Goal: Task Accomplishment & Management: Use online tool/utility

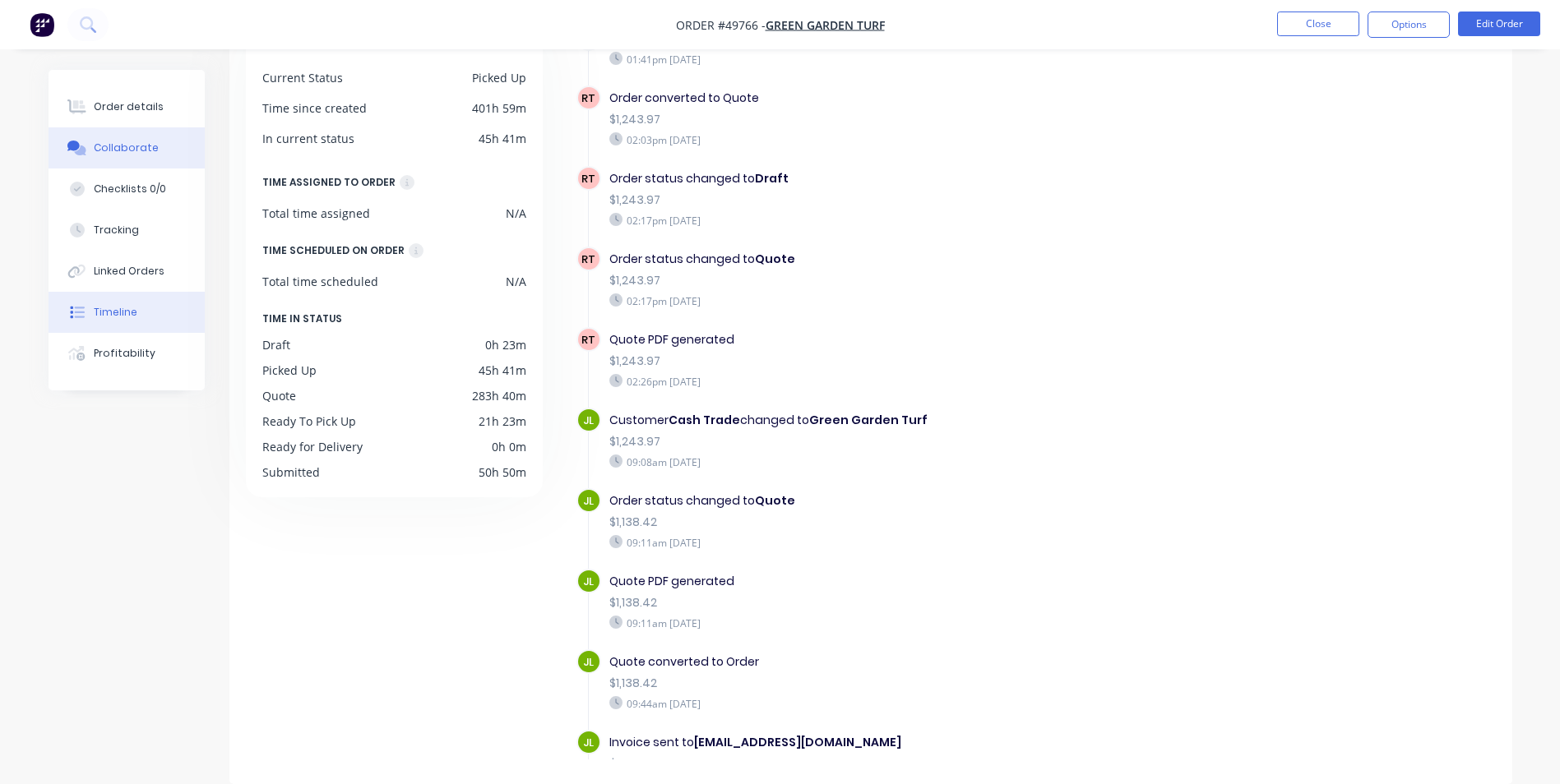
scroll to position [564, 0]
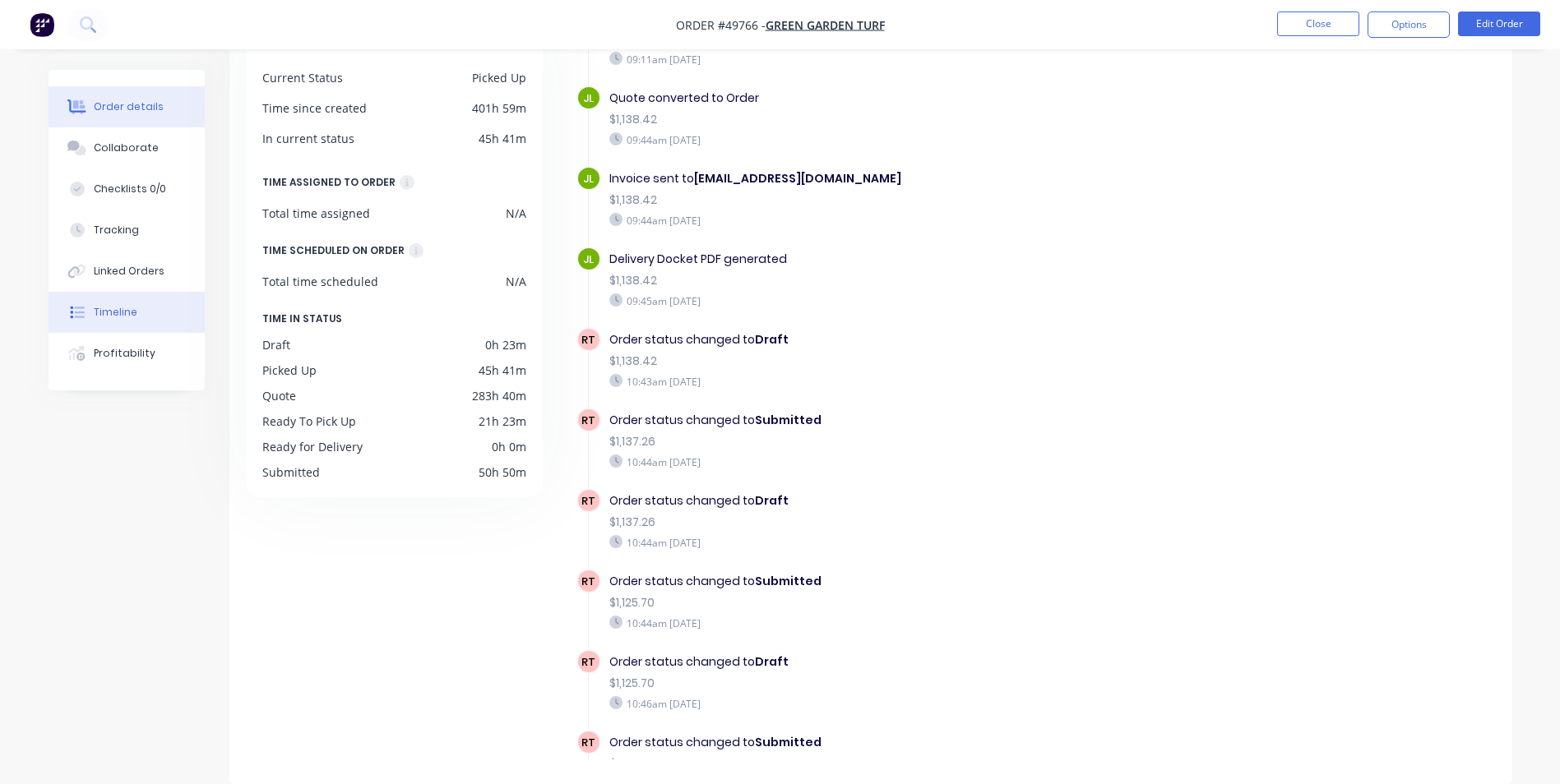
click at [145, 96] on button "Order details" at bounding box center [126, 107] width 156 height 41
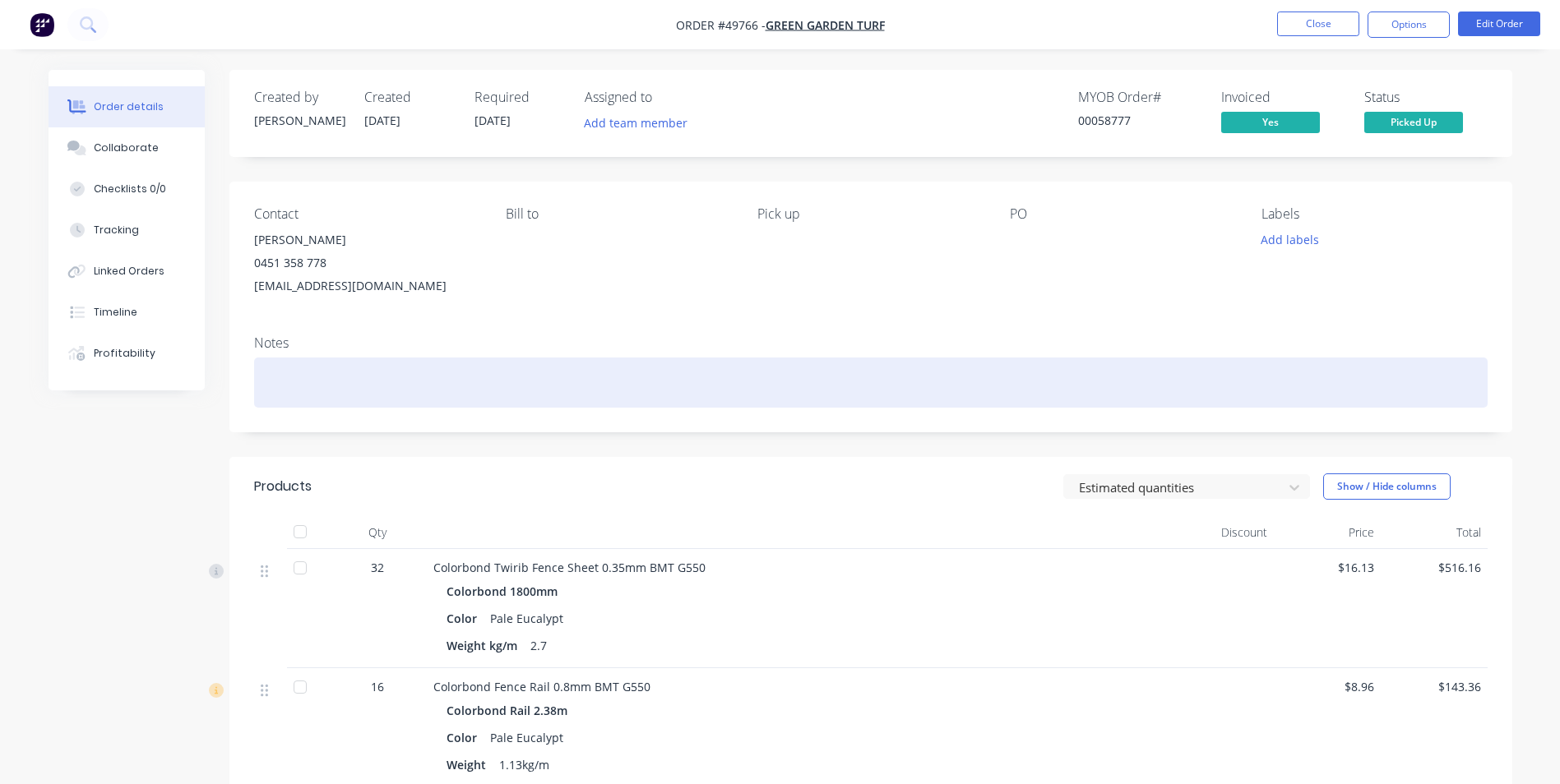
click at [272, 364] on div at bounding box center [871, 382] width 1234 height 50
drag, startPoint x: 278, startPoint y: 384, endPoint x: 421, endPoint y: 365, distance: 144.3
click at [421, 365] on div at bounding box center [871, 382] width 1234 height 50
drag, startPoint x: 511, startPoint y: 373, endPoint x: 293, endPoint y: 385, distance: 218.3
click at [293, 385] on div at bounding box center [871, 382] width 1234 height 50
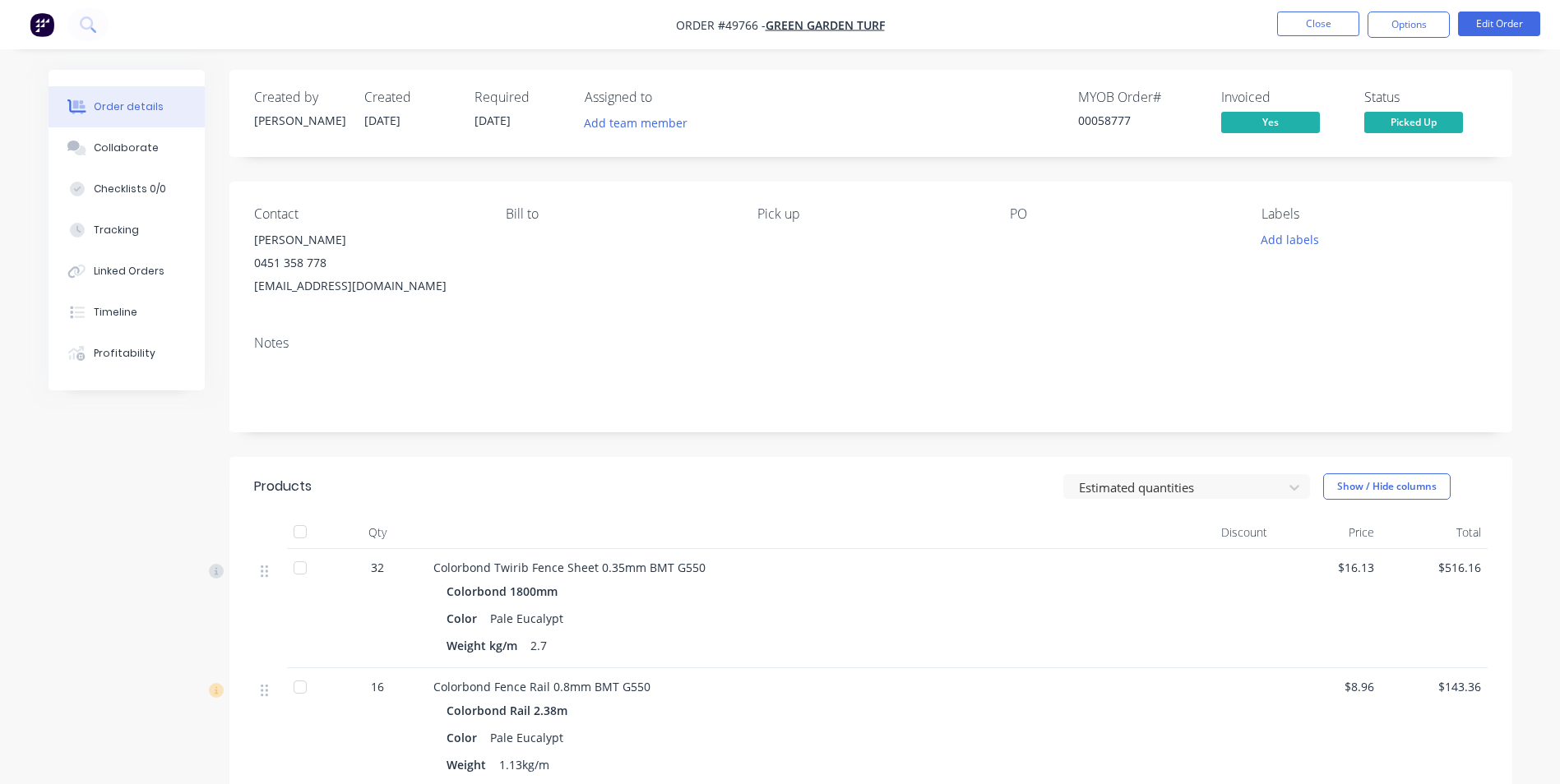
drag, startPoint x: 410, startPoint y: 118, endPoint x: 356, endPoint y: 136, distance: 56.9
click at [356, 136] on div "Created by [PERSON_NAME] Created [DATE] Required [DATE] Assigned to Add team me…" at bounding box center [502, 114] width 495 height 48
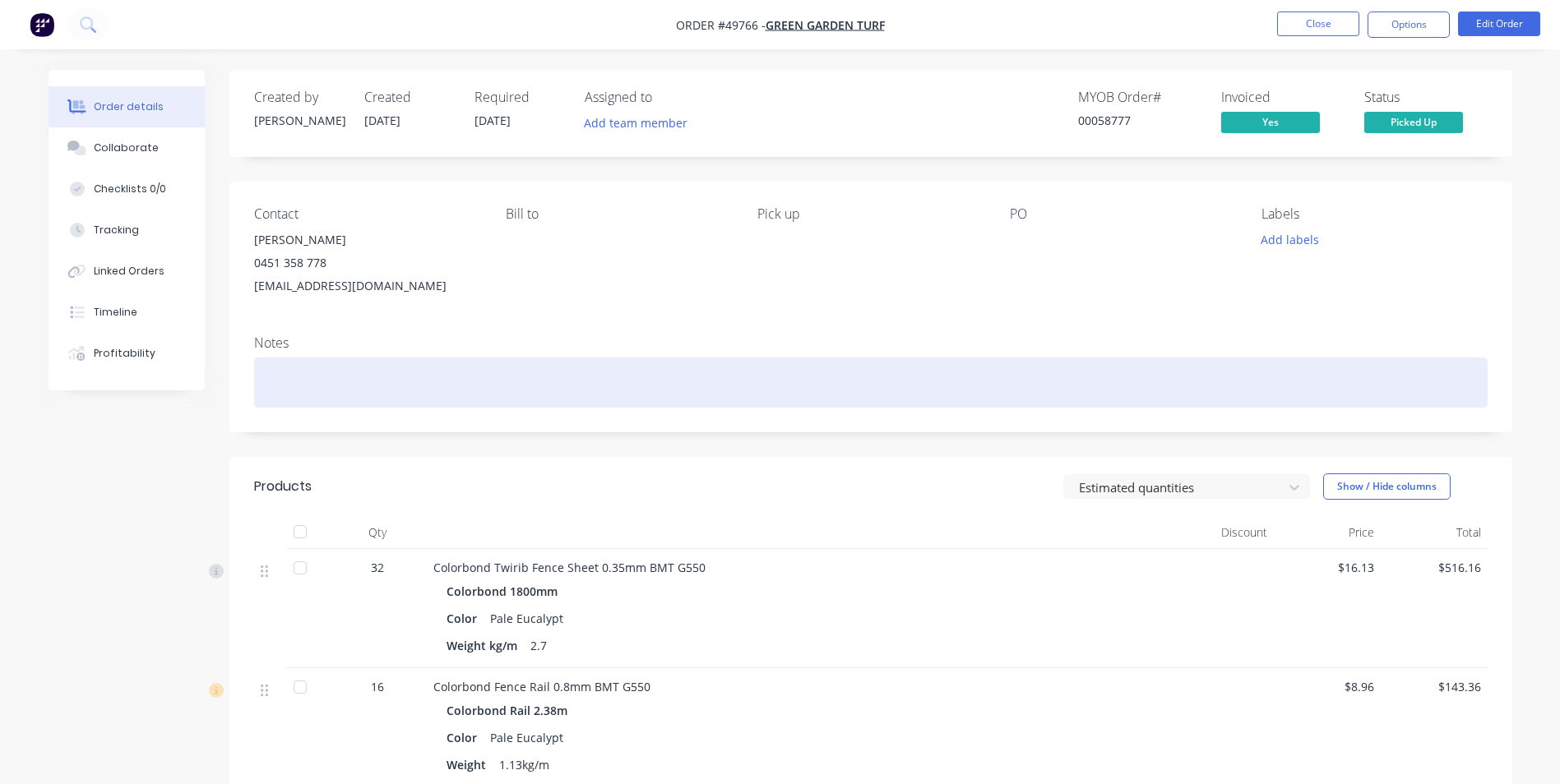
click at [1000, 404] on div at bounding box center [871, 382] width 1234 height 50
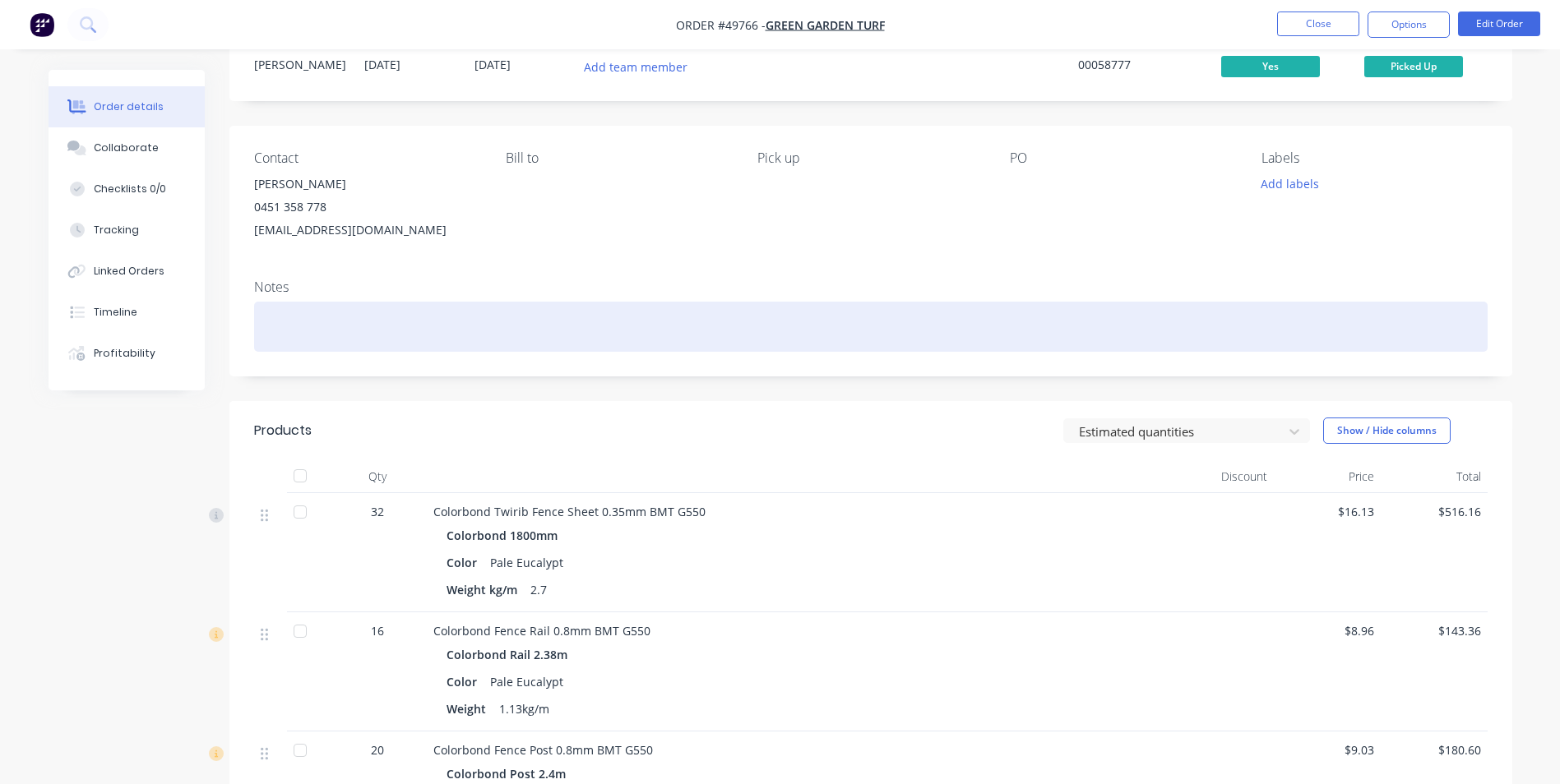
scroll to position [165, 0]
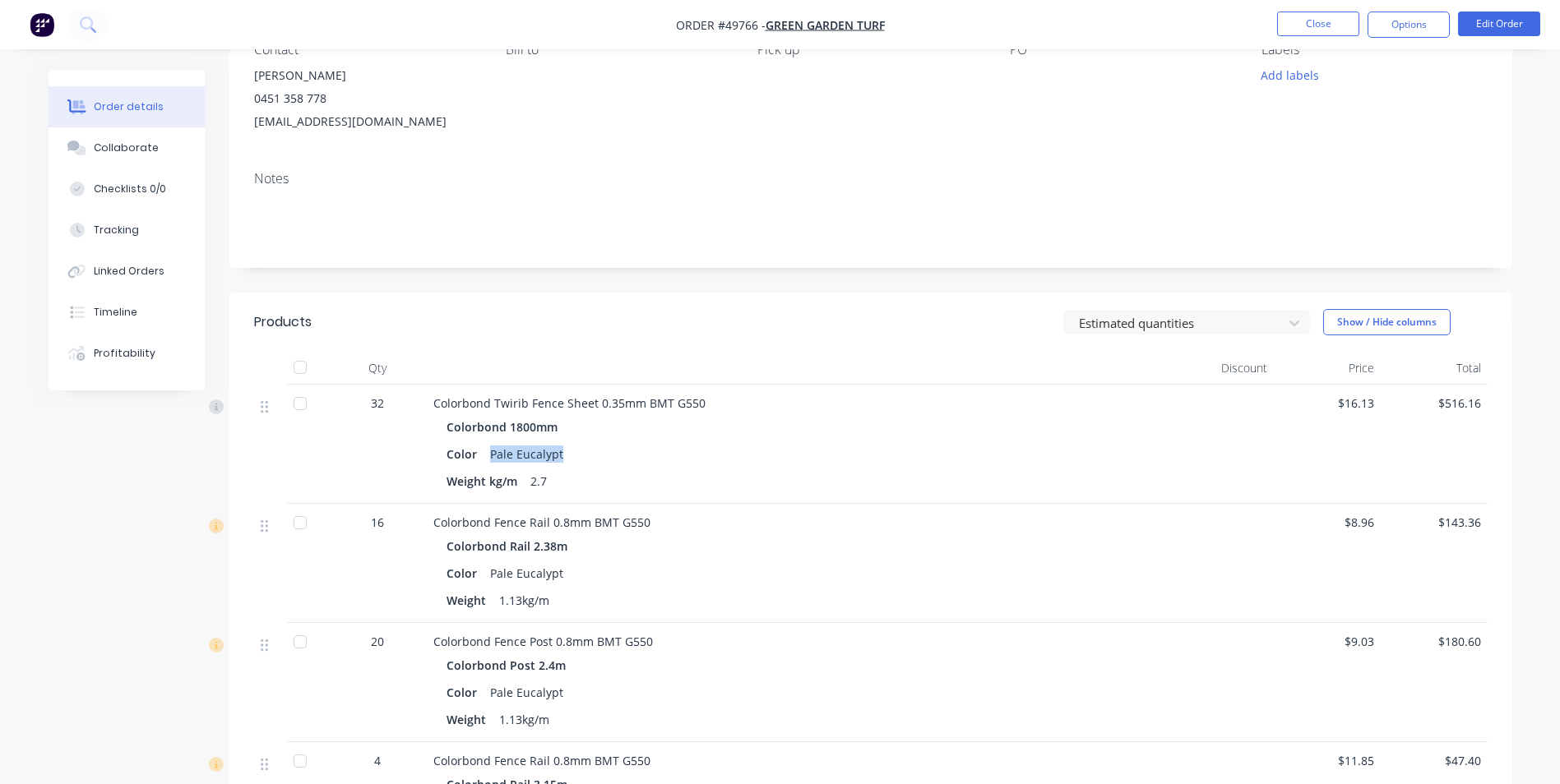
drag, startPoint x: 572, startPoint y: 460, endPoint x: 491, endPoint y: 458, distance: 81.0
click at [491, 458] on div "Color Pale Eucalypt" at bounding box center [797, 454] width 701 height 24
click at [631, 454] on div "Color Pale Eucalypt" at bounding box center [797, 454] width 701 height 24
drag, startPoint x: 558, startPoint y: 464, endPoint x: 508, endPoint y: 465, distance: 50.0
click at [508, 465] on div "Pale Eucalypt" at bounding box center [527, 454] width 87 height 24
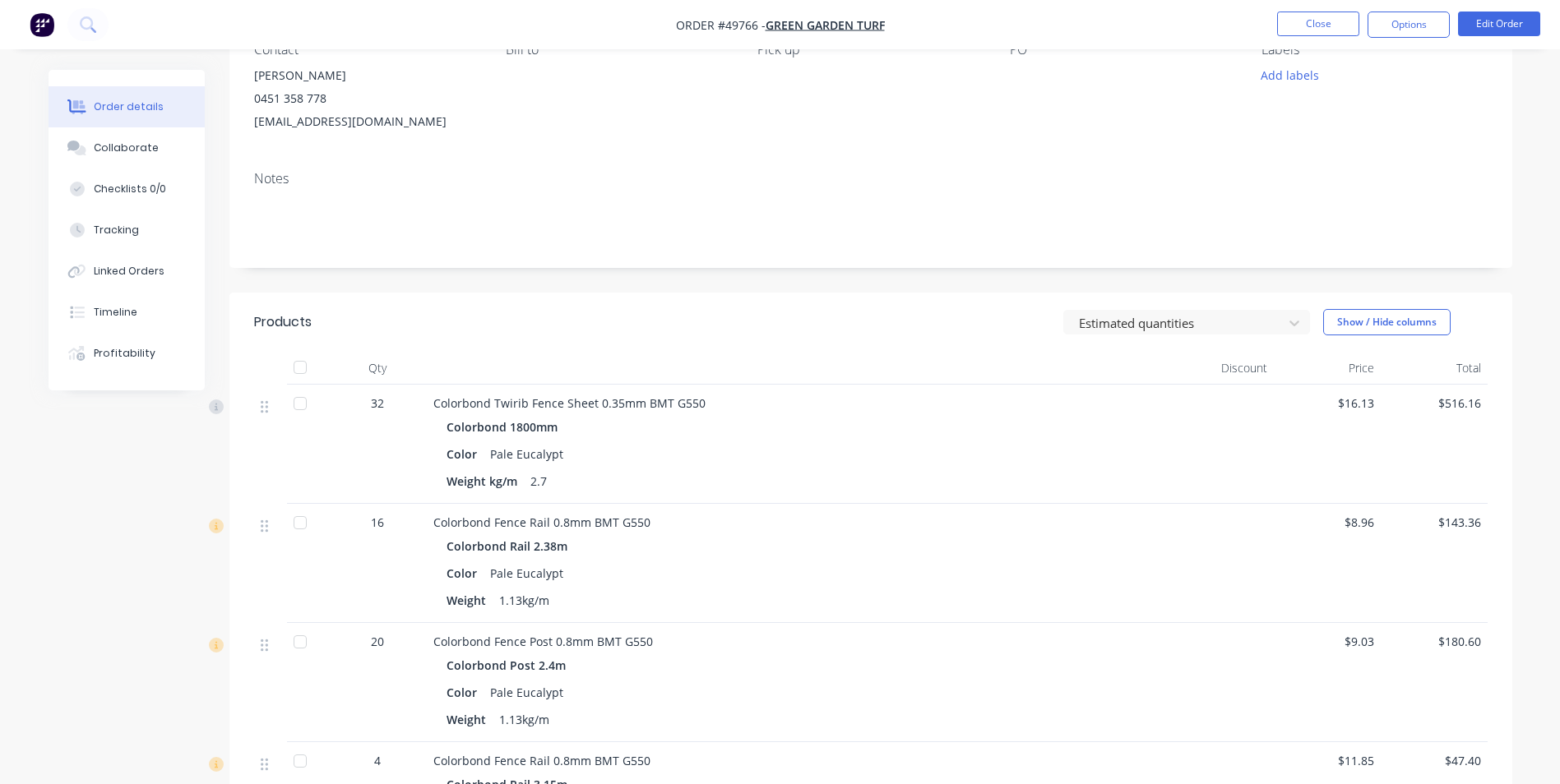
click at [652, 467] on div "Colorbond 1800mm Color Pale Eucalypt Weight kg/m 2.7" at bounding box center [797, 454] width 727 height 78
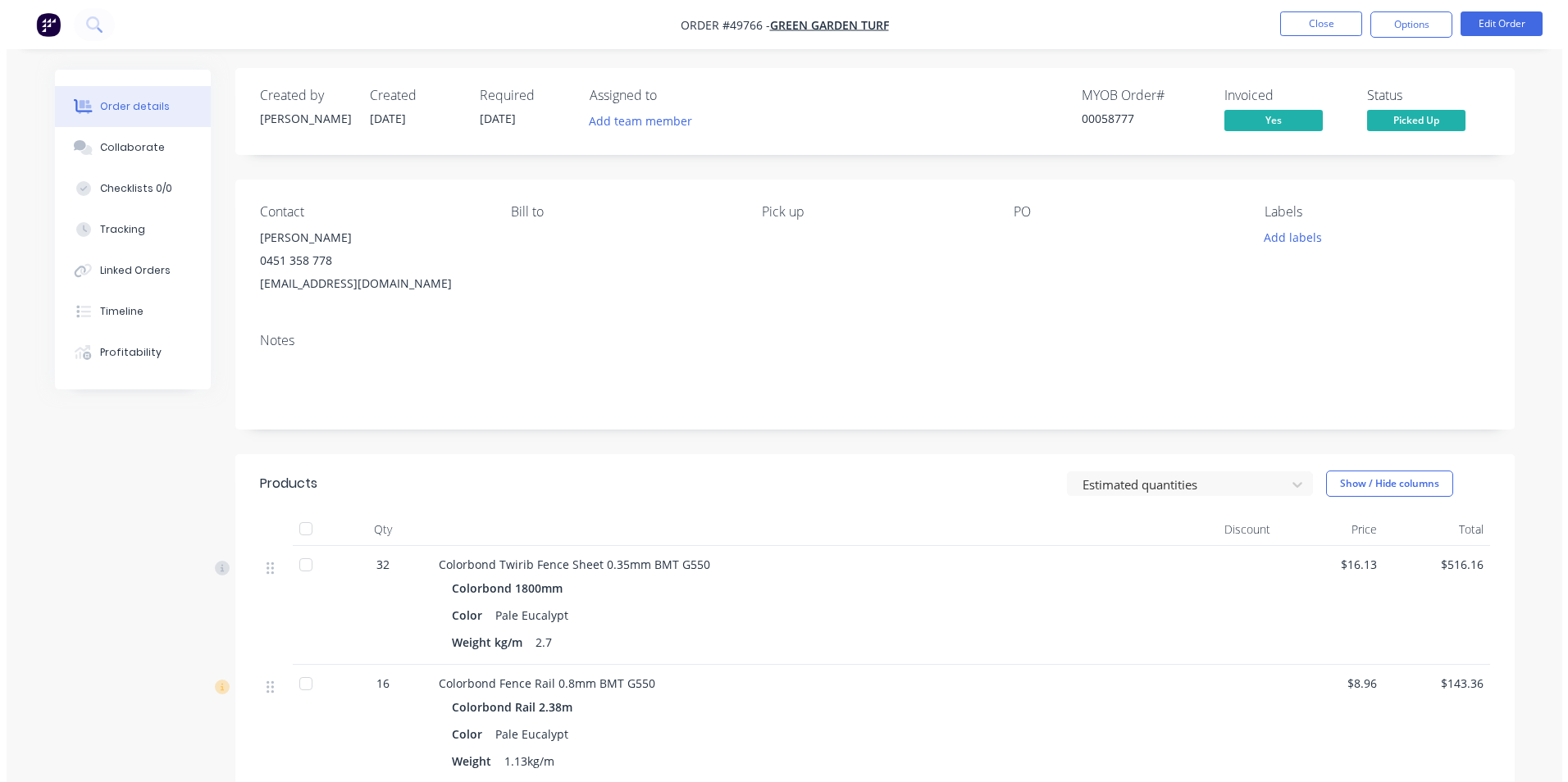
scroll to position [0, 0]
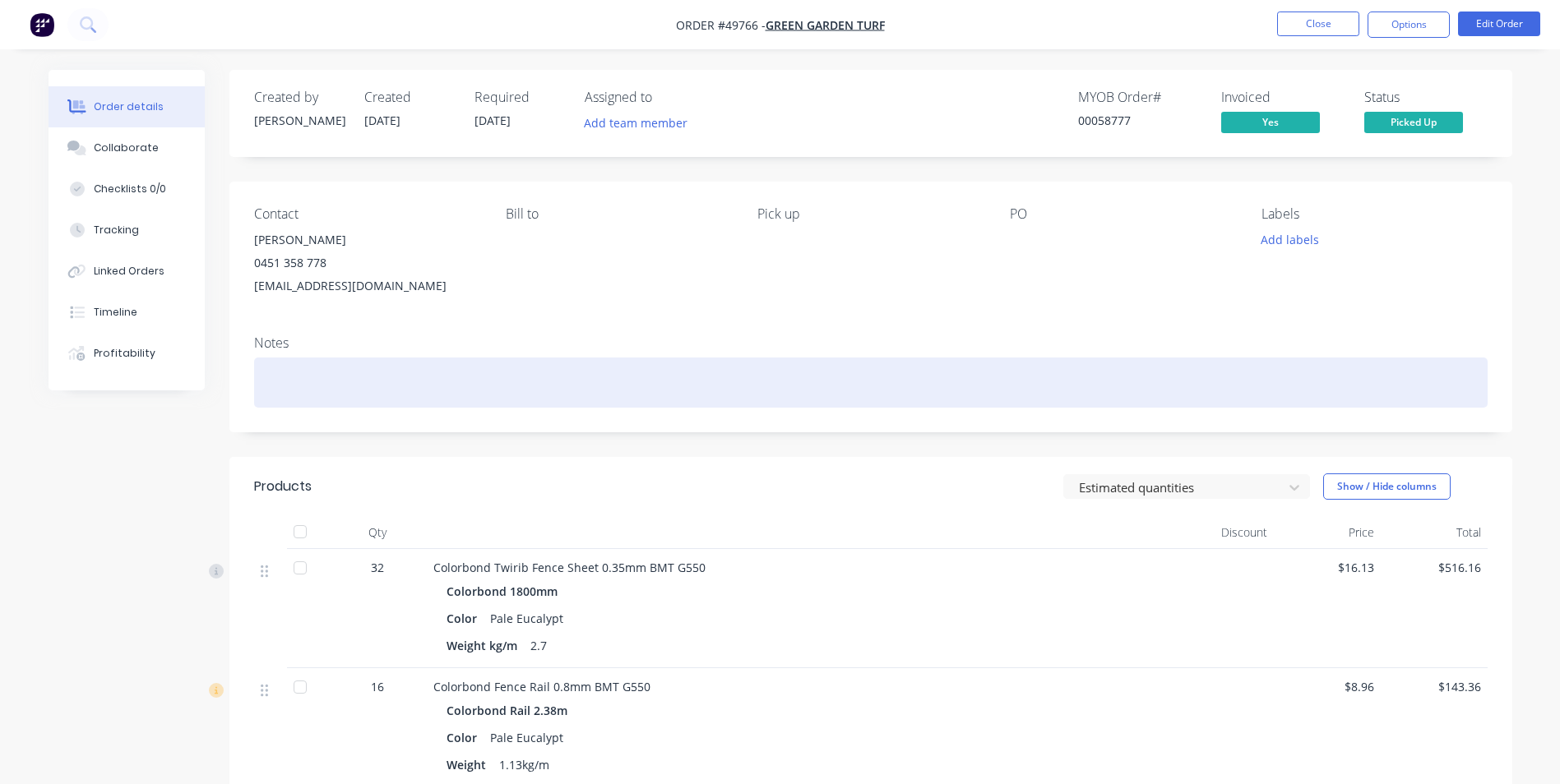
click at [392, 367] on div at bounding box center [871, 382] width 1234 height 50
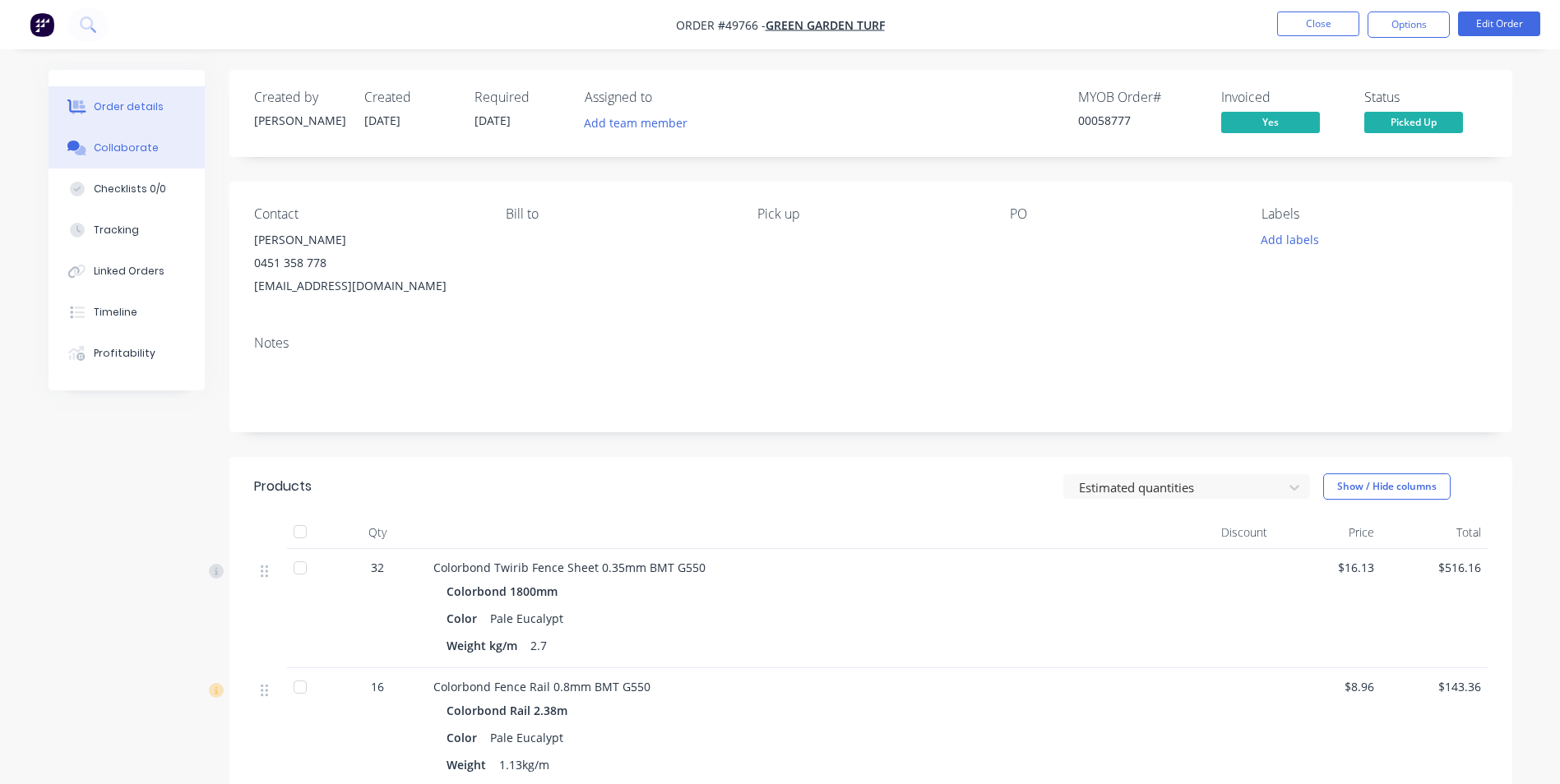
click at [129, 151] on div "Collaborate" at bounding box center [125, 147] width 65 height 14
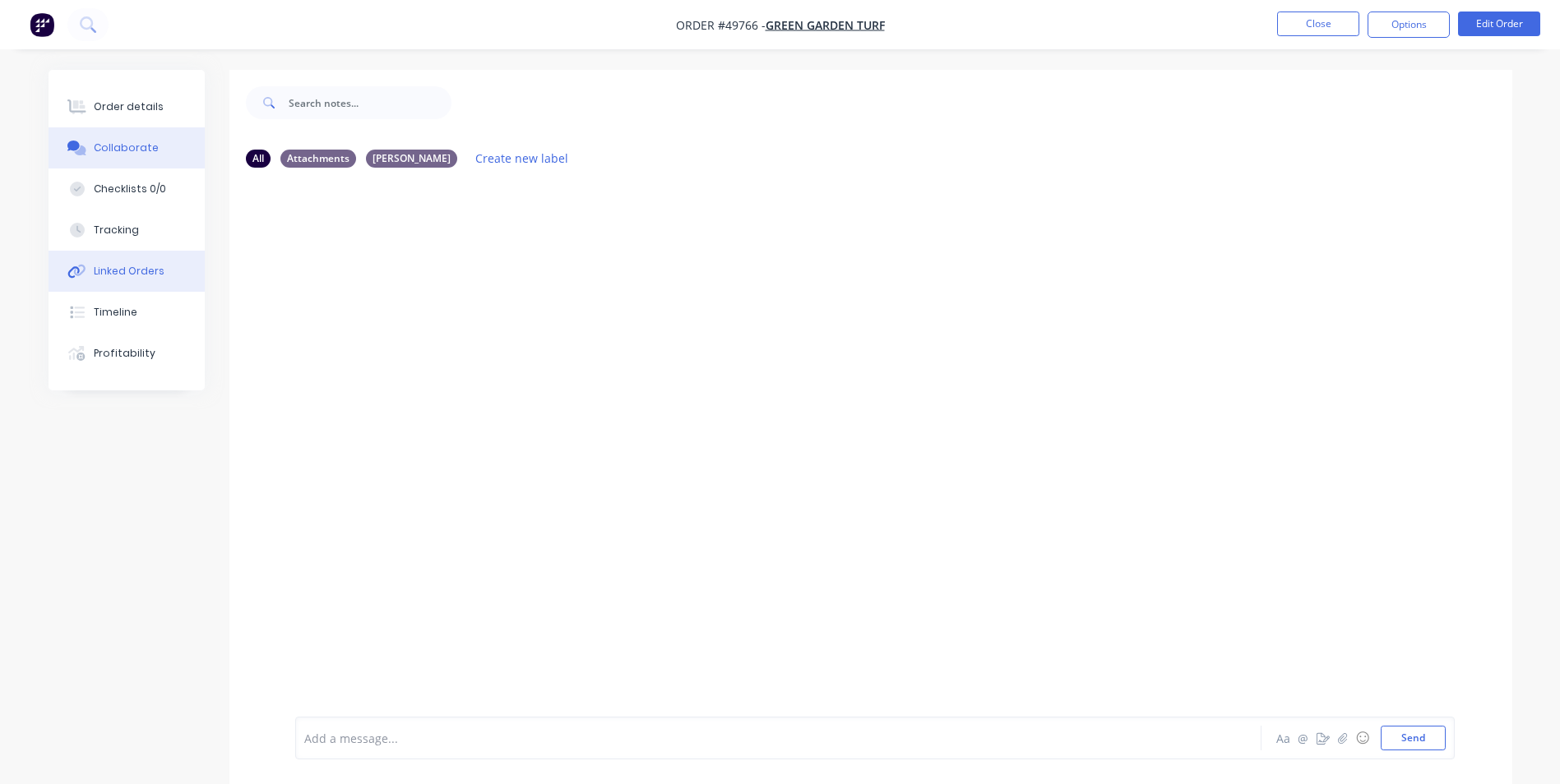
click at [123, 272] on div "Linked Orders" at bounding box center [128, 271] width 70 height 14
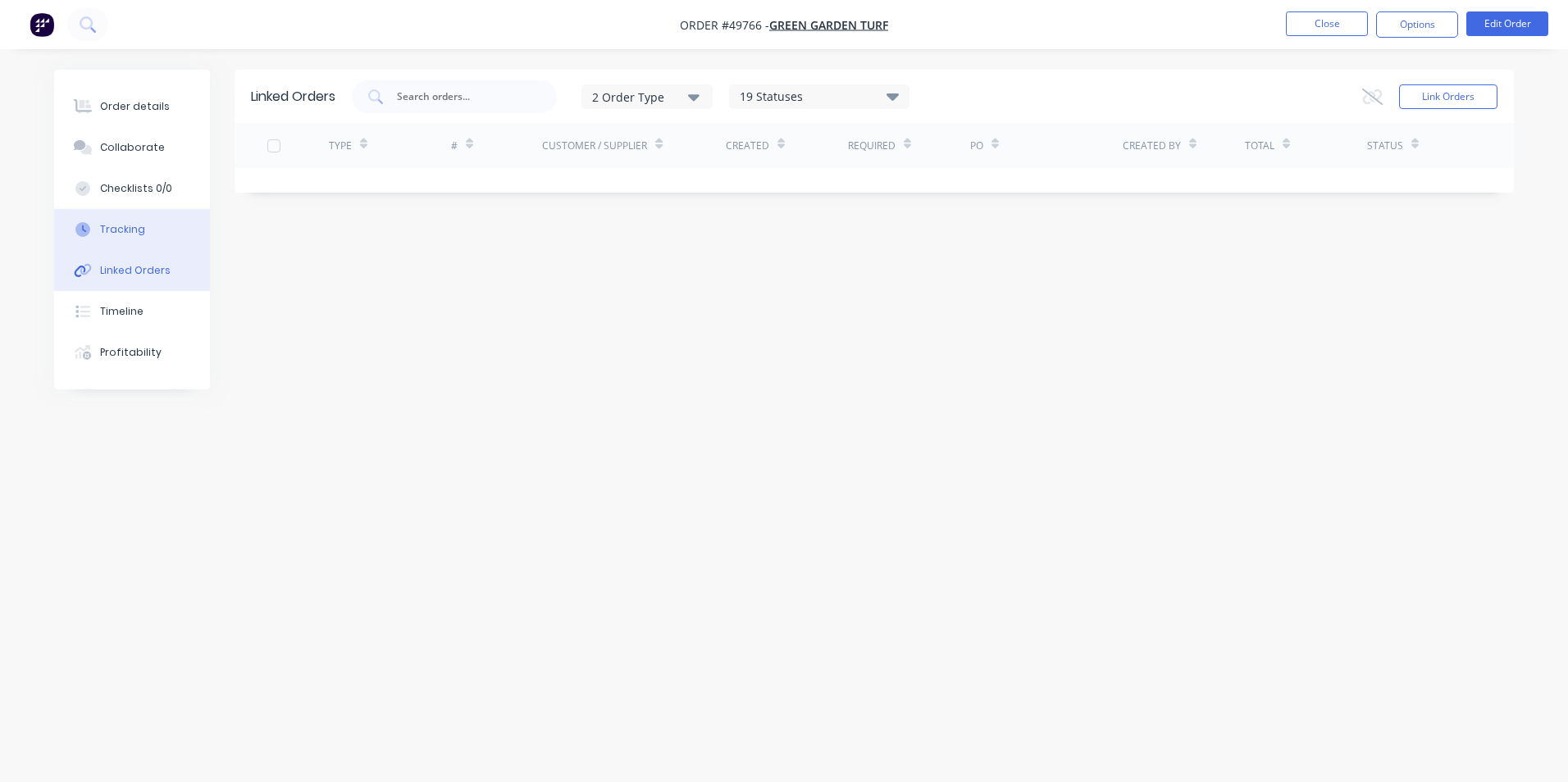
click at [121, 232] on div "Tracking" at bounding box center [122, 229] width 45 height 14
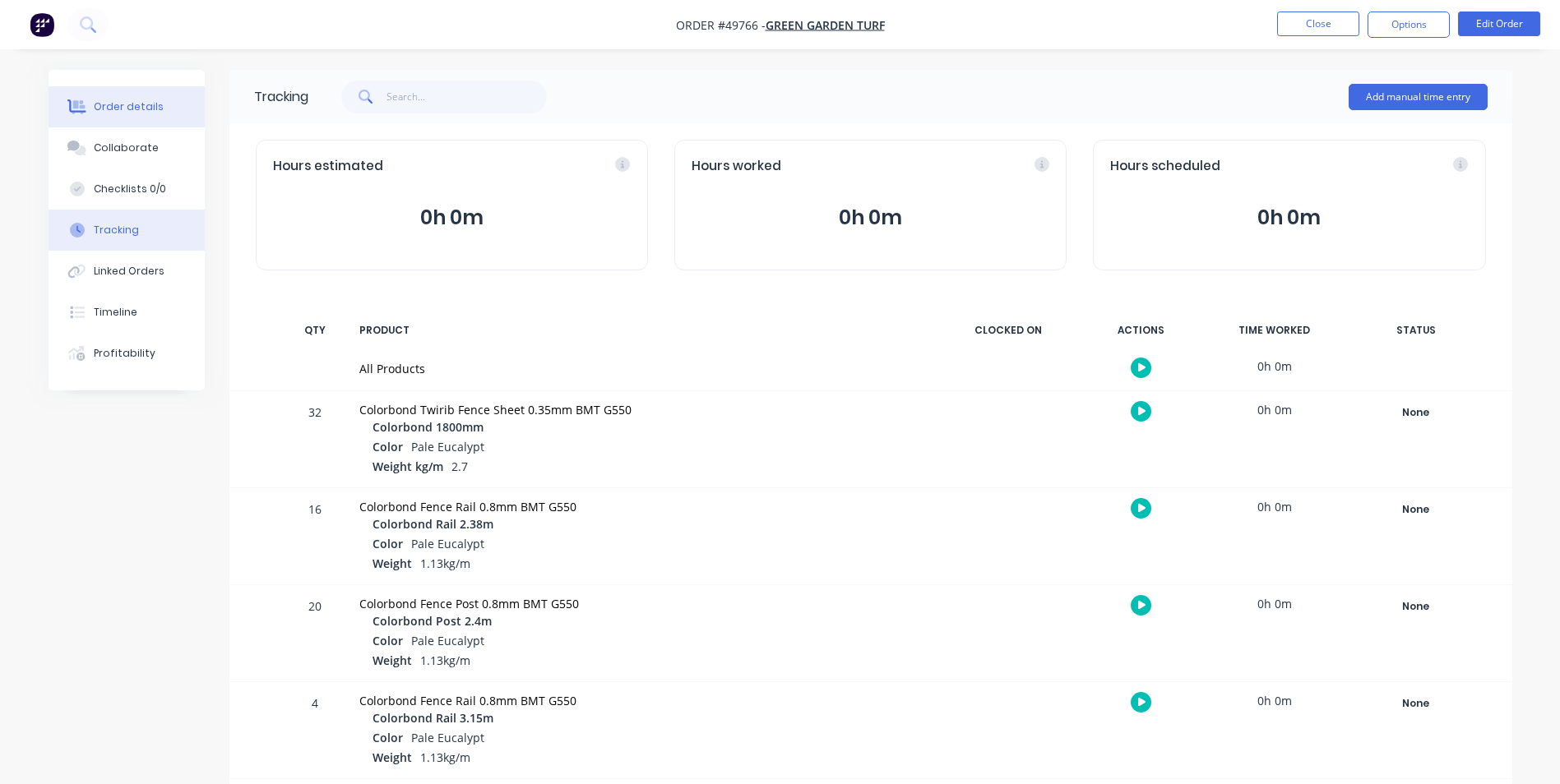
click at [152, 103] on div "Order details" at bounding box center [128, 106] width 70 height 14
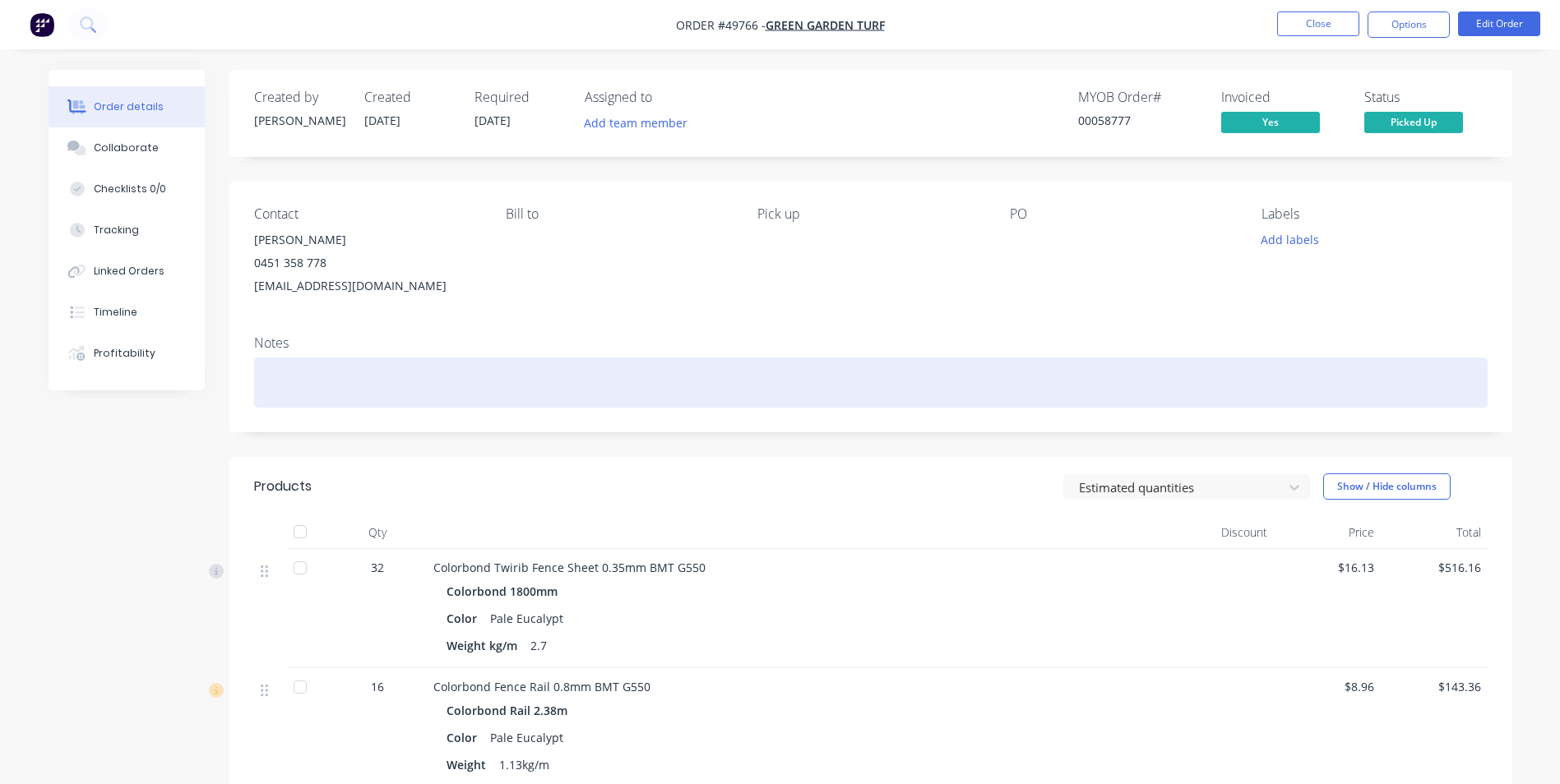
click at [544, 403] on div at bounding box center [871, 382] width 1234 height 50
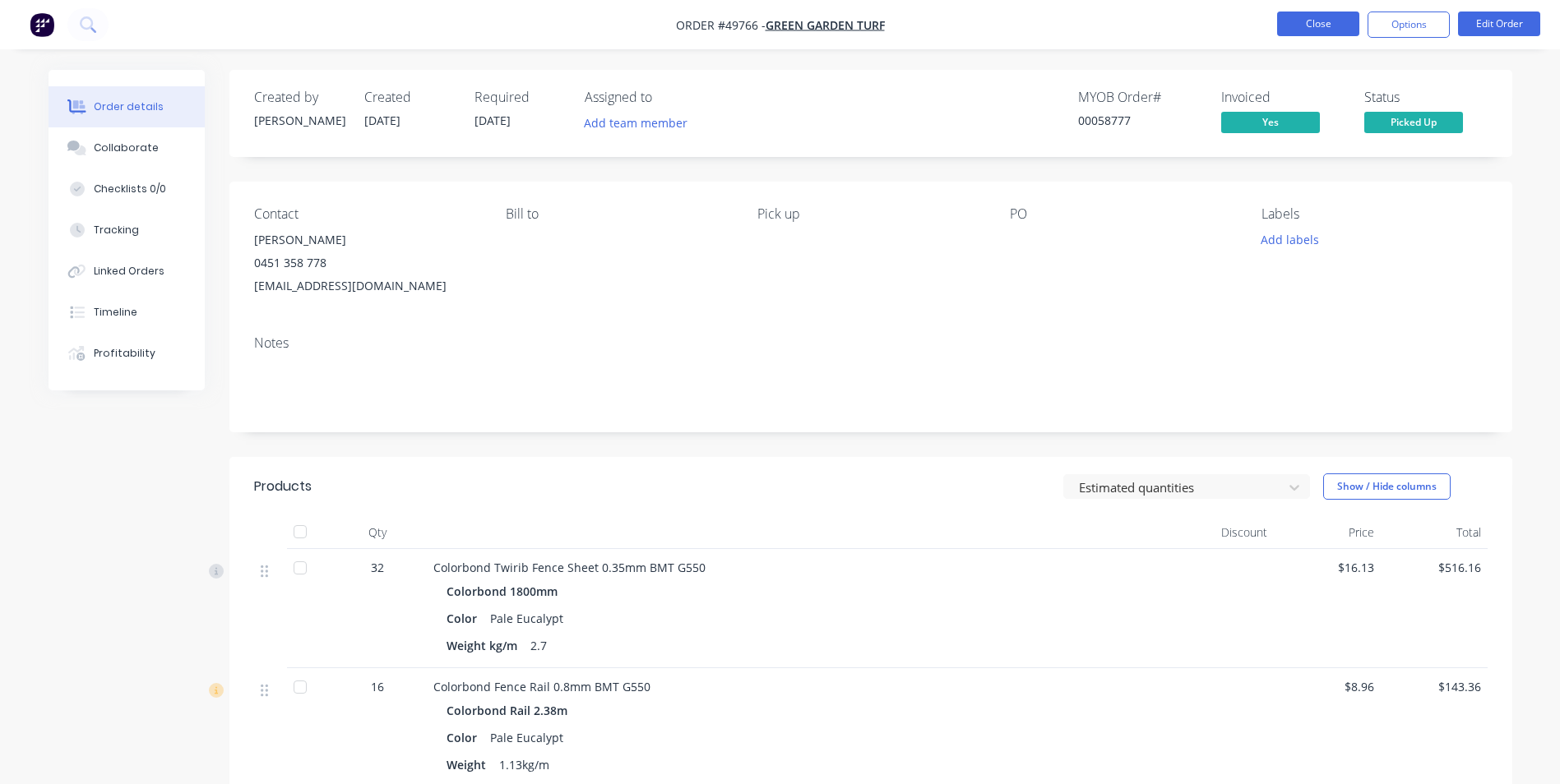
click at [1318, 31] on button "Close" at bounding box center [1318, 24] width 82 height 25
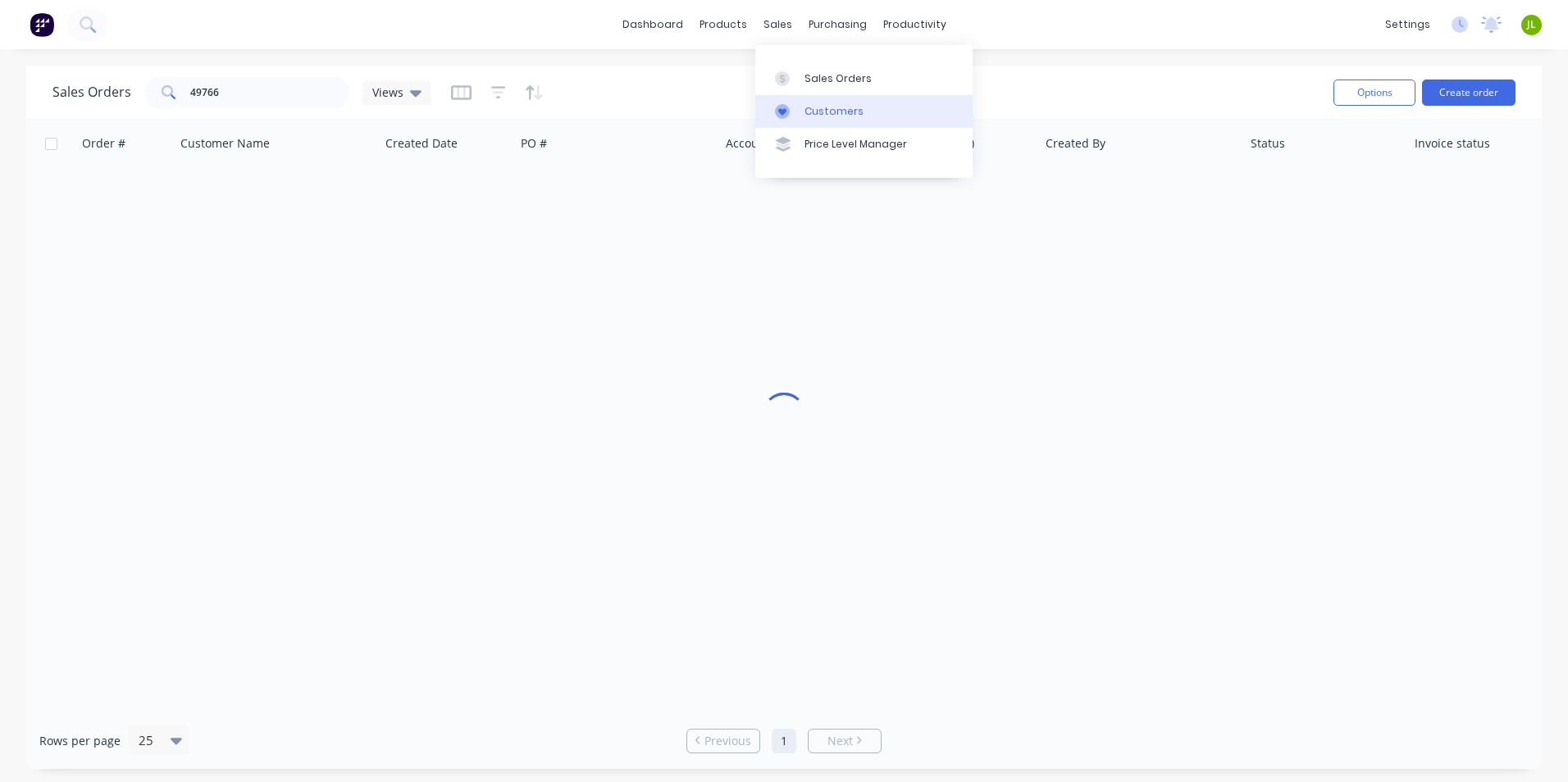
click at [802, 107] on link "Customers" at bounding box center [864, 111] width 217 height 33
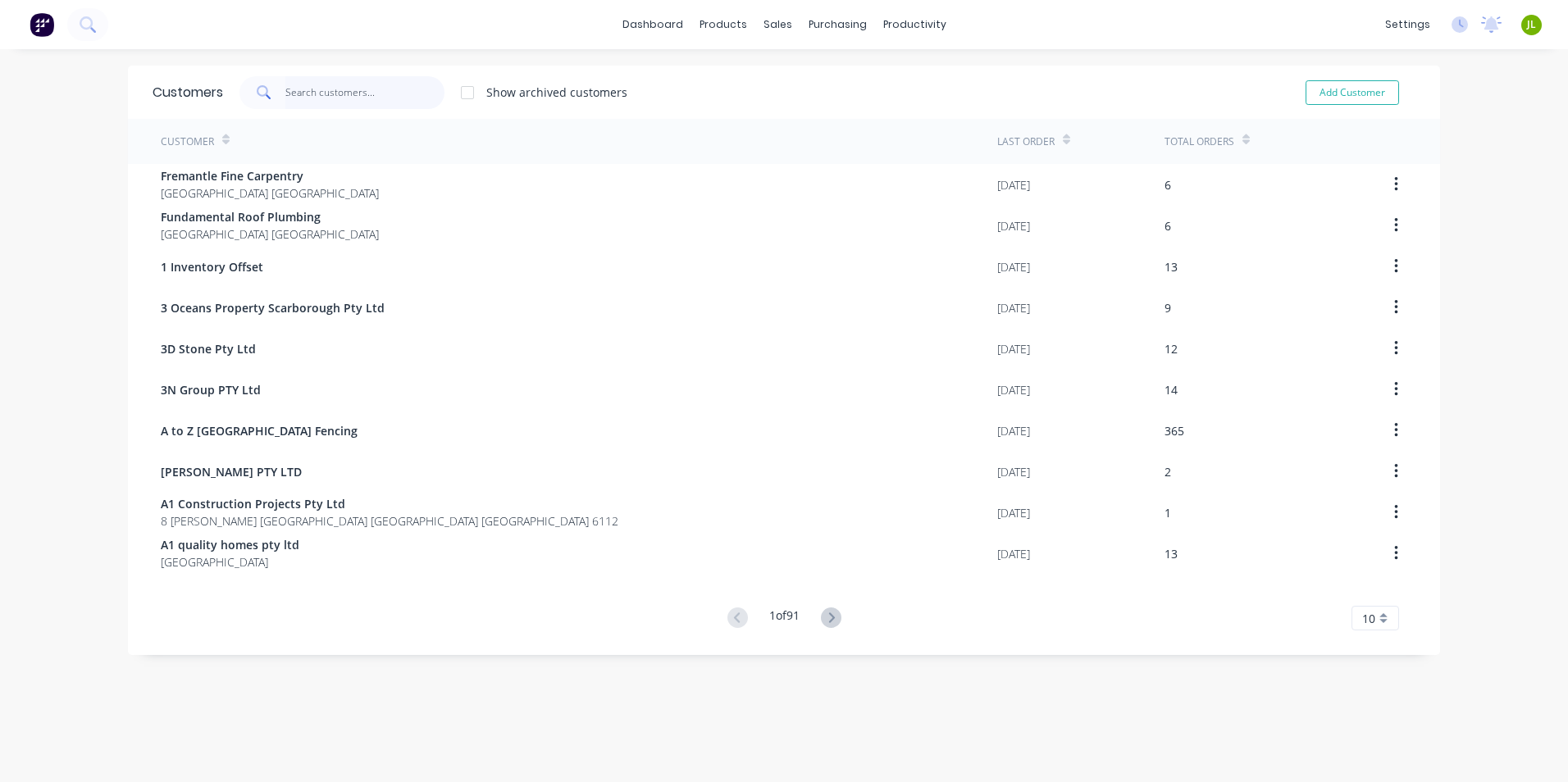
click at [318, 97] on input "text" at bounding box center [365, 92] width 159 height 33
click at [832, 73] on div at bounding box center [823, 78] width 25 height 14
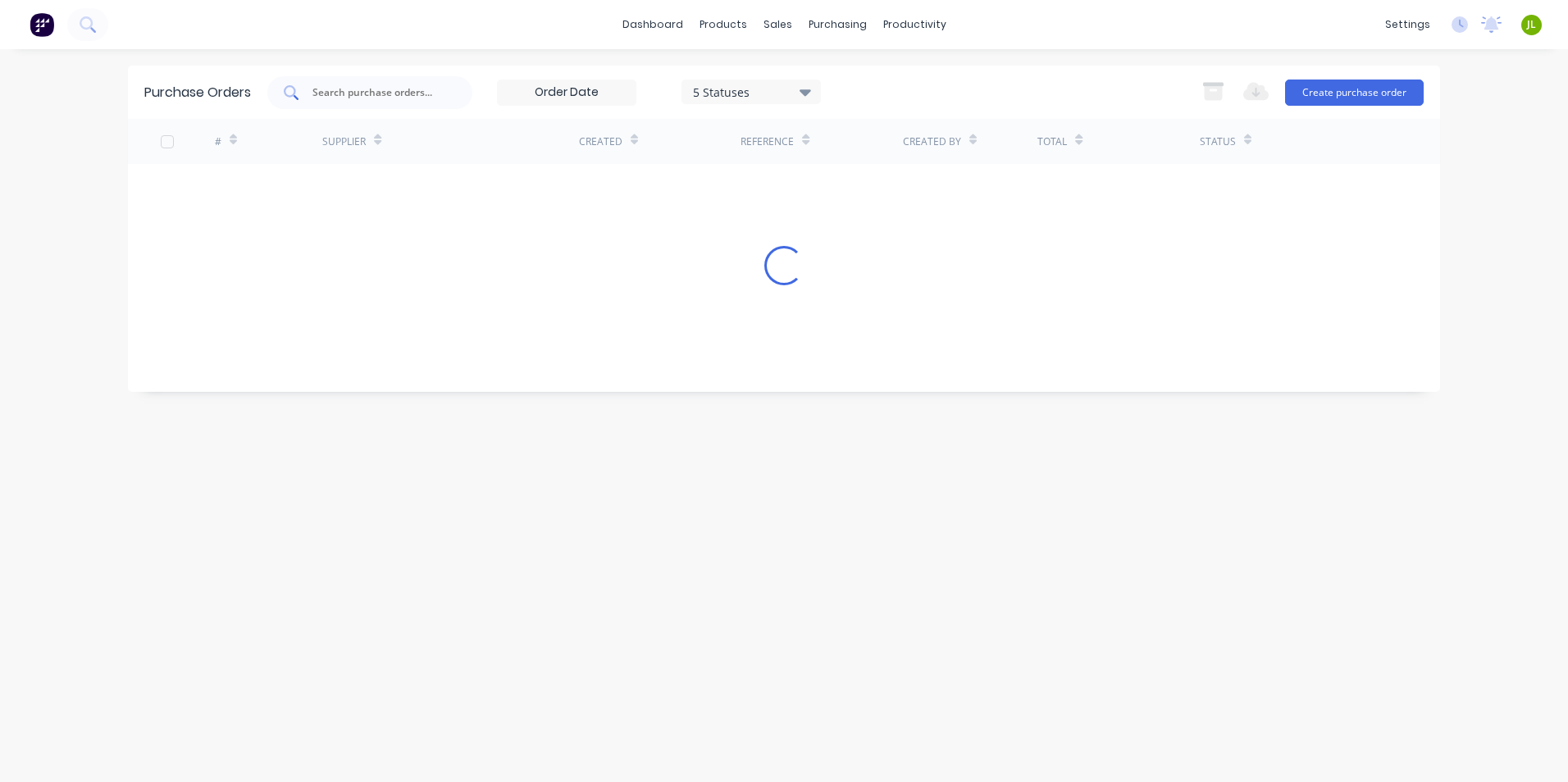
click at [321, 92] on input "text" at bounding box center [380, 92] width 136 height 16
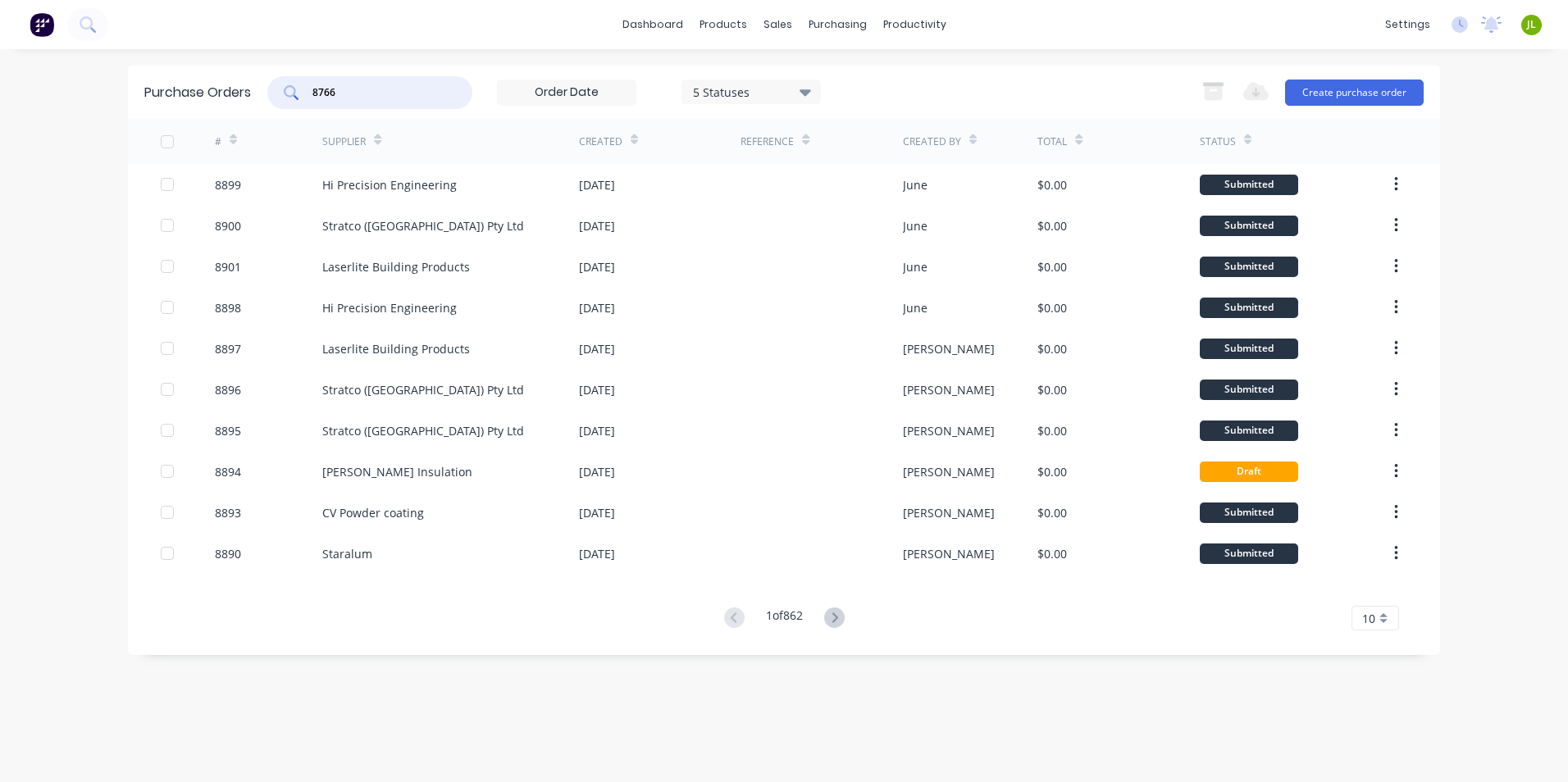
type input "8766"
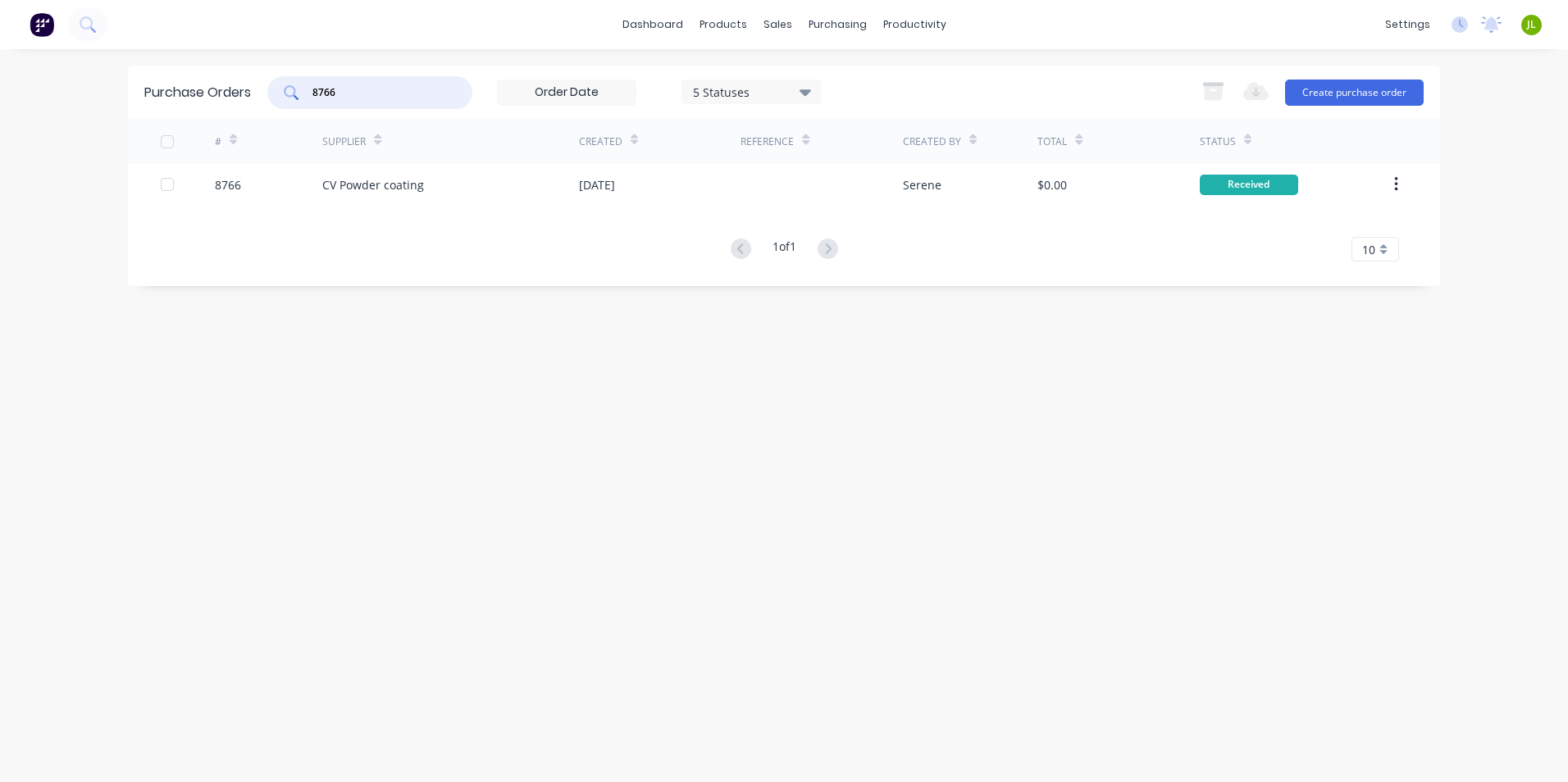
click at [379, 192] on div "CV Powder coating" at bounding box center [373, 185] width 102 height 17
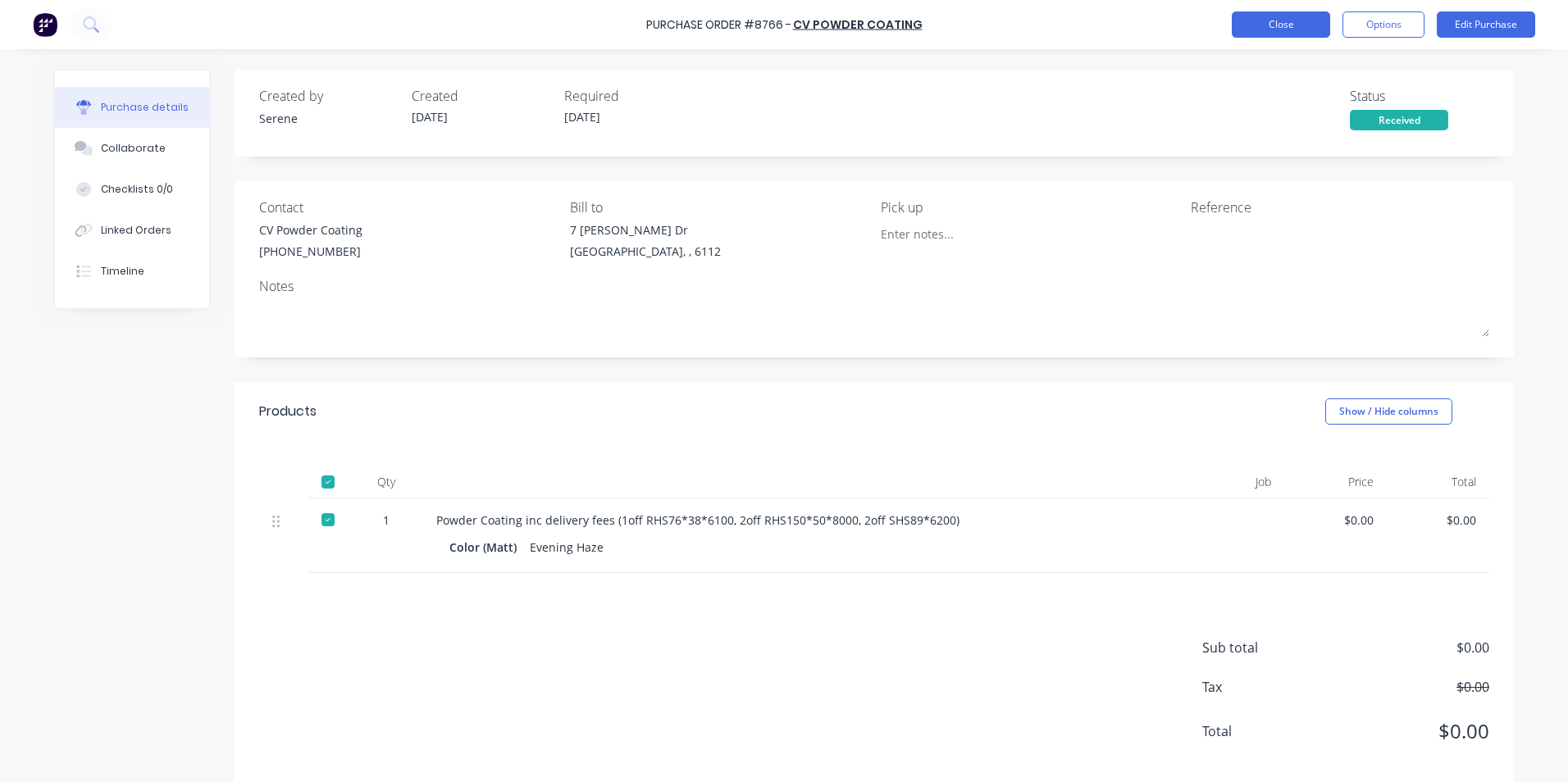
click at [1308, 34] on button "Close" at bounding box center [1281, 24] width 98 height 26
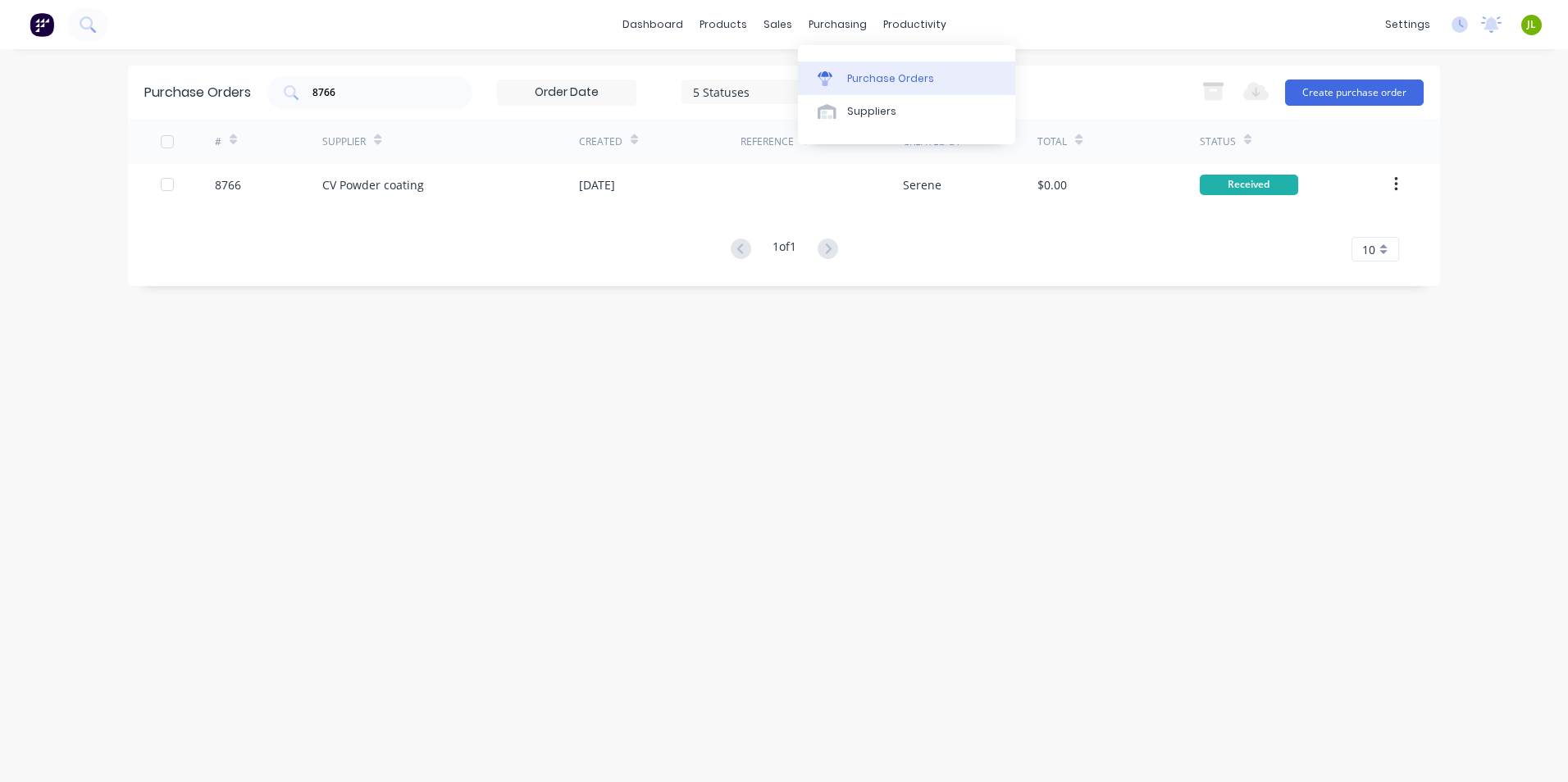
click at [837, 67] on link "Purchase Orders" at bounding box center [907, 78] width 217 height 33
click at [842, 72] on div at bounding box center [830, 78] width 25 height 14
click at [877, 86] on link "Purchase Orders" at bounding box center [907, 78] width 217 height 33
click at [877, 78] on div "Purchase Orders" at bounding box center [891, 78] width 86 height 14
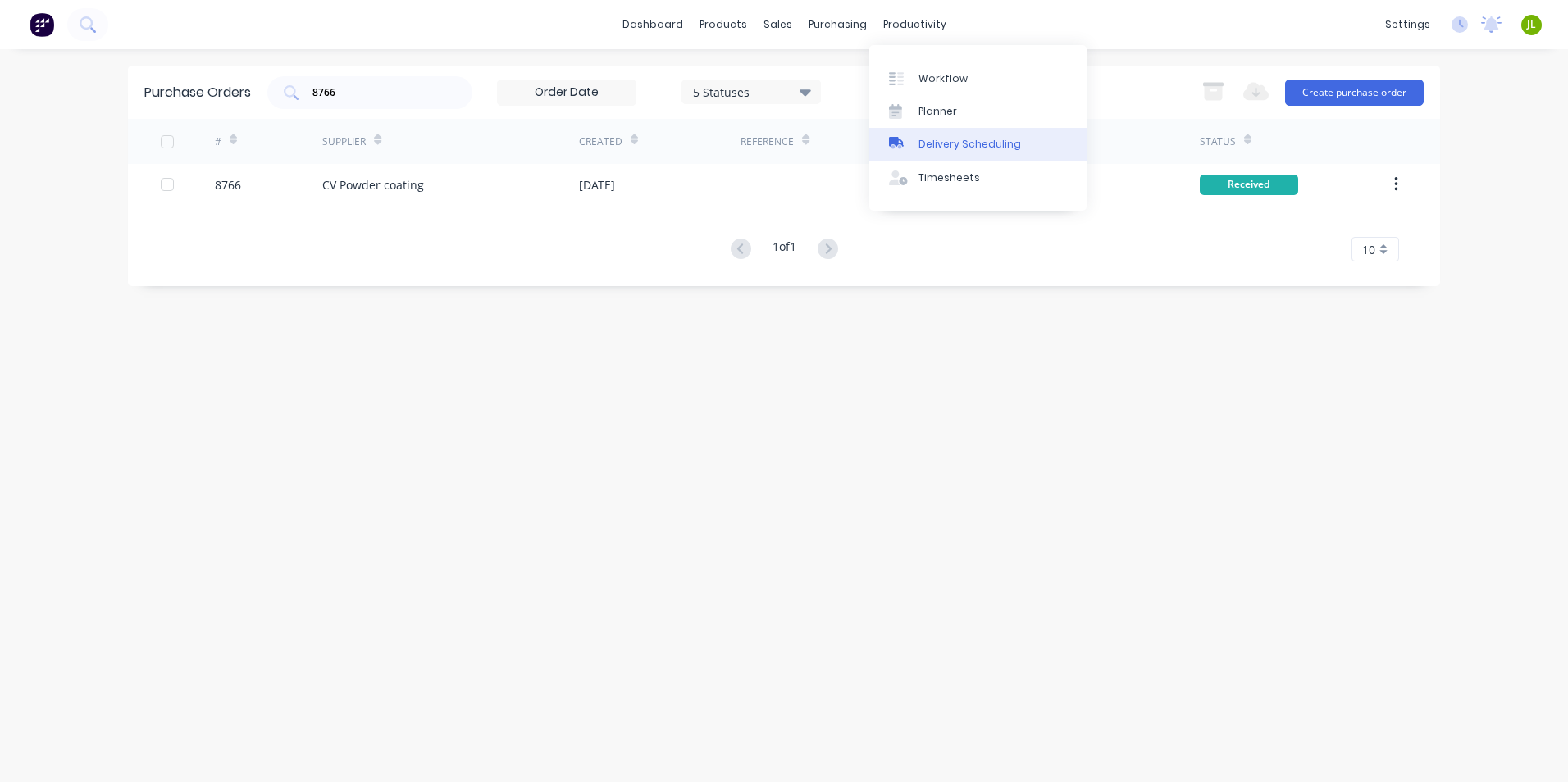
click at [931, 135] on link "Delivery Scheduling" at bounding box center [978, 144] width 217 height 33
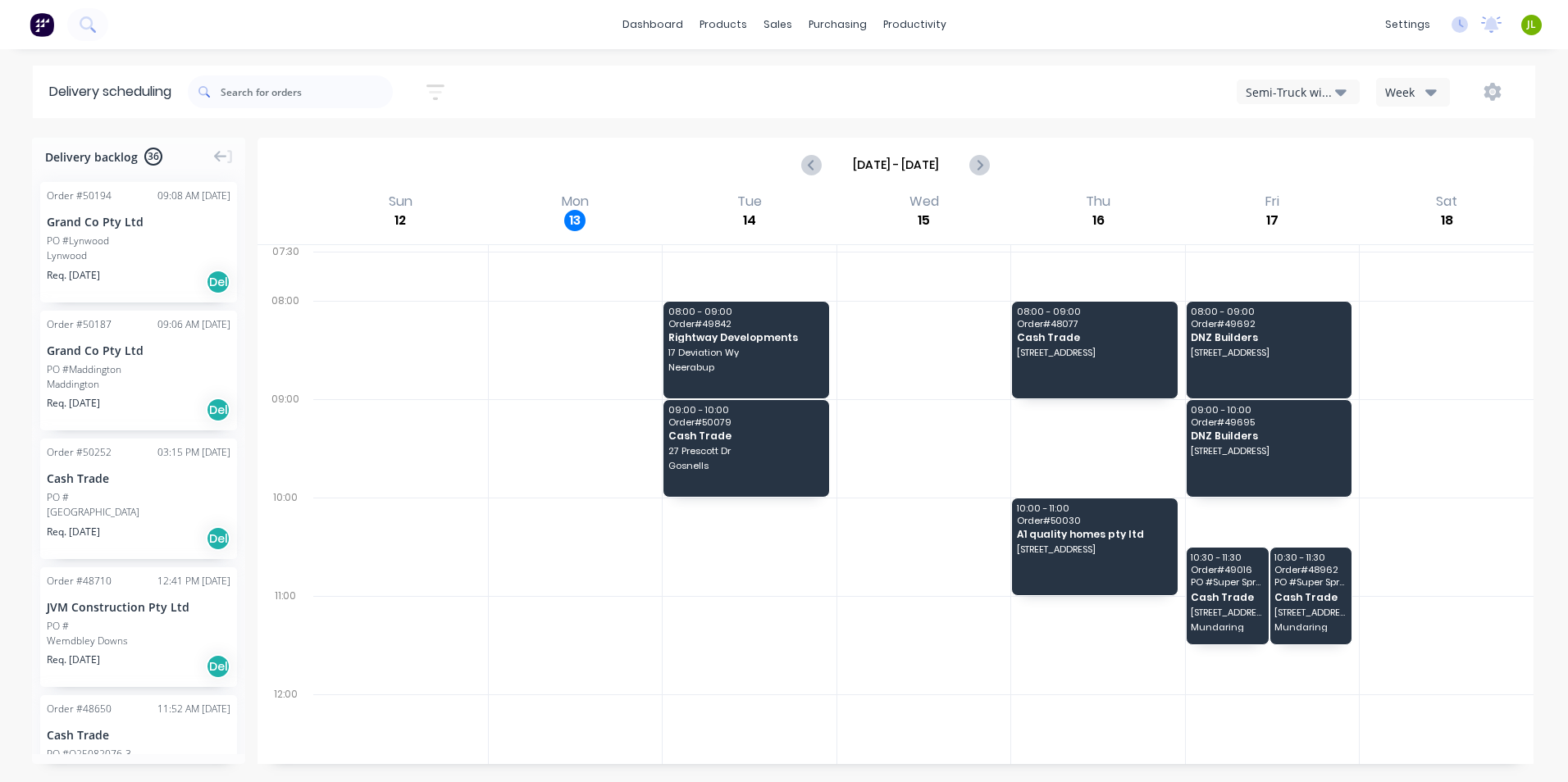
click at [1347, 97] on button "Semi-Truck with Hiab" at bounding box center [1298, 92] width 123 height 25
click at [1325, 202] on div "Utes Delivery" at bounding box center [1318, 199] width 162 height 33
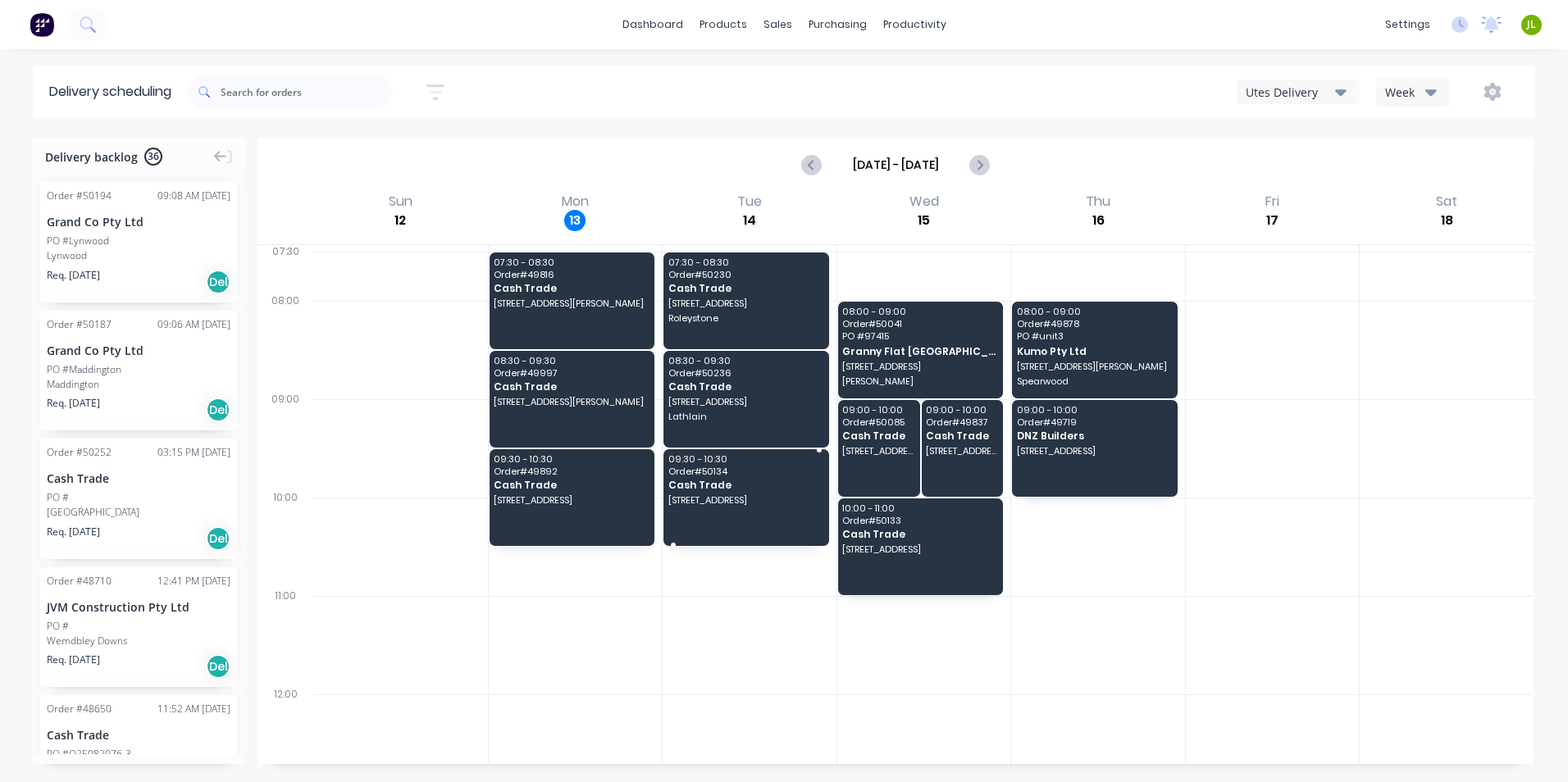
click at [793, 478] on div "09:30 - 10:30 Order # 50134 Cash Trade [STREET_ADDRESS]" at bounding box center [747, 498] width 165 height 97
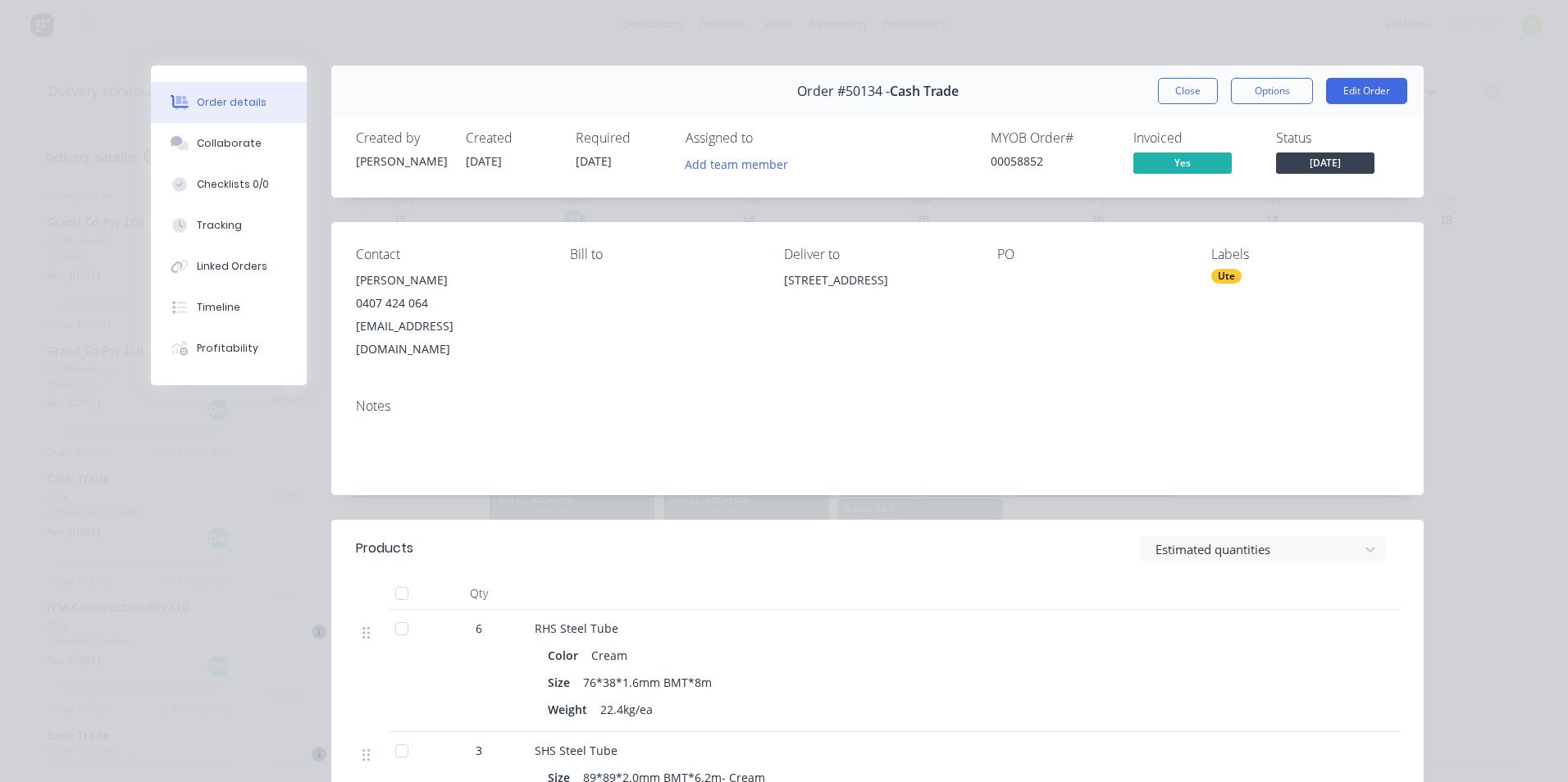
drag, startPoint x: 968, startPoint y: 281, endPoint x: 765, endPoint y: 275, distance: 203.1
click at [765, 275] on div "Contact [PERSON_NAME] [PHONE_NUMBER] [EMAIL_ADDRESS][DOMAIN_NAME] Bill to Deliv…" at bounding box center [877, 304] width 1092 height 163
copy div "[STREET_ADDRESS]"
click at [1202, 85] on button "Close" at bounding box center [1188, 90] width 60 height 26
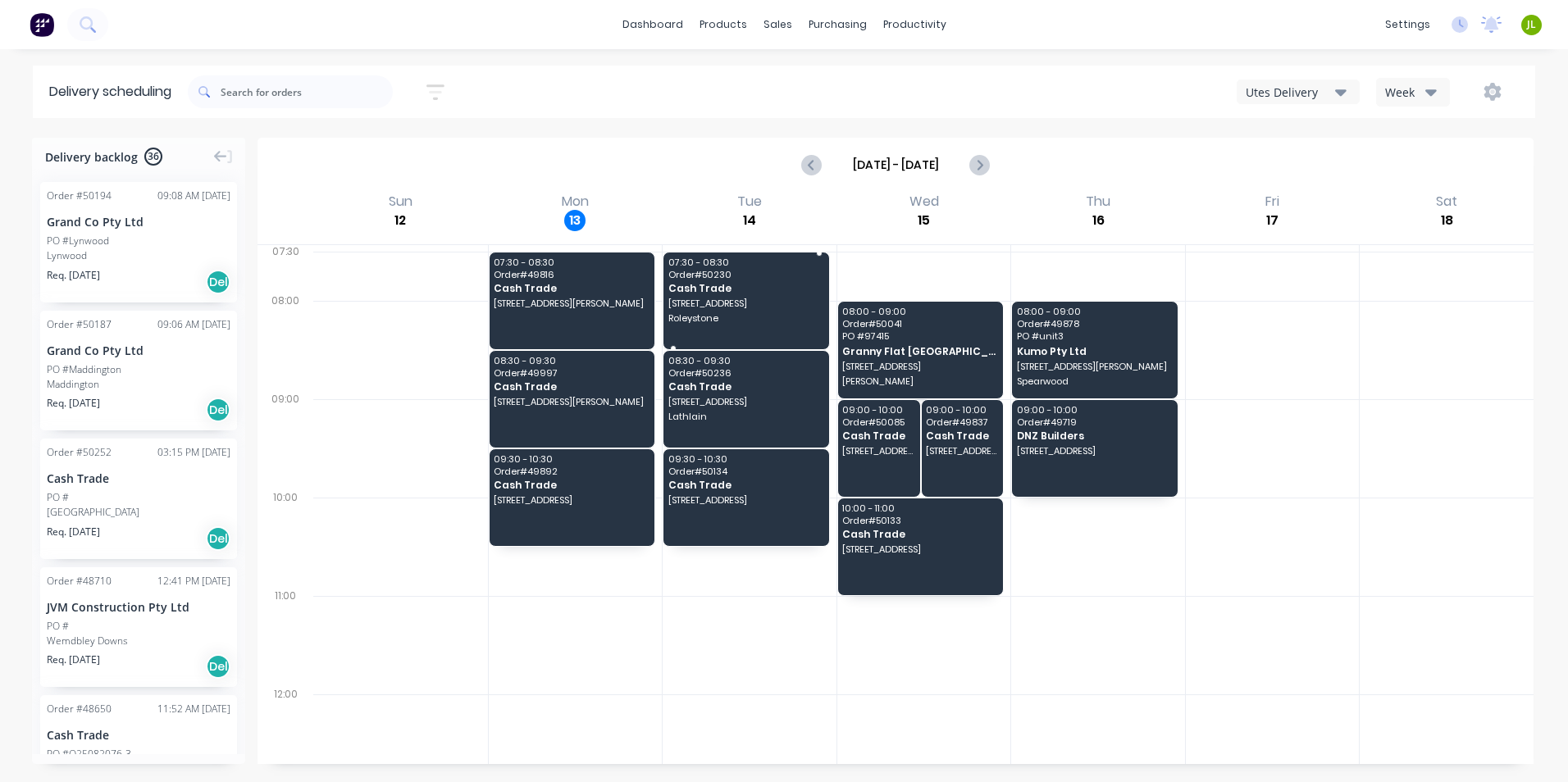
click at [785, 301] on span "[STREET_ADDRESS]" at bounding box center [746, 304] width 154 height 10
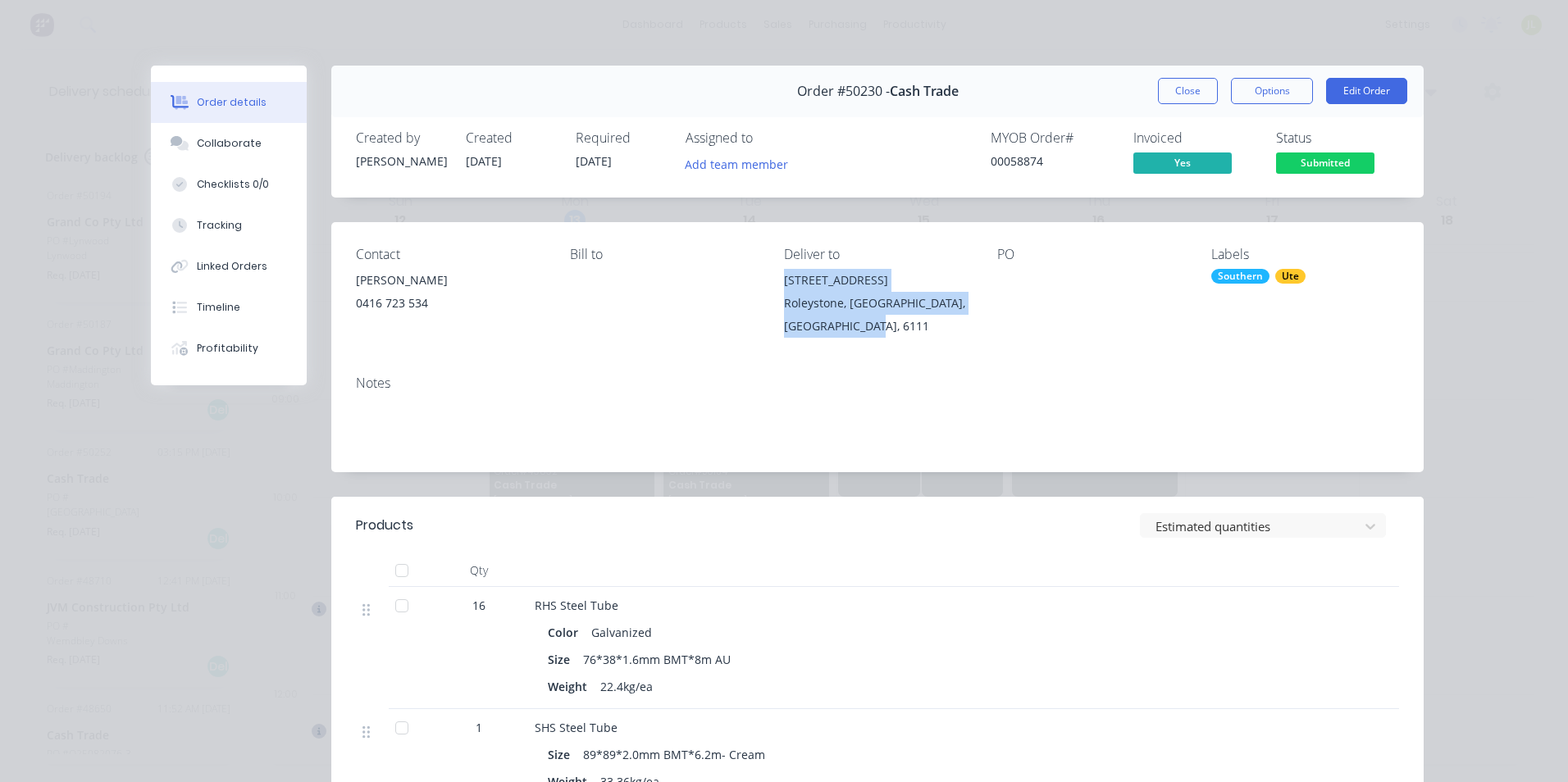
drag, startPoint x: 871, startPoint y: 329, endPoint x: 774, endPoint y: 278, distance: 109.6
click at [774, 278] on div "Contact [PERSON_NAME] [PHONE_NUMBER] Bill to Deliver to [STREET_ADDRESS] PO Lab…" at bounding box center [877, 292] width 1092 height 140
copy div "[STREET_ADDRESS]"
click at [1167, 98] on button "Close" at bounding box center [1188, 90] width 60 height 26
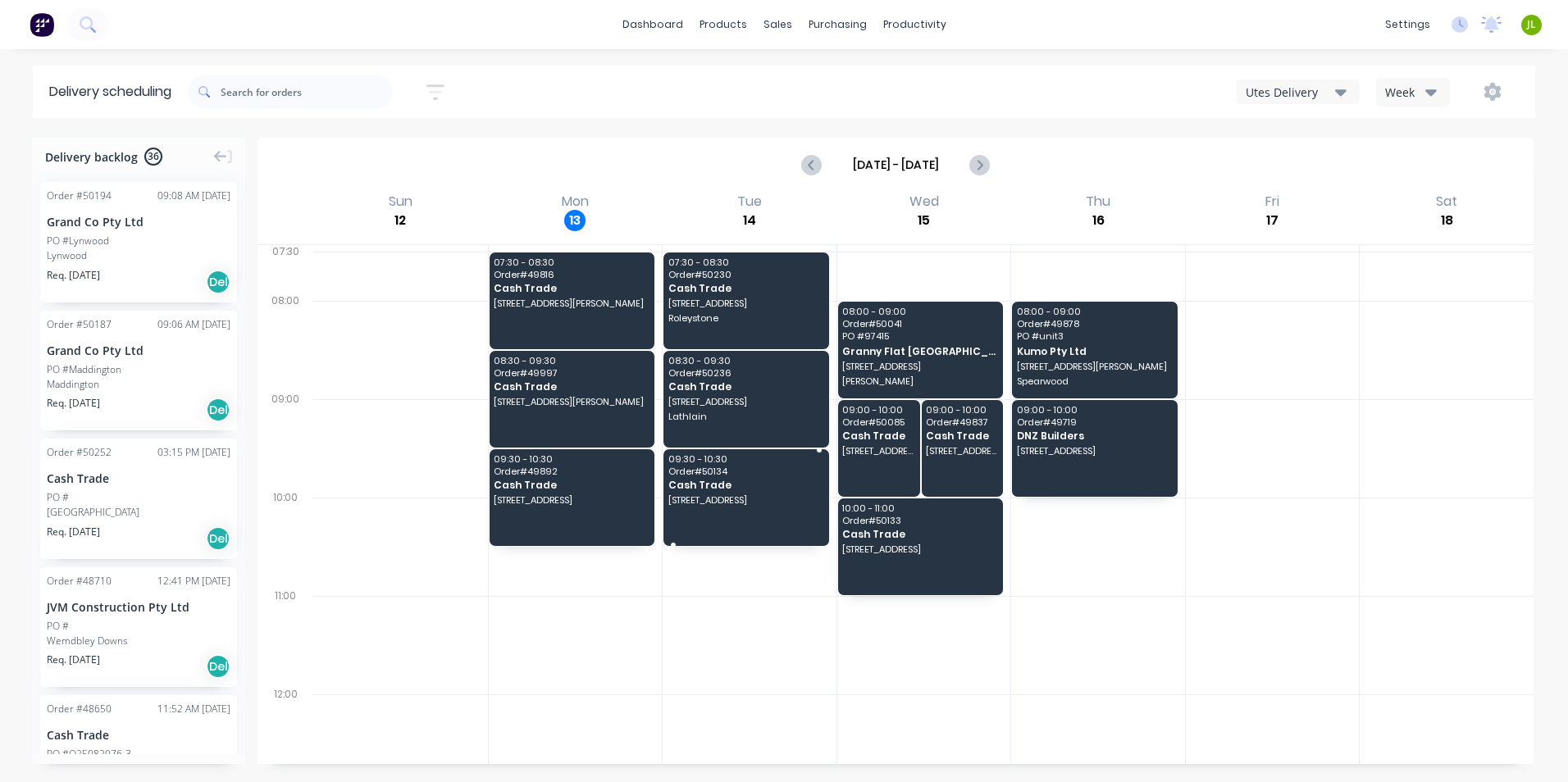
click at [718, 488] on span "Cash Trade" at bounding box center [746, 484] width 154 height 11
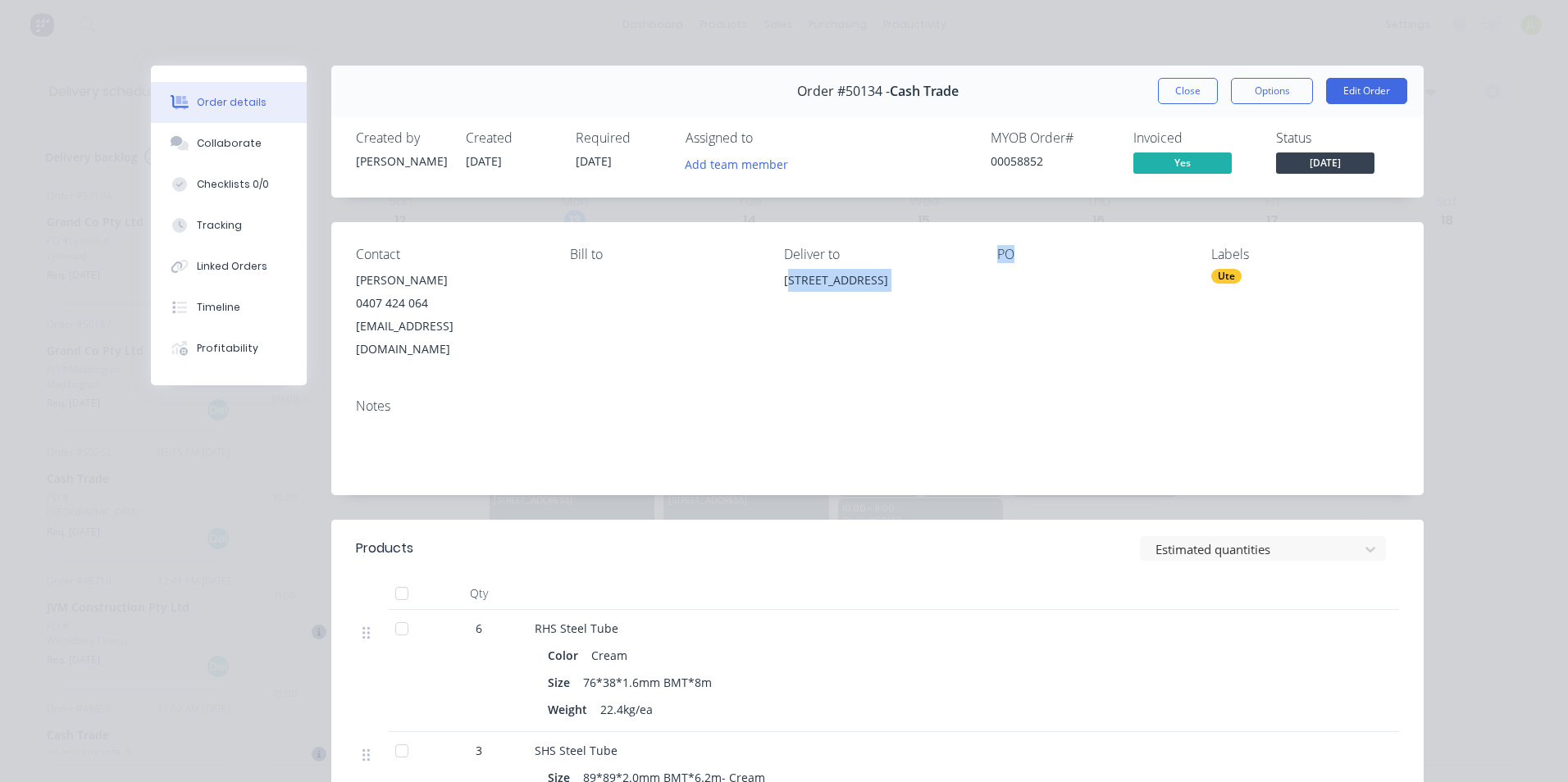
drag, startPoint x: 942, startPoint y: 286, endPoint x: 784, endPoint y: 280, distance: 158.1
click at [784, 280] on div "Contact [PERSON_NAME] [PHONE_NUMBER] [EMAIL_ADDRESS][DOMAIN_NAME] Bill to Deliv…" at bounding box center [877, 304] width 1092 height 163
click at [997, 315] on div "PO" at bounding box center [1090, 304] width 187 height 114
drag, startPoint x: 963, startPoint y: 284, endPoint x: 768, endPoint y: 286, distance: 195.0
click at [768, 286] on div "Contact [PERSON_NAME] [PHONE_NUMBER] [EMAIL_ADDRESS][DOMAIN_NAME] Bill to Deliv…" at bounding box center [877, 304] width 1092 height 163
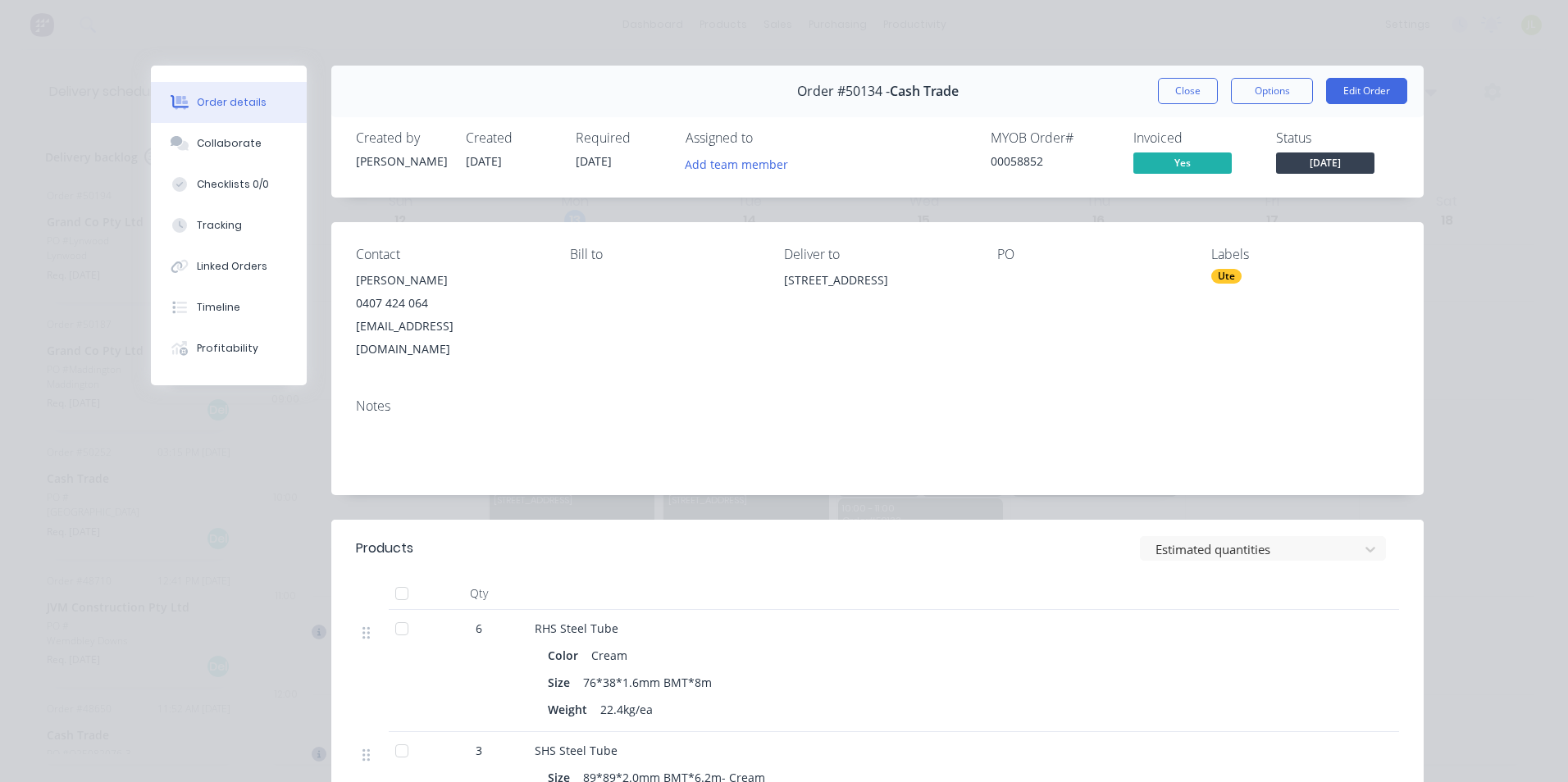
copy div "[STREET_ADDRESS]"
drag, startPoint x: 891, startPoint y: 251, endPoint x: 859, endPoint y: 288, distance: 48.9
click at [859, 288] on div "[STREET_ADDRESS]" at bounding box center [877, 281] width 187 height 23
drag, startPoint x: 782, startPoint y: 279, endPoint x: 894, endPoint y: 275, distance: 112.1
click at [894, 275] on div "[STREET_ADDRESS]" at bounding box center [877, 281] width 187 height 23
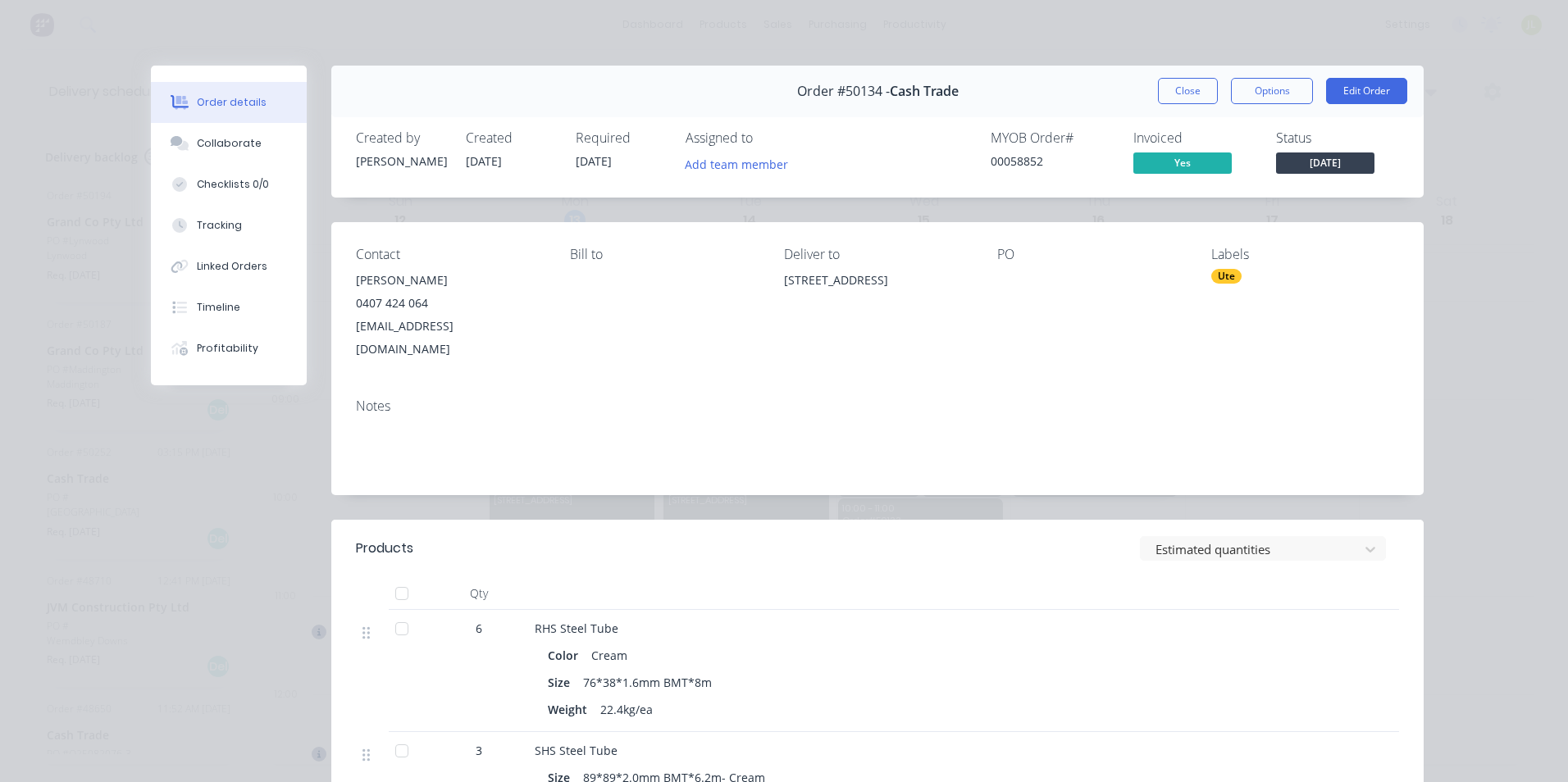
drag, startPoint x: 970, startPoint y: 319, endPoint x: 950, endPoint y: 284, distance: 40.3
click at [963, 305] on div "Contact [PERSON_NAME] [PHONE_NUMBER] [EMAIL_ADDRESS][DOMAIN_NAME] Bill to Deliv…" at bounding box center [877, 304] width 1092 height 163
drag, startPoint x: 963, startPoint y: 282, endPoint x: 774, endPoint y: 286, distance: 189.0
click at [774, 286] on div "Contact [PERSON_NAME] [PHONE_NUMBER] [EMAIL_ADDRESS][DOMAIN_NAME] Bill to Deliv…" at bounding box center [877, 304] width 1092 height 163
copy div "[STREET_ADDRESS]"
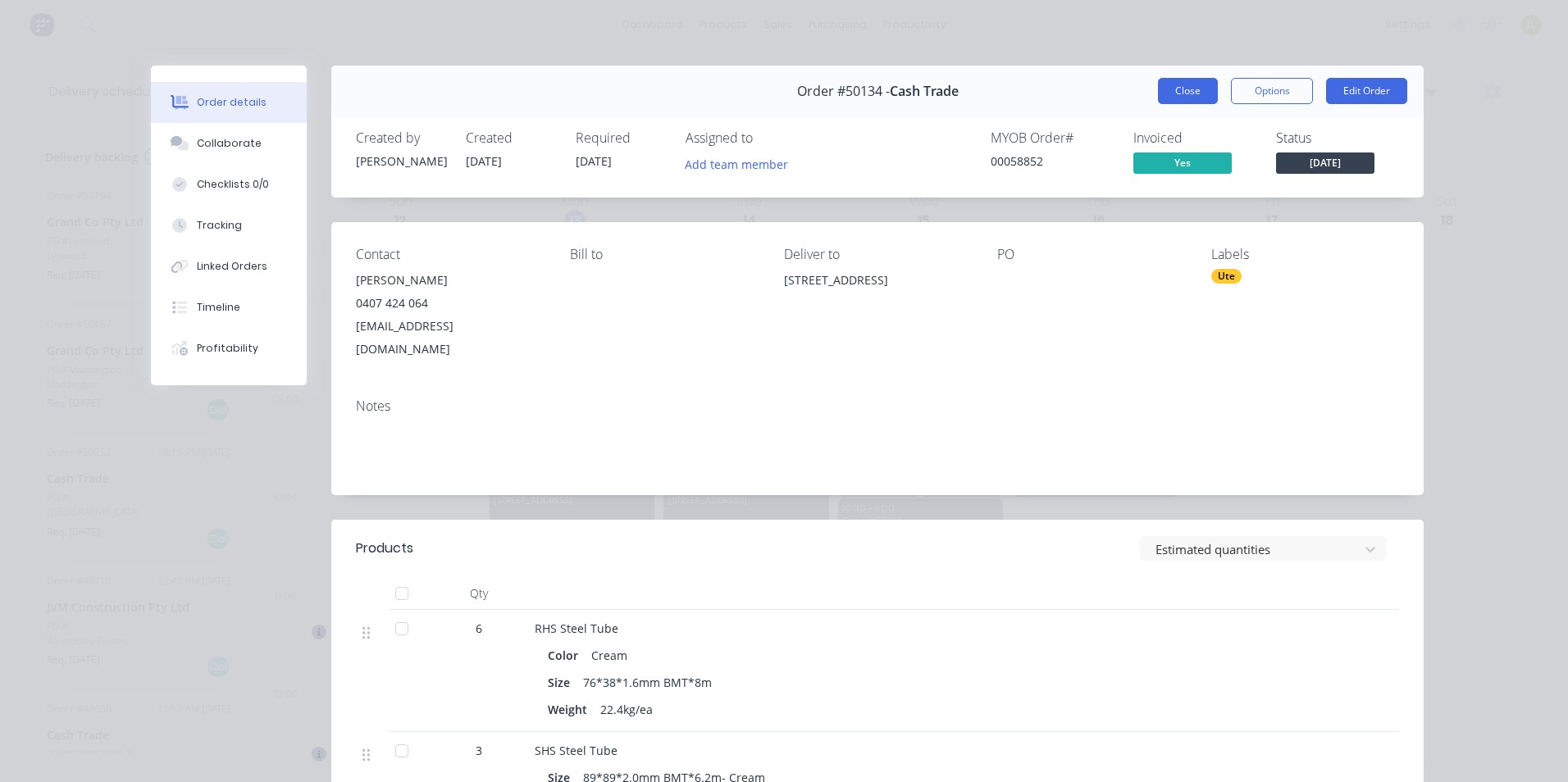
click at [1190, 90] on button "Close" at bounding box center [1188, 90] width 60 height 26
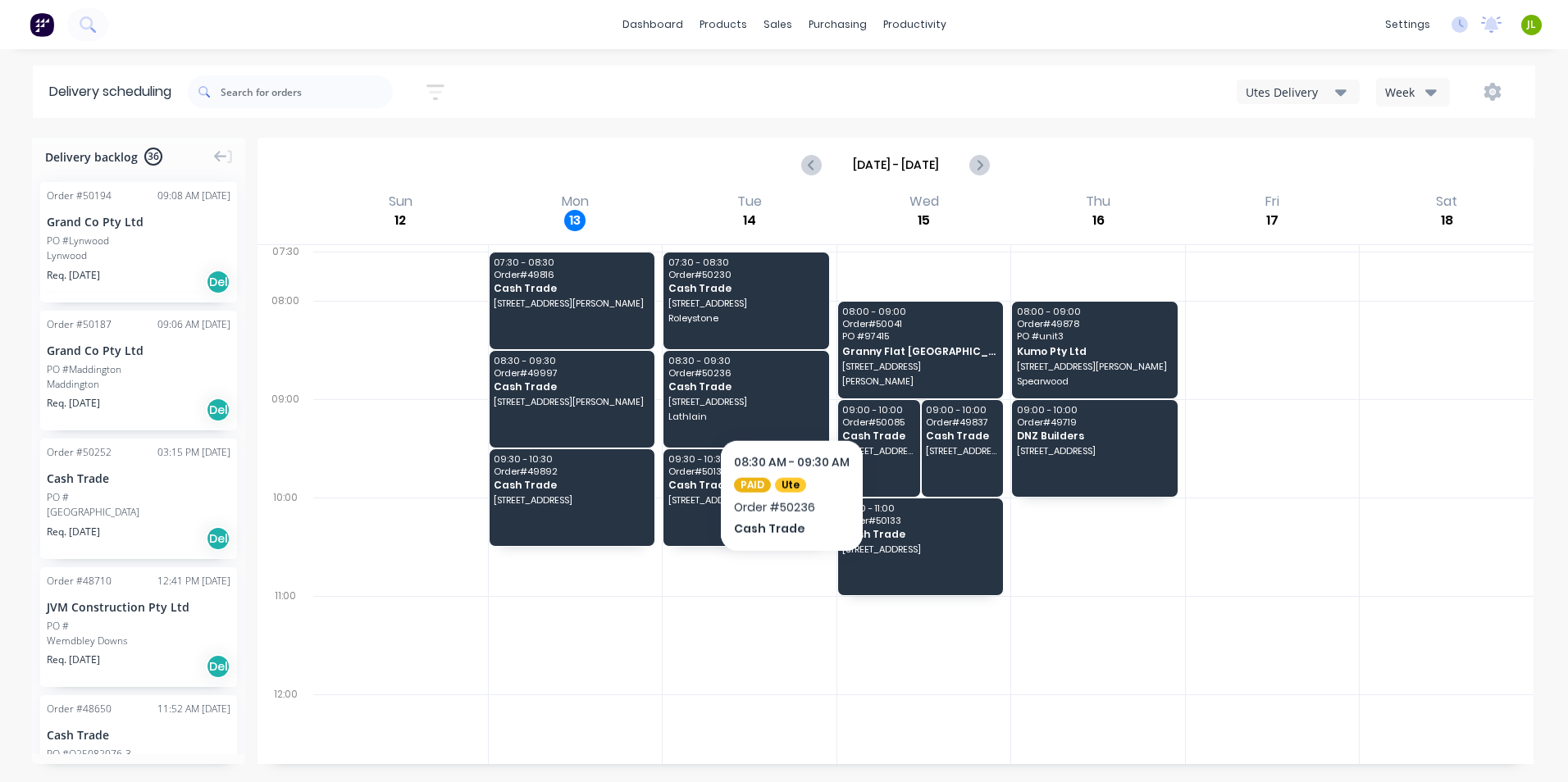
click at [828, 402] on div at bounding box center [749, 449] width 174 height 98
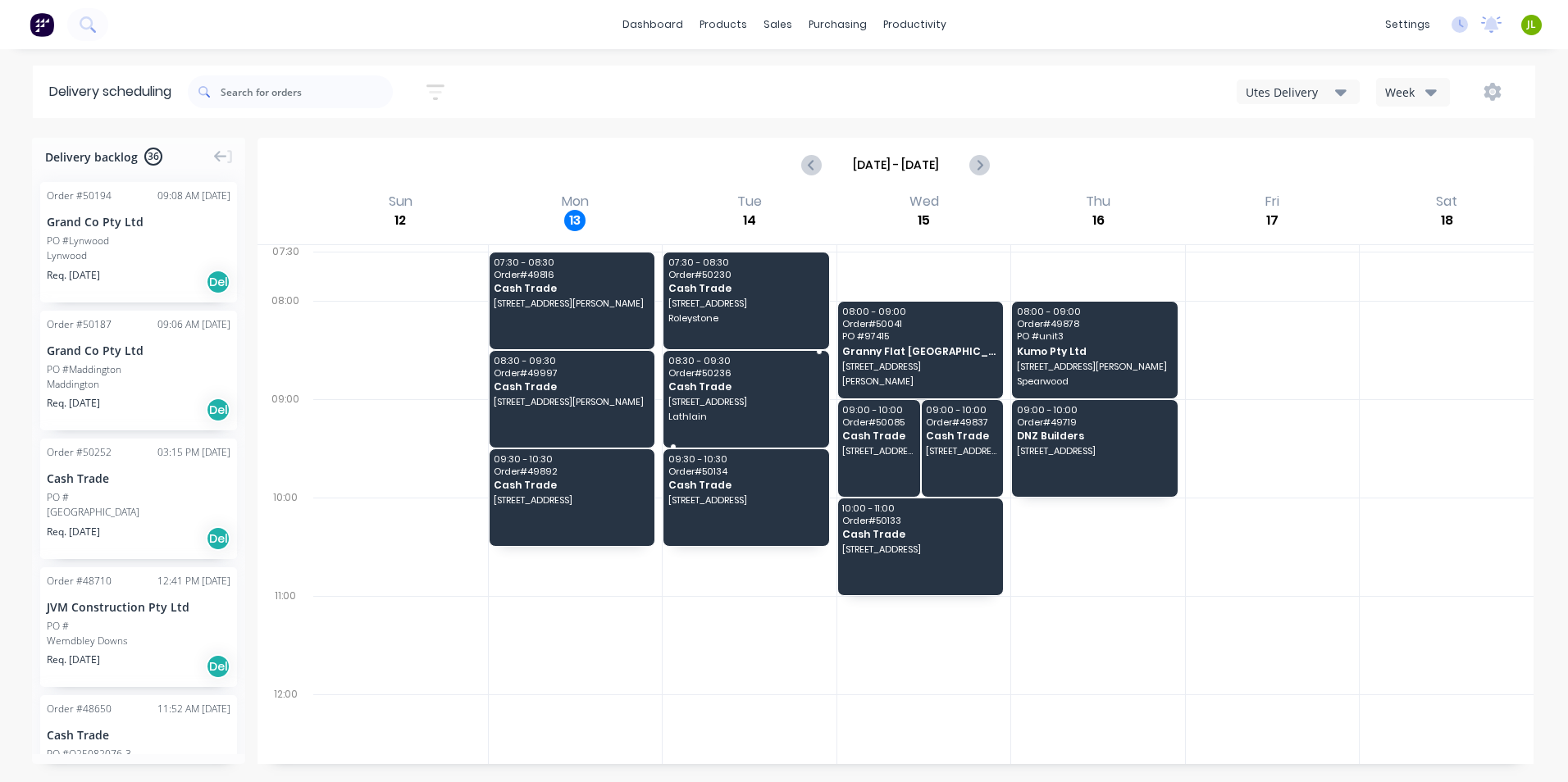
click at [794, 408] on div "08:30 - 09:30 Order # 50236 Cash Trade [STREET_ADDRESS]" at bounding box center [747, 399] width 165 height 97
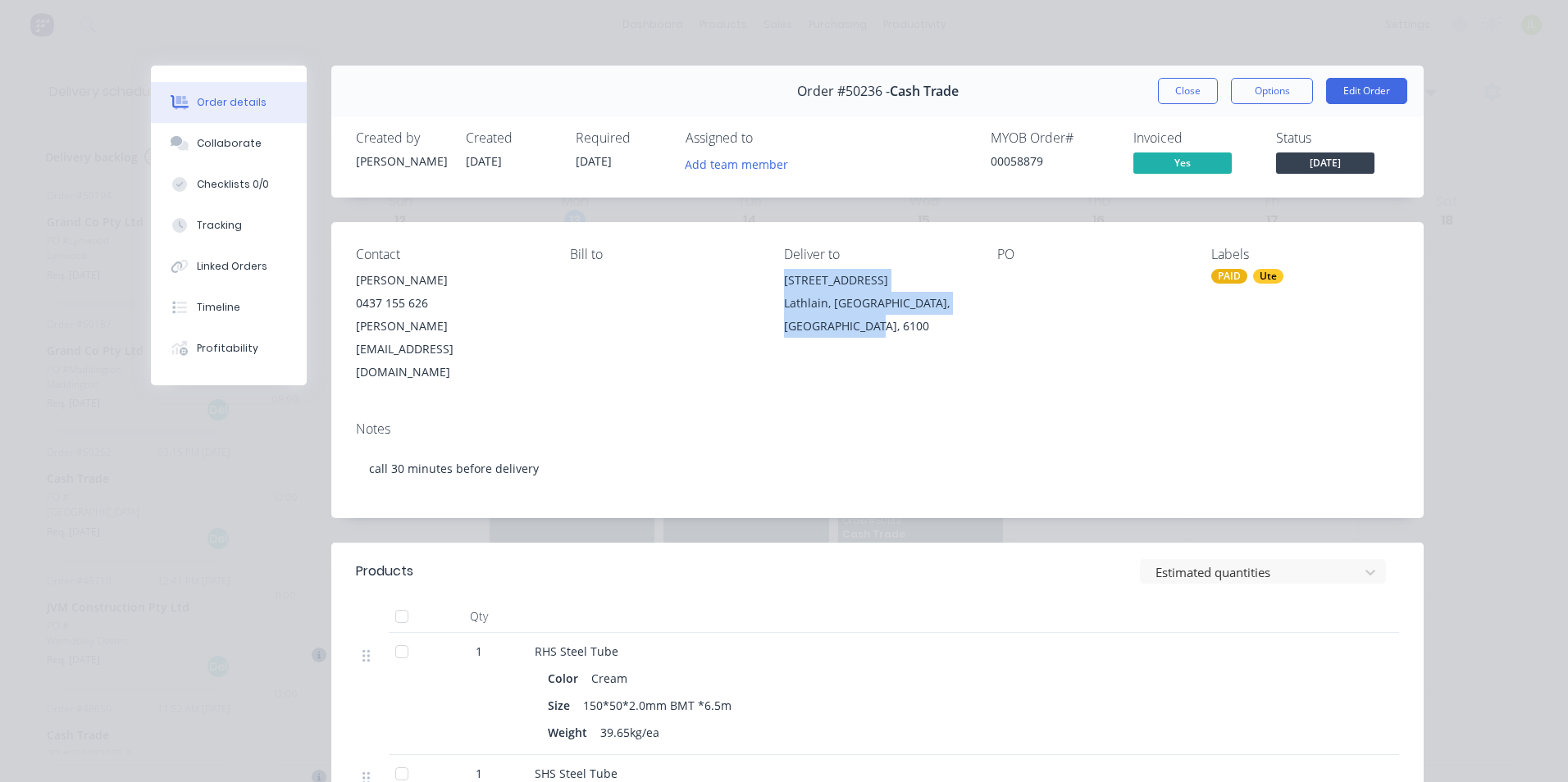
drag, startPoint x: 858, startPoint y: 328, endPoint x: 776, endPoint y: 282, distance: 94.0
click at [776, 282] on div "Contact [PERSON_NAME] [PHONE_NUMBER] [PERSON_NAME][EMAIL_ADDRESS][DOMAIN_NAME] …" at bounding box center [877, 315] width 1092 height 186
copy div "[STREET_ADDRESS]"
click at [1196, 87] on button "Close" at bounding box center [1188, 90] width 60 height 26
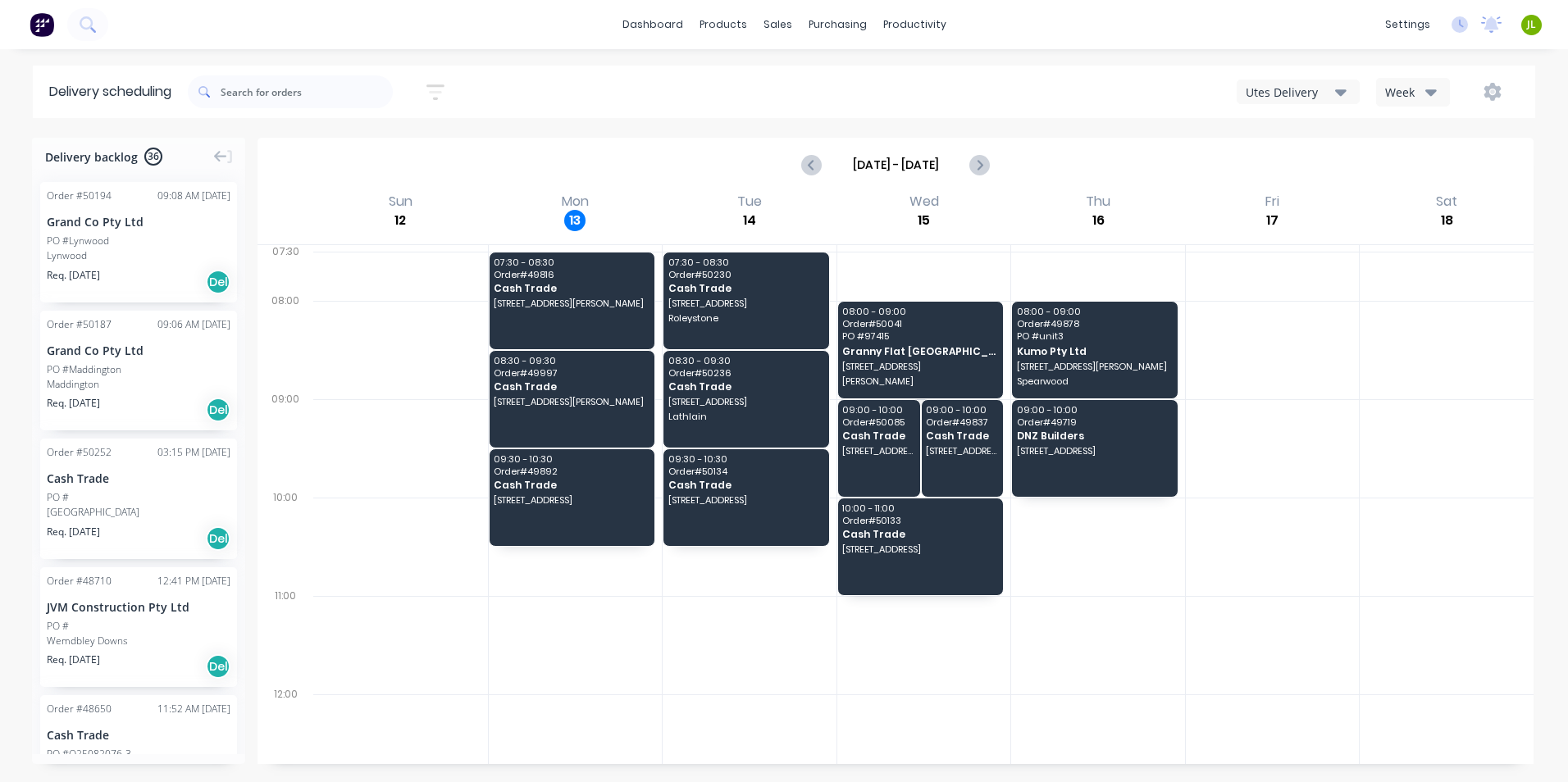
click at [946, 213] on div "Wed 15 [DATE]" at bounding box center [924, 217] width 175 height 53
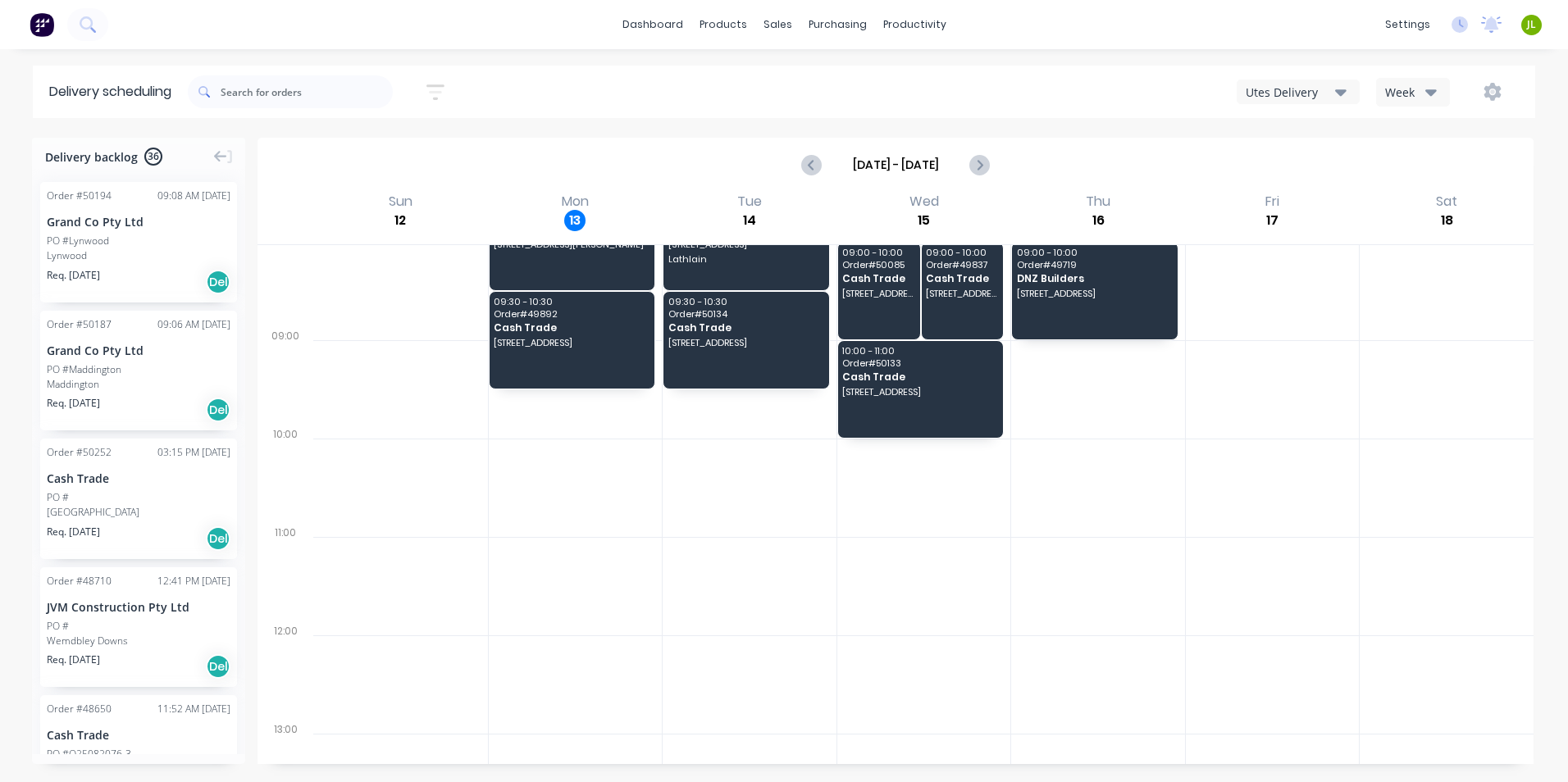
scroll to position [164, 0]
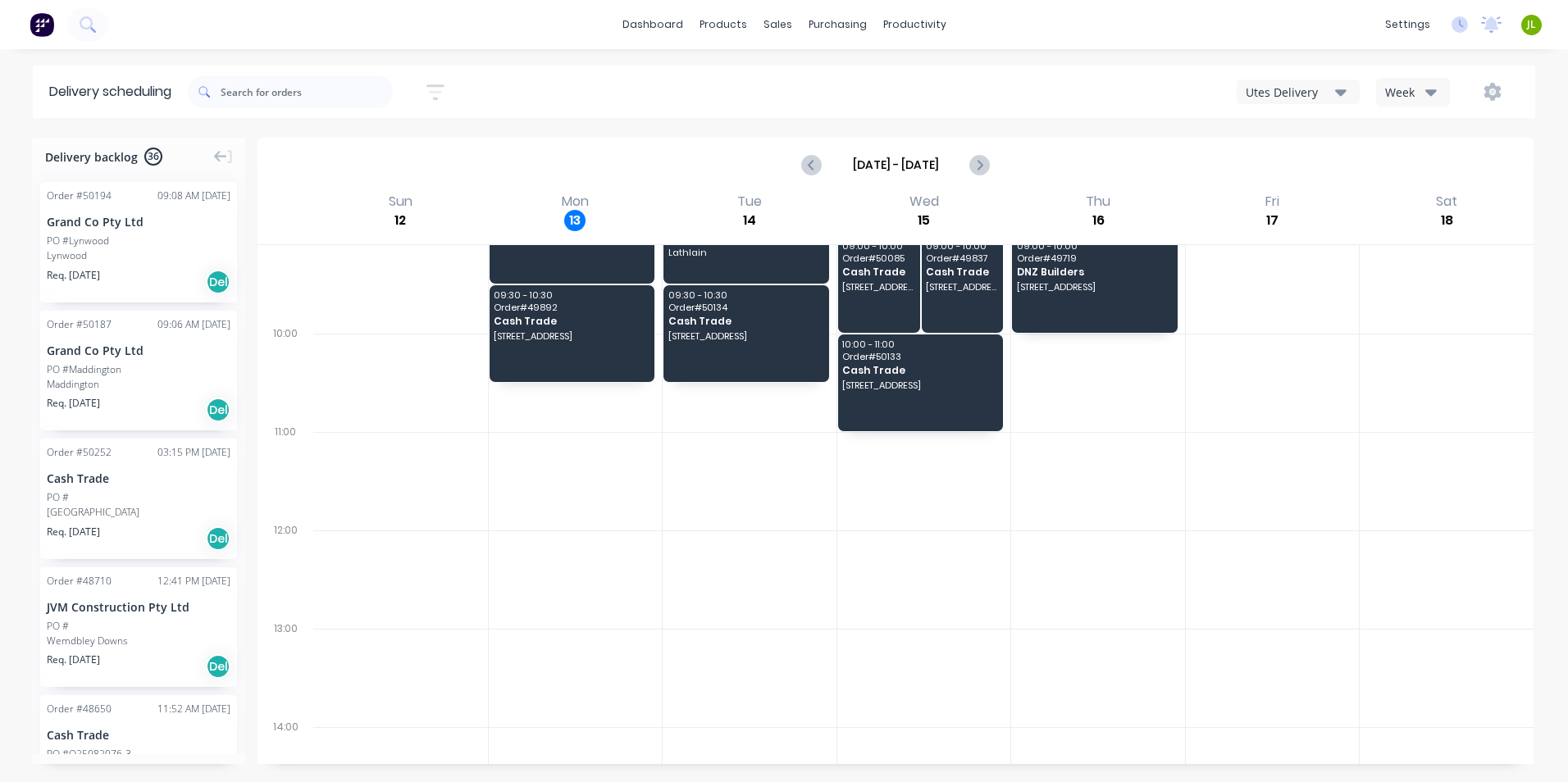
click at [518, 14] on div "dashboard products sales purchasing productivity dashboard products Product Cat…" at bounding box center [784, 24] width 1568 height 49
click at [801, 119] on link "Customers" at bounding box center [864, 111] width 217 height 33
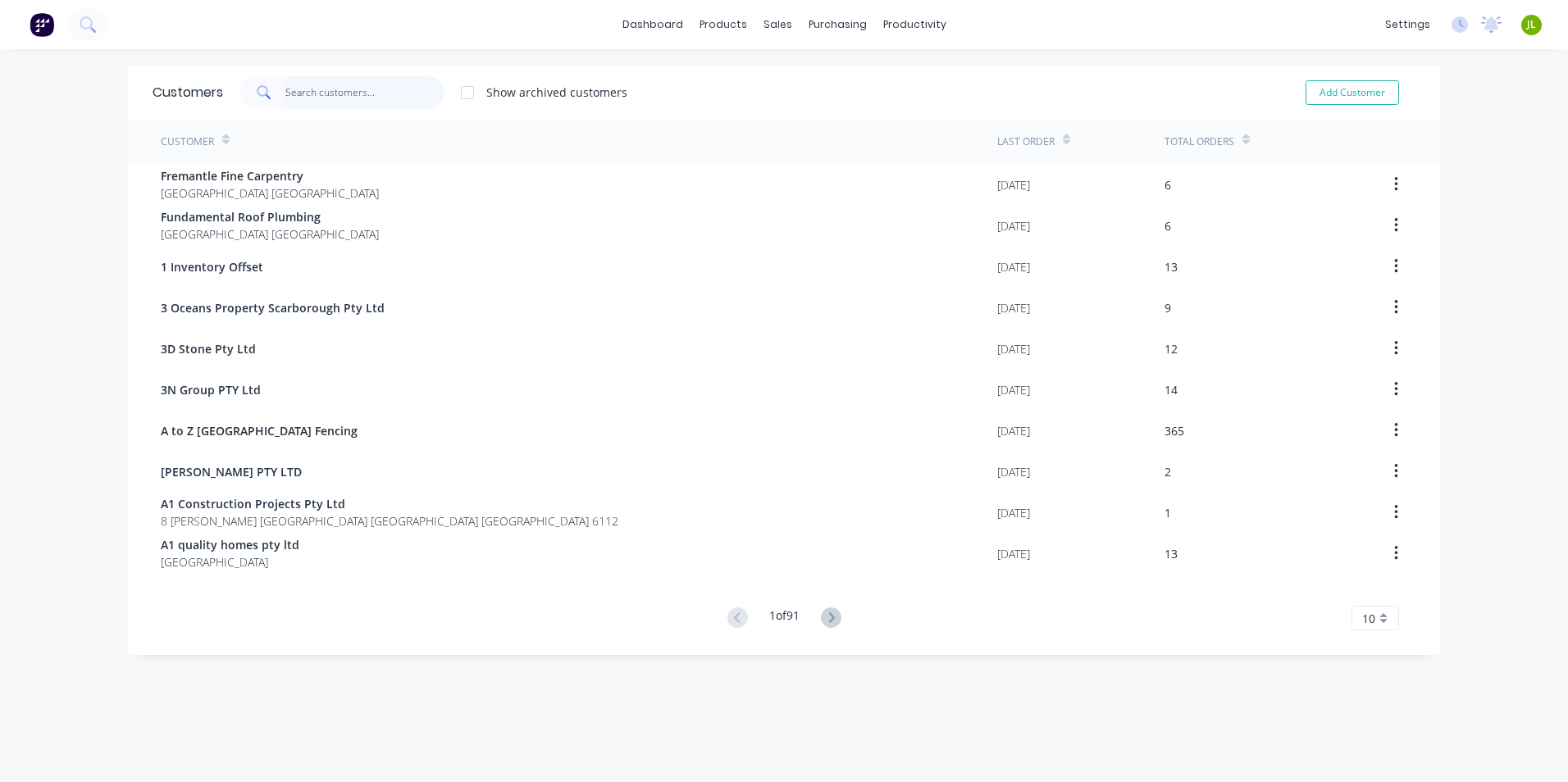
click at [380, 82] on input "text" at bounding box center [365, 92] width 159 height 33
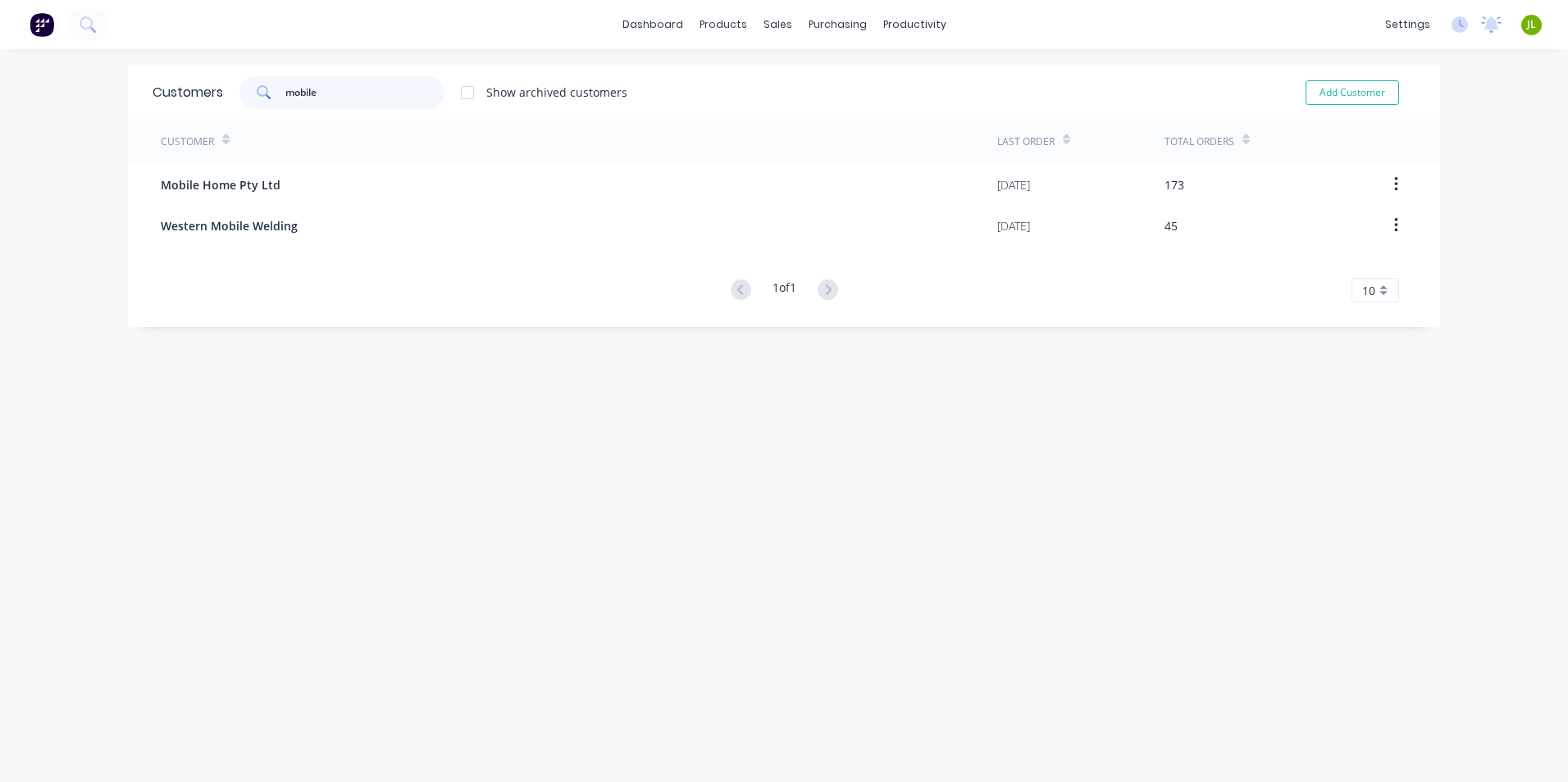
type input "mobile"
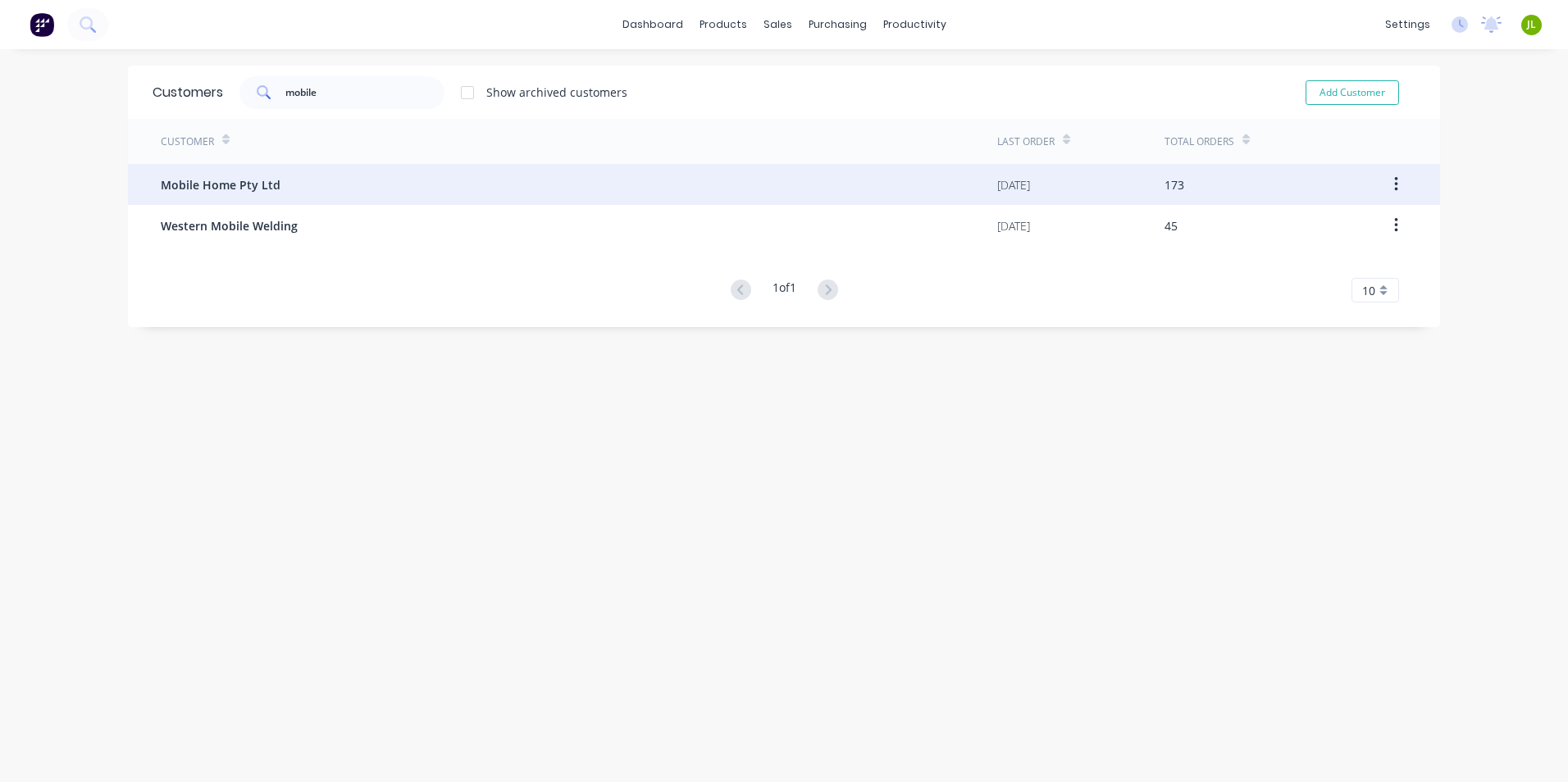
click at [488, 187] on div "Mobile Home Pty Ltd" at bounding box center [578, 184] width 837 height 41
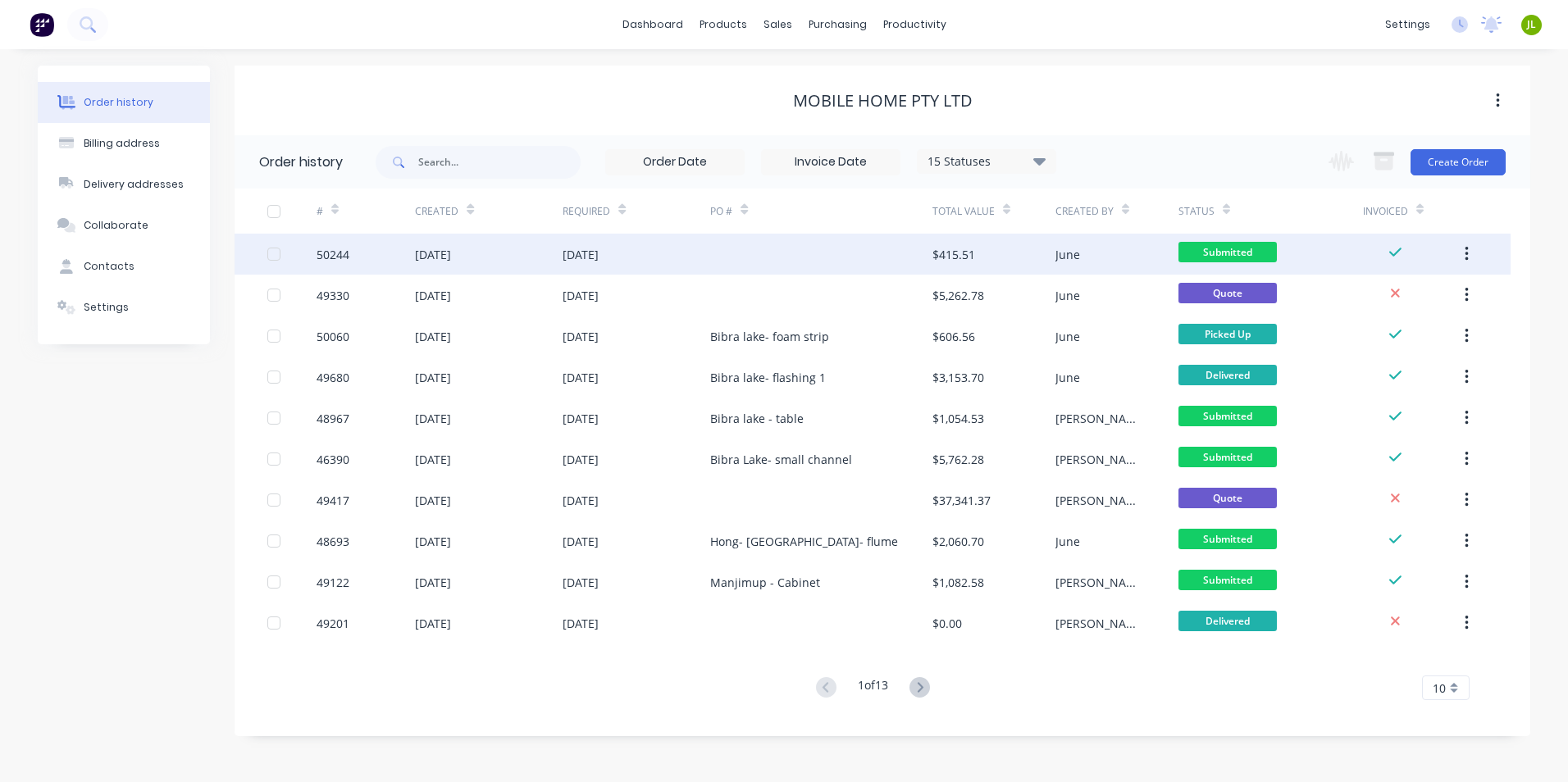
click at [645, 266] on div "[DATE]" at bounding box center [637, 254] width 148 height 41
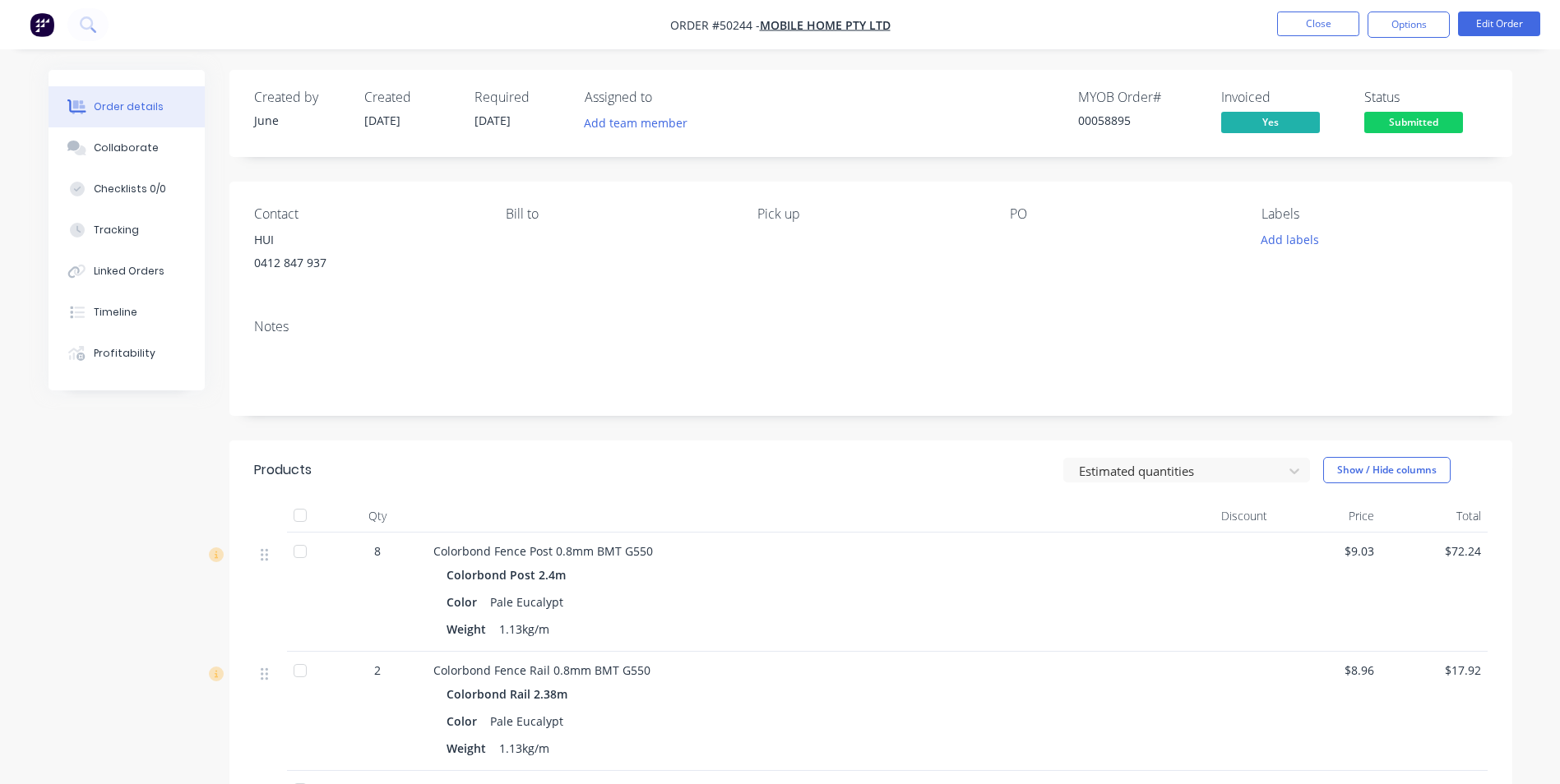
click at [1193, 605] on div at bounding box center [1220, 592] width 107 height 119
click at [132, 156] on button "Collaborate" at bounding box center [126, 147] width 156 height 41
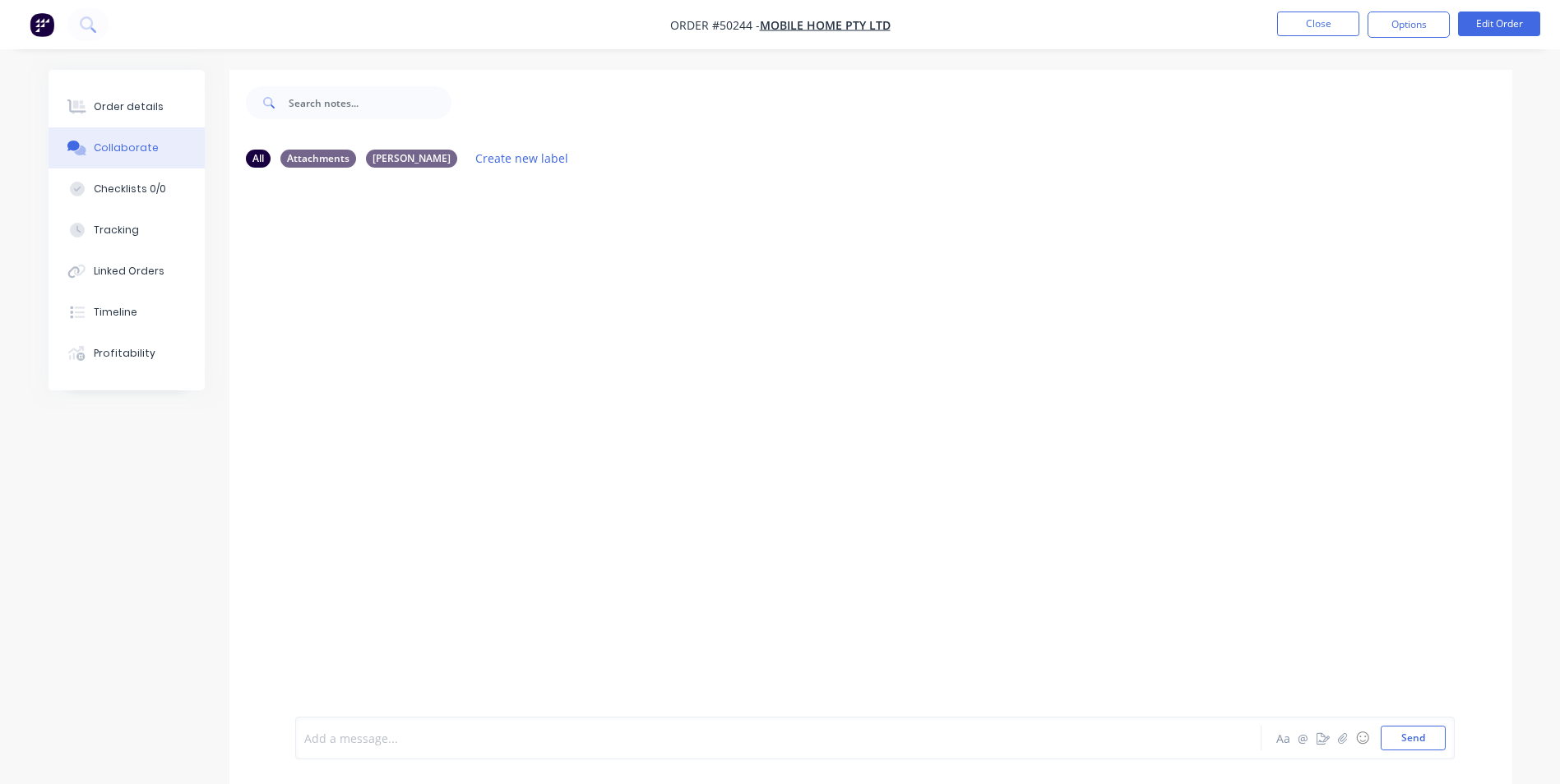
click at [381, 730] on div at bounding box center [733, 739] width 856 height 17
click at [1390, 734] on button "Send" at bounding box center [1413, 739] width 65 height 25
click at [85, 110] on icon at bounding box center [77, 106] width 19 height 14
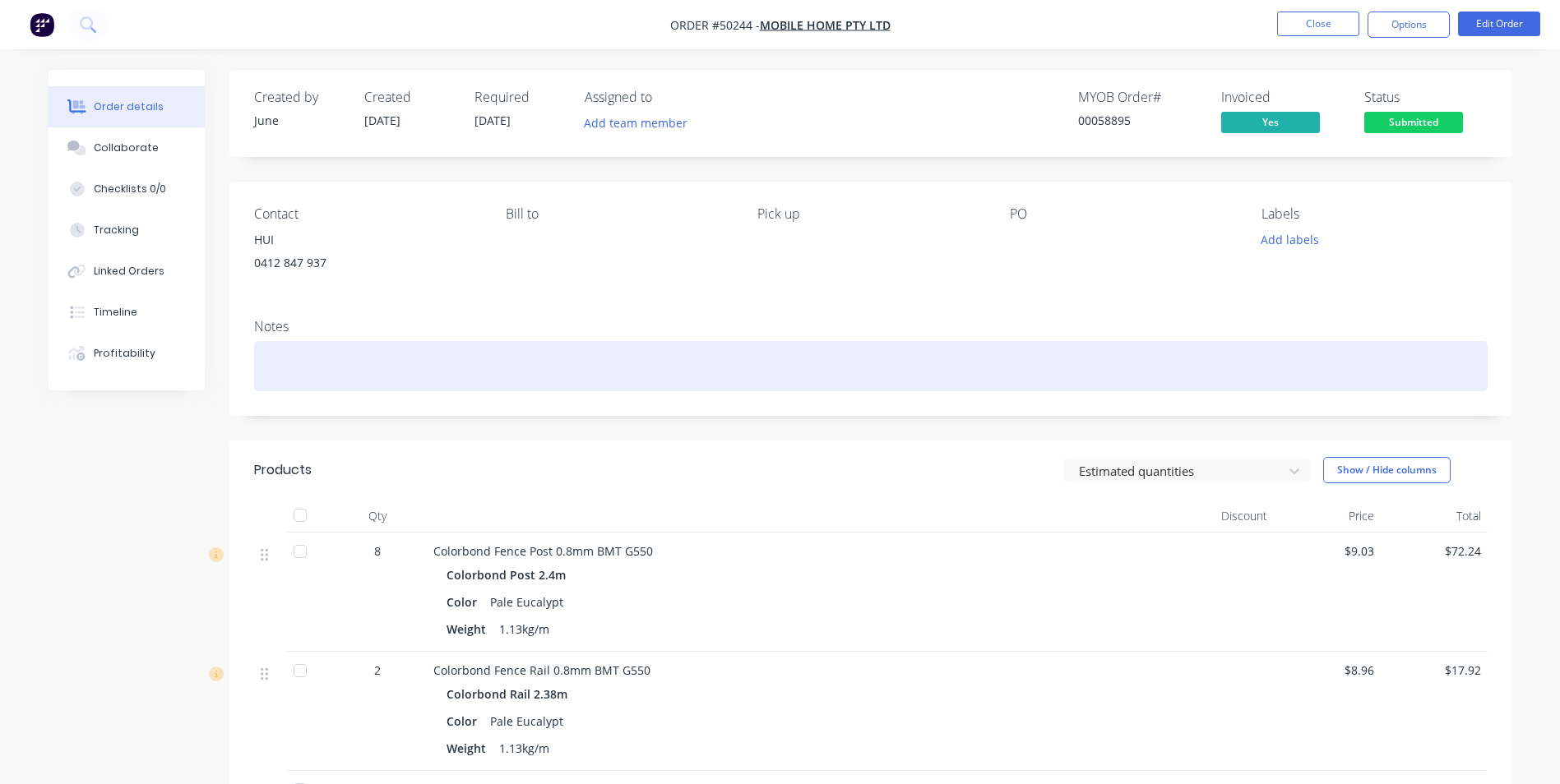
click at [277, 348] on div at bounding box center [871, 366] width 1234 height 50
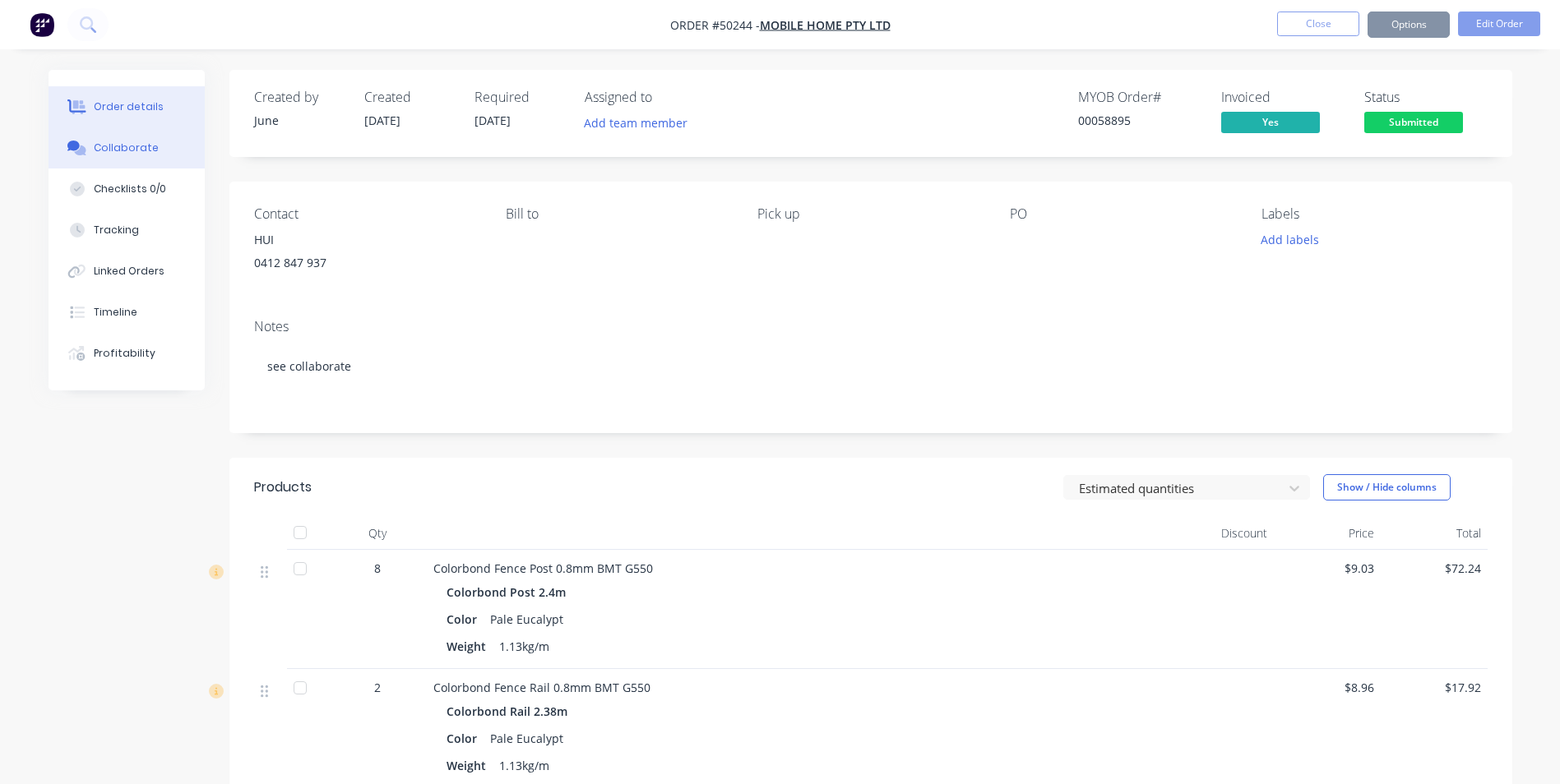
click at [84, 135] on button "Collaborate" at bounding box center [126, 147] width 156 height 41
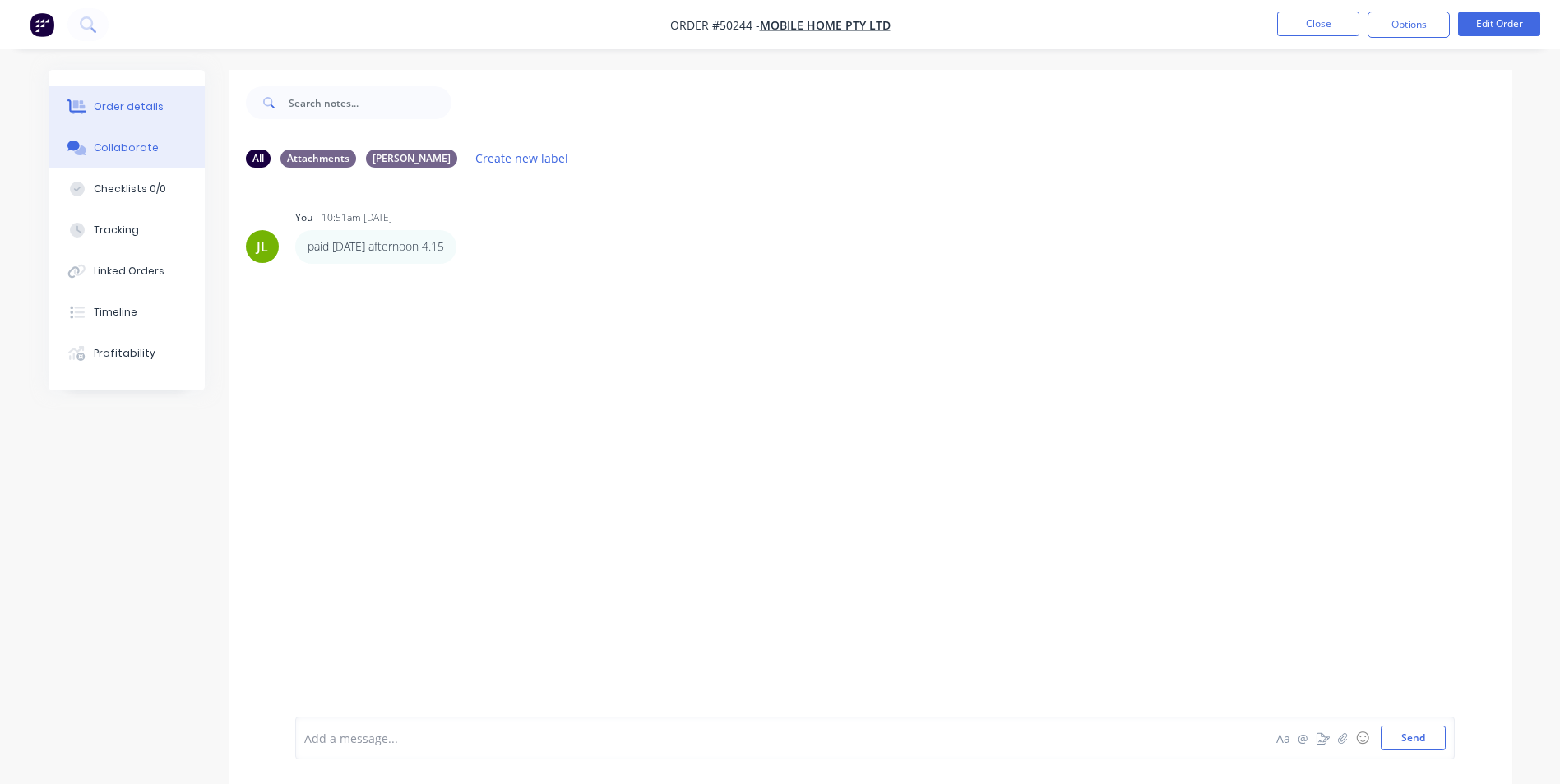
click at [129, 109] on div "Order details" at bounding box center [128, 106] width 70 height 14
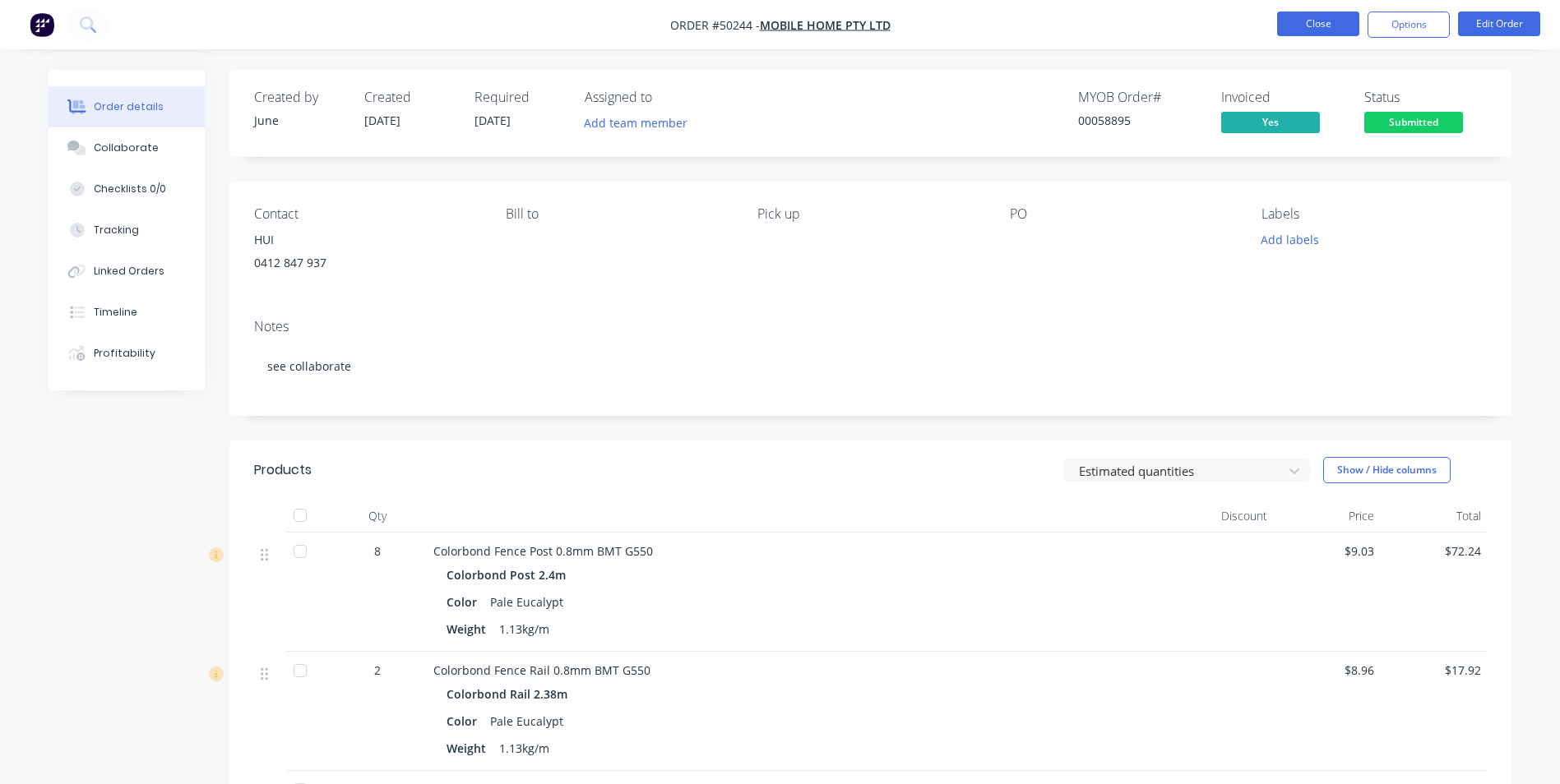
click at [1305, 22] on button "Close" at bounding box center [1318, 24] width 82 height 25
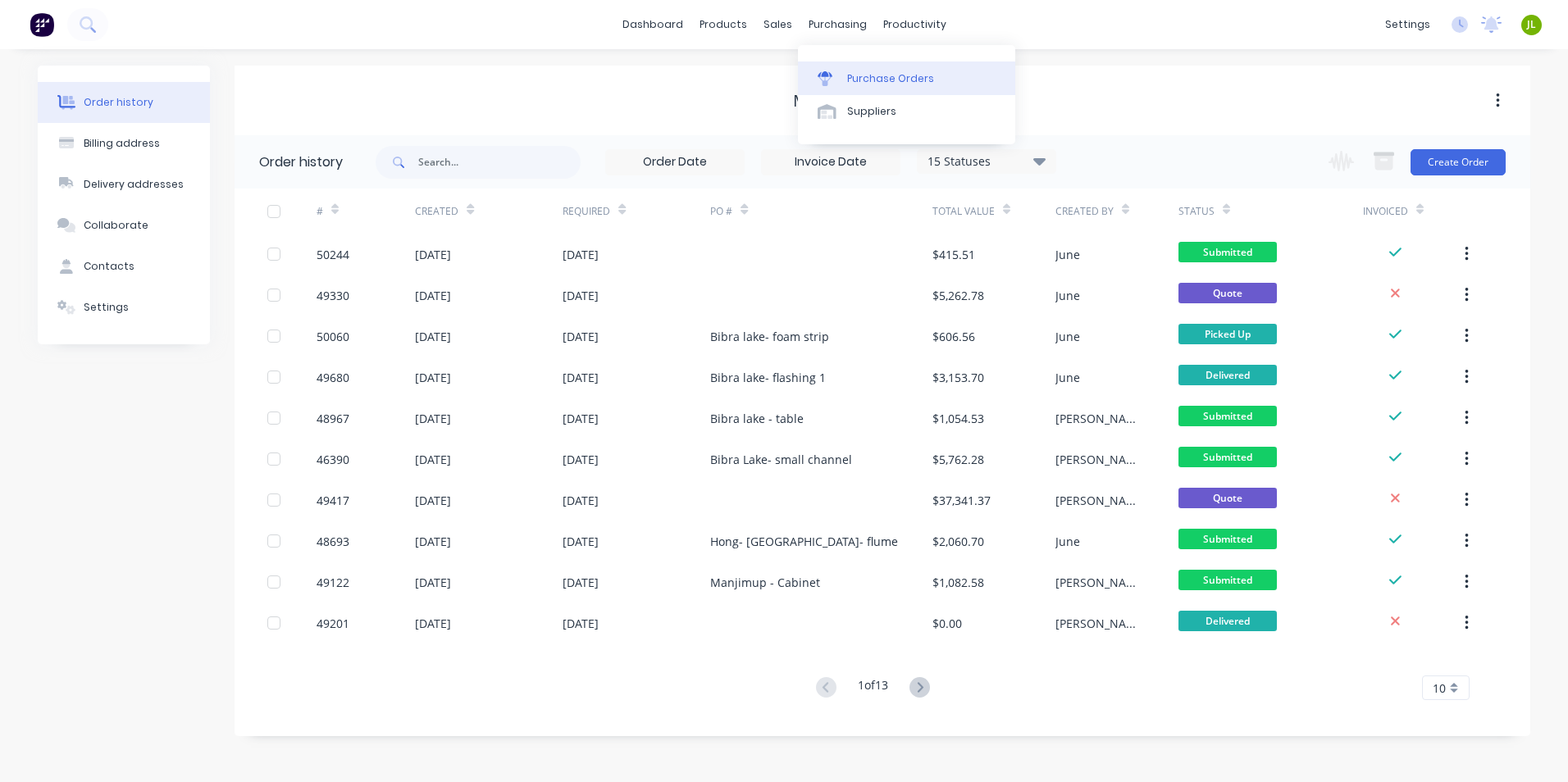
click at [844, 82] on link "Purchase Orders" at bounding box center [907, 78] width 217 height 33
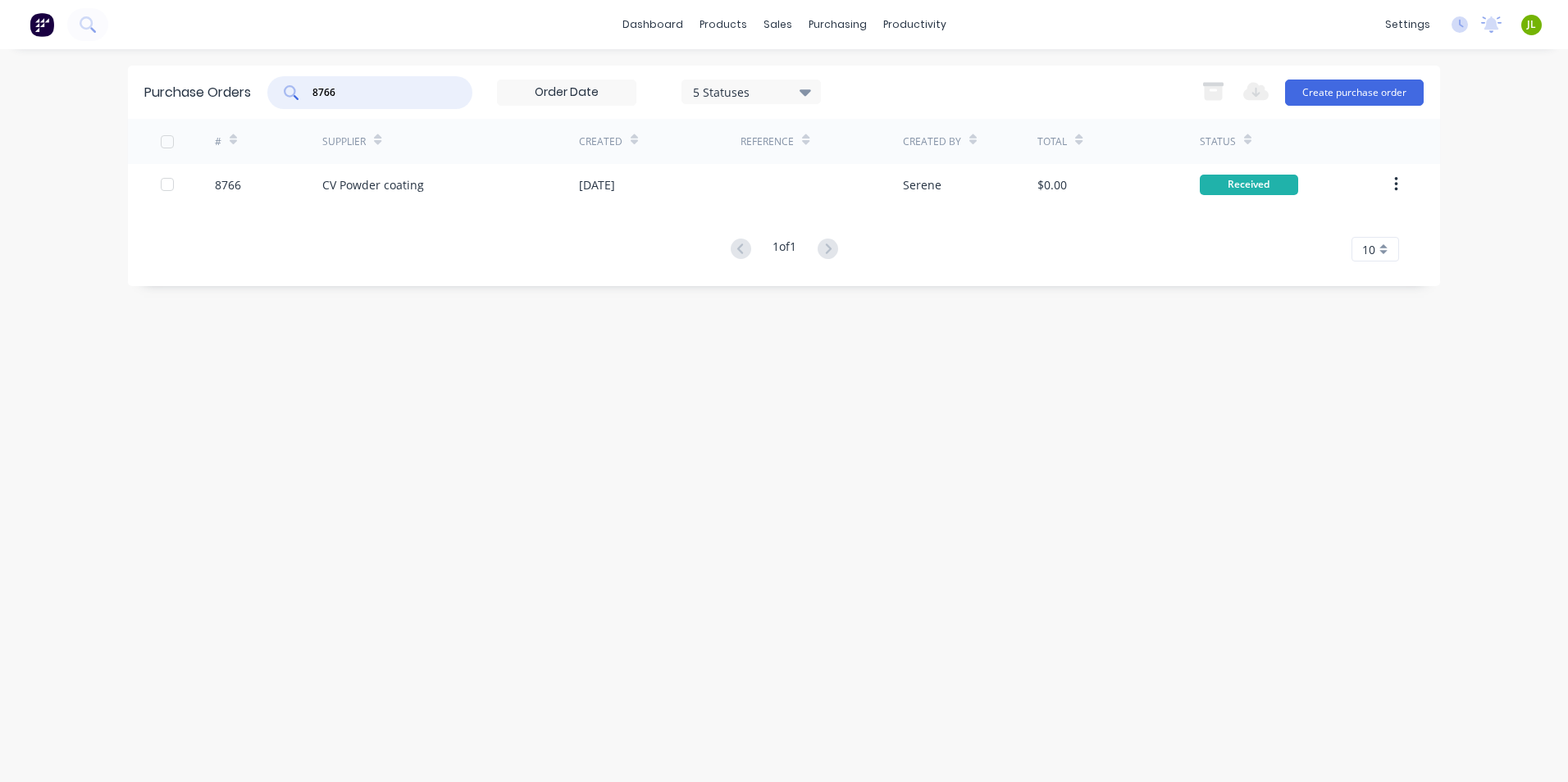
drag, startPoint x: 355, startPoint y: 100, endPoint x: 318, endPoint y: 78, distance: 43.0
click at [246, 105] on div "Purchase Orders 8766 5 Statuses 5 Statuses Export to Excel (XLSX) Create purcha…" at bounding box center [784, 91] width 1312 height 53
click at [311, 88] on div "829" at bounding box center [369, 92] width 205 height 33
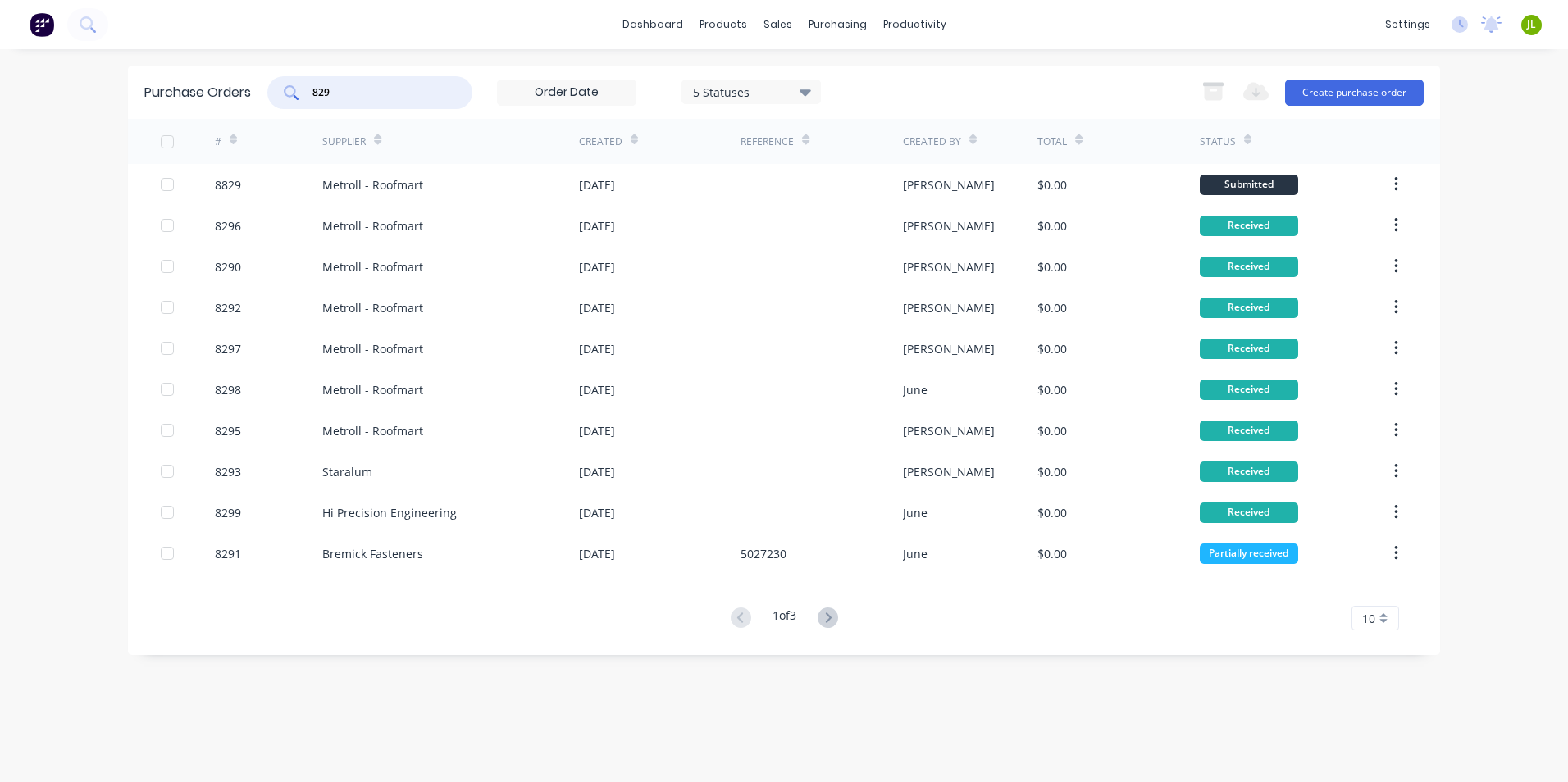
click at [315, 91] on input "829" at bounding box center [380, 92] width 136 height 16
type input "8829"
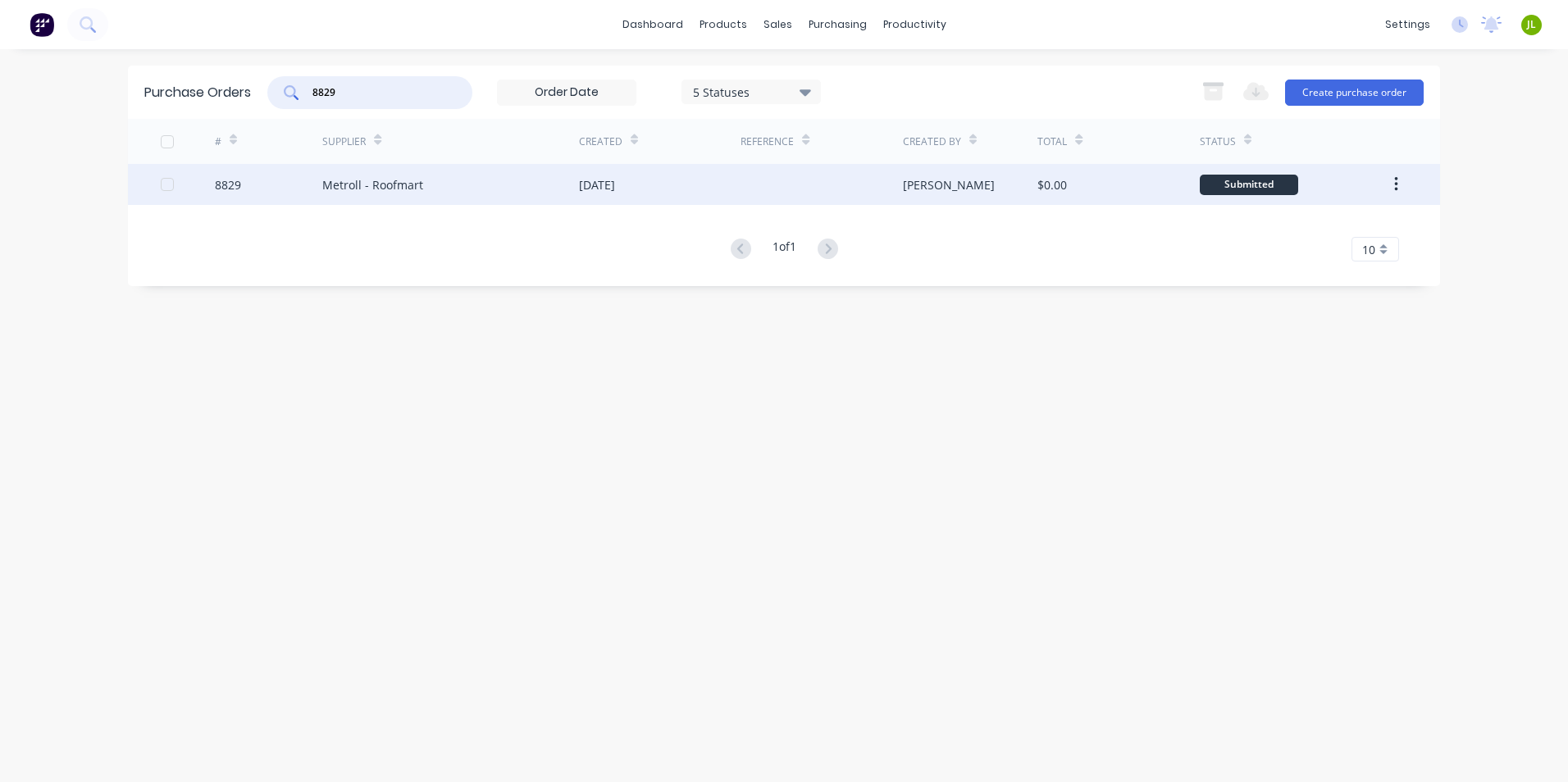
click at [373, 177] on div "Metroll - Roofmart" at bounding box center [372, 185] width 101 height 17
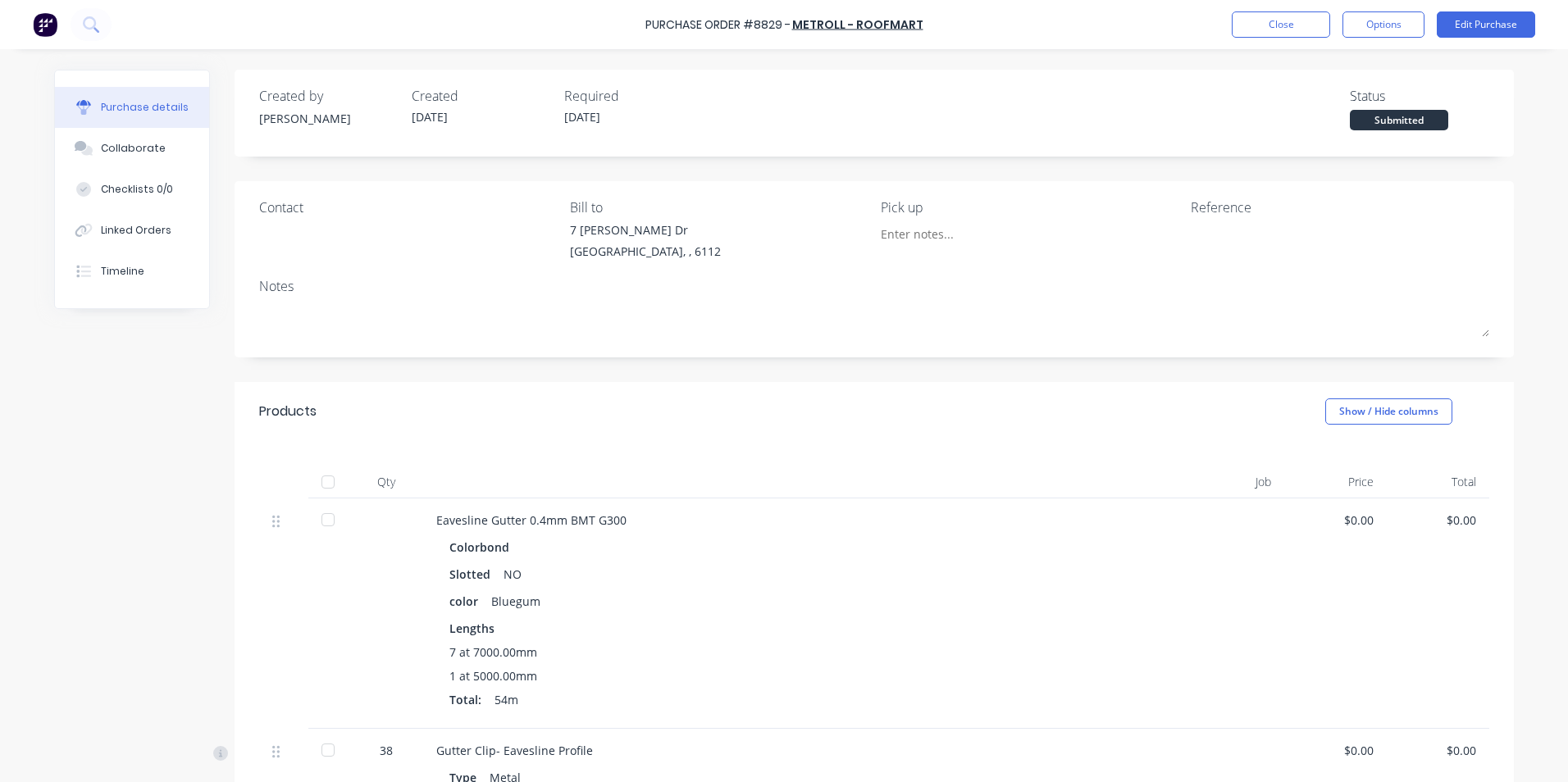
click at [329, 488] on div at bounding box center [328, 482] width 33 height 33
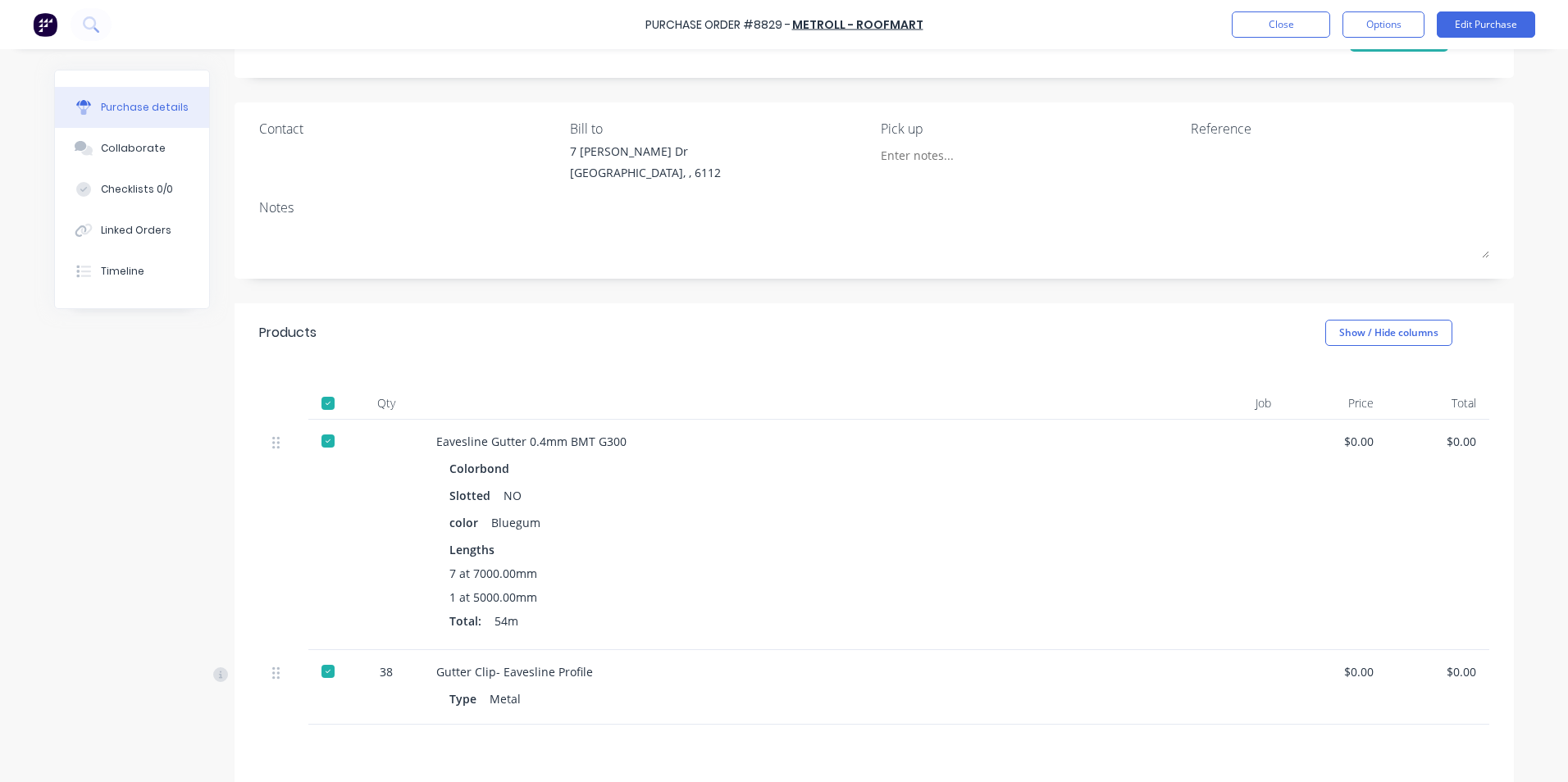
scroll to position [164, 0]
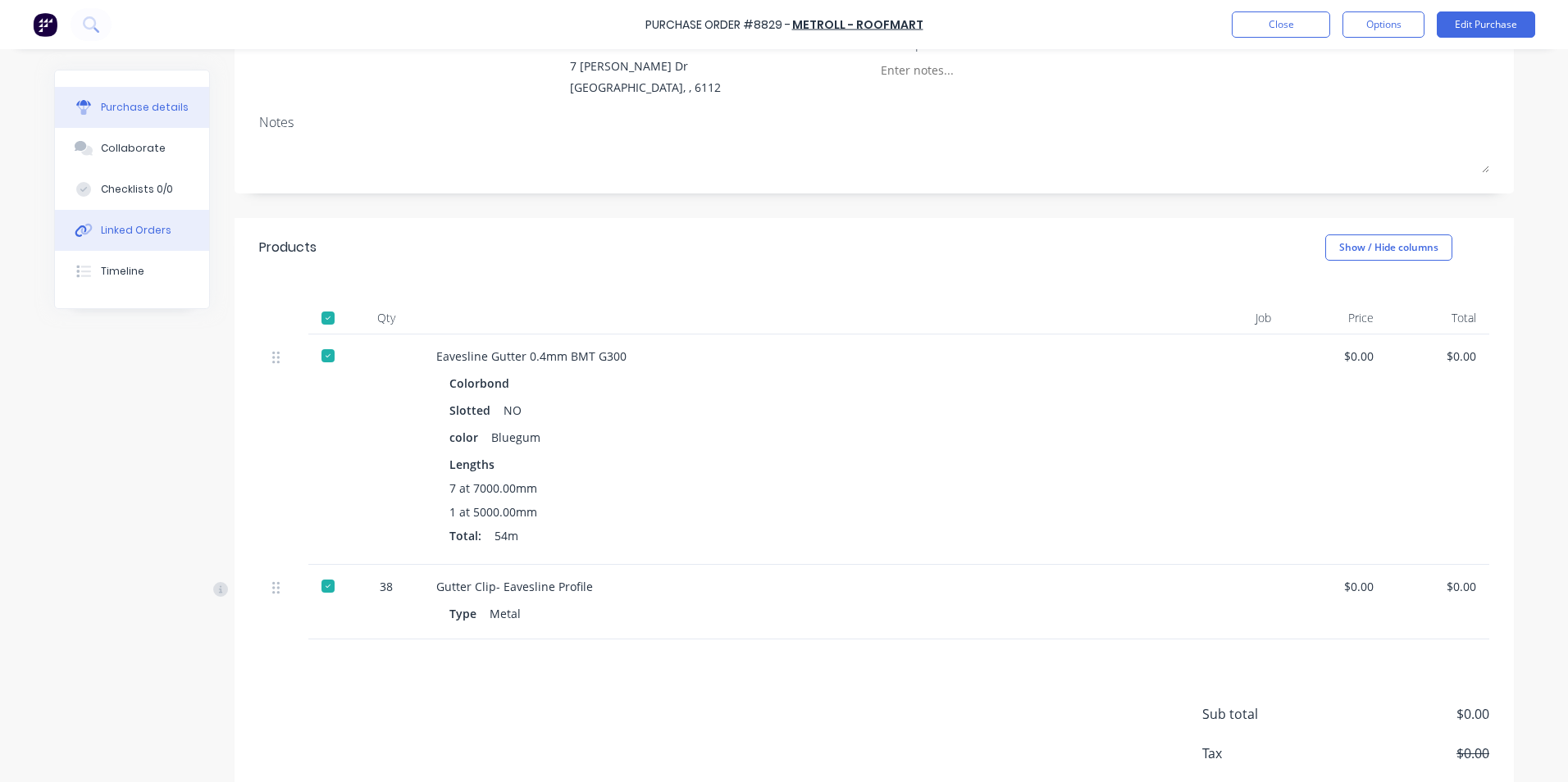
click at [152, 234] on div "Linked Orders" at bounding box center [135, 230] width 70 height 14
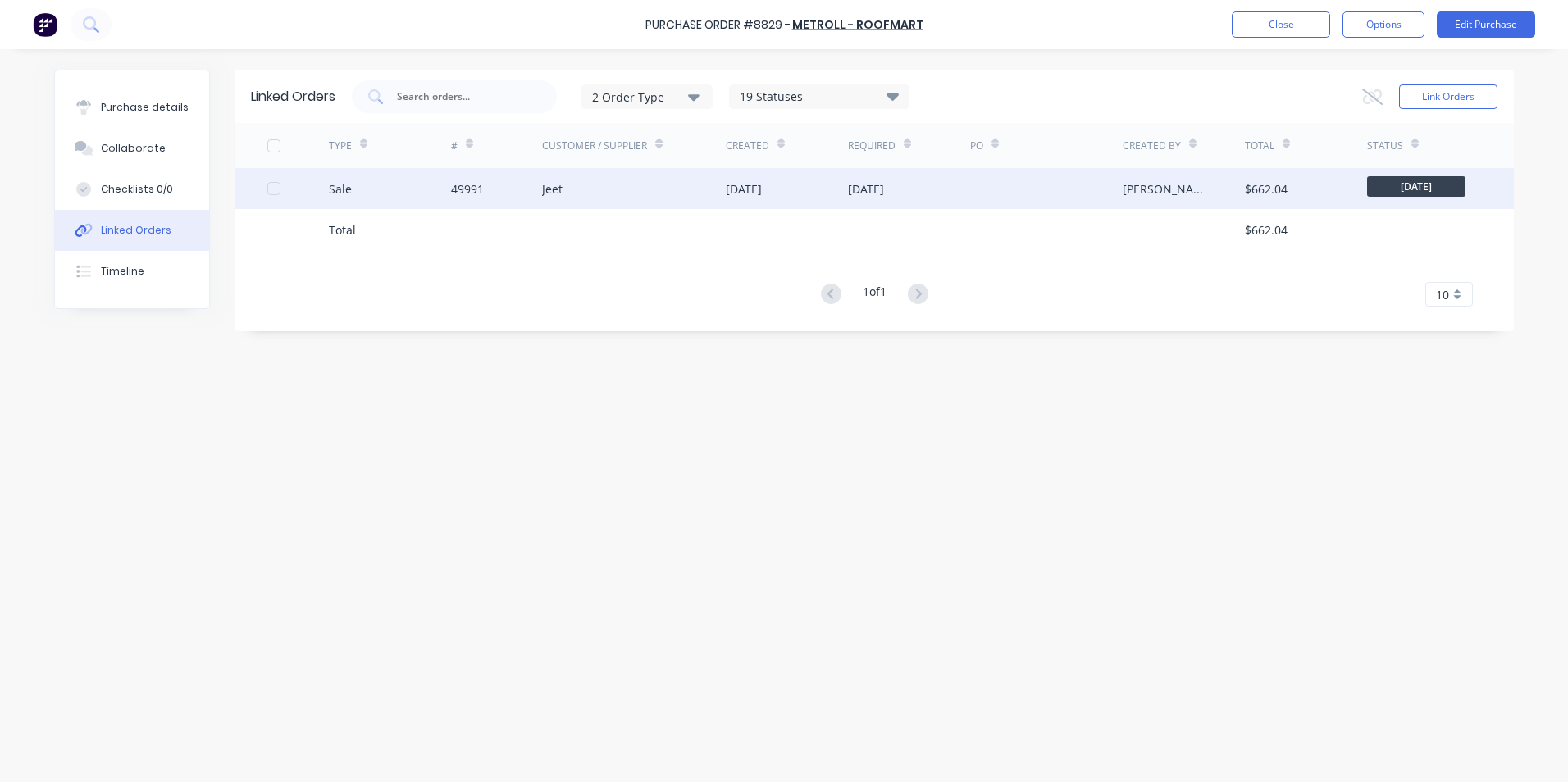
click at [431, 208] on div "Sale" at bounding box center [389, 188] width 122 height 41
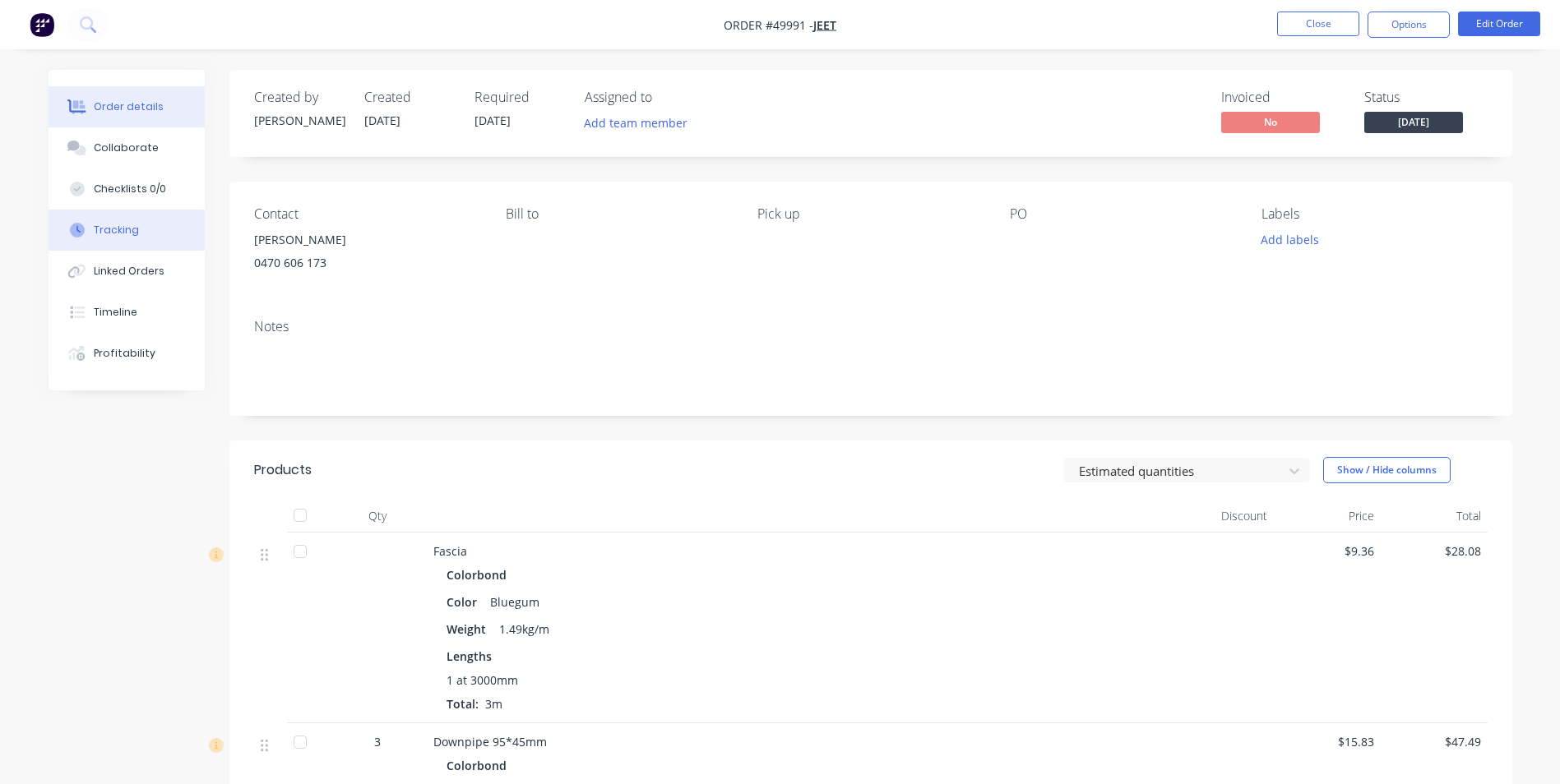
click at [123, 232] on div "Tracking" at bounding box center [116, 229] width 45 height 14
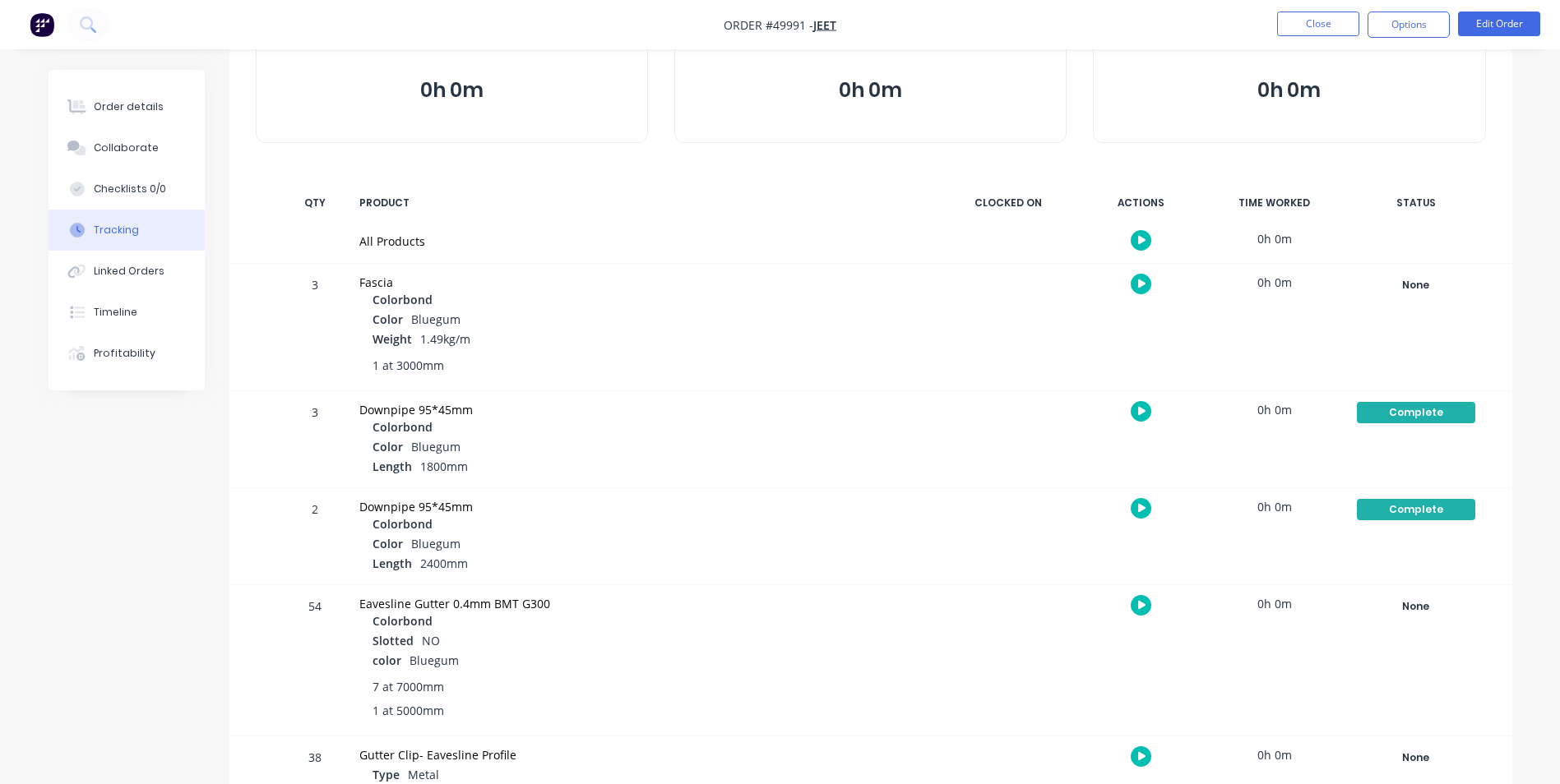
scroll to position [233, 0]
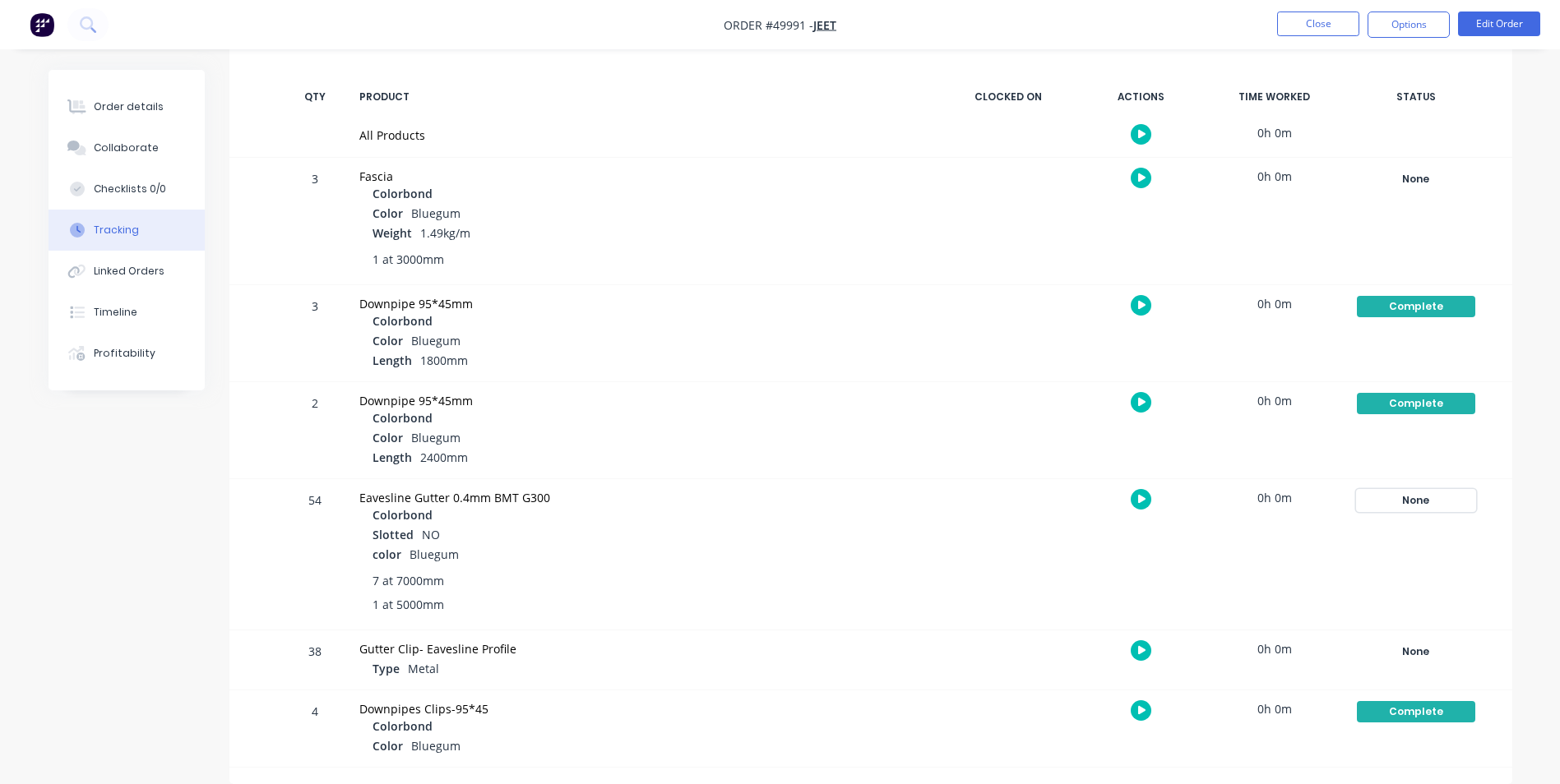
click at [1424, 508] on div "None" at bounding box center [1416, 501] width 119 height 21
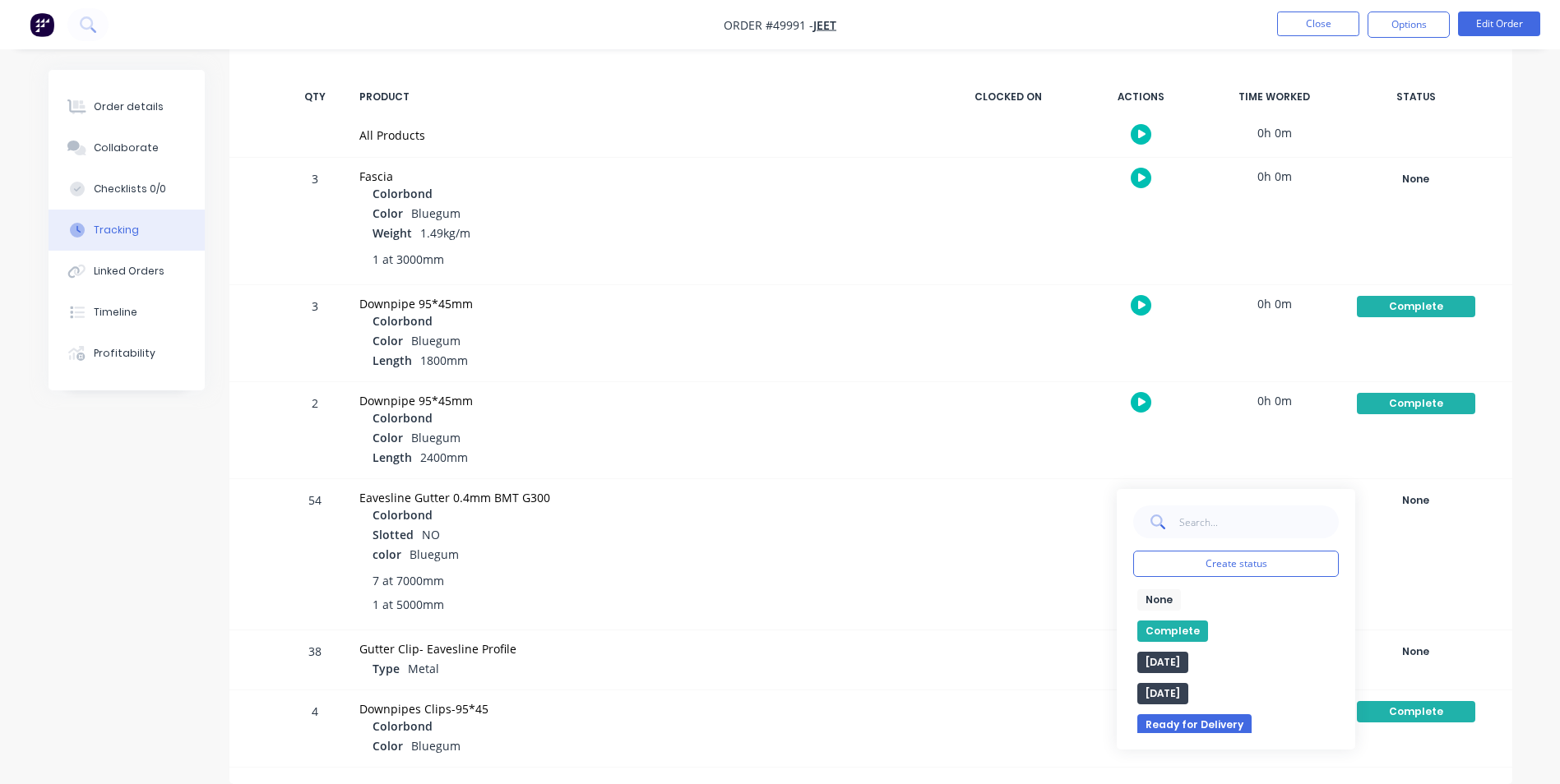
click at [1165, 628] on button "Complete" at bounding box center [1173, 632] width 70 height 21
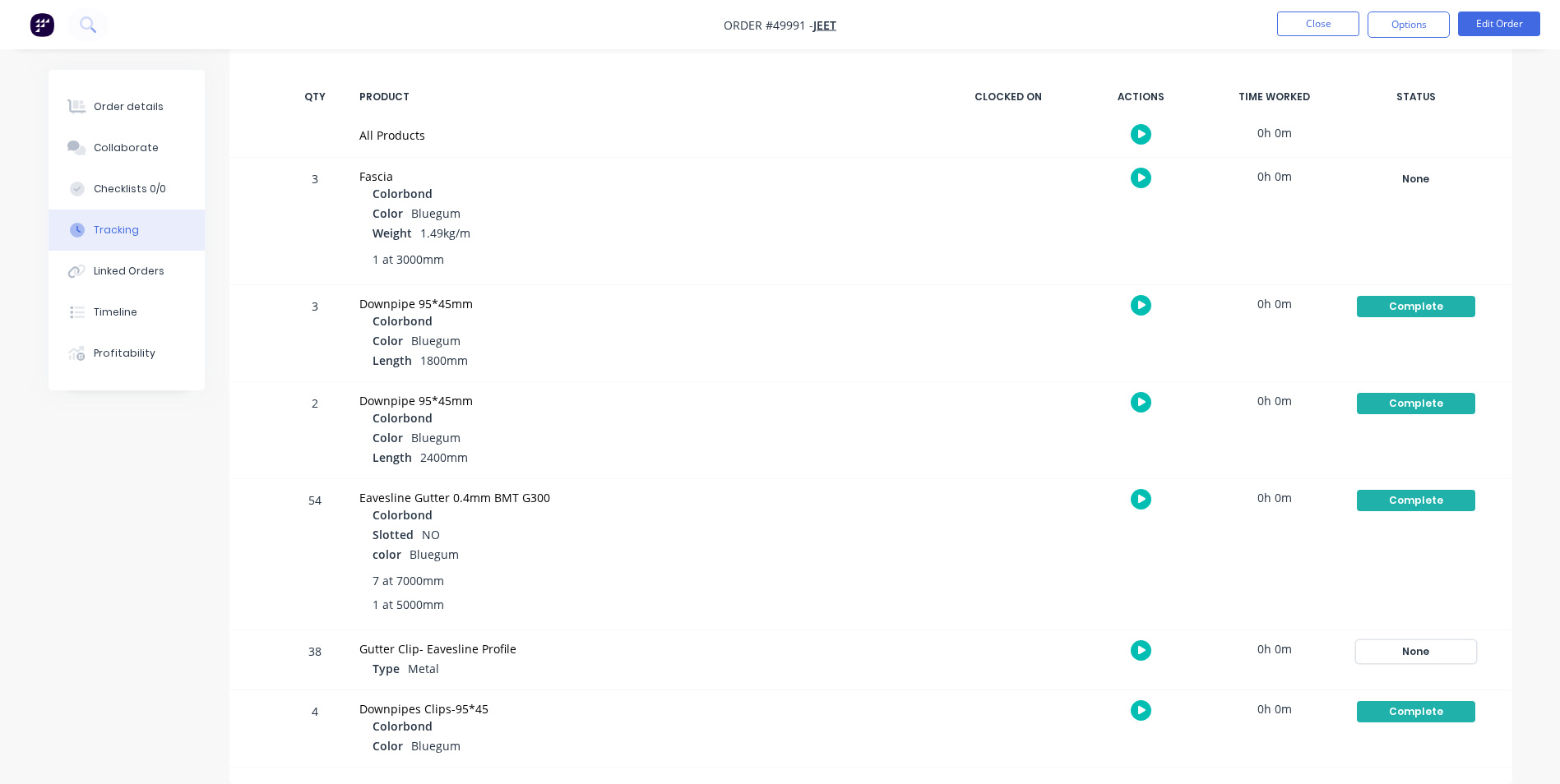
click at [1431, 653] on div "None" at bounding box center [1416, 652] width 119 height 21
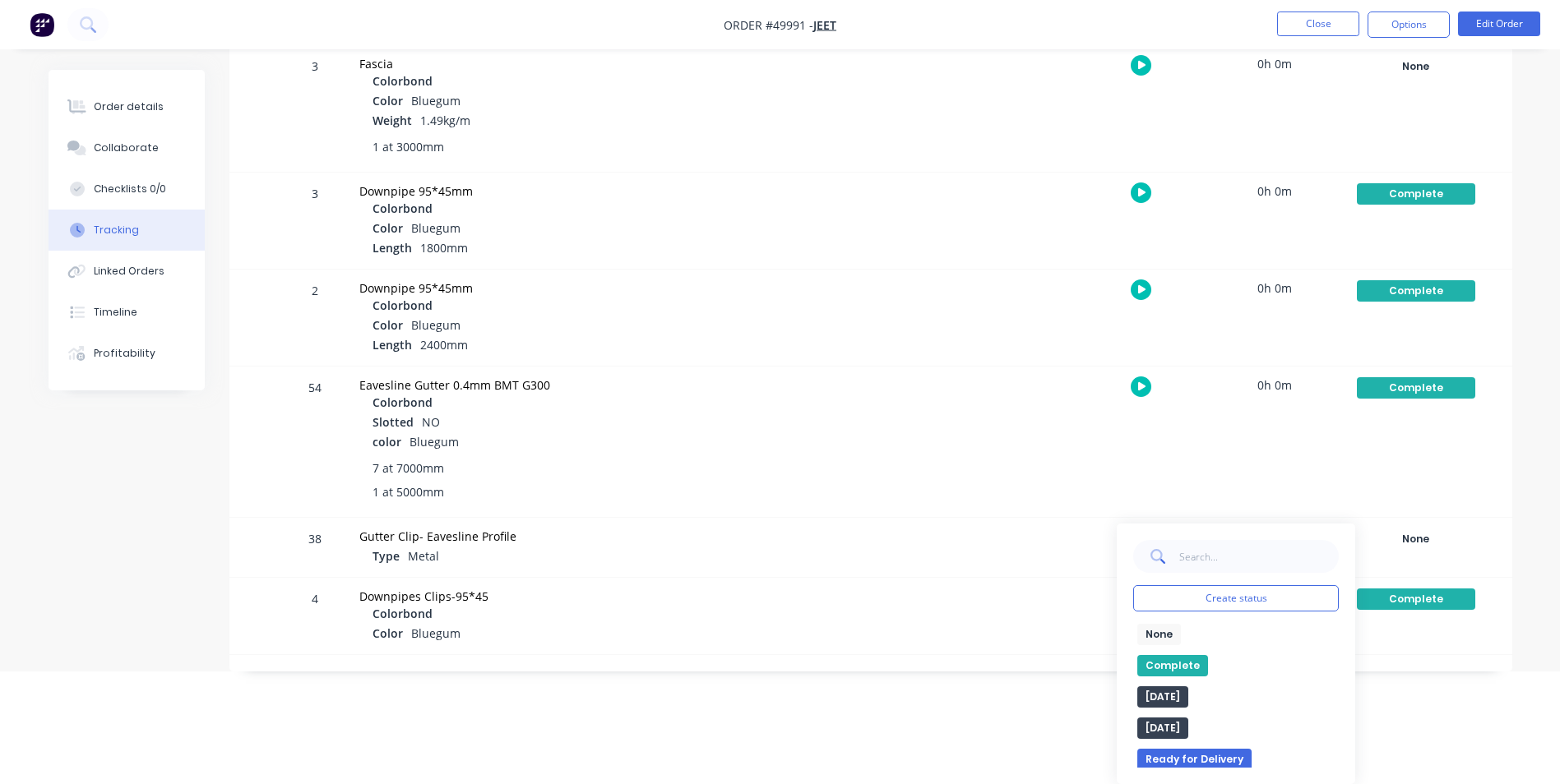
click at [1185, 665] on button "Complete" at bounding box center [1173, 666] width 70 height 21
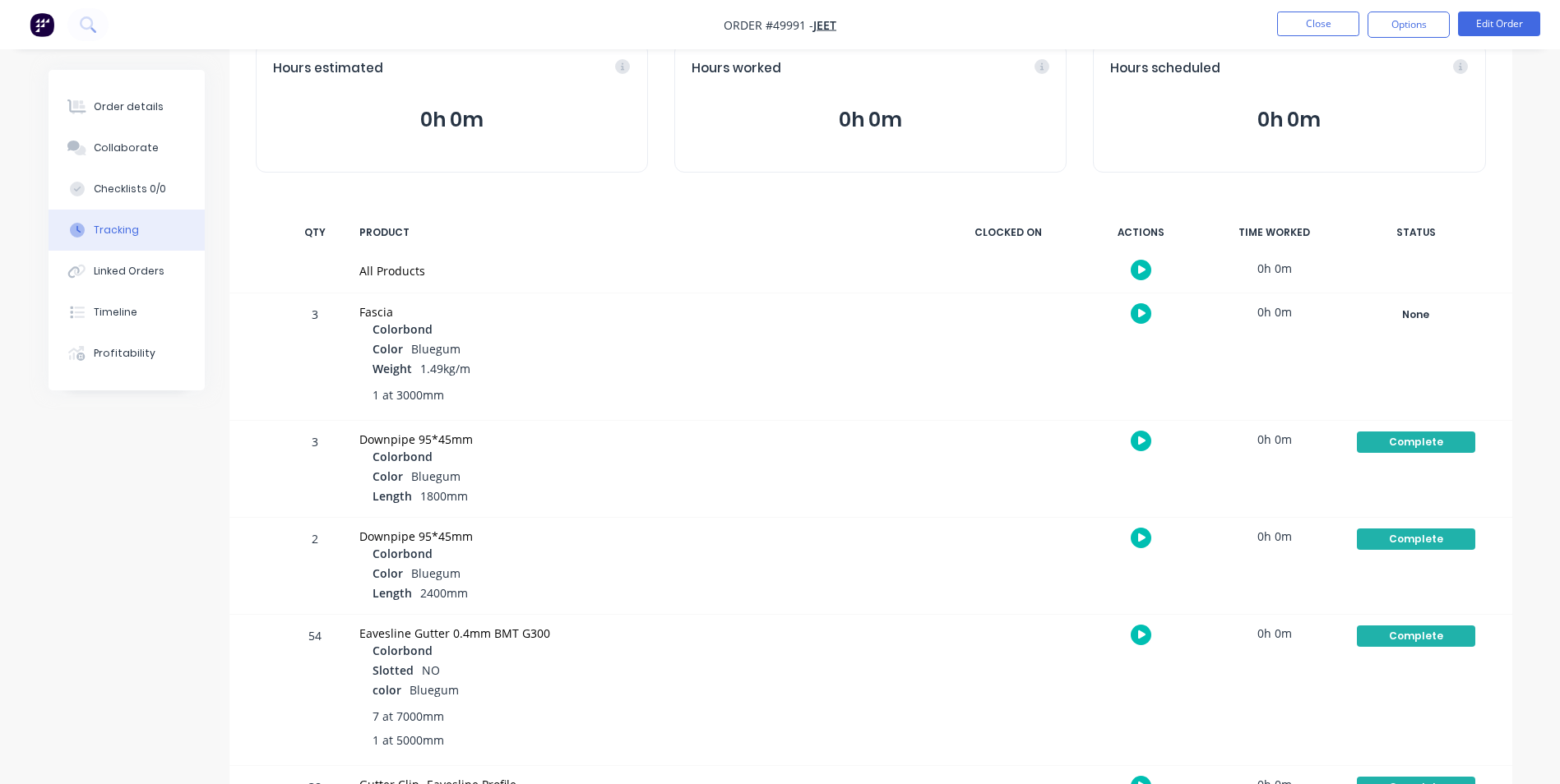
scroll to position [0, 0]
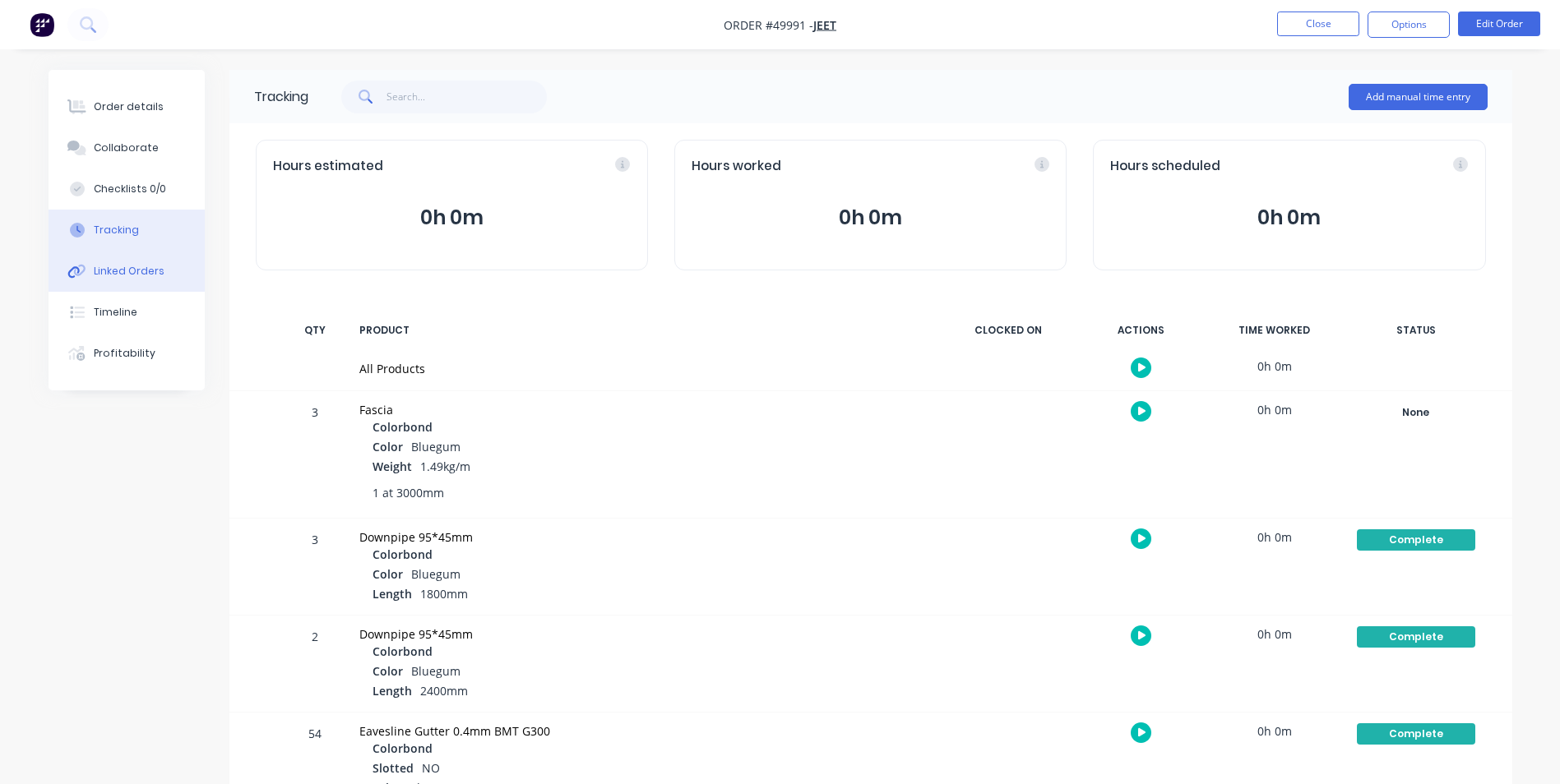
click at [122, 283] on button "Linked Orders" at bounding box center [126, 271] width 156 height 41
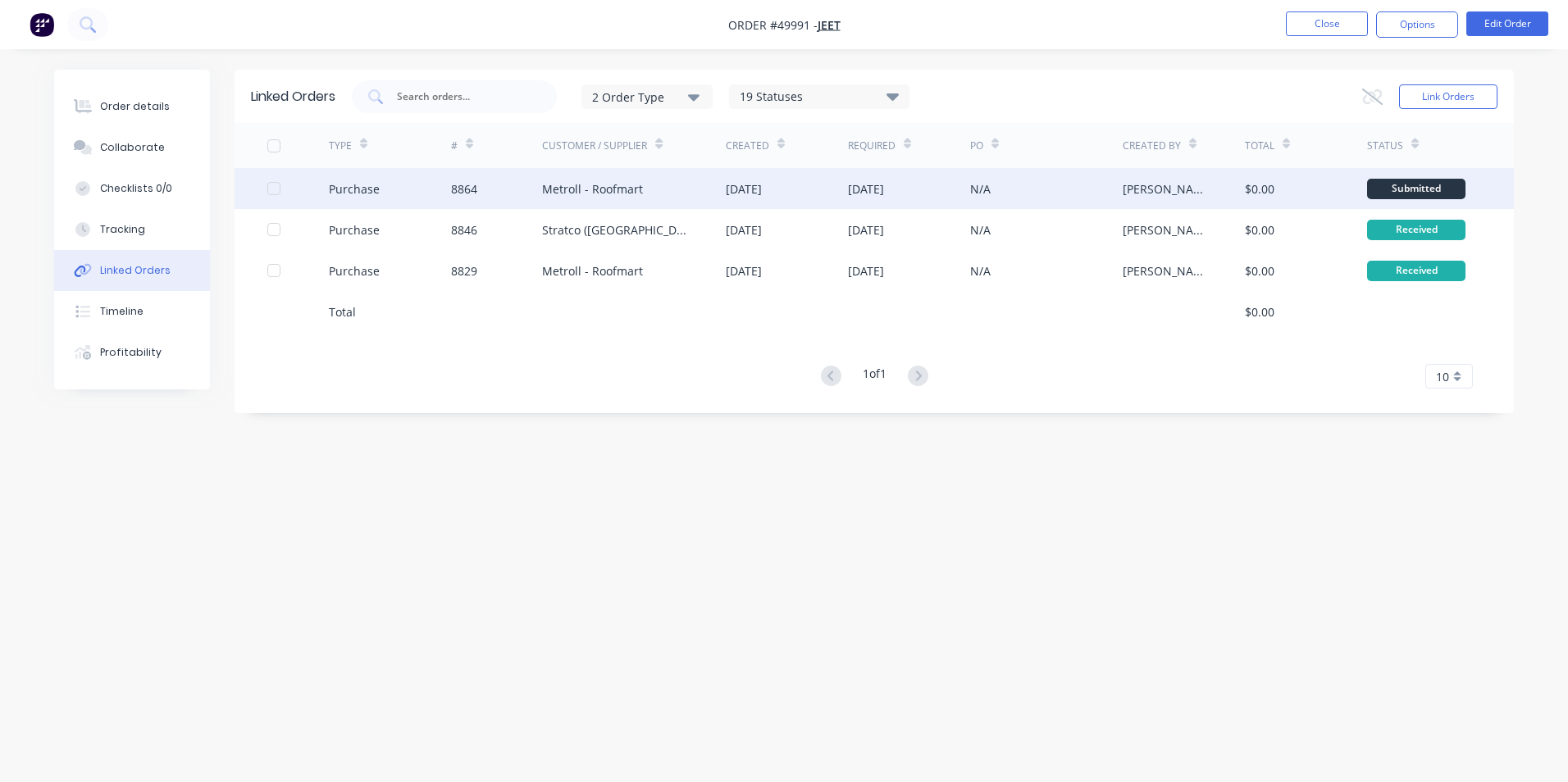
click at [627, 204] on div "Metroll - Roofmart" at bounding box center [633, 188] width 184 height 41
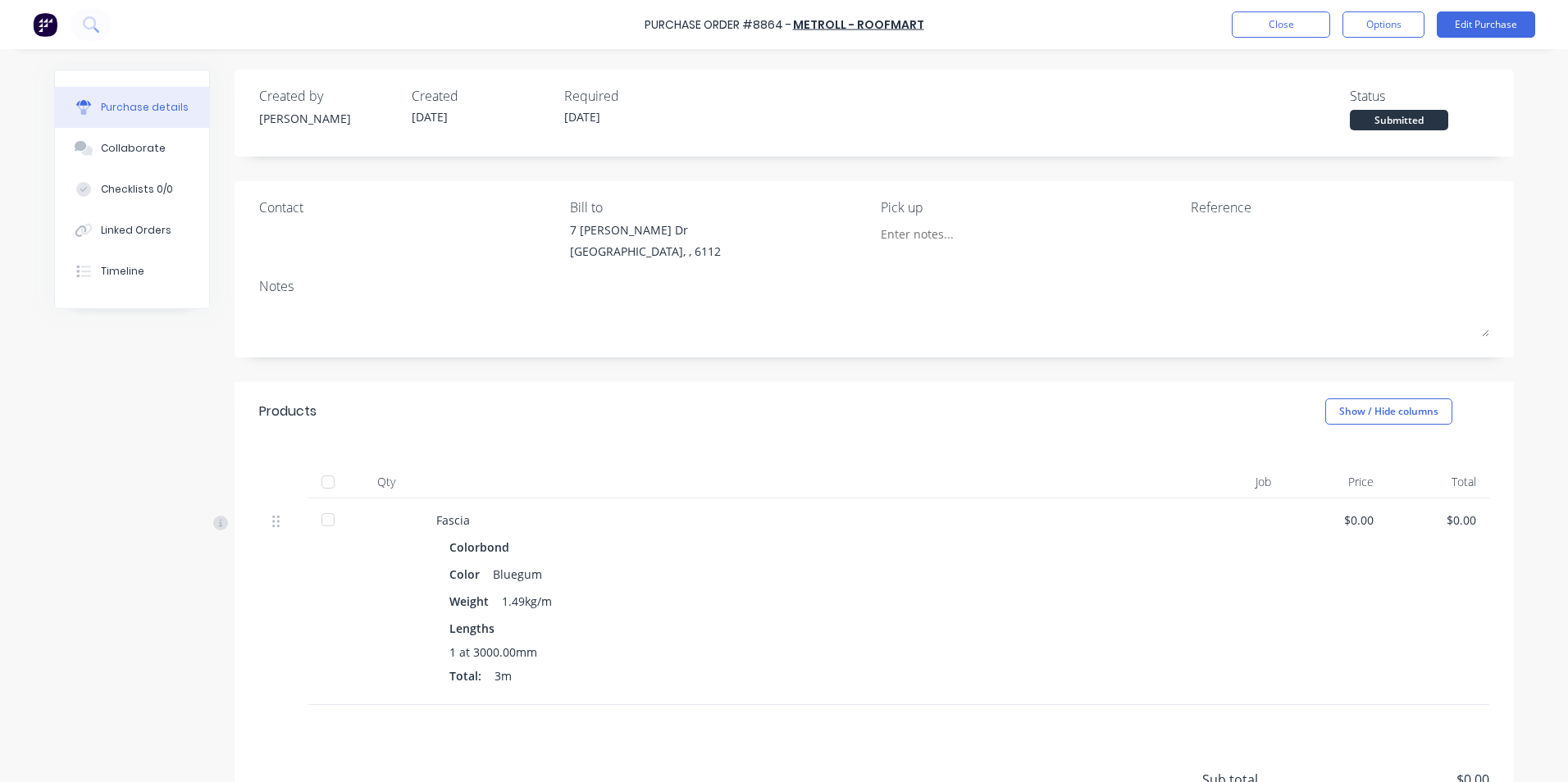
click at [317, 478] on div at bounding box center [328, 482] width 33 height 33
click at [132, 220] on button "Linked Orders" at bounding box center [132, 231] width 154 height 41
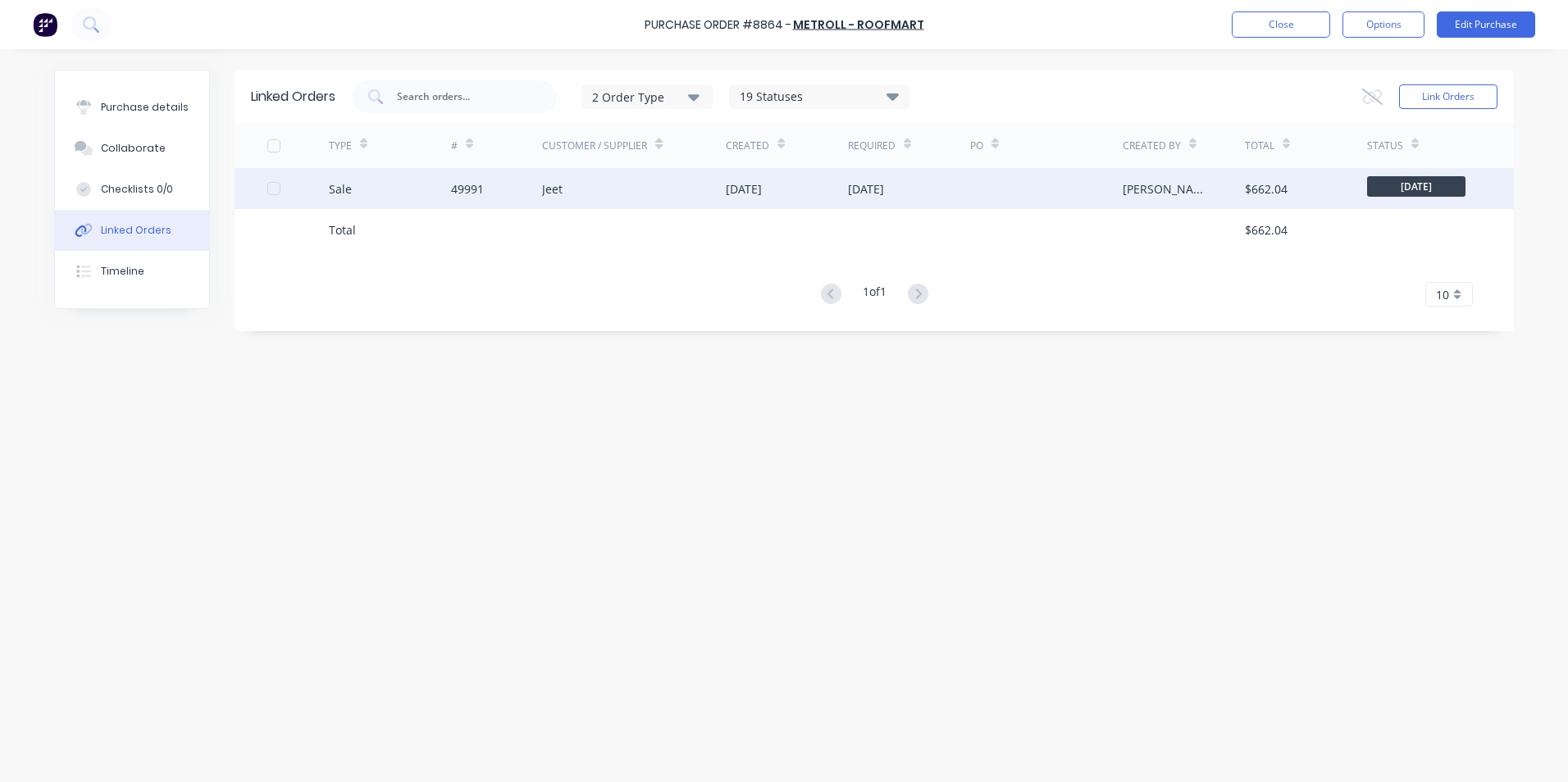
click at [357, 183] on div "Sale" at bounding box center [389, 188] width 122 height 41
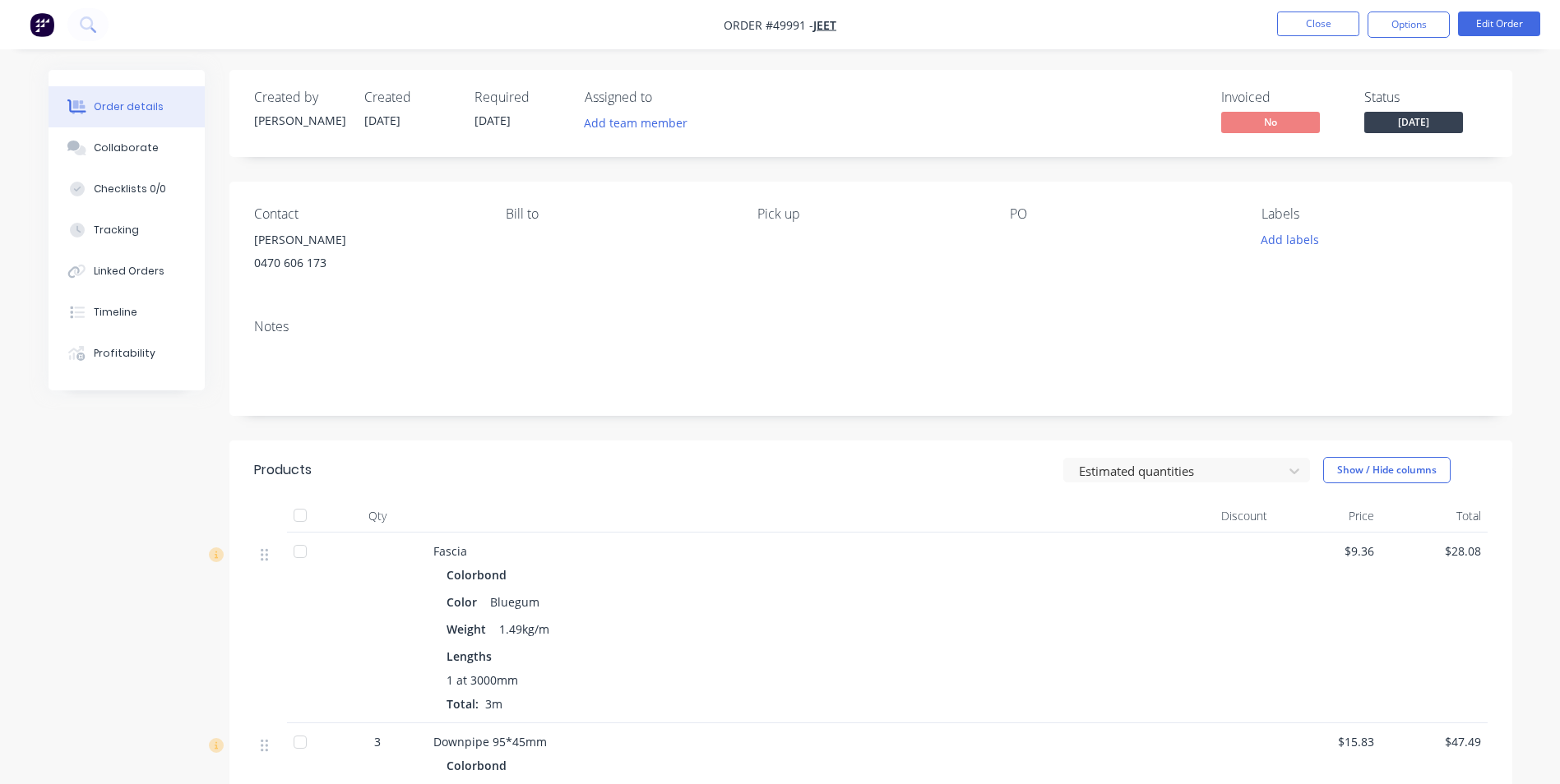
click at [1408, 117] on span "[DATE]" at bounding box center [1414, 121] width 98 height 20
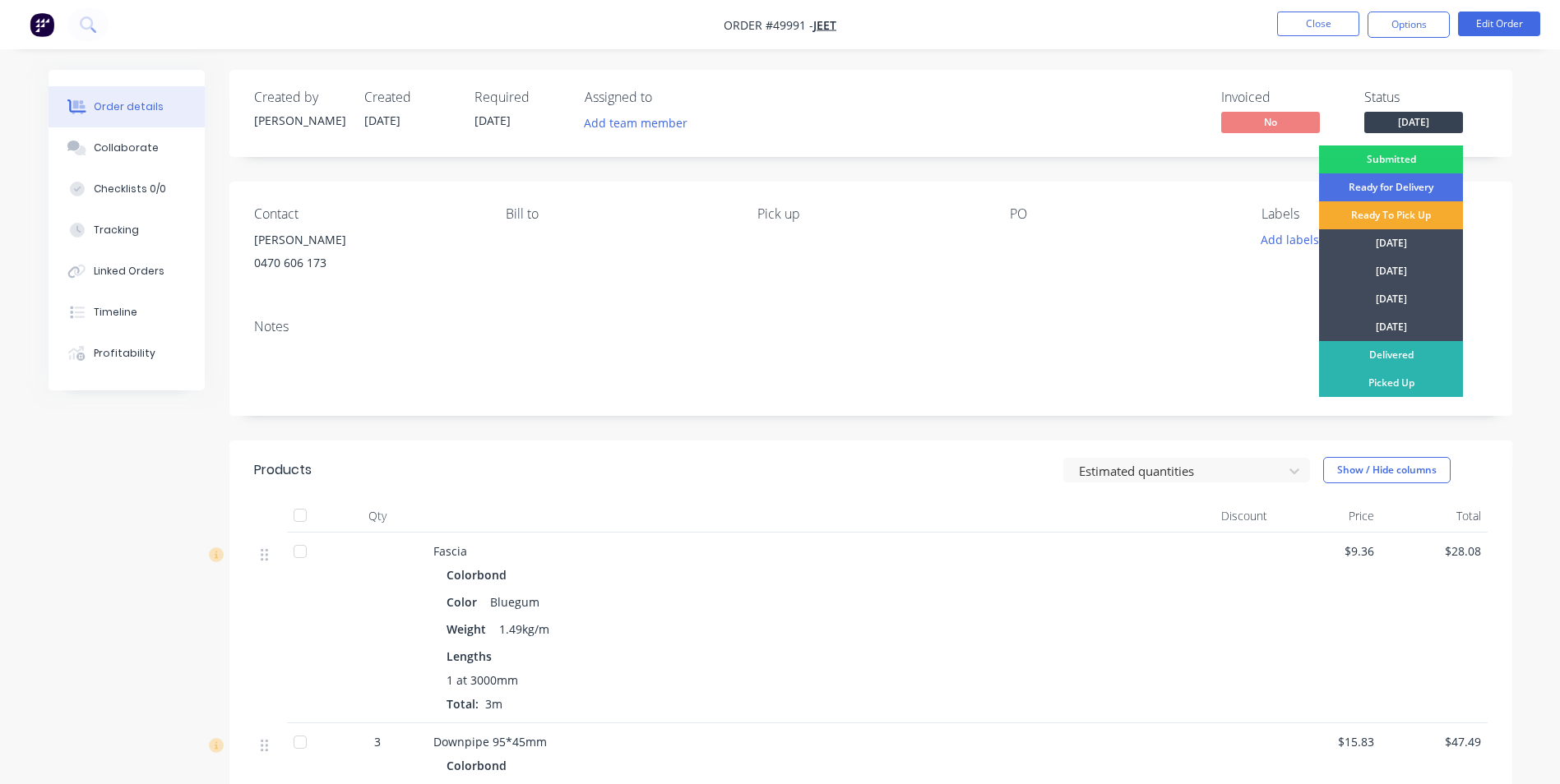
click at [1384, 210] on div "Ready To Pick Up" at bounding box center [1390, 215] width 144 height 28
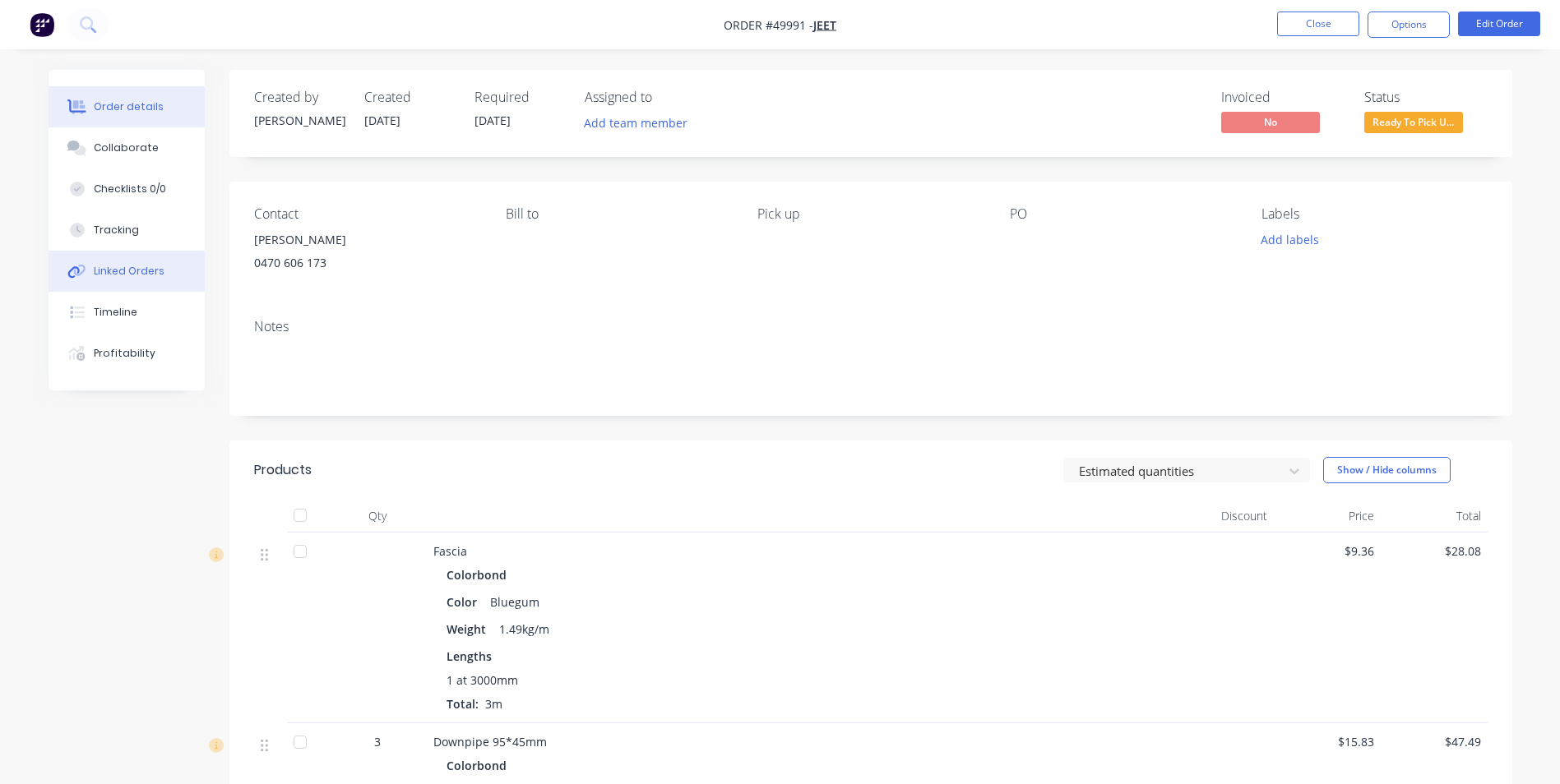
click at [100, 278] on div "Linked Orders" at bounding box center [128, 271] width 70 height 14
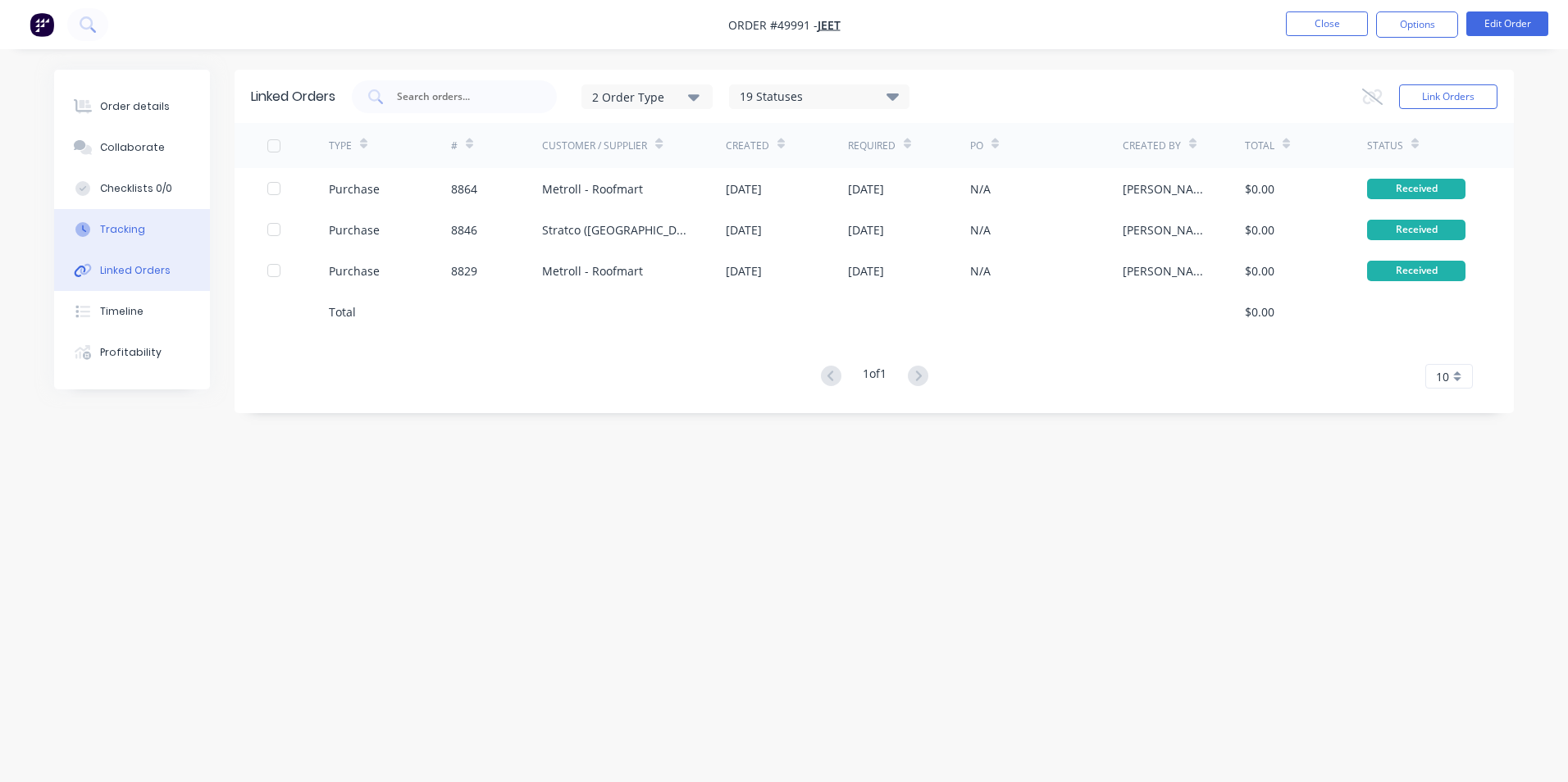
click at [149, 225] on button "Tracking" at bounding box center [132, 230] width 156 height 41
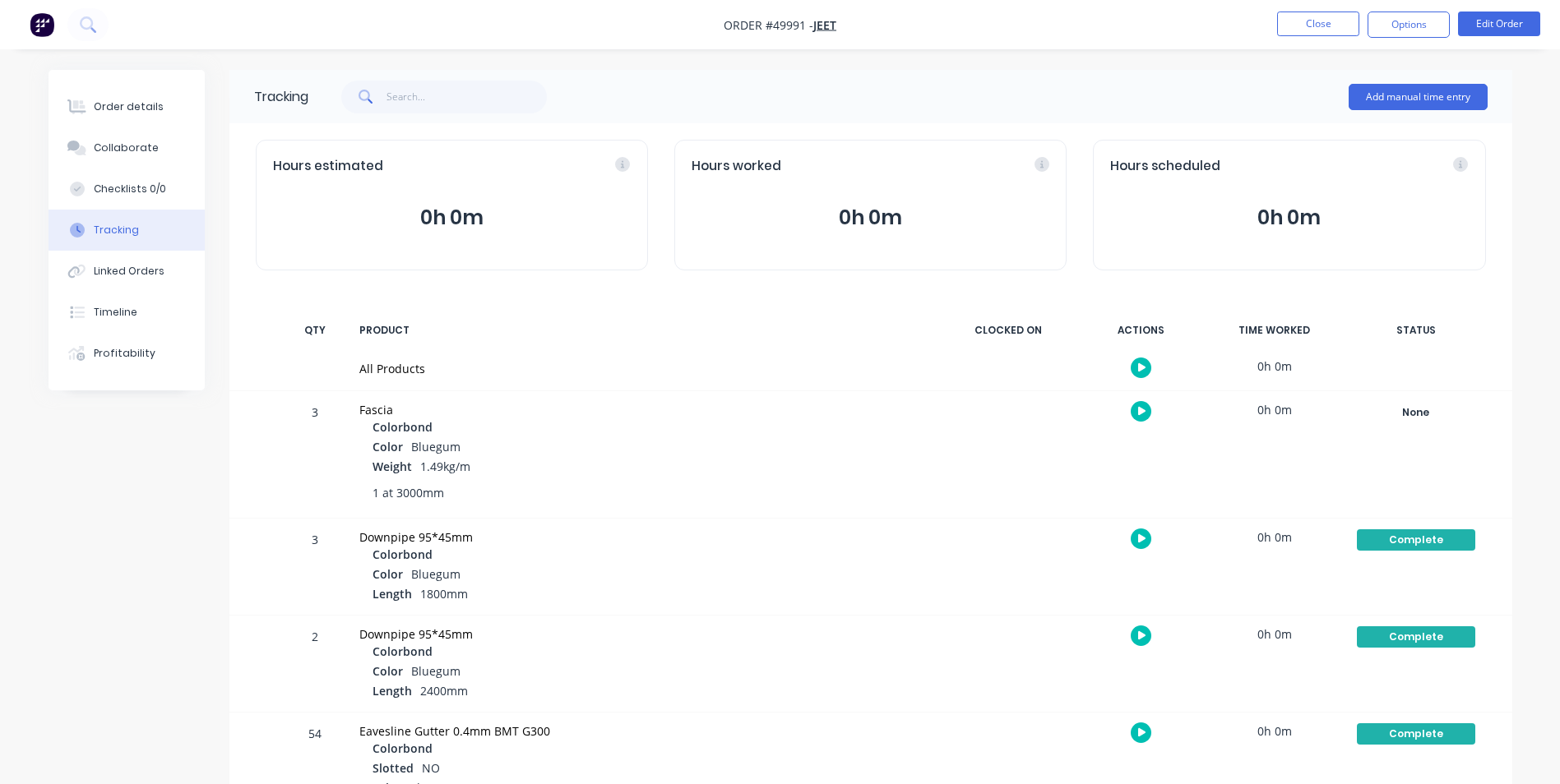
click at [1454, 430] on div "None Create status None edit Complete [DATE] [DATE] Ready for Delivery Ready To…" at bounding box center [1415, 454] width 140 height 126
click at [1432, 417] on div "None" at bounding box center [1416, 412] width 119 height 21
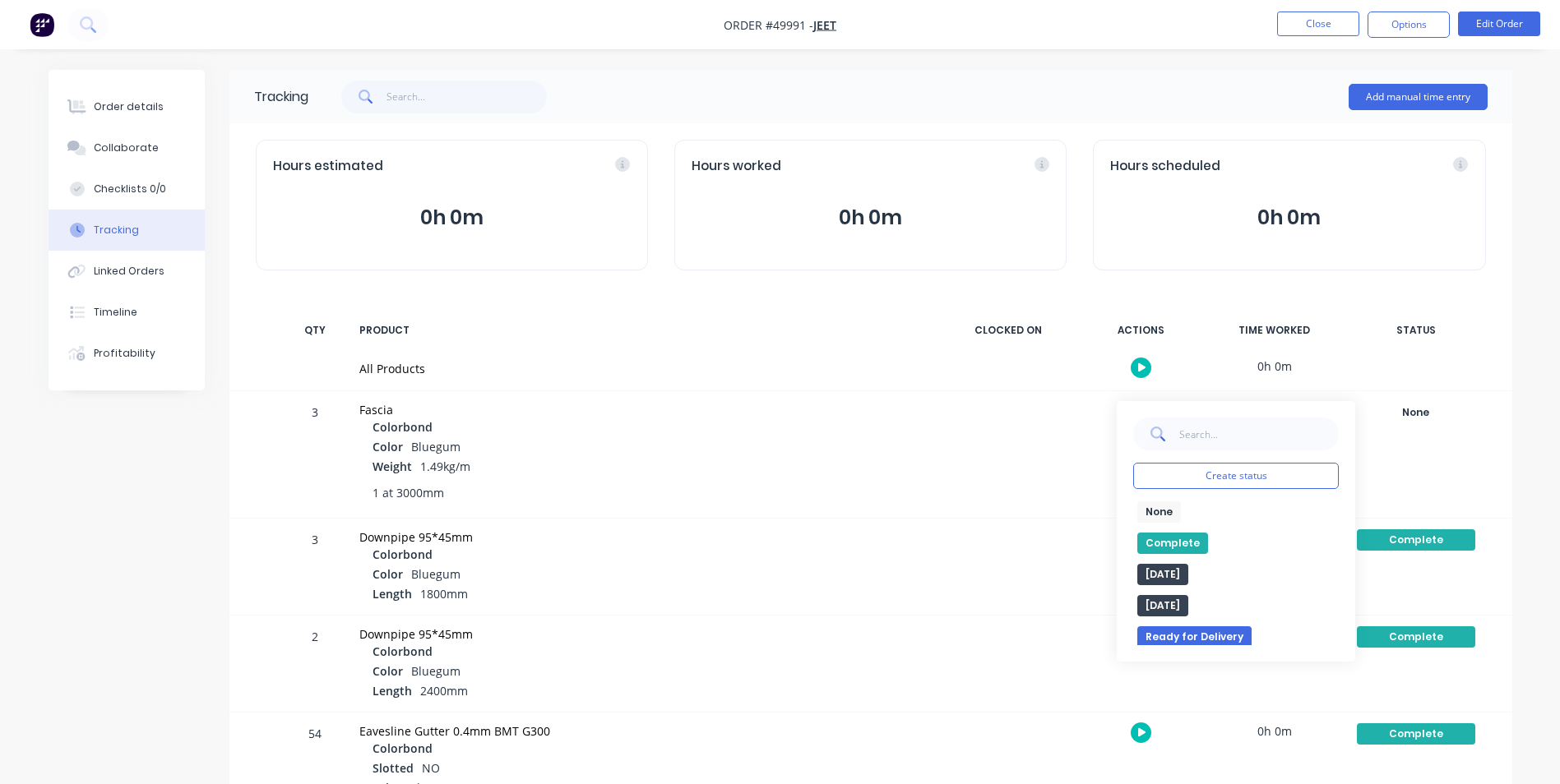
click at [1203, 535] on div "Complete" at bounding box center [1235, 543] width 205 height 21
click at [1201, 536] on button "Complete" at bounding box center [1173, 543] width 70 height 21
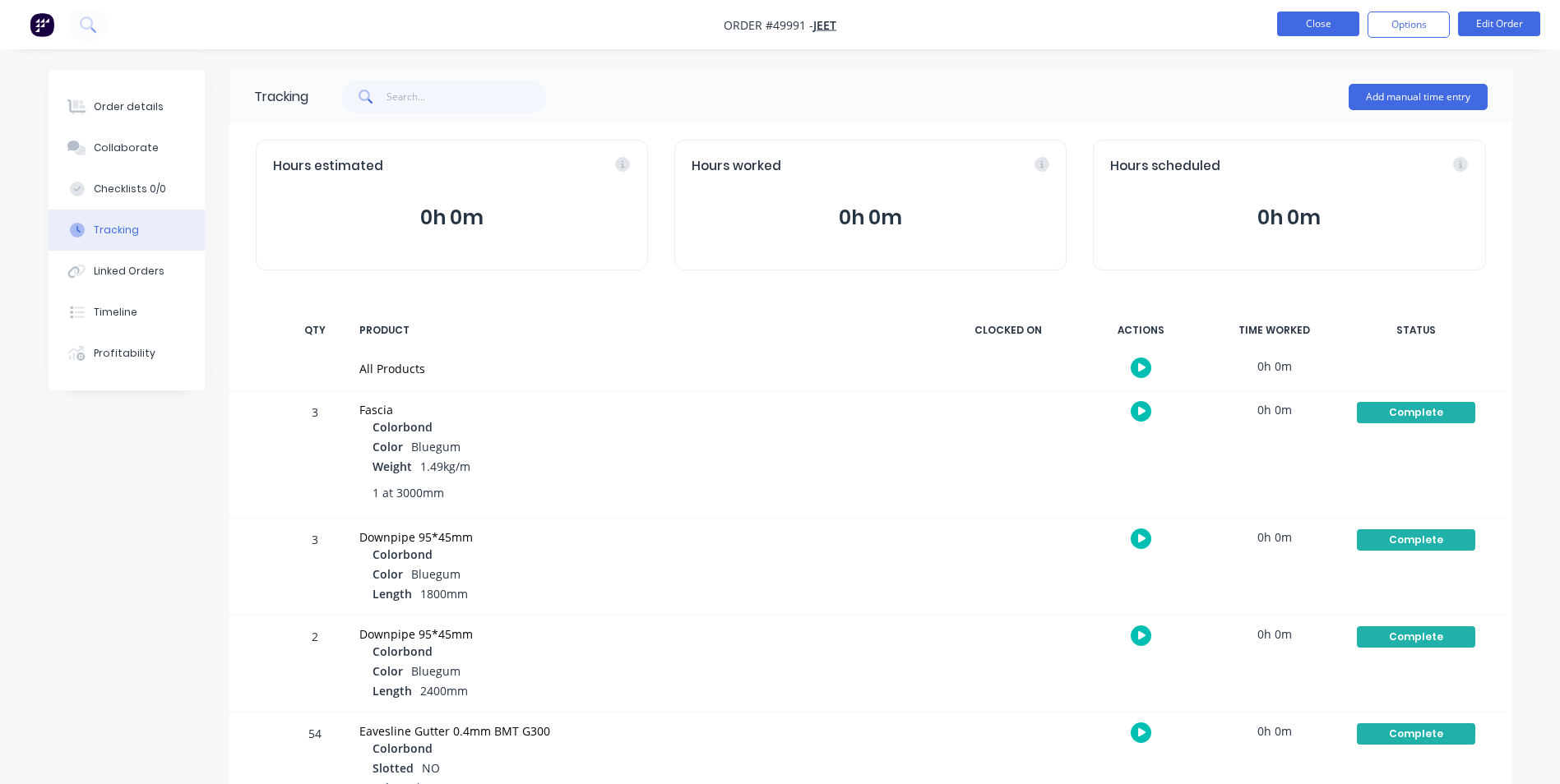
click at [1287, 18] on button "Close" at bounding box center [1318, 24] width 82 height 25
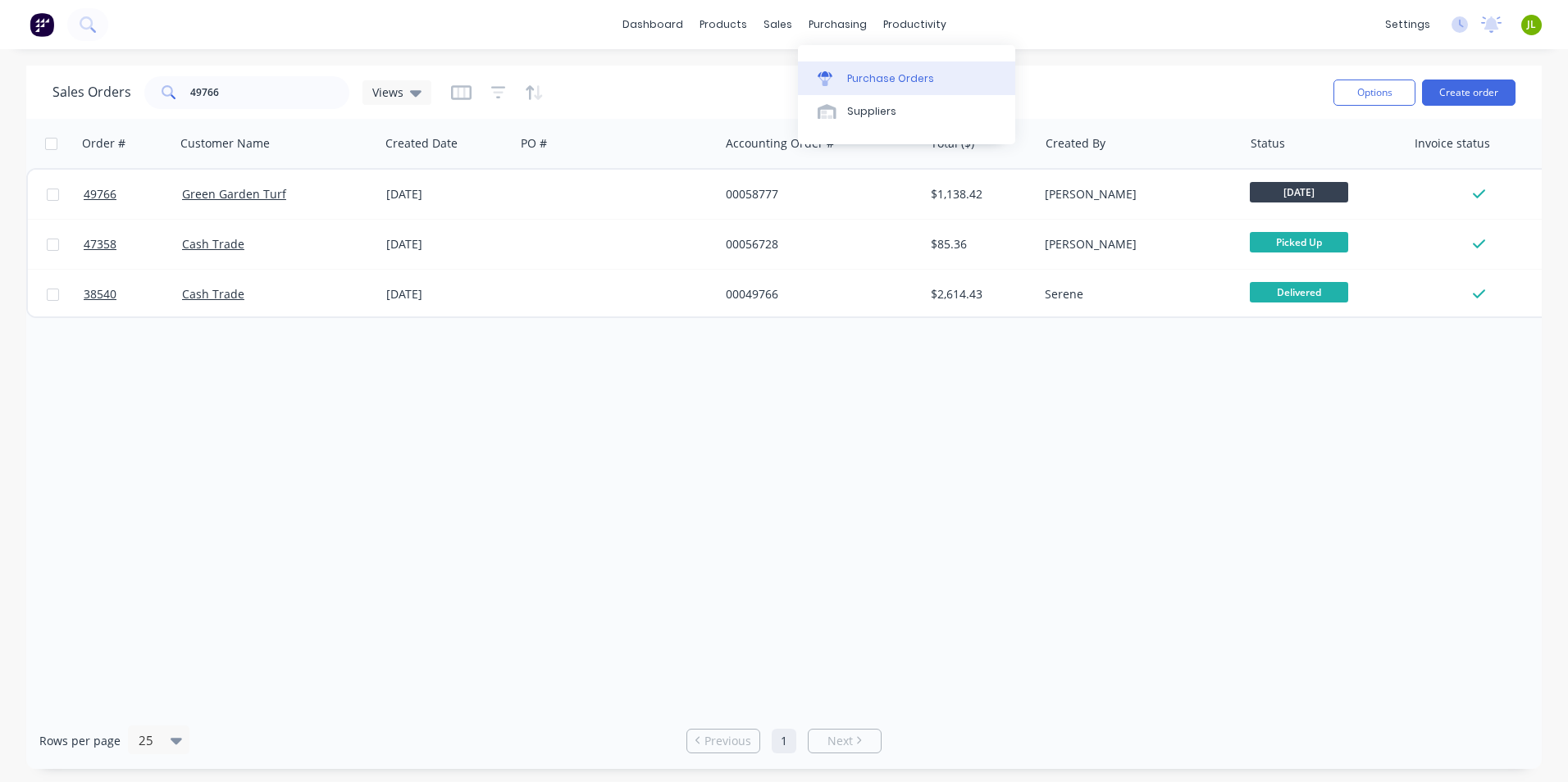
click at [857, 68] on link "Purchase Orders" at bounding box center [907, 78] width 217 height 33
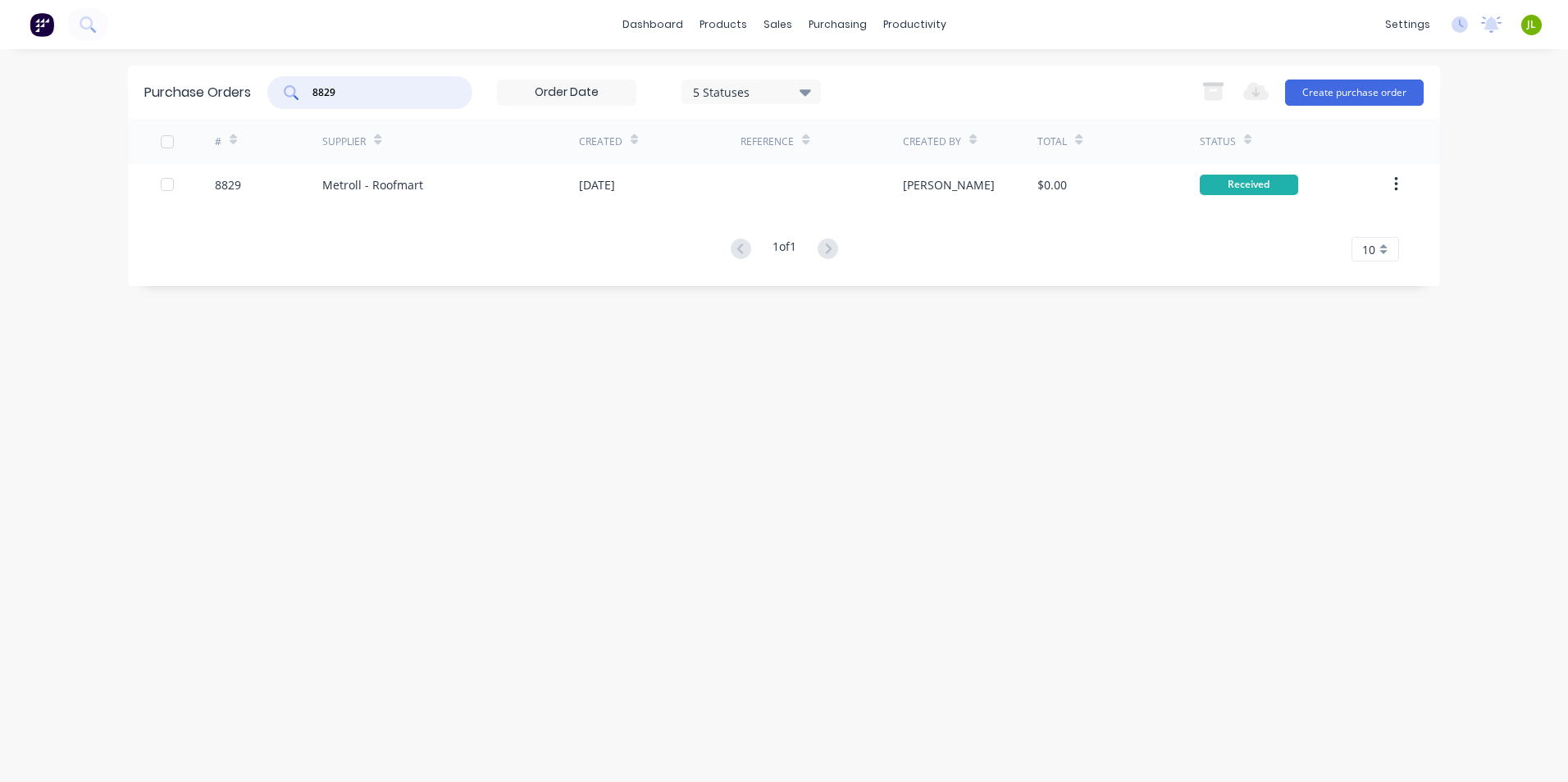
drag, startPoint x: 369, startPoint y: 96, endPoint x: 328, endPoint y: 97, distance: 41.0
click at [328, 97] on input "8829" at bounding box center [380, 92] width 136 height 16
type input "8854"
click at [686, 211] on div "# Supplier Created Reference Created By Total Status 8854 Metroll - Roofmart [D…" at bounding box center [784, 190] width 1312 height 143
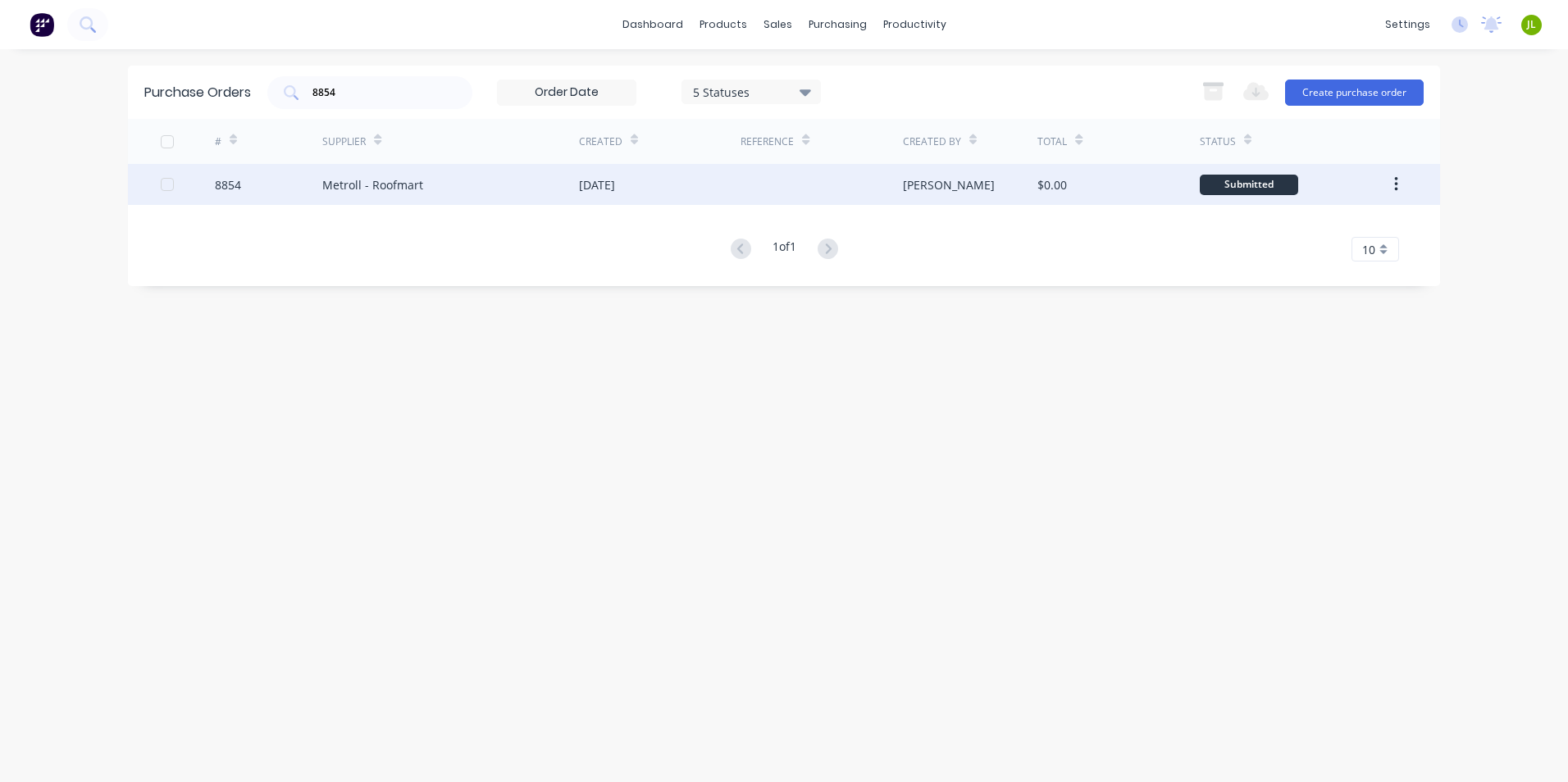
click at [701, 172] on div "[DATE]" at bounding box center [660, 184] width 161 height 41
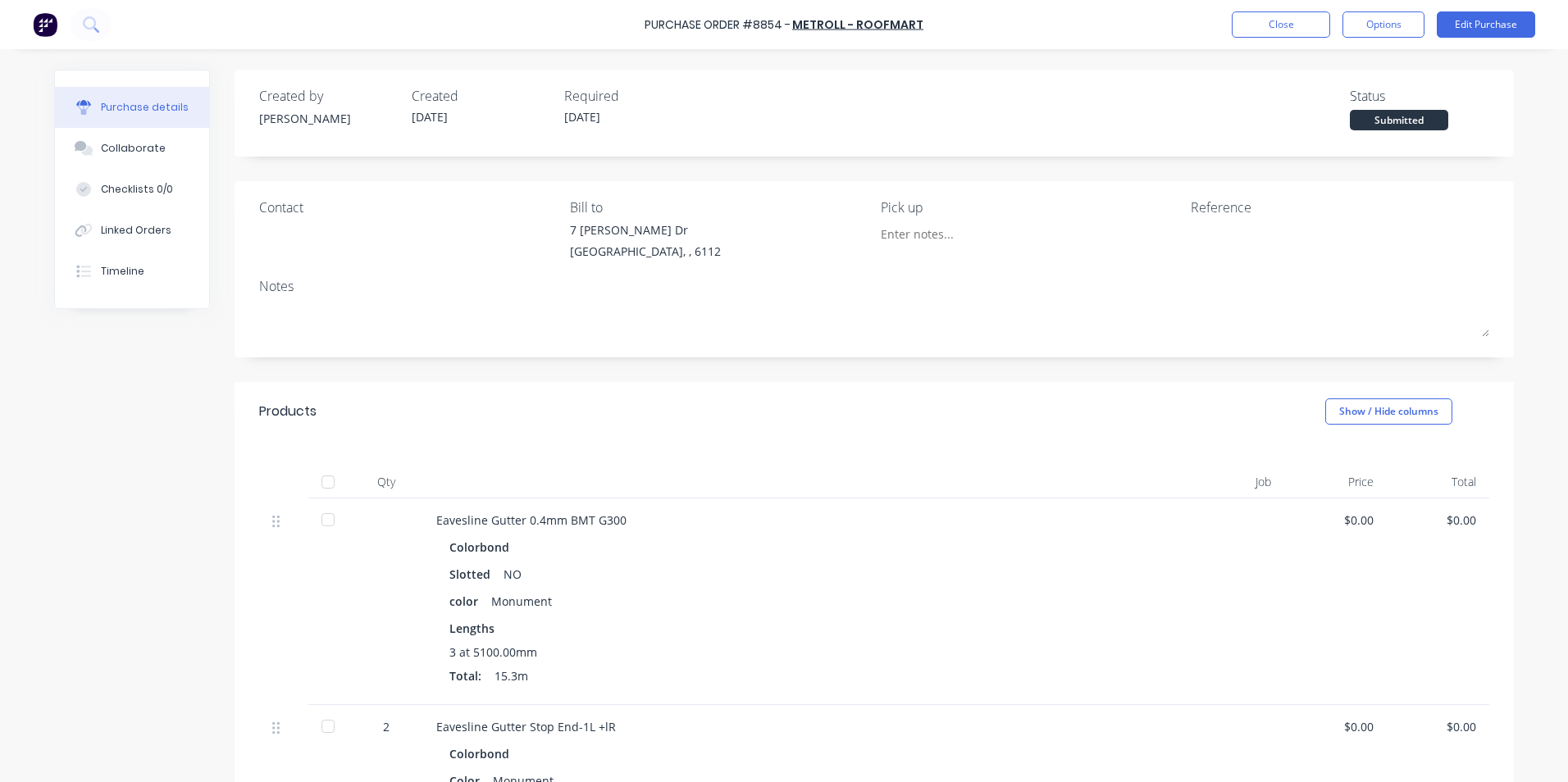
click at [326, 488] on div at bounding box center [328, 482] width 33 height 33
click at [121, 231] on div "Linked Orders" at bounding box center [135, 230] width 70 height 14
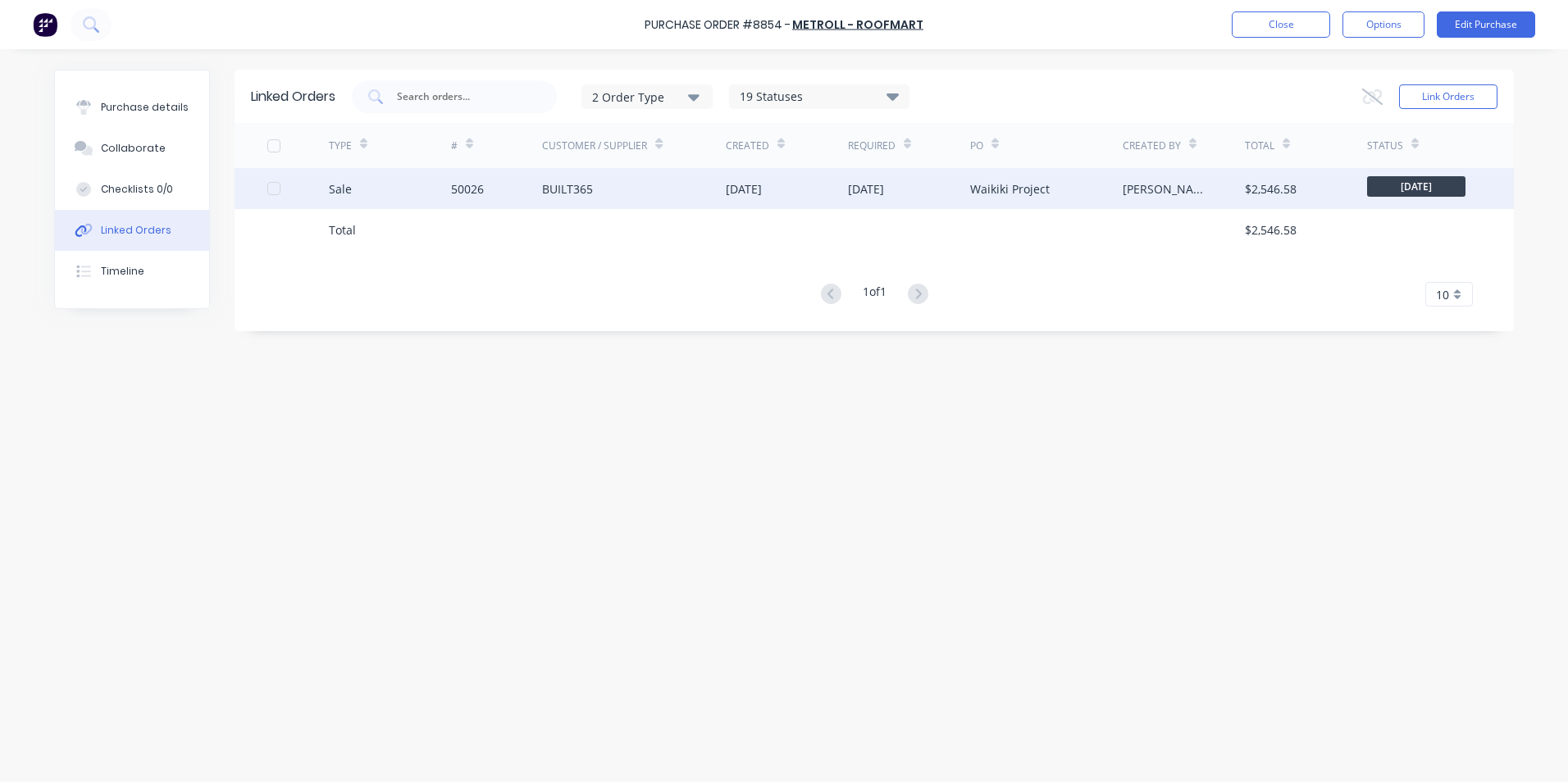
click at [377, 183] on div "Sale" at bounding box center [389, 188] width 122 height 41
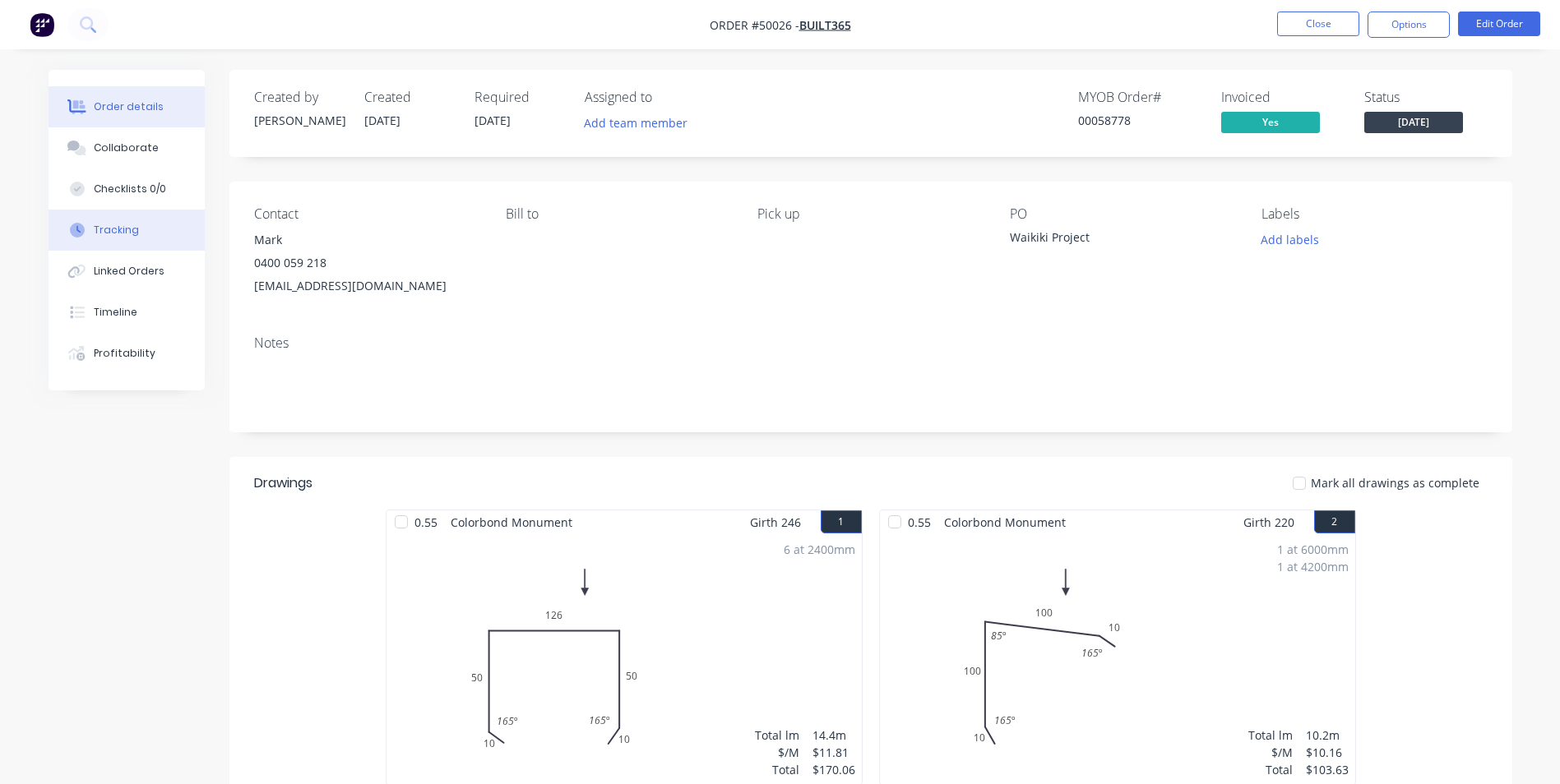
click at [136, 232] on div "Tracking" at bounding box center [116, 229] width 45 height 14
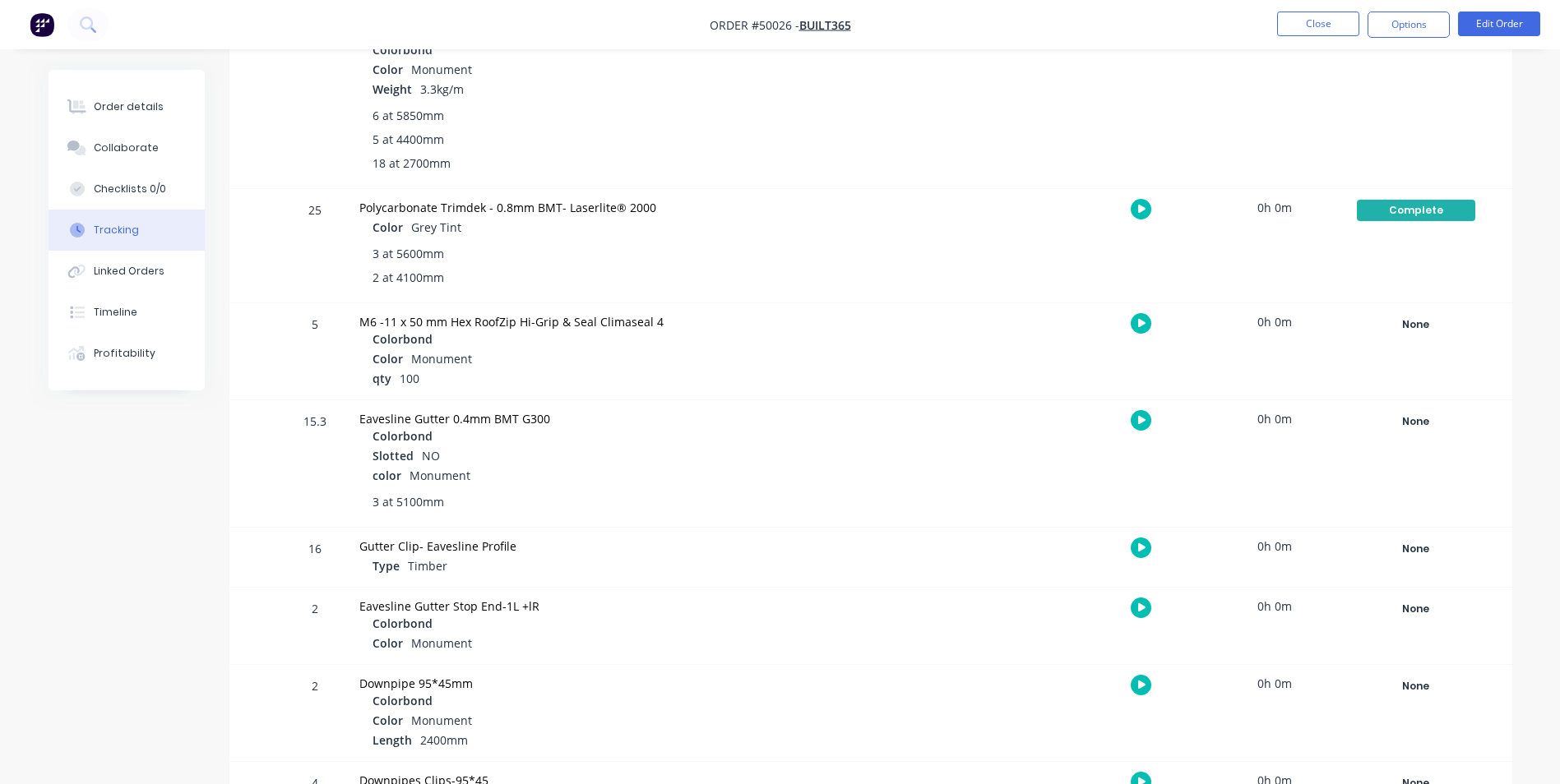
scroll to position [658, 0]
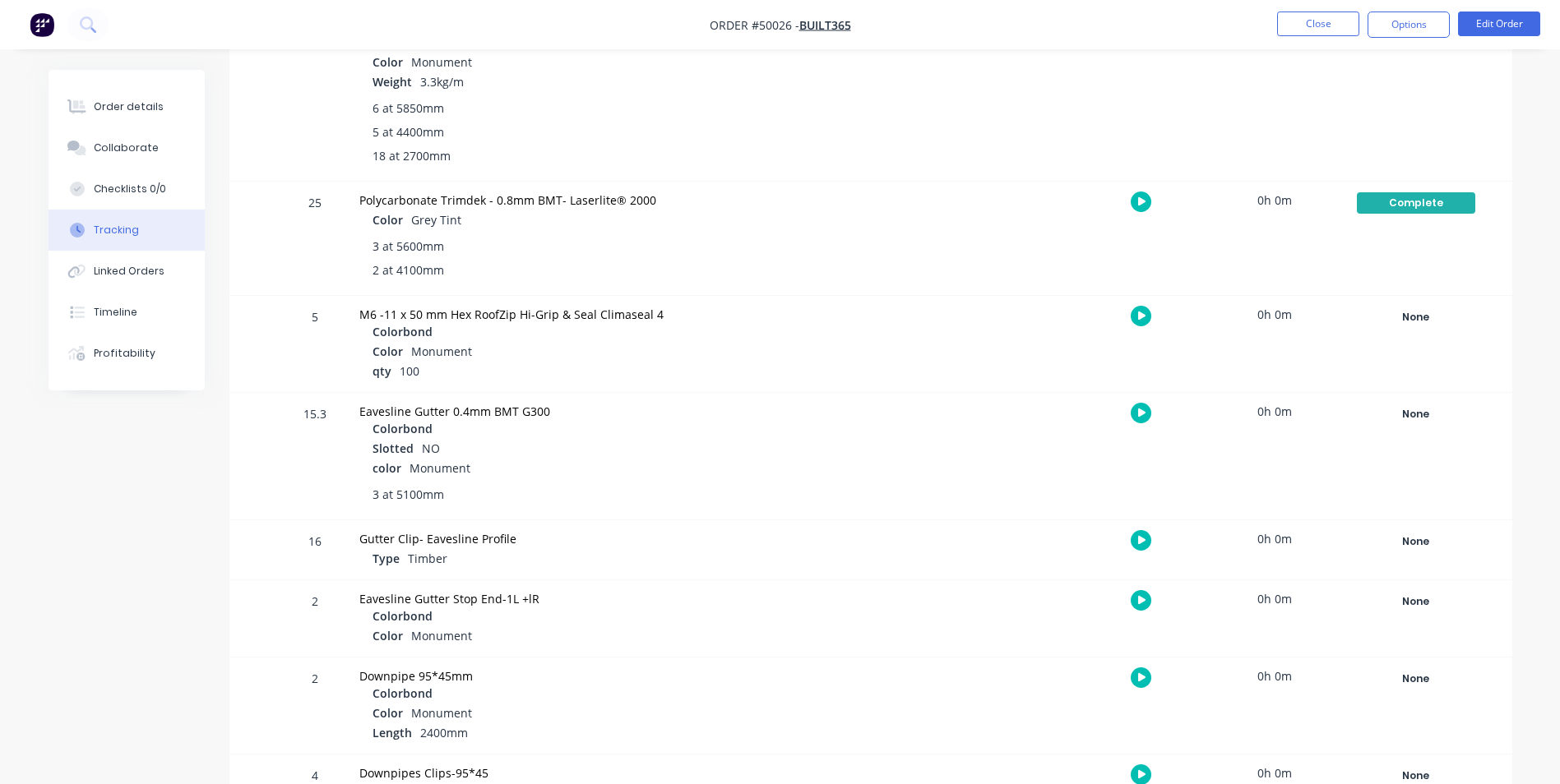
click at [1391, 397] on div "None Create status None edit Complete [DATE] [DATE] Ready for Delivery Ready To…" at bounding box center [1415, 456] width 140 height 126
click at [1384, 412] on div "None" at bounding box center [1416, 414] width 119 height 21
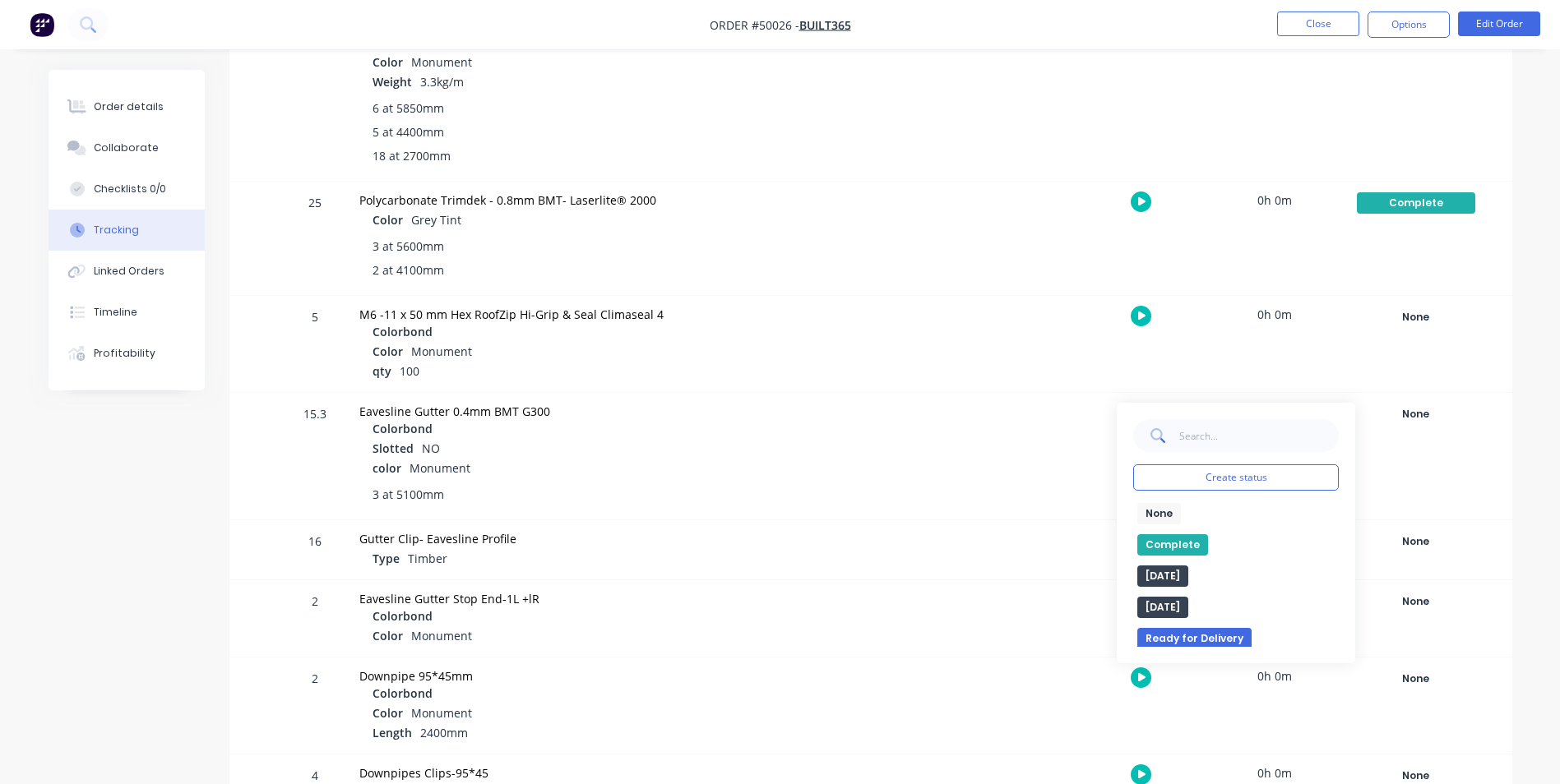
click at [1181, 554] on button "Complete" at bounding box center [1173, 545] width 70 height 21
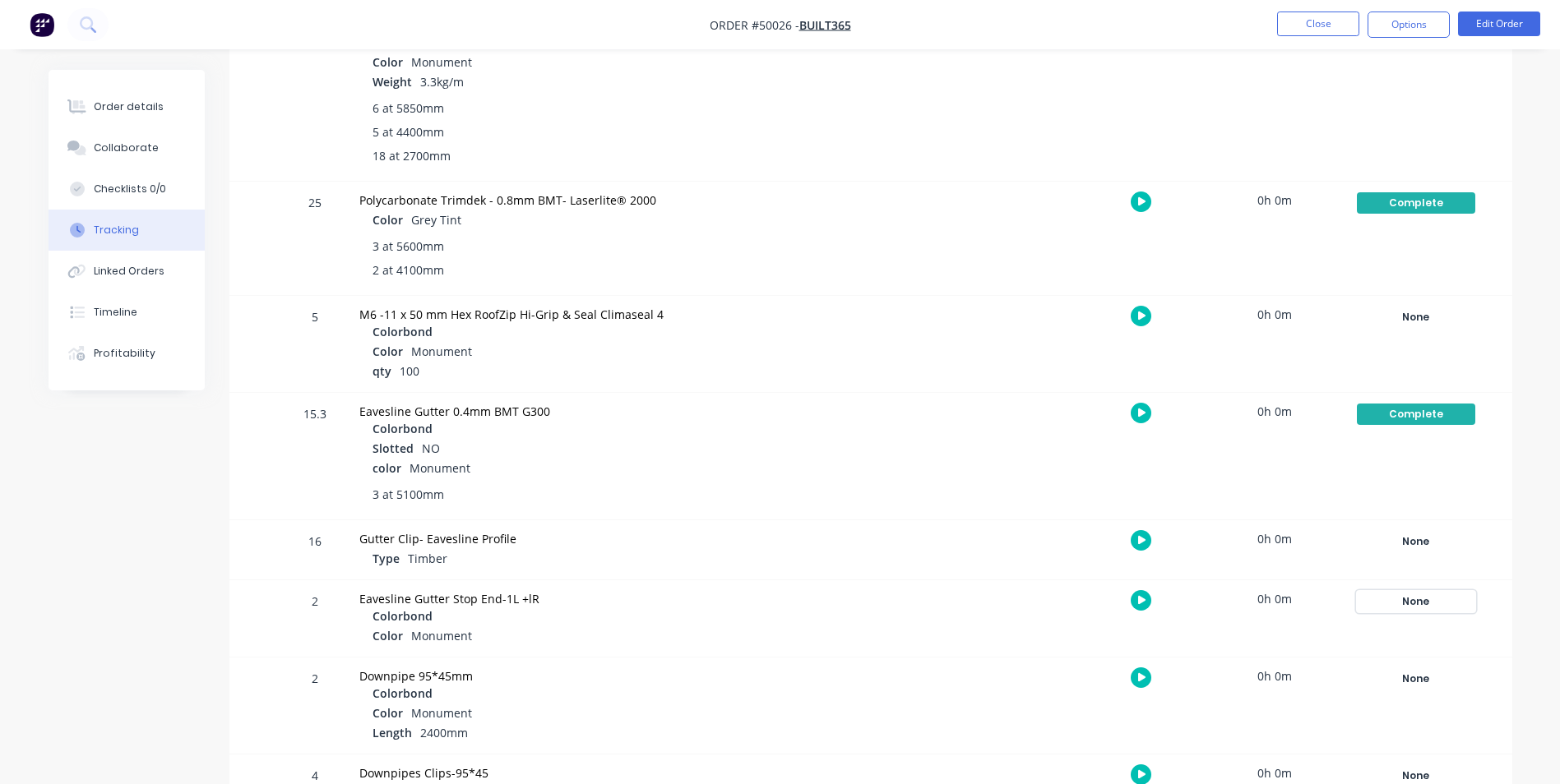
click at [1425, 592] on div "None" at bounding box center [1416, 602] width 119 height 21
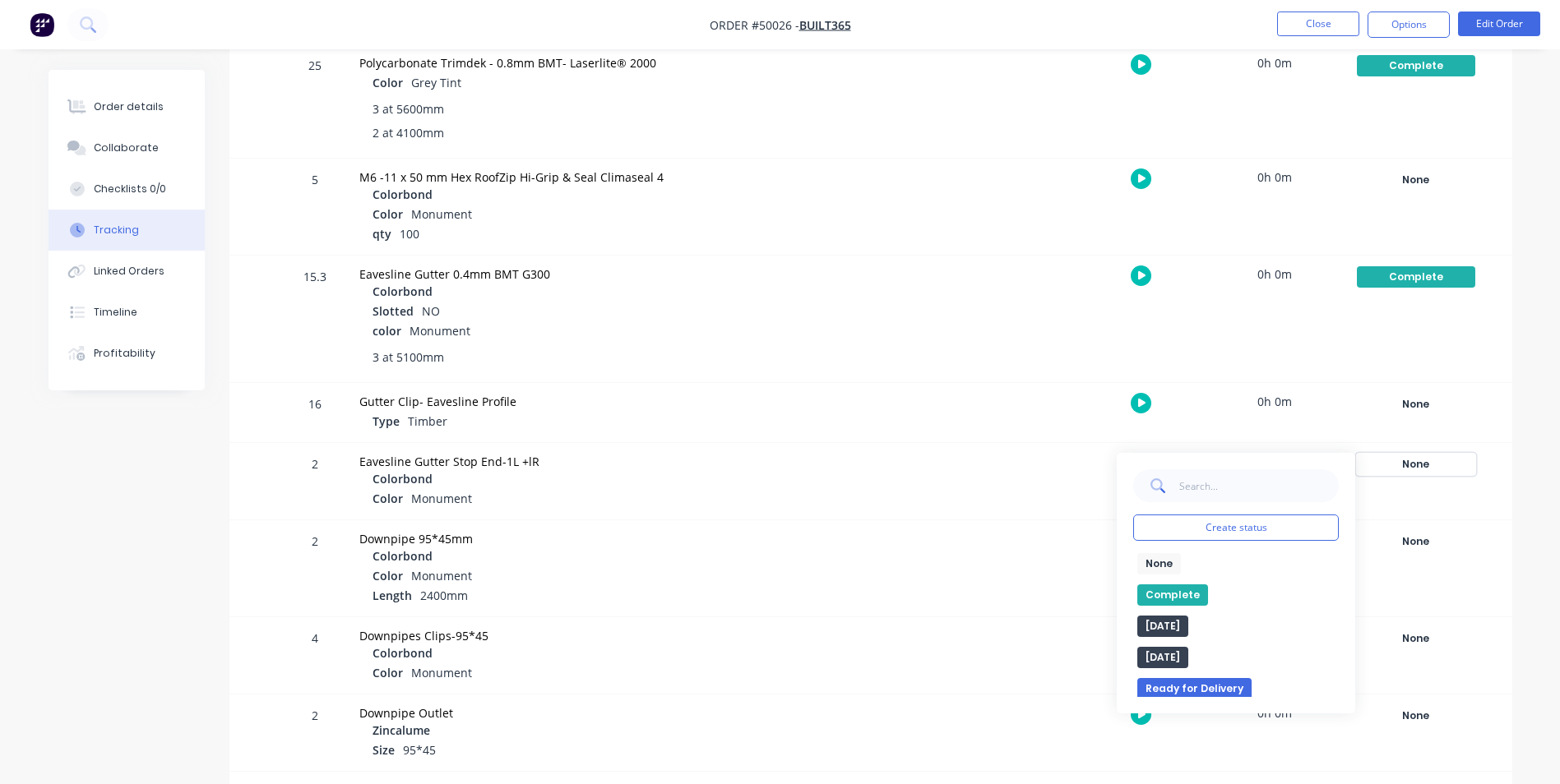
scroll to position [799, 0]
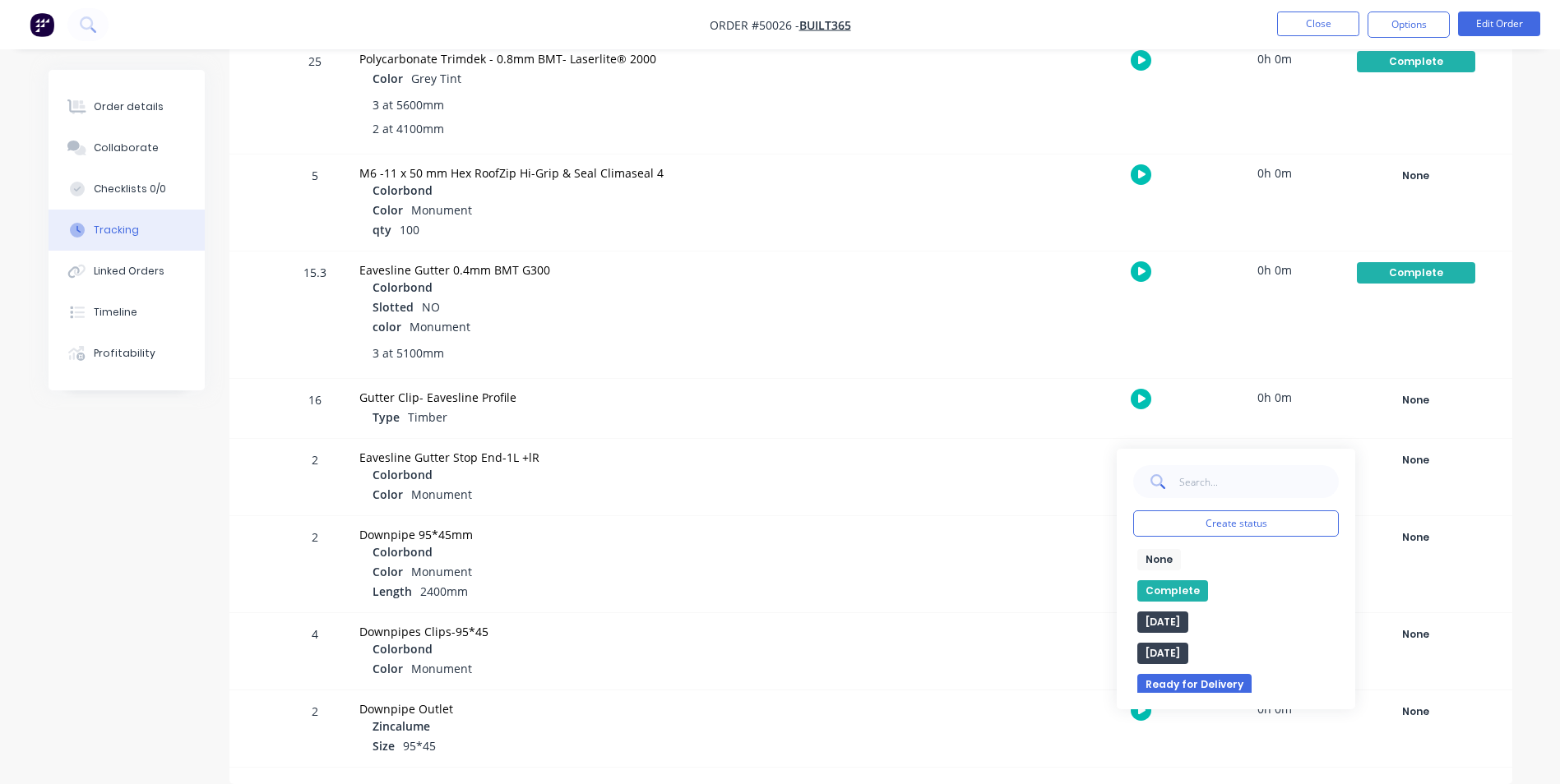
click at [1175, 592] on button "Complete" at bounding box center [1173, 591] width 70 height 21
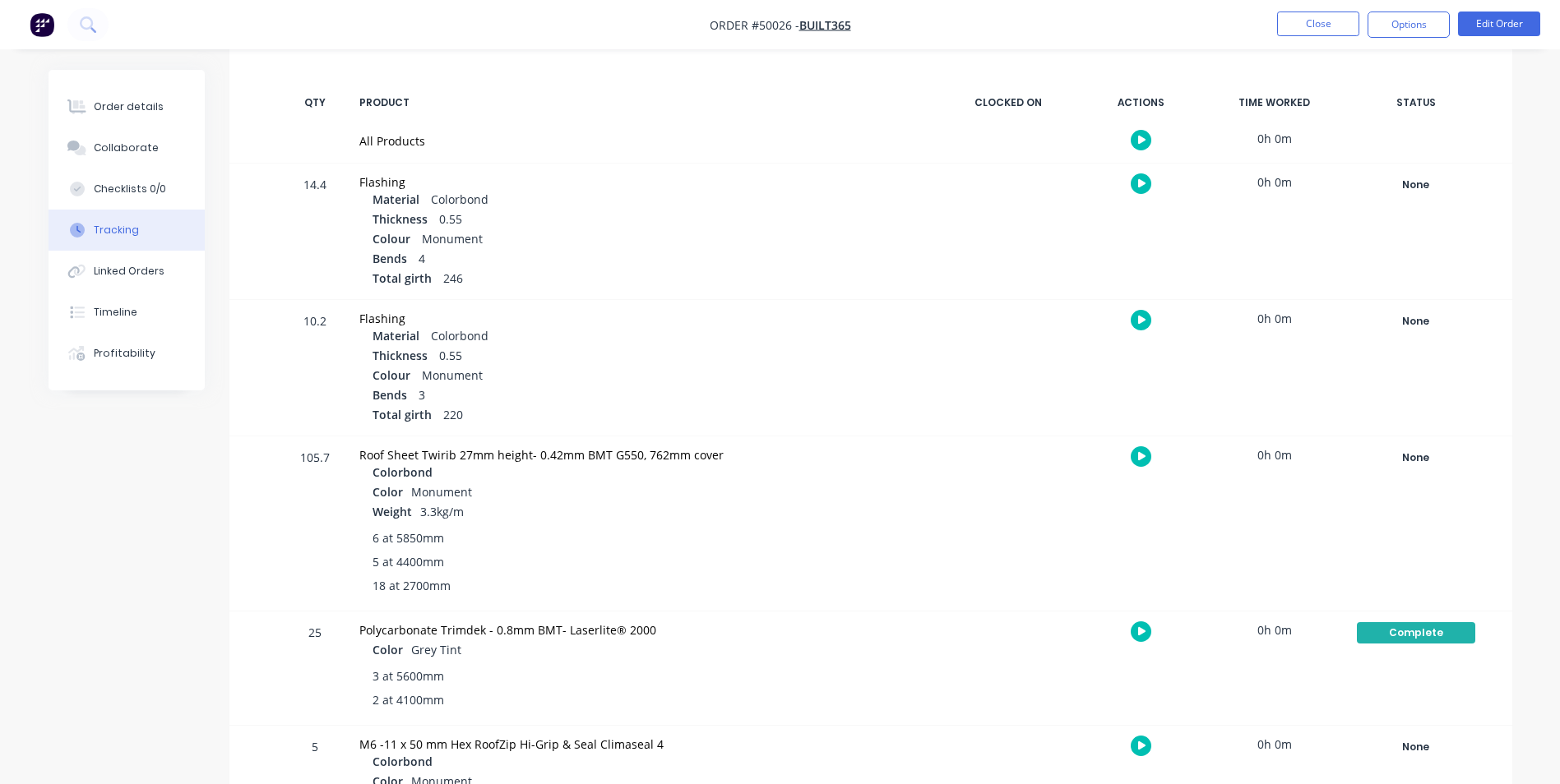
scroll to position [142, 0]
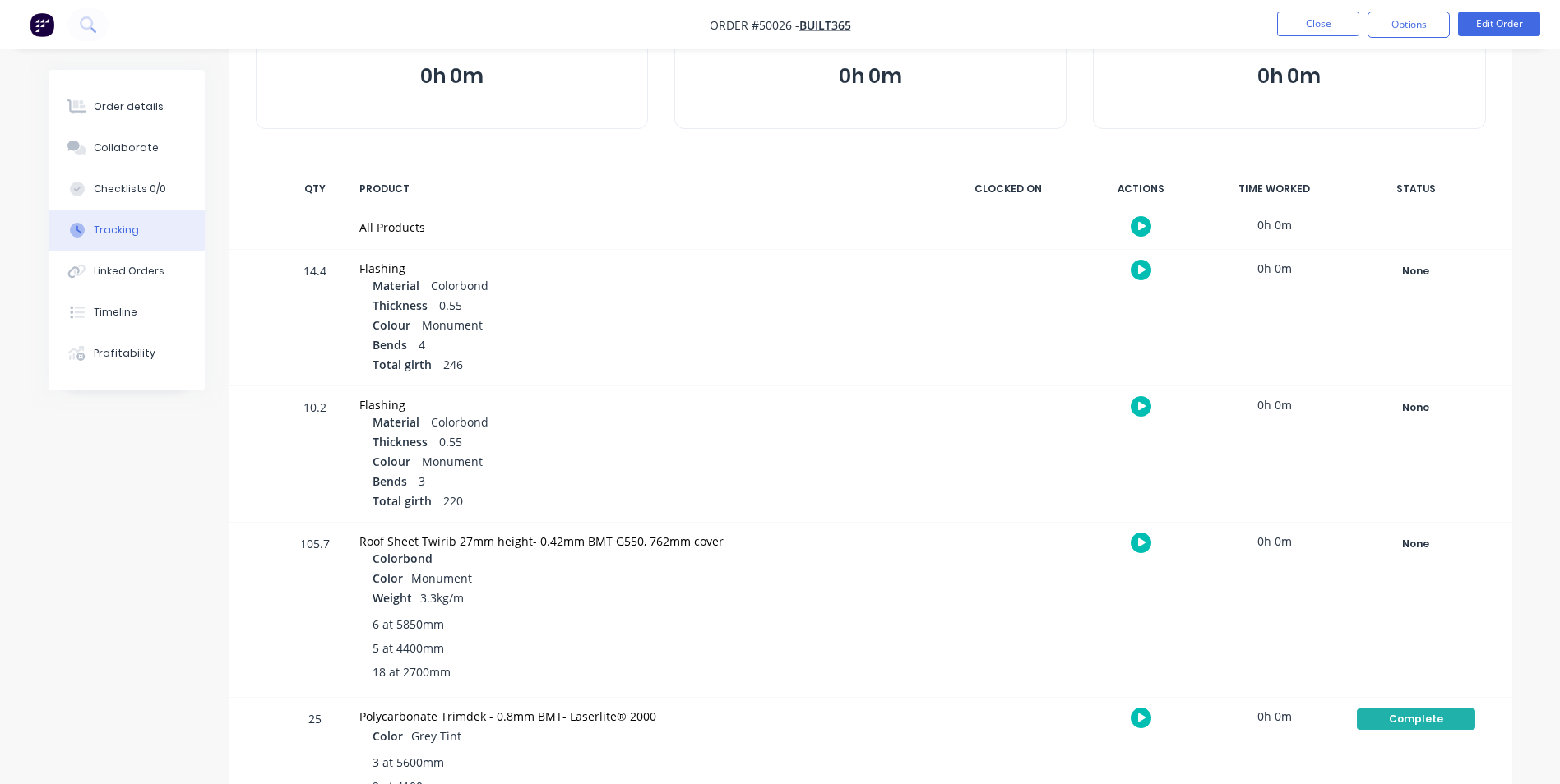
click at [1275, 33] on ul "Close Options Edit Order" at bounding box center [1409, 24] width 303 height 26
click at [1280, 30] on button "Close" at bounding box center [1318, 24] width 82 height 25
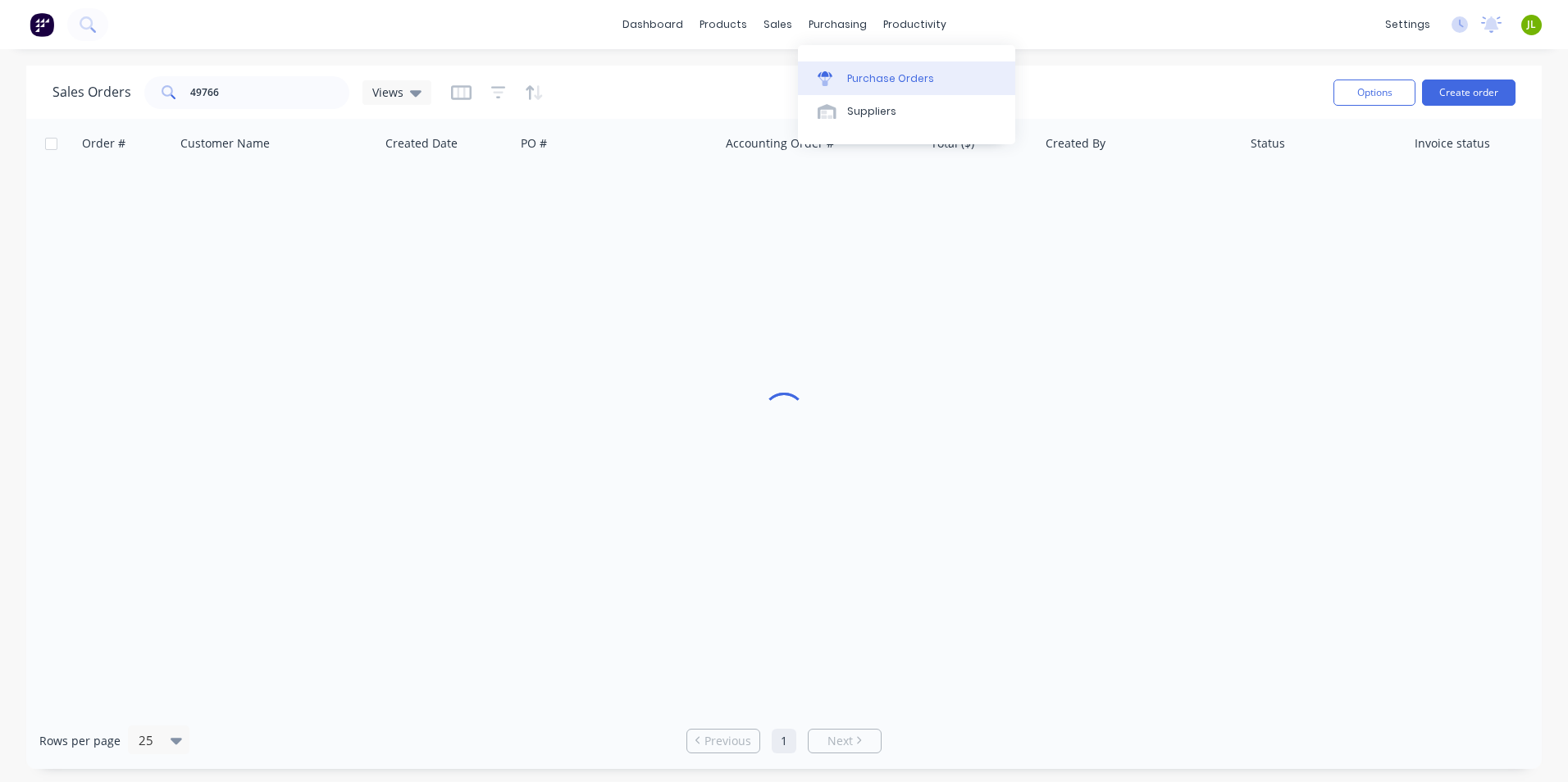
click at [832, 66] on link "Purchase Orders" at bounding box center [907, 78] width 217 height 33
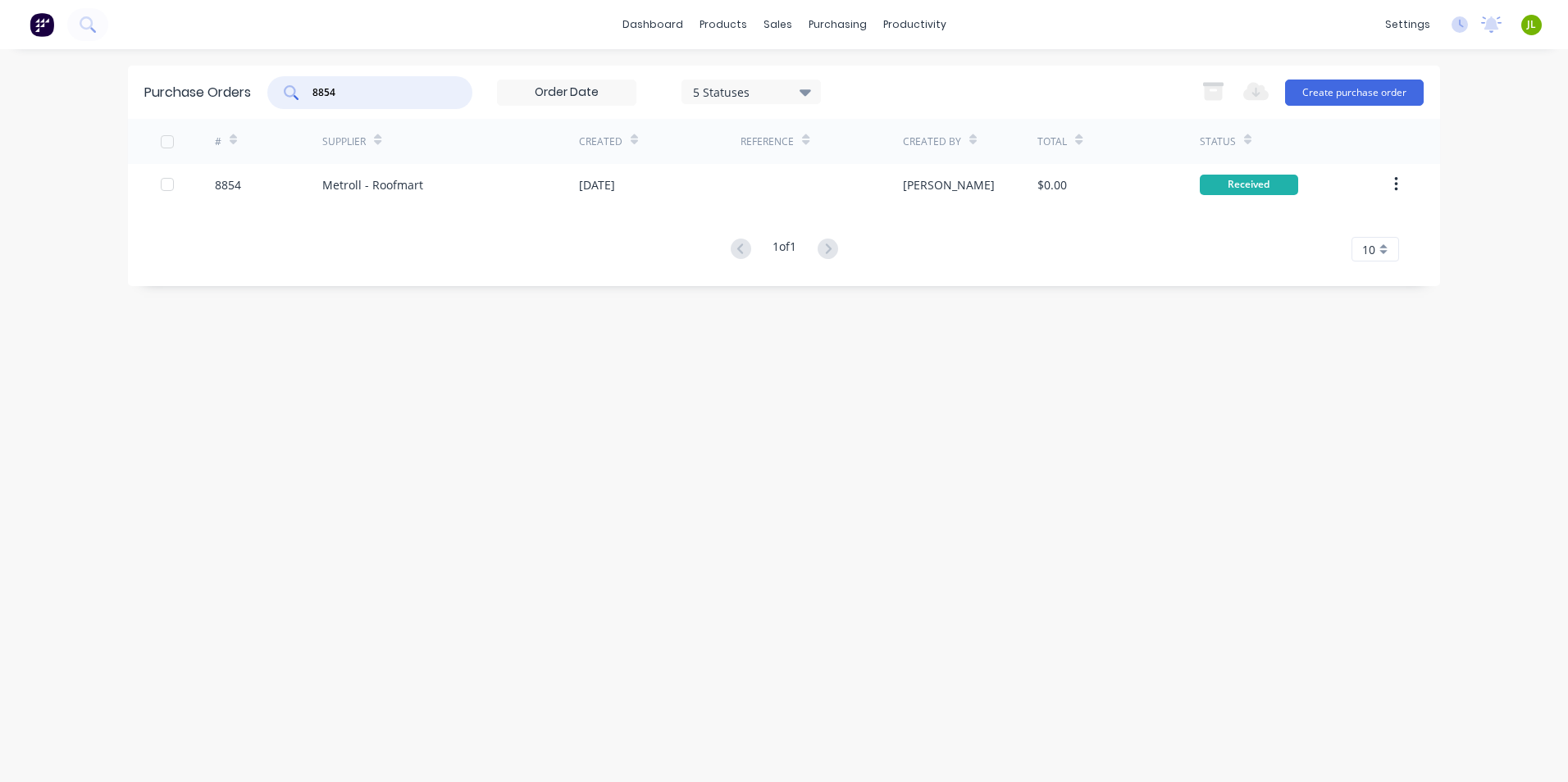
drag, startPoint x: 373, startPoint y: 86, endPoint x: 255, endPoint y: 104, distance: 119.4
click at [255, 104] on div "Purchase Orders 8854 5 Statuses 5 Statuses Export to Excel (XLSX) Create purcha…" at bounding box center [784, 91] width 1312 height 53
type input "8821"
click at [529, 205] on div "Metroll - Roofmart" at bounding box center [450, 184] width 257 height 41
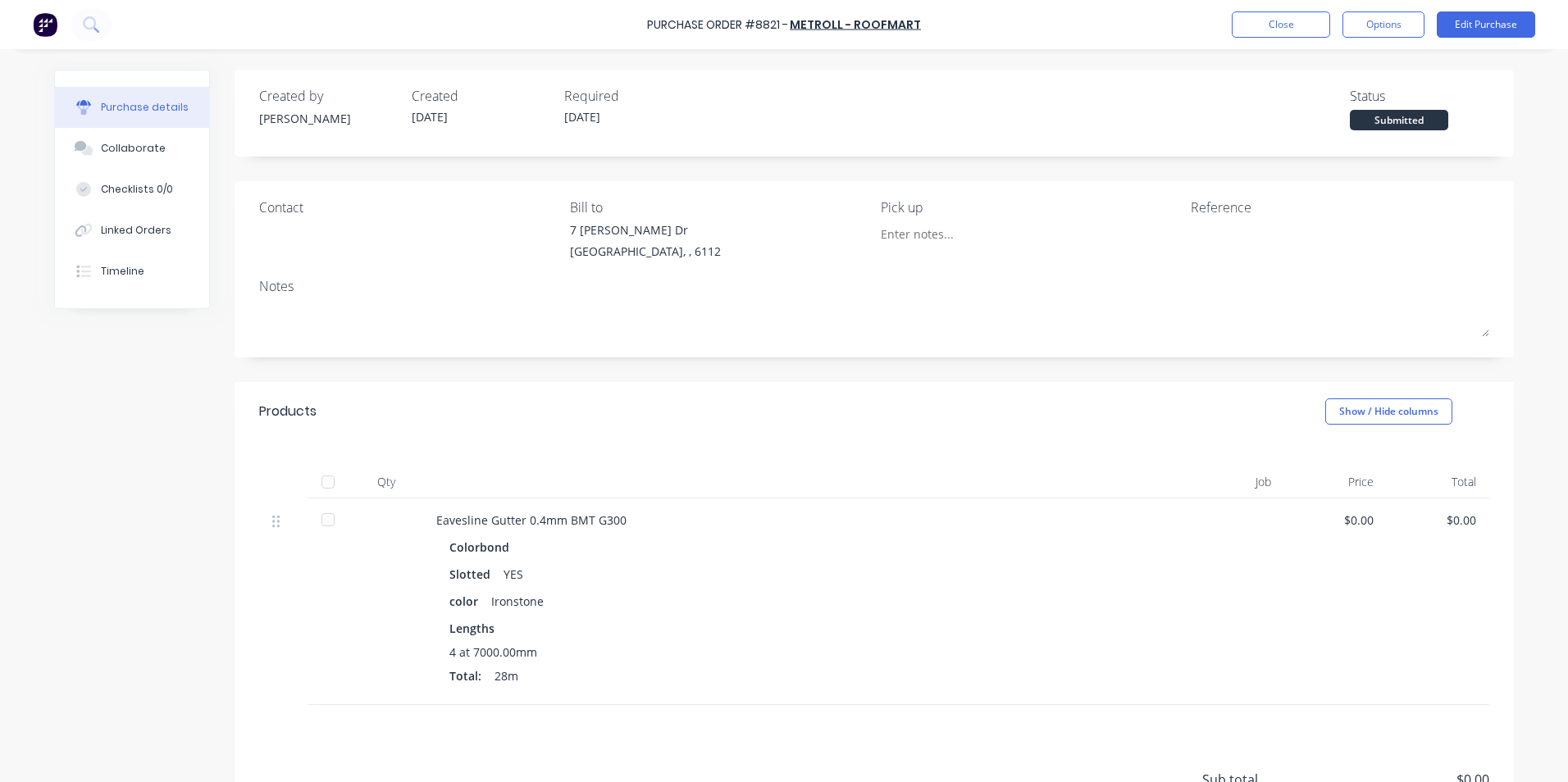
click at [331, 487] on div at bounding box center [328, 482] width 33 height 33
click at [144, 232] on div "Linked Orders" at bounding box center [135, 230] width 70 height 14
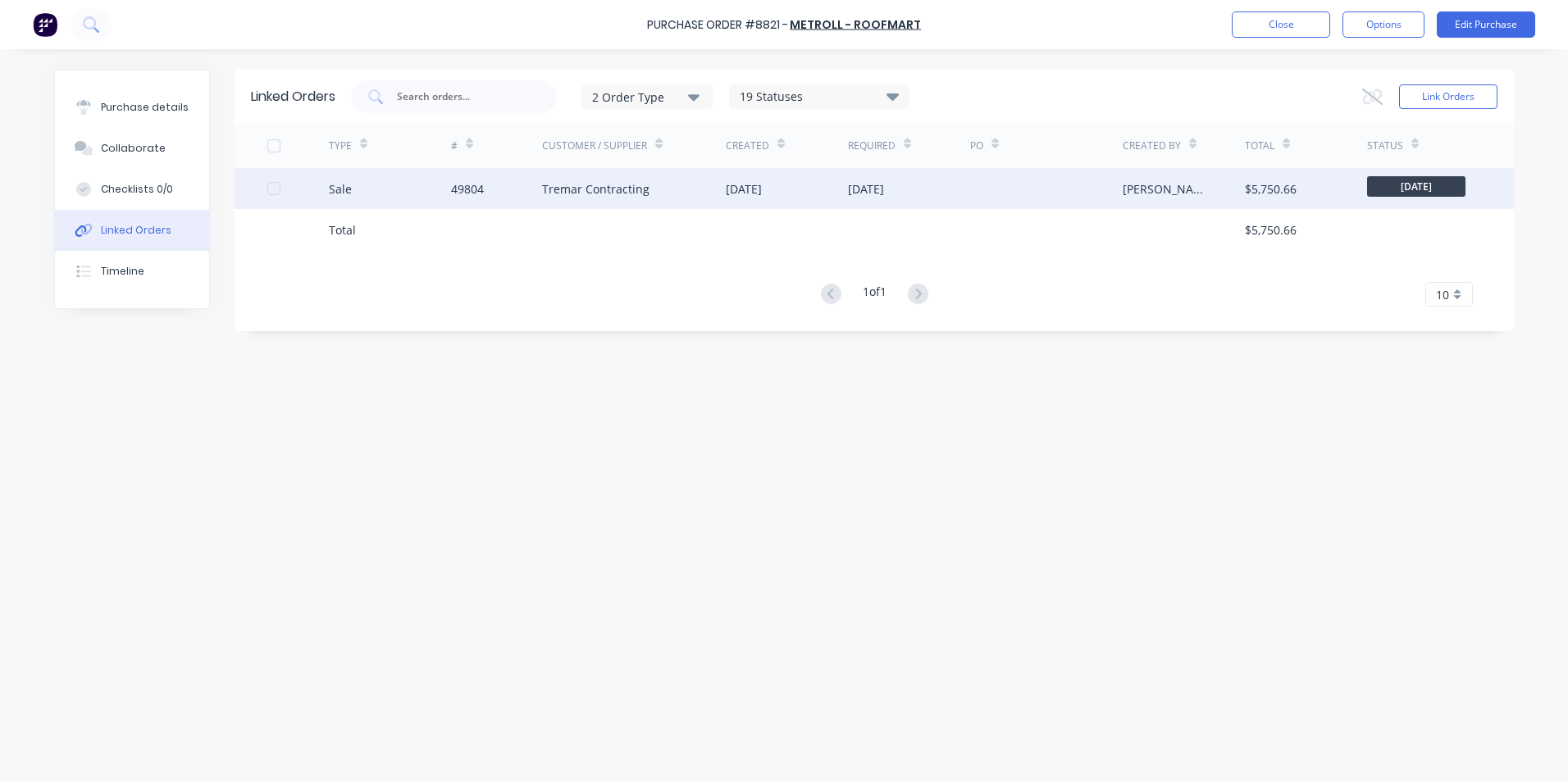
click at [489, 195] on div "49804" at bounding box center [498, 188] width 92 height 41
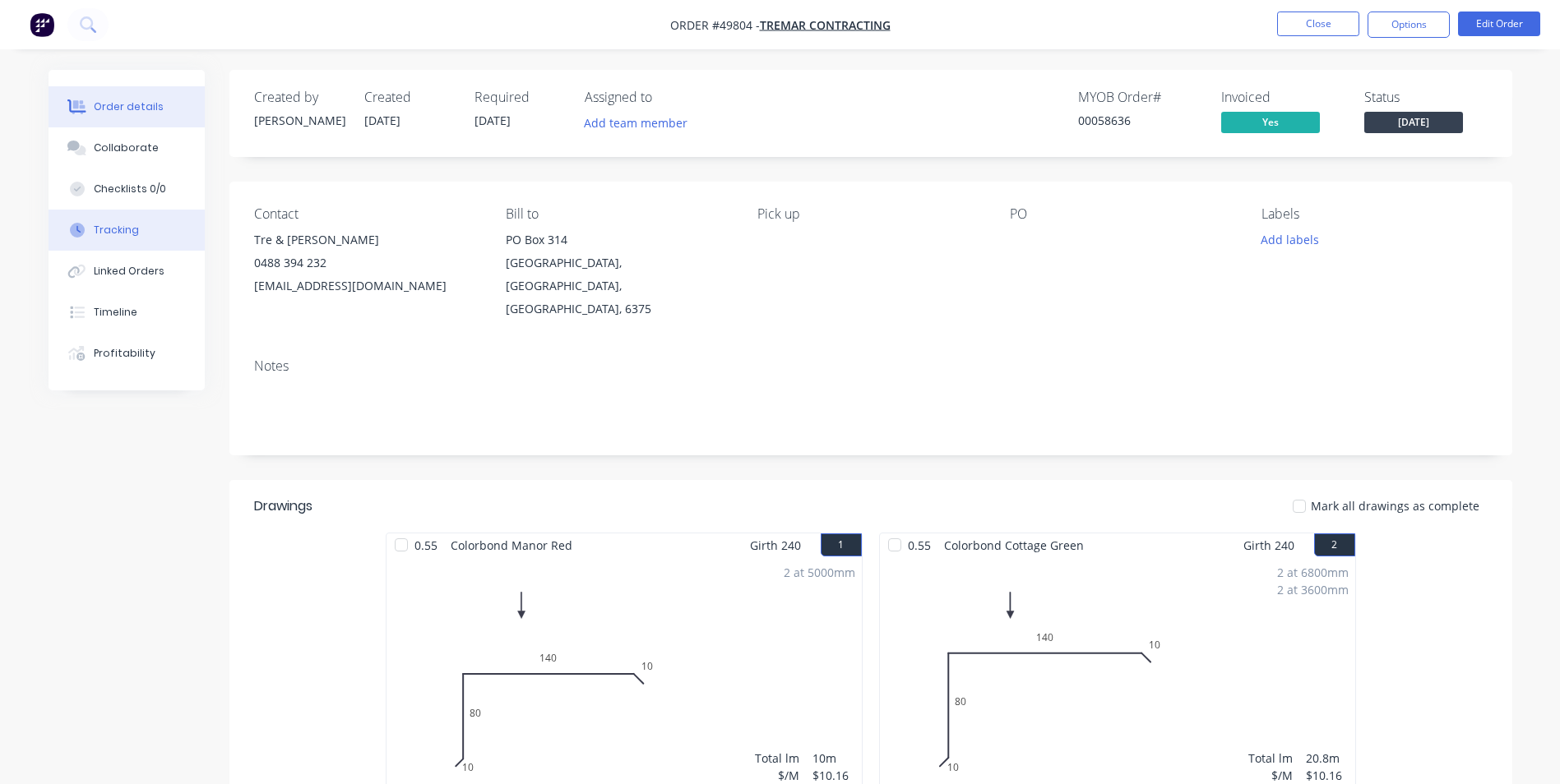
click at [120, 237] on div "Tracking" at bounding box center [116, 229] width 45 height 14
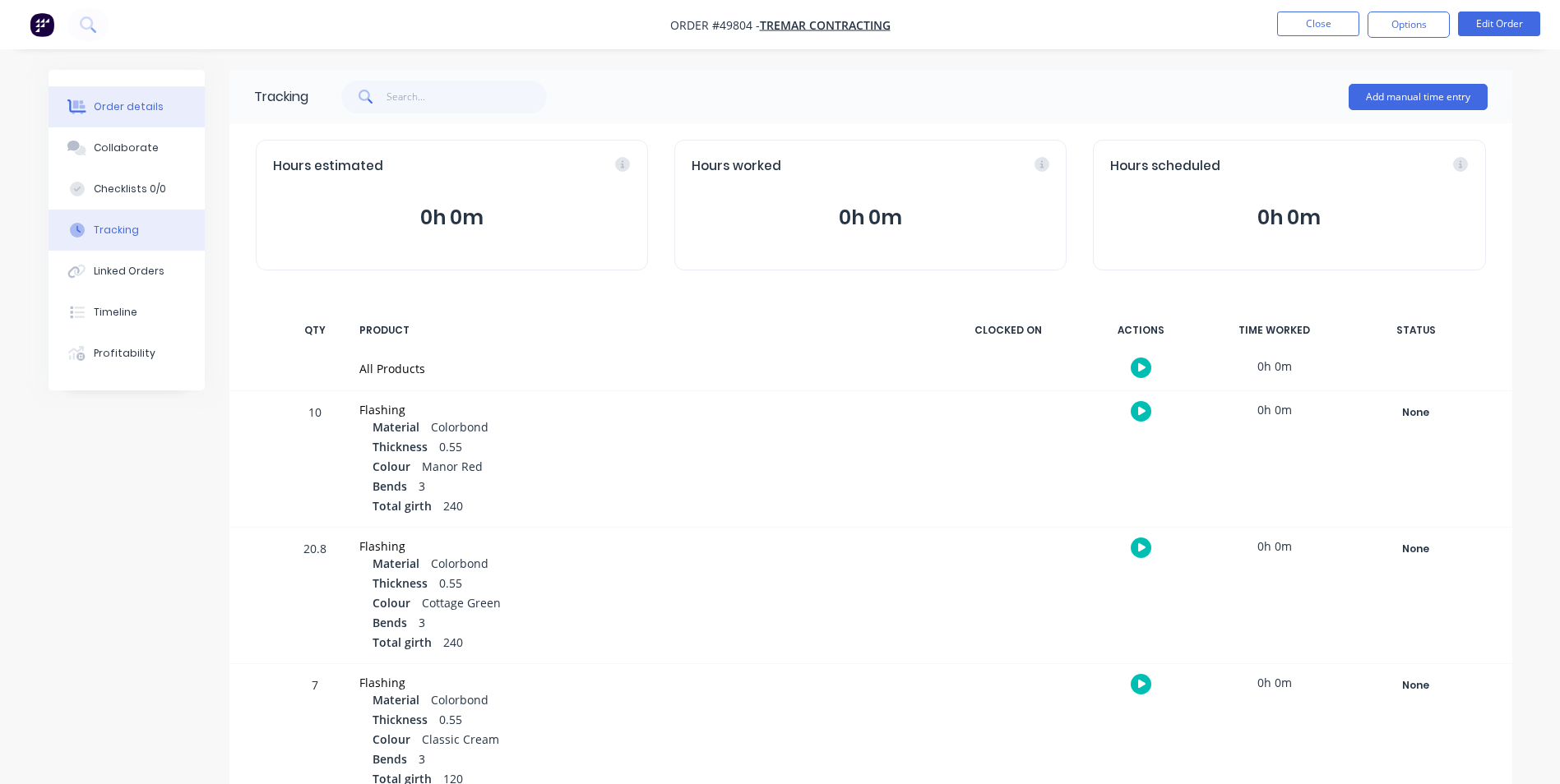
click at [149, 103] on div "Order details" at bounding box center [128, 106] width 70 height 14
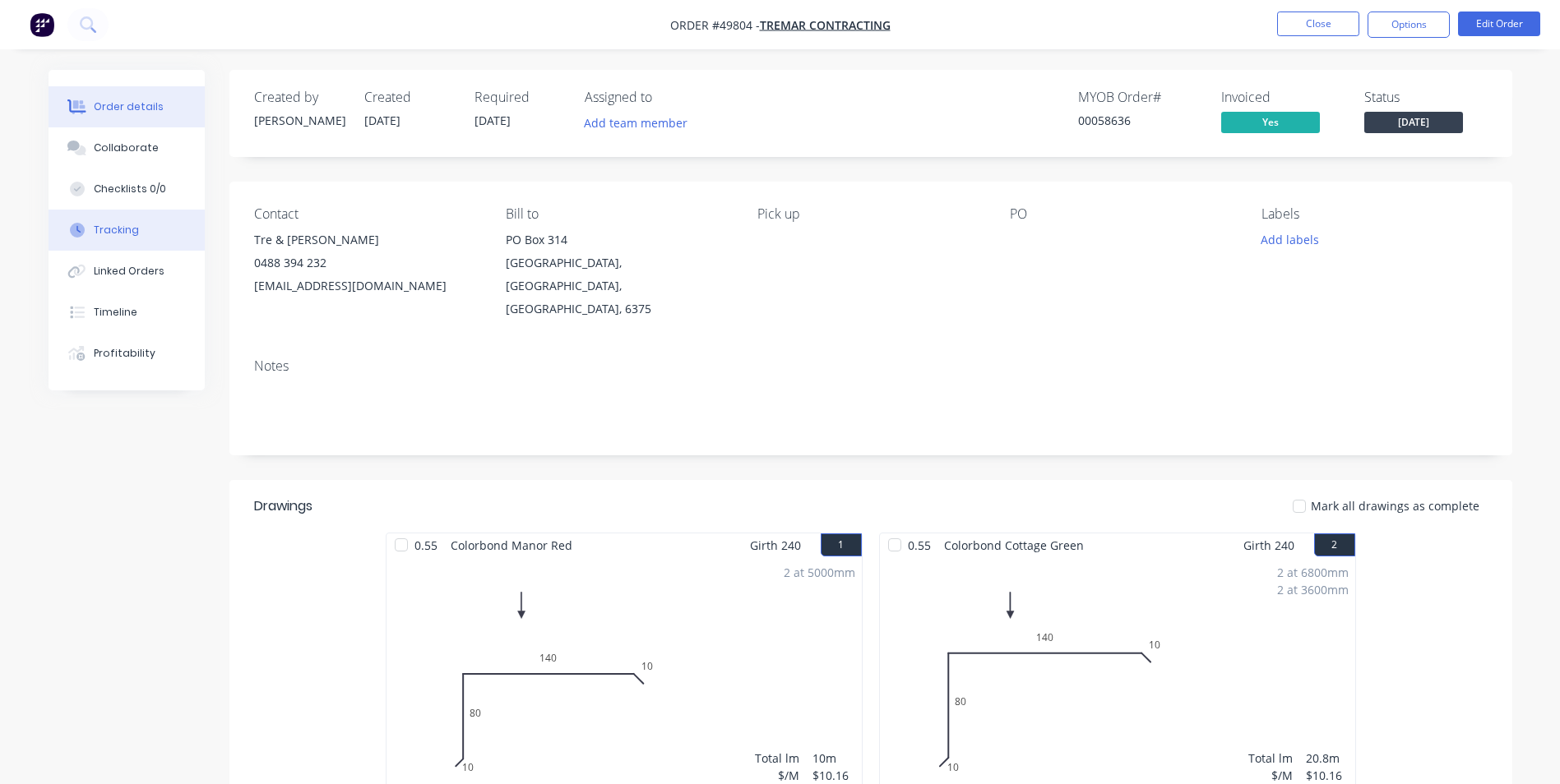
click at [116, 224] on div "Tracking" at bounding box center [116, 229] width 45 height 14
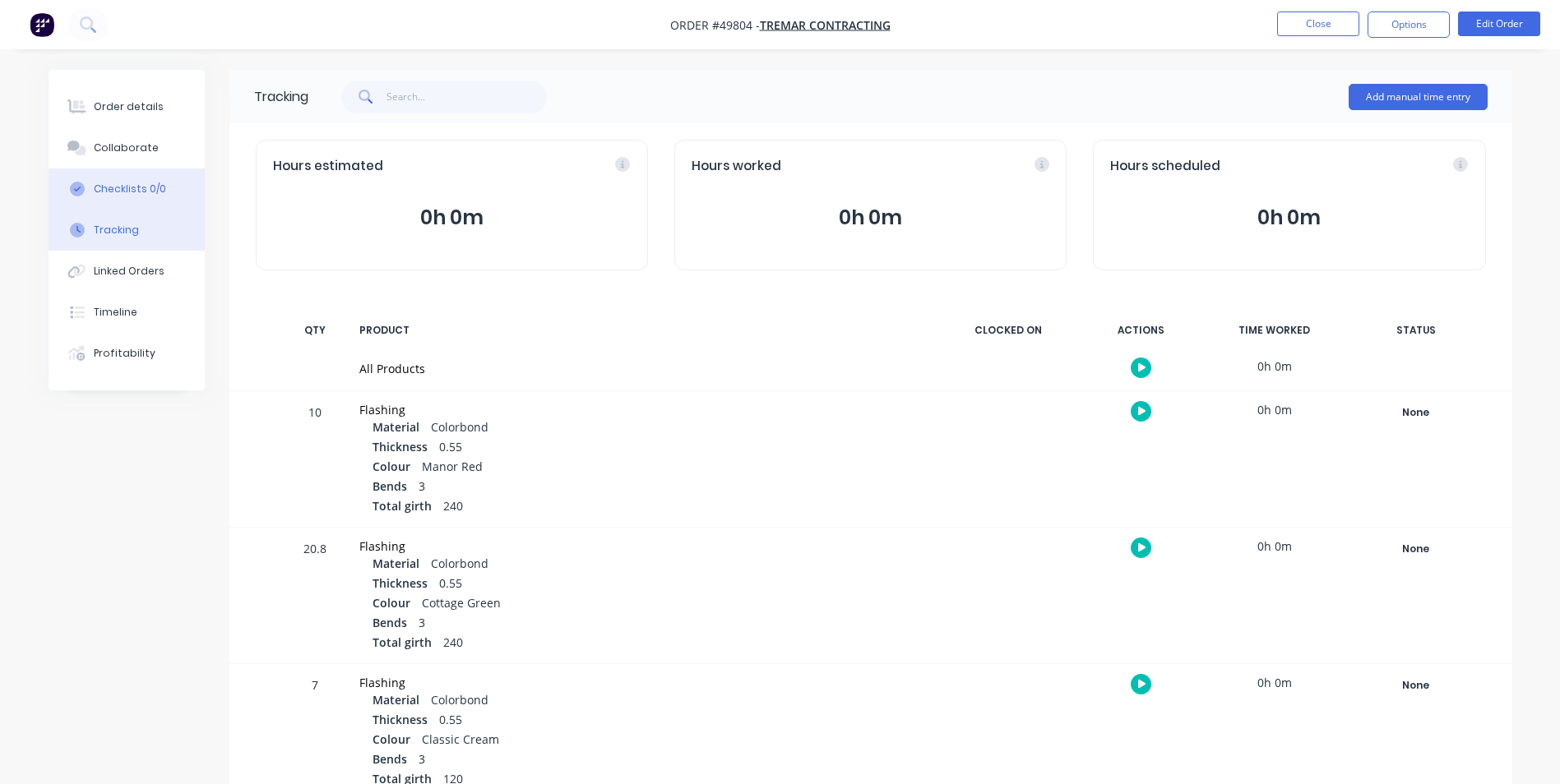
click at [132, 191] on div "Checklists 0/0" at bounding box center [129, 189] width 72 height 14
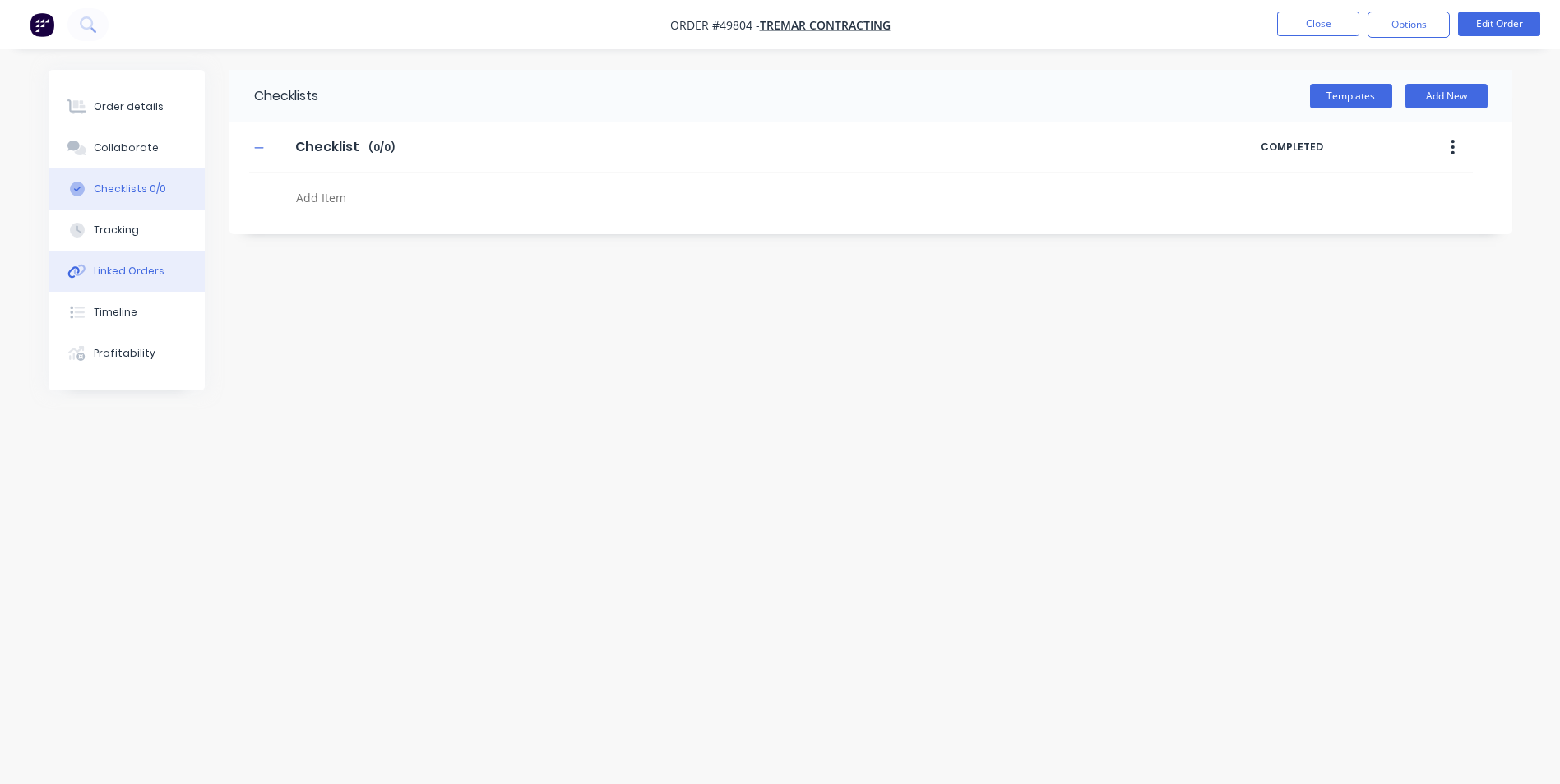
type textarea "x"
click at [130, 272] on div "Linked Orders" at bounding box center [135, 271] width 70 height 14
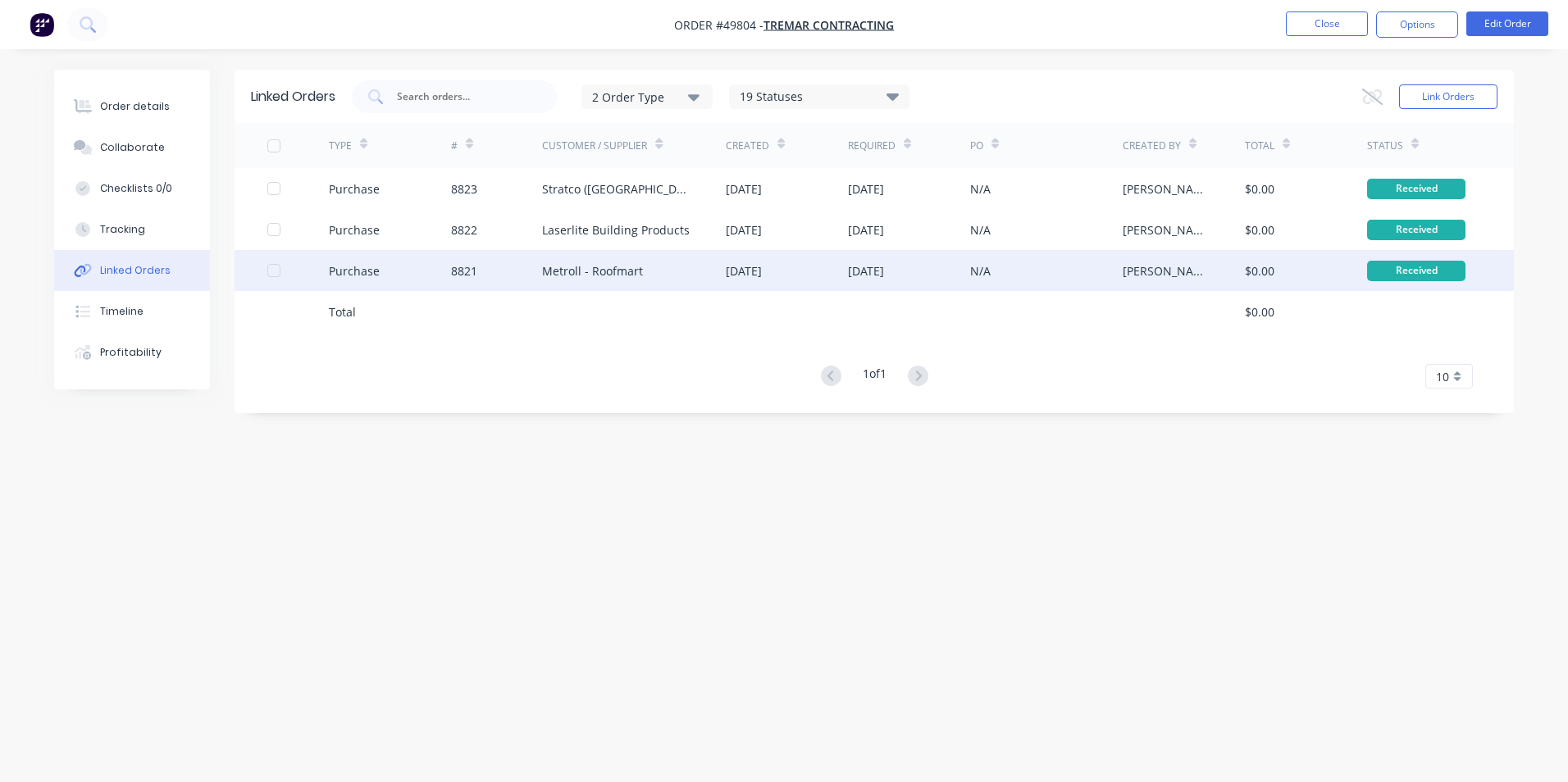
click at [625, 277] on div "Metroll - Roofmart" at bounding box center [592, 271] width 101 height 17
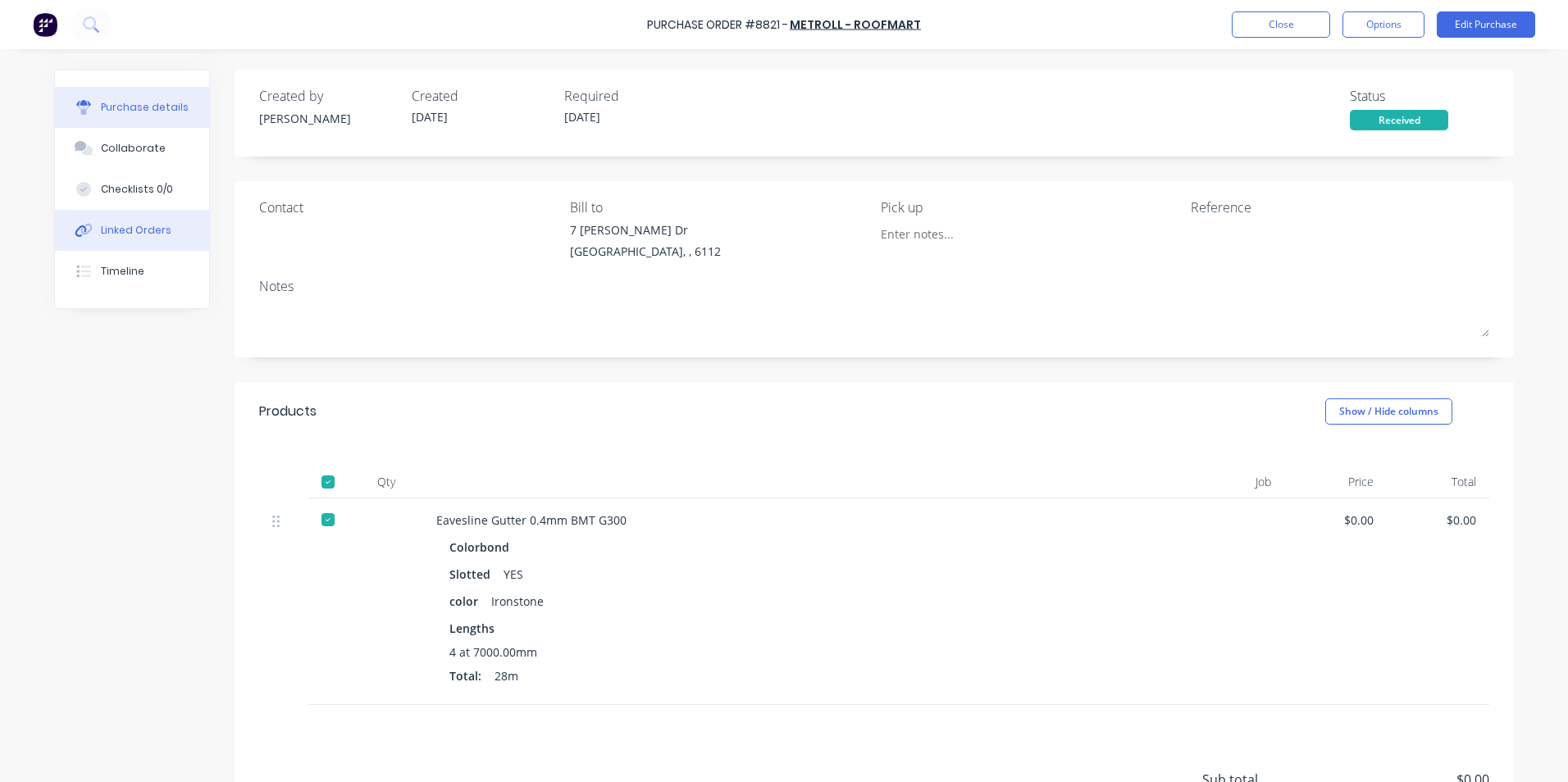
click at [139, 227] on div "Linked Orders" at bounding box center [135, 230] width 70 height 14
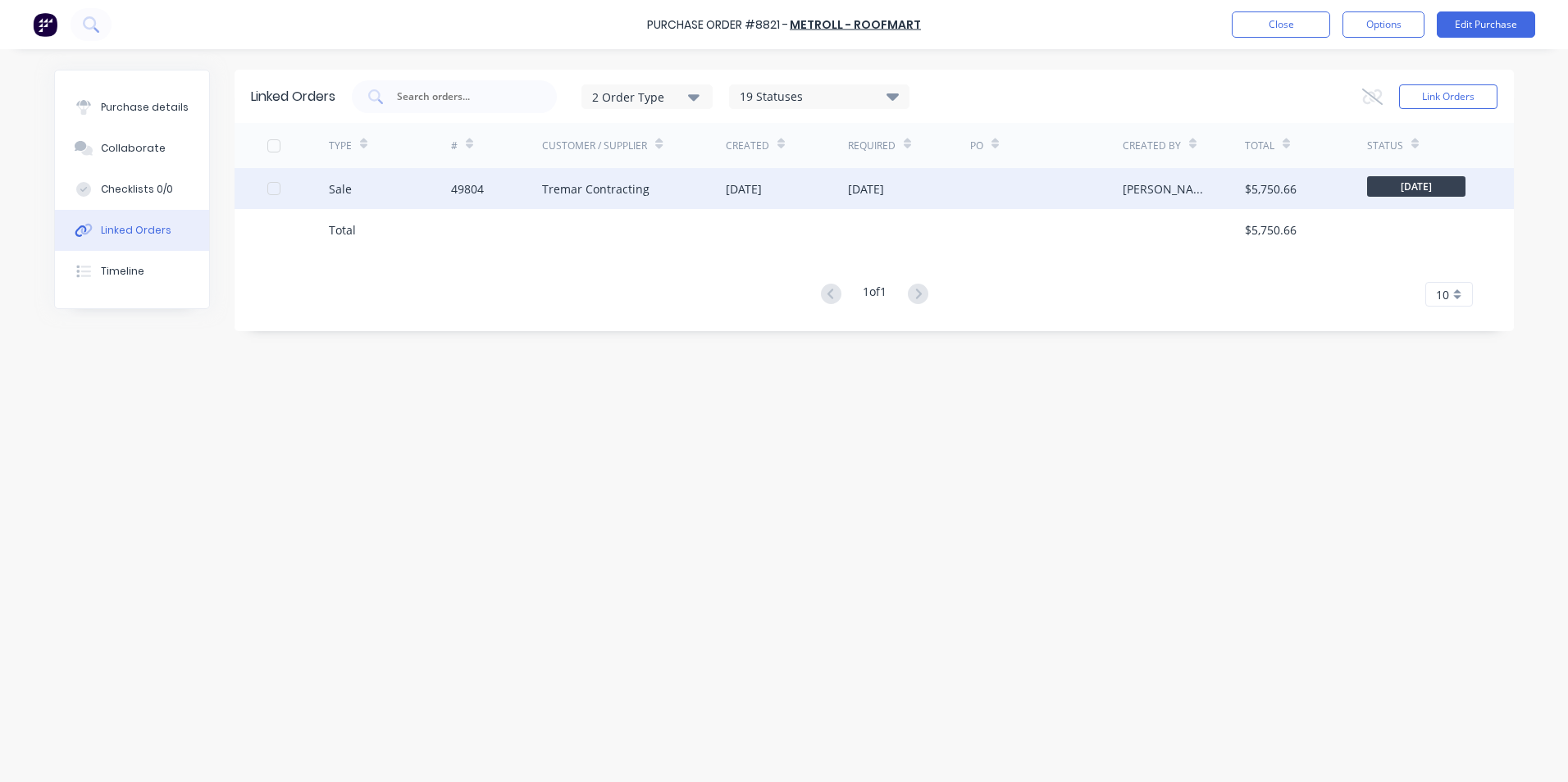
click at [419, 204] on div "Sale" at bounding box center [389, 188] width 122 height 41
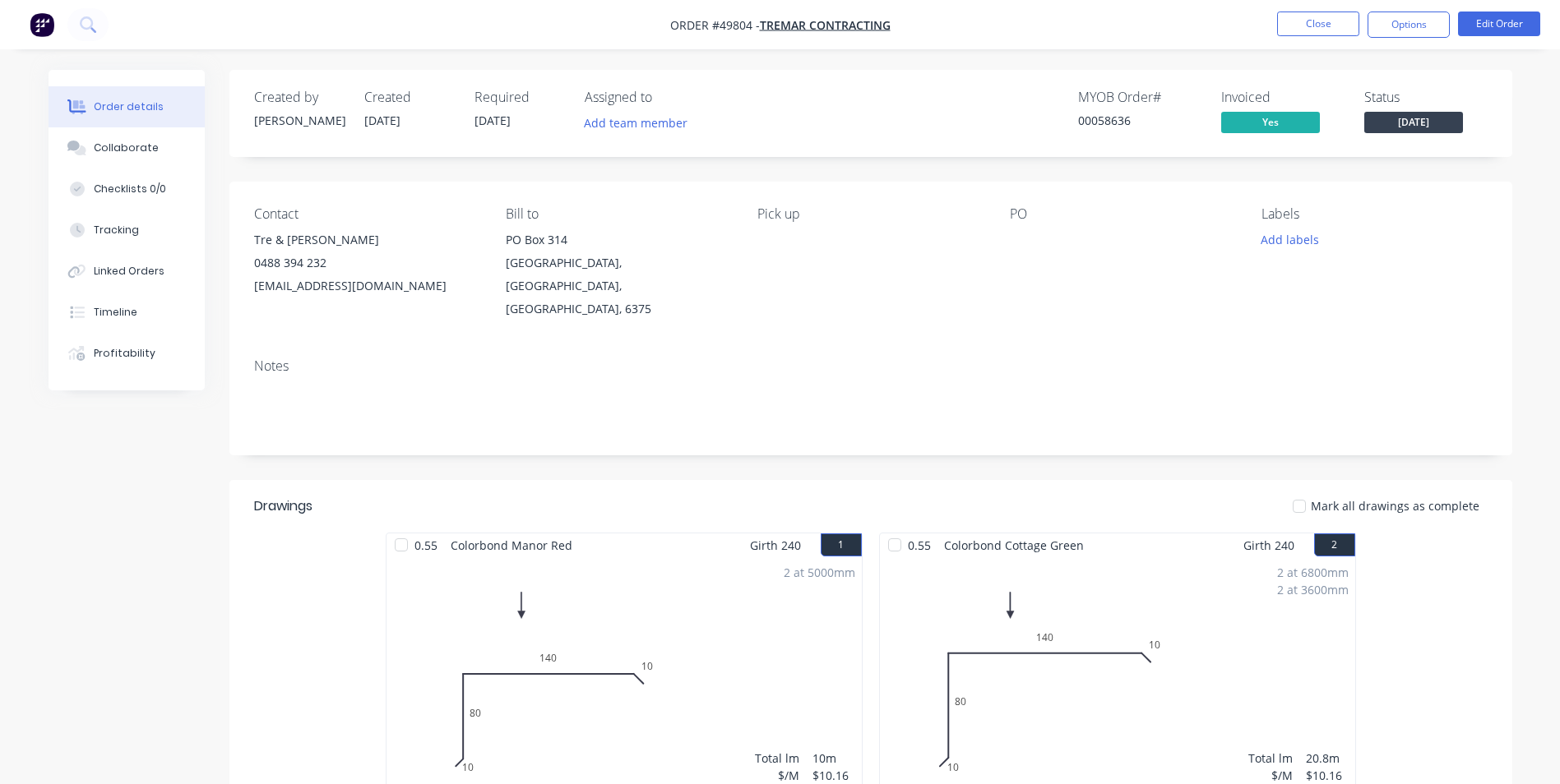
click at [131, 240] on button "Tracking" at bounding box center [126, 230] width 156 height 41
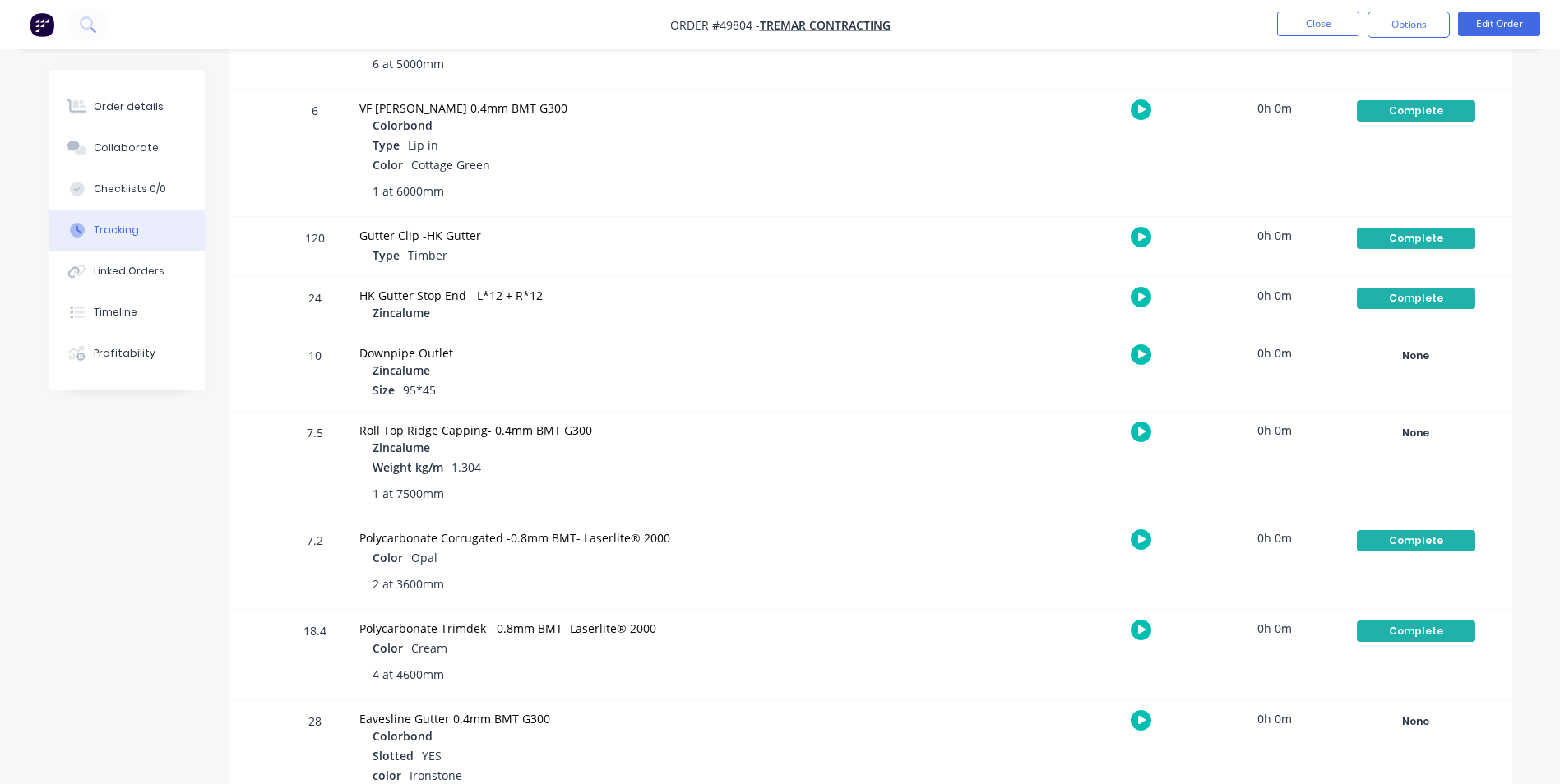
scroll to position [1692, 0]
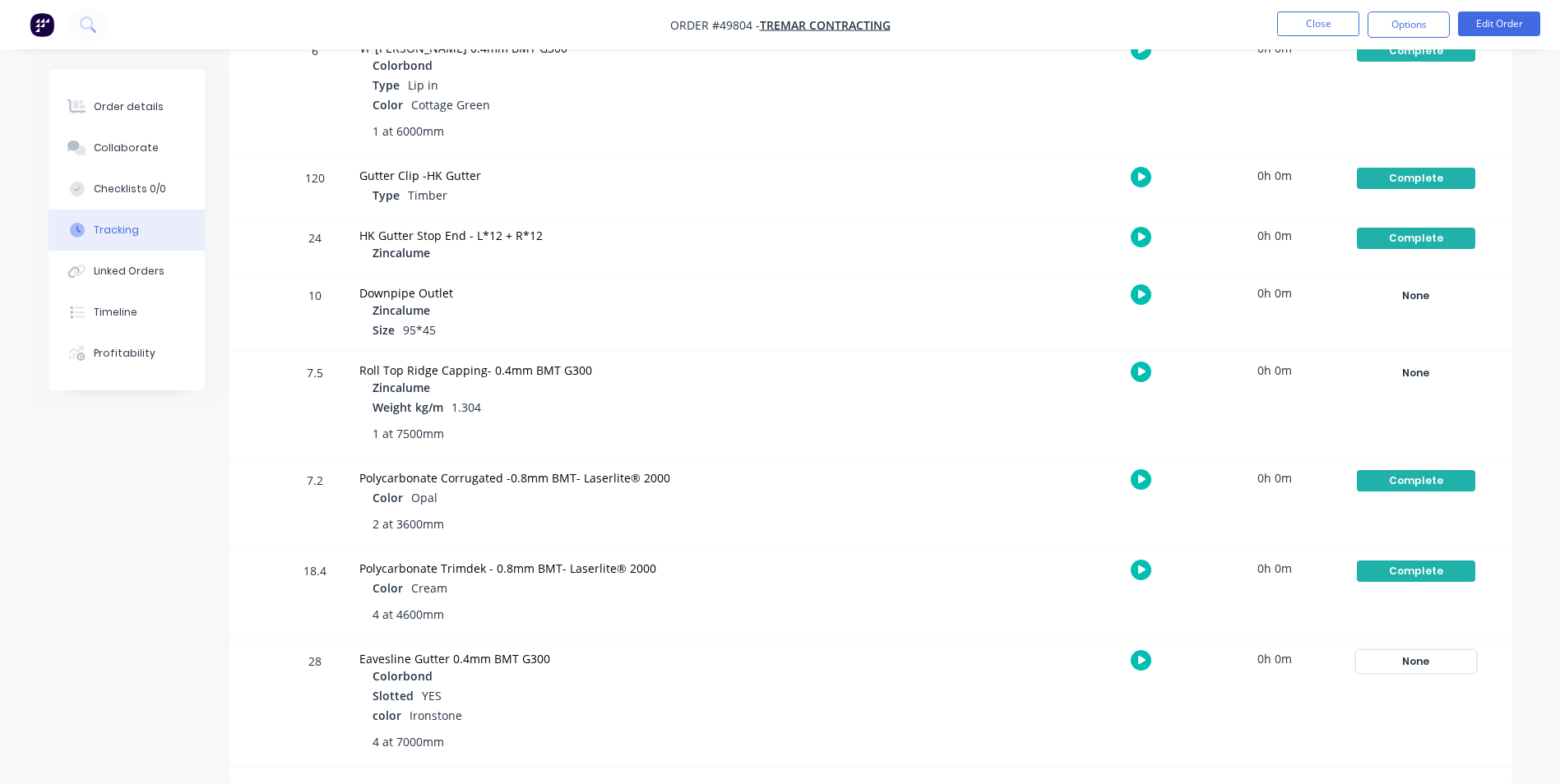
click at [1437, 667] on div "None" at bounding box center [1416, 662] width 119 height 21
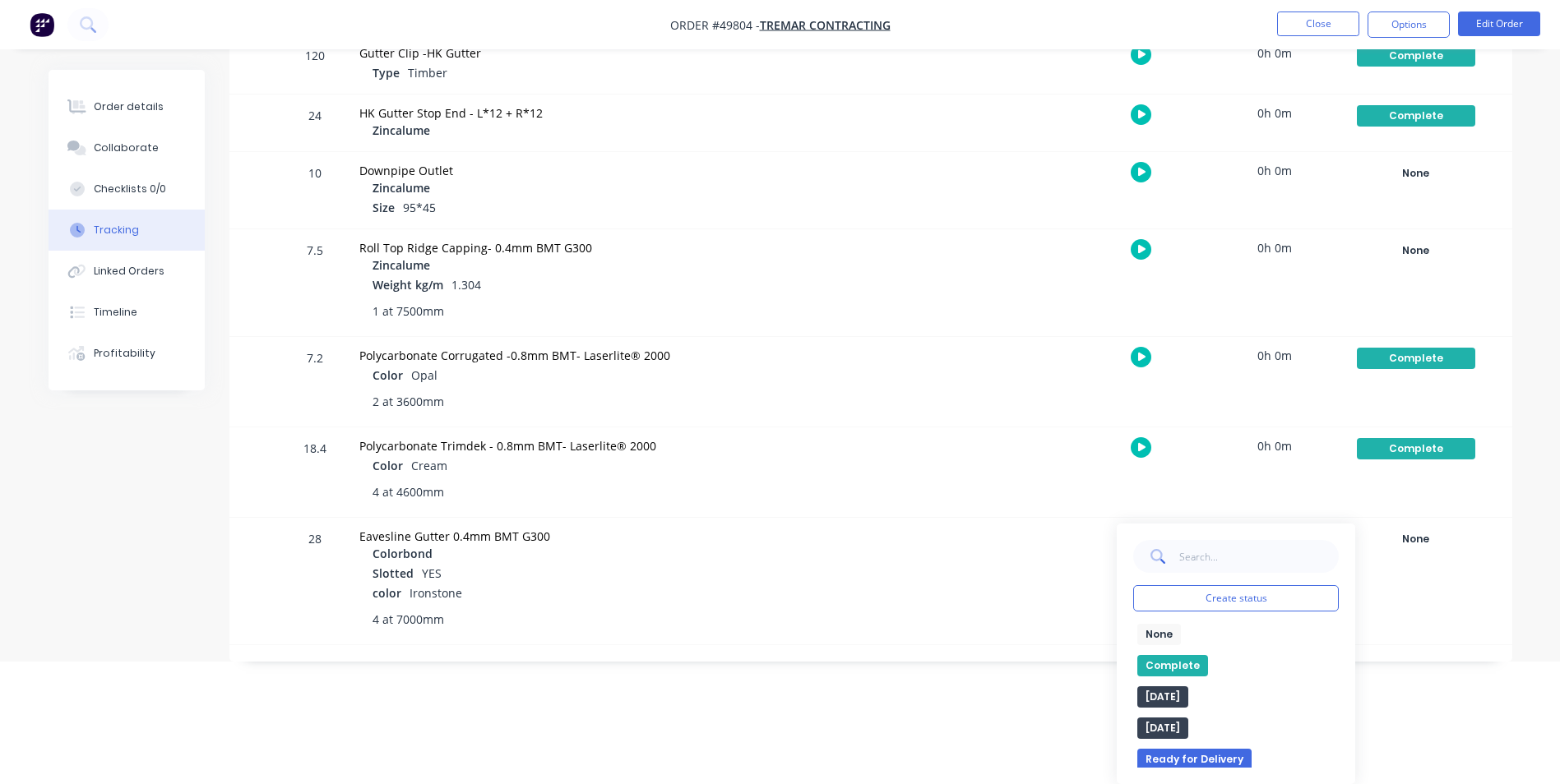
click at [1181, 662] on button "Complete" at bounding box center [1173, 666] width 70 height 21
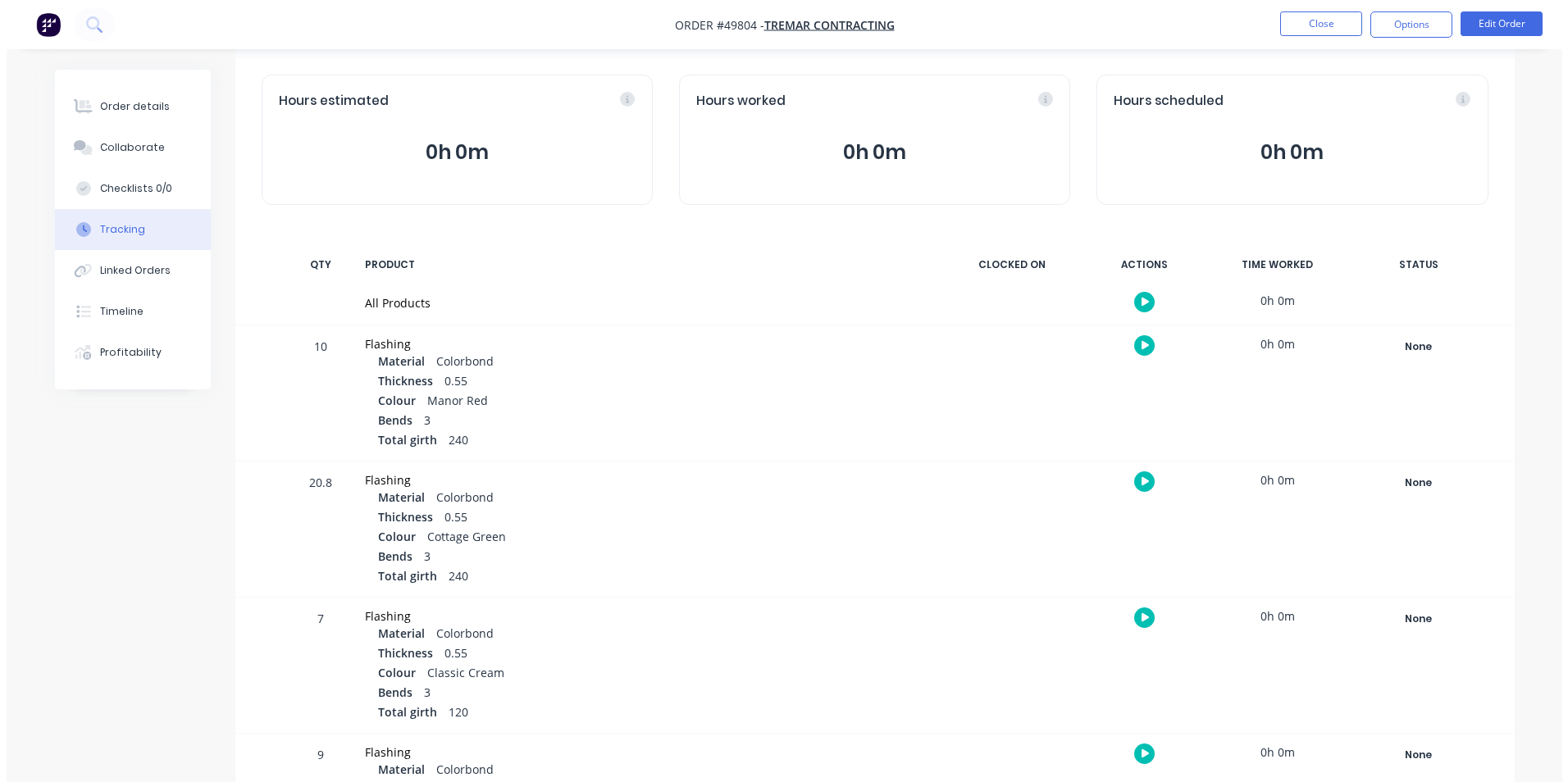
scroll to position [0, 0]
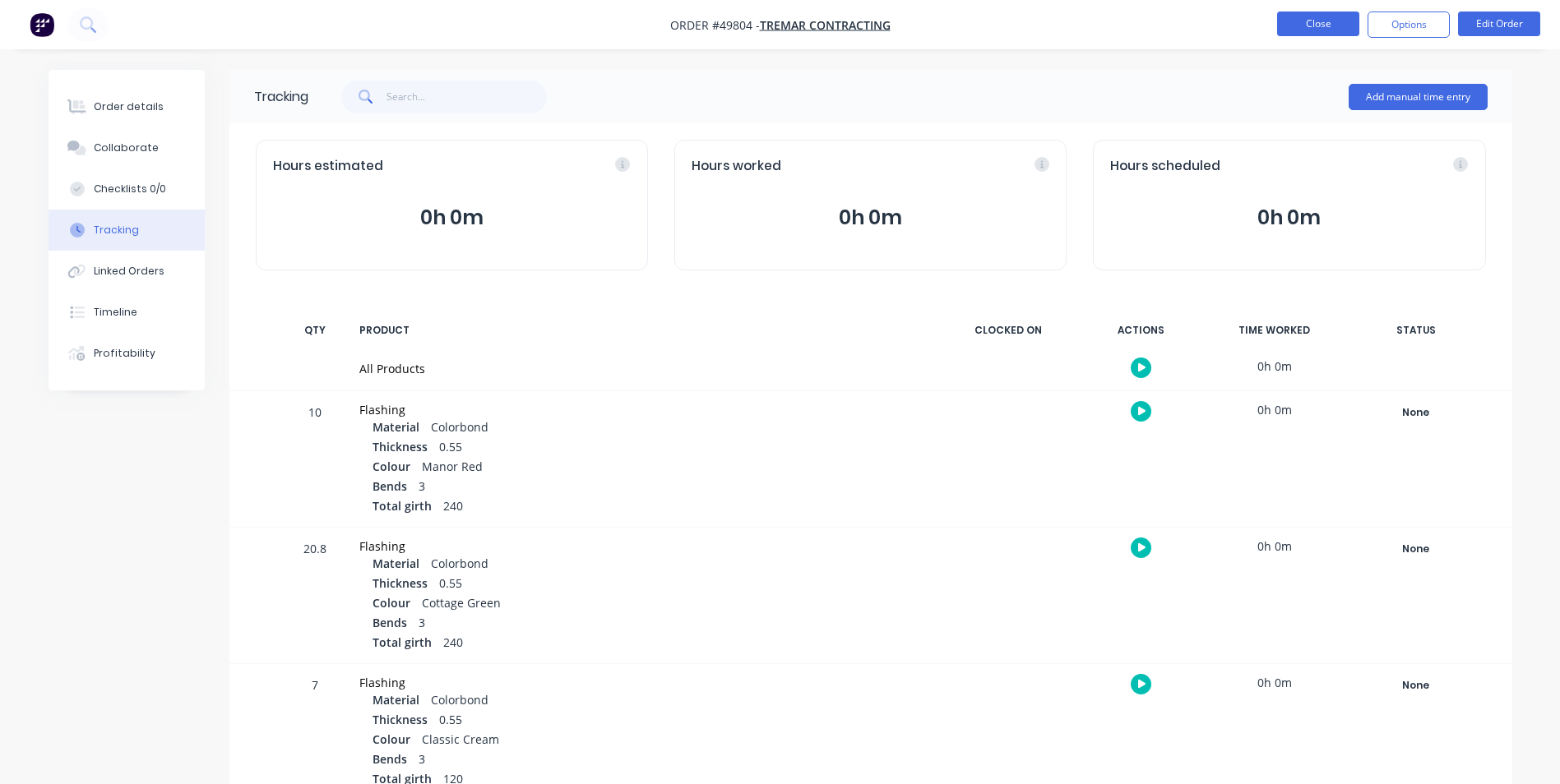
click at [1290, 15] on button "Close" at bounding box center [1318, 24] width 82 height 25
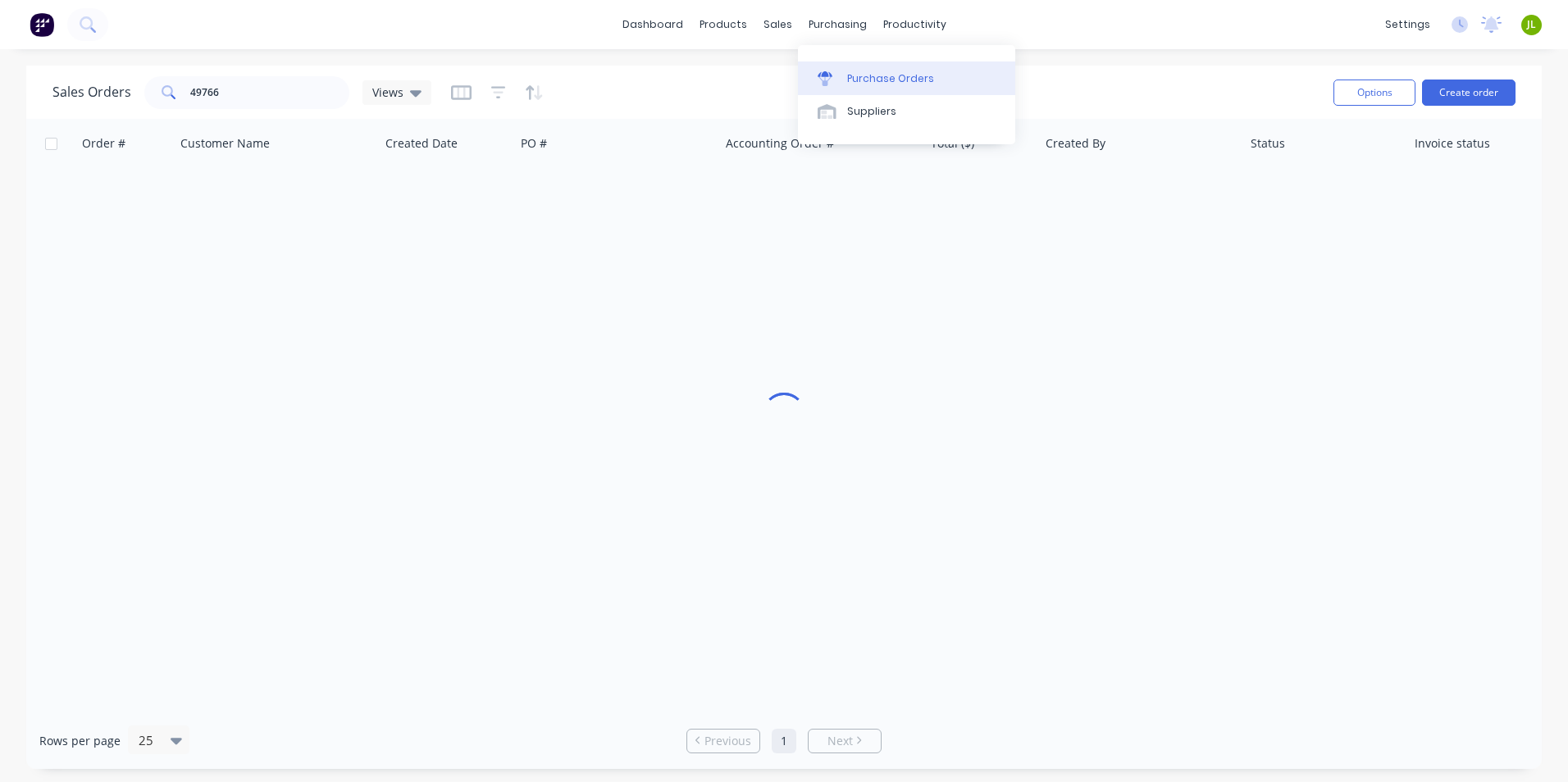
click at [838, 69] on link "Purchase Orders" at bounding box center [907, 78] width 217 height 33
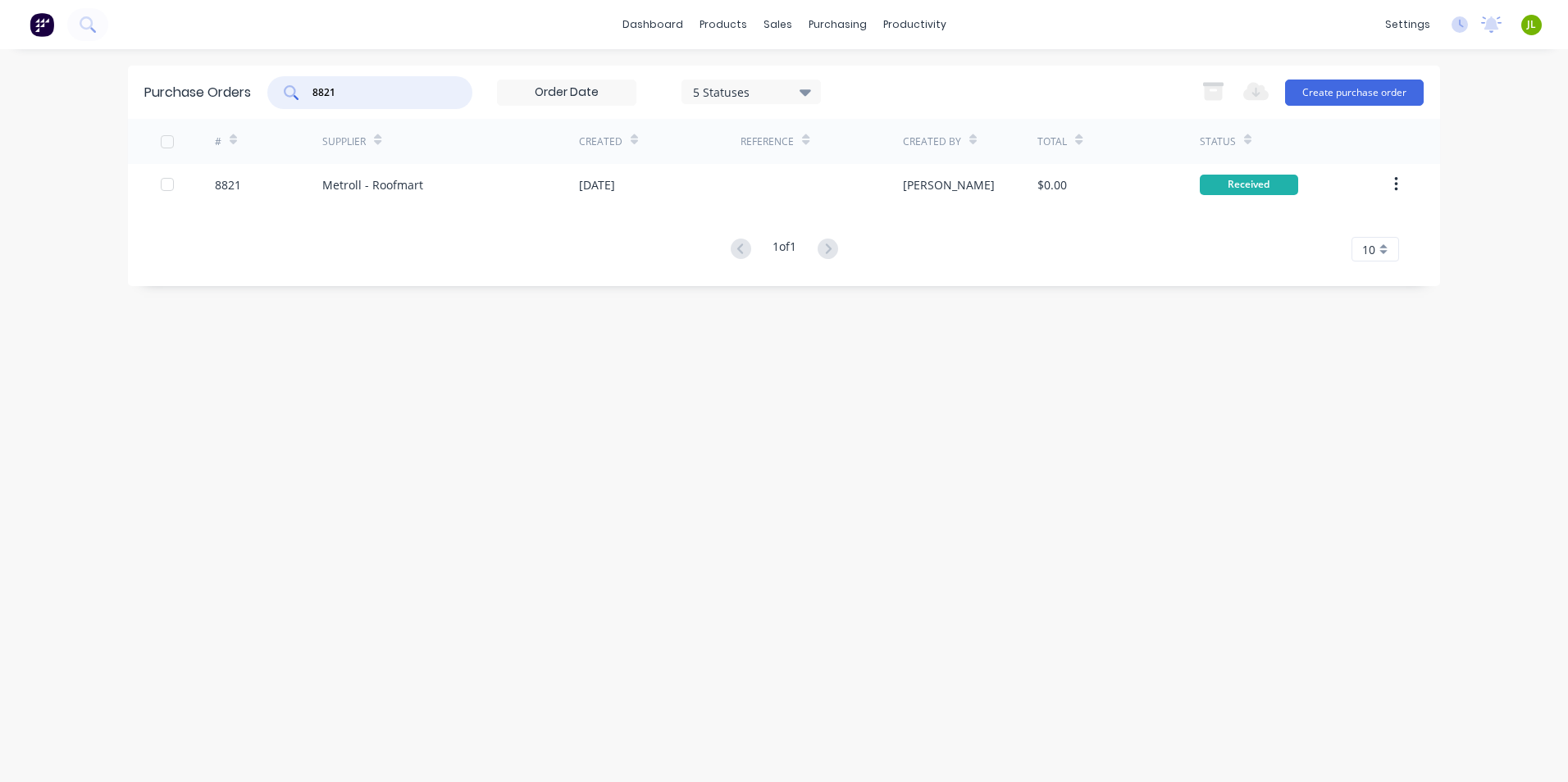
drag, startPoint x: 361, startPoint y: 89, endPoint x: 329, endPoint y: 96, distance: 32.8
click at [329, 96] on input "8821" at bounding box center [380, 92] width 136 height 16
type input "8826"
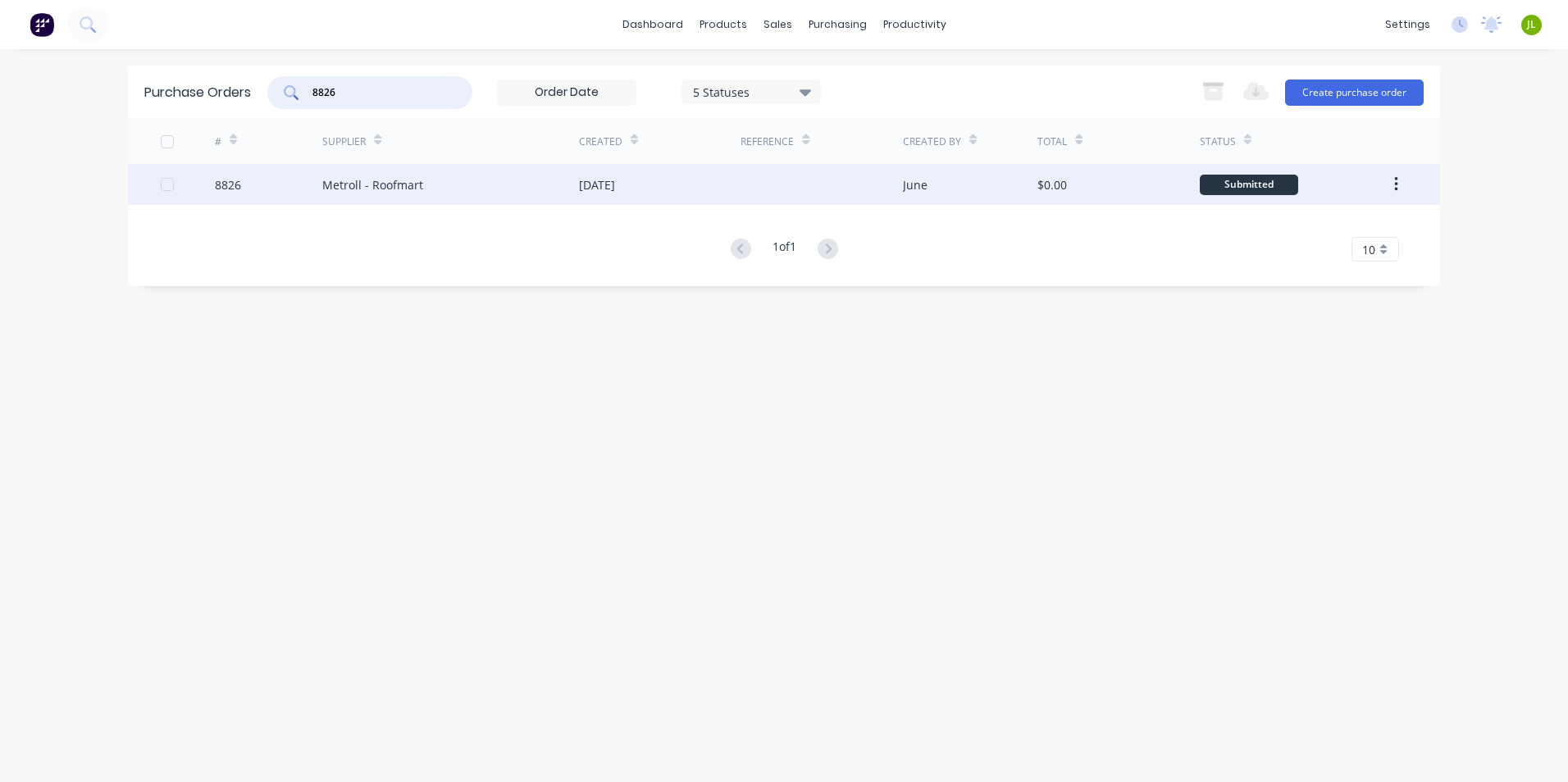
click at [704, 183] on div "[DATE]" at bounding box center [660, 184] width 161 height 41
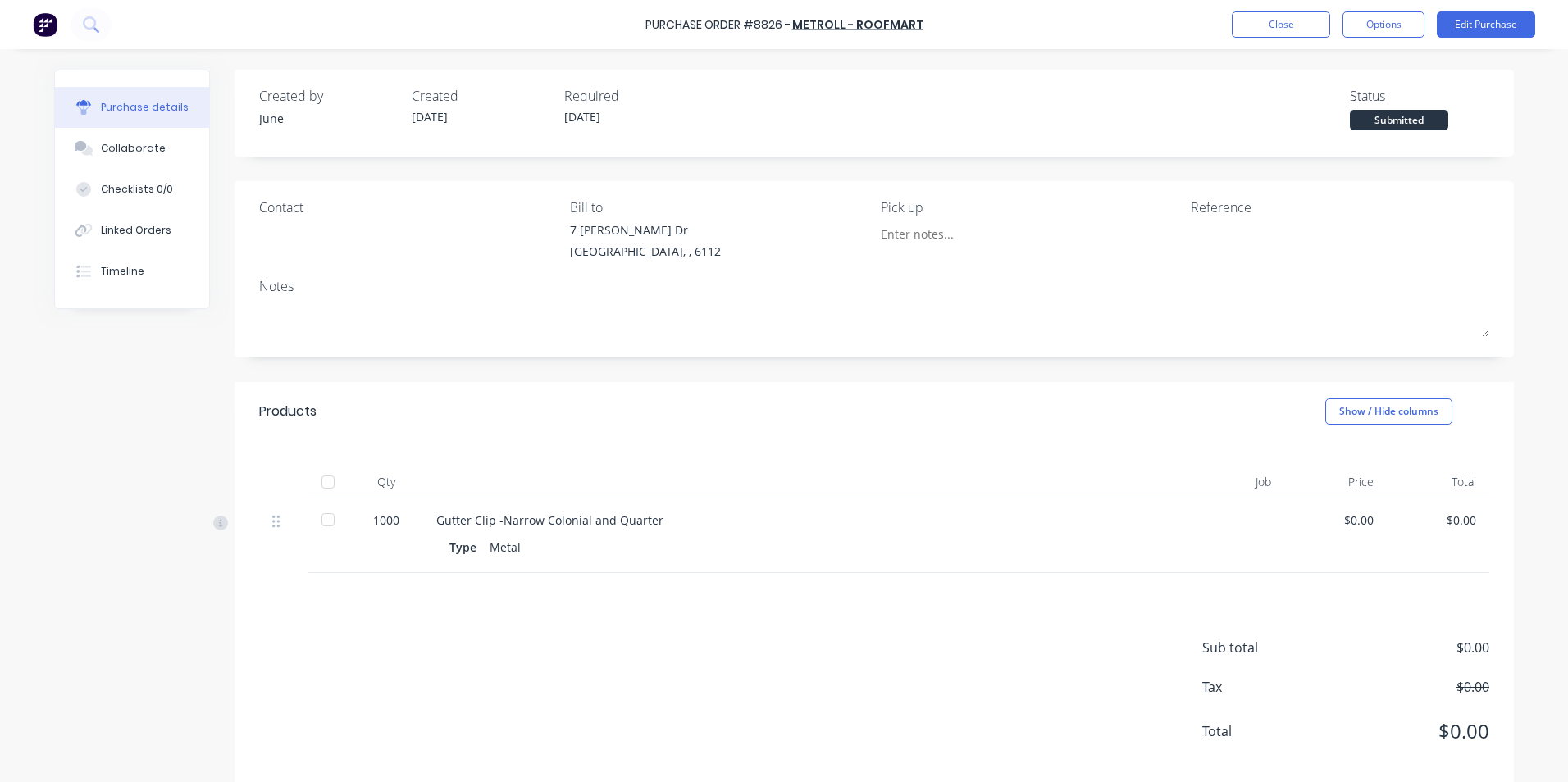
click at [325, 495] on div at bounding box center [328, 482] width 33 height 33
click at [1257, 20] on button "Close" at bounding box center [1281, 24] width 98 height 26
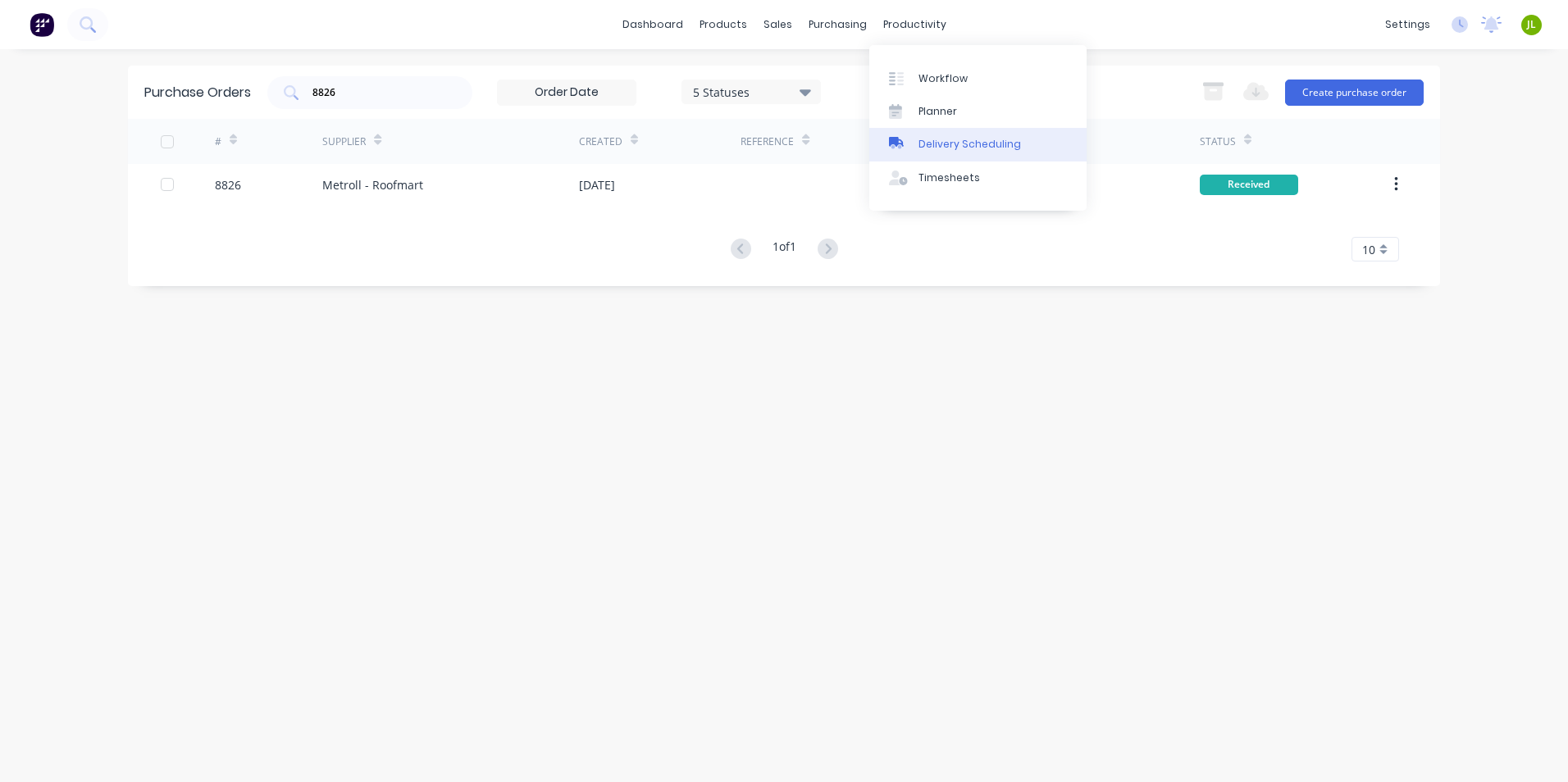
click at [921, 137] on div "Delivery Scheduling" at bounding box center [969, 144] width 103 height 14
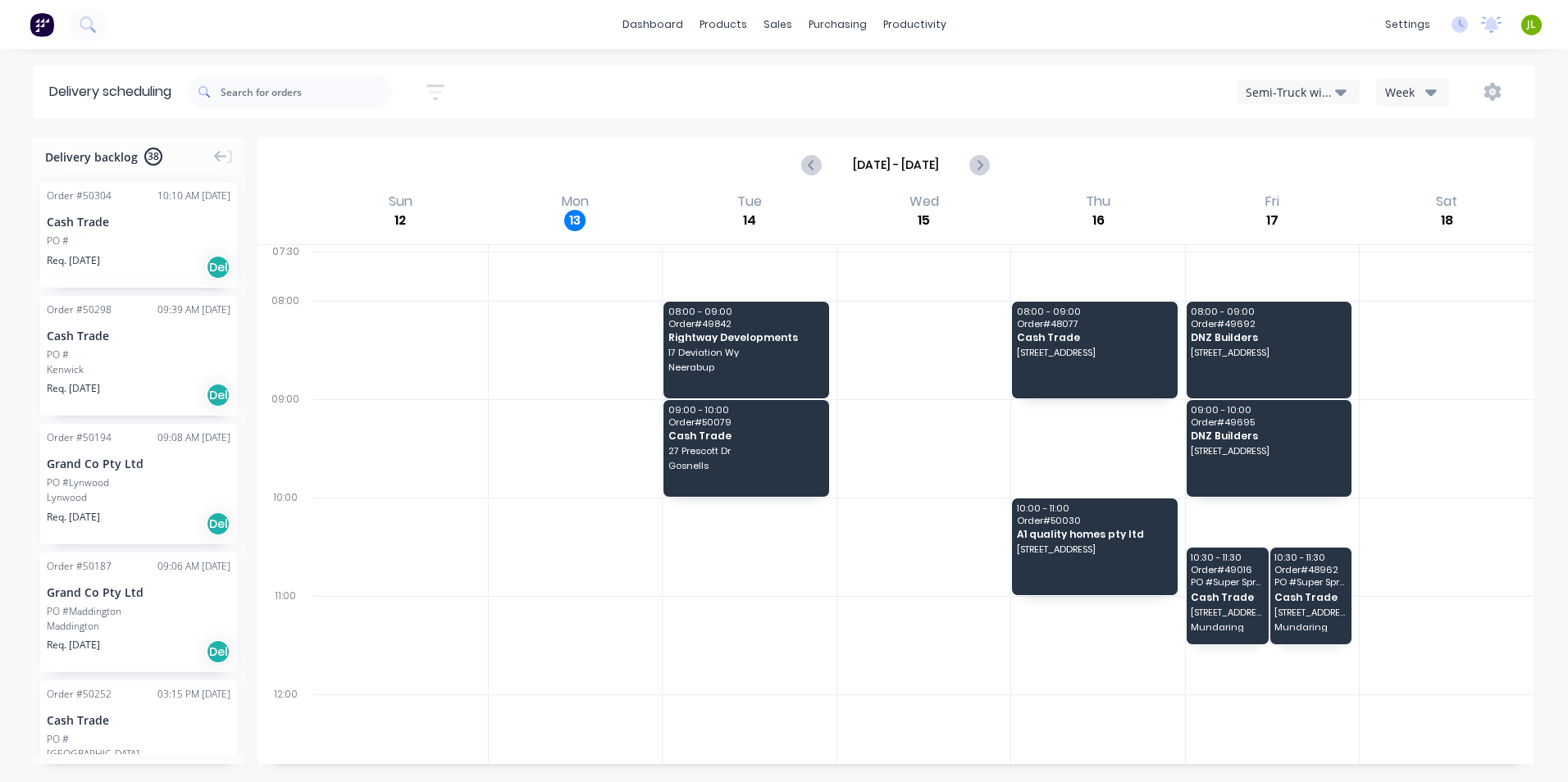
click at [1297, 82] on button "Semi-Truck with Hiab" at bounding box center [1298, 92] width 123 height 25
click at [1283, 193] on div "Utes Delivery" at bounding box center [1318, 199] width 162 height 33
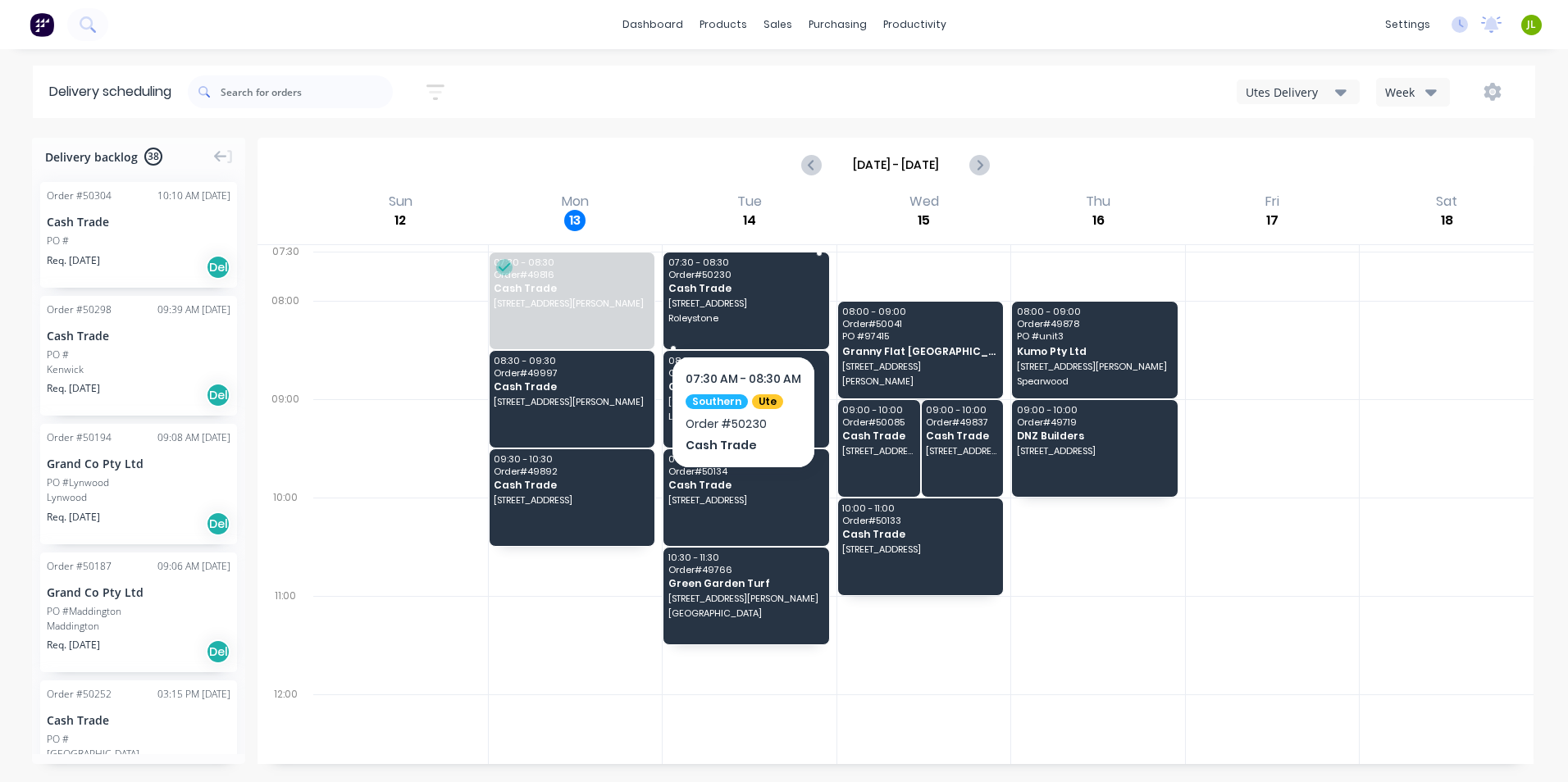
click at [735, 270] on span "Order # 50230" at bounding box center [746, 275] width 154 height 10
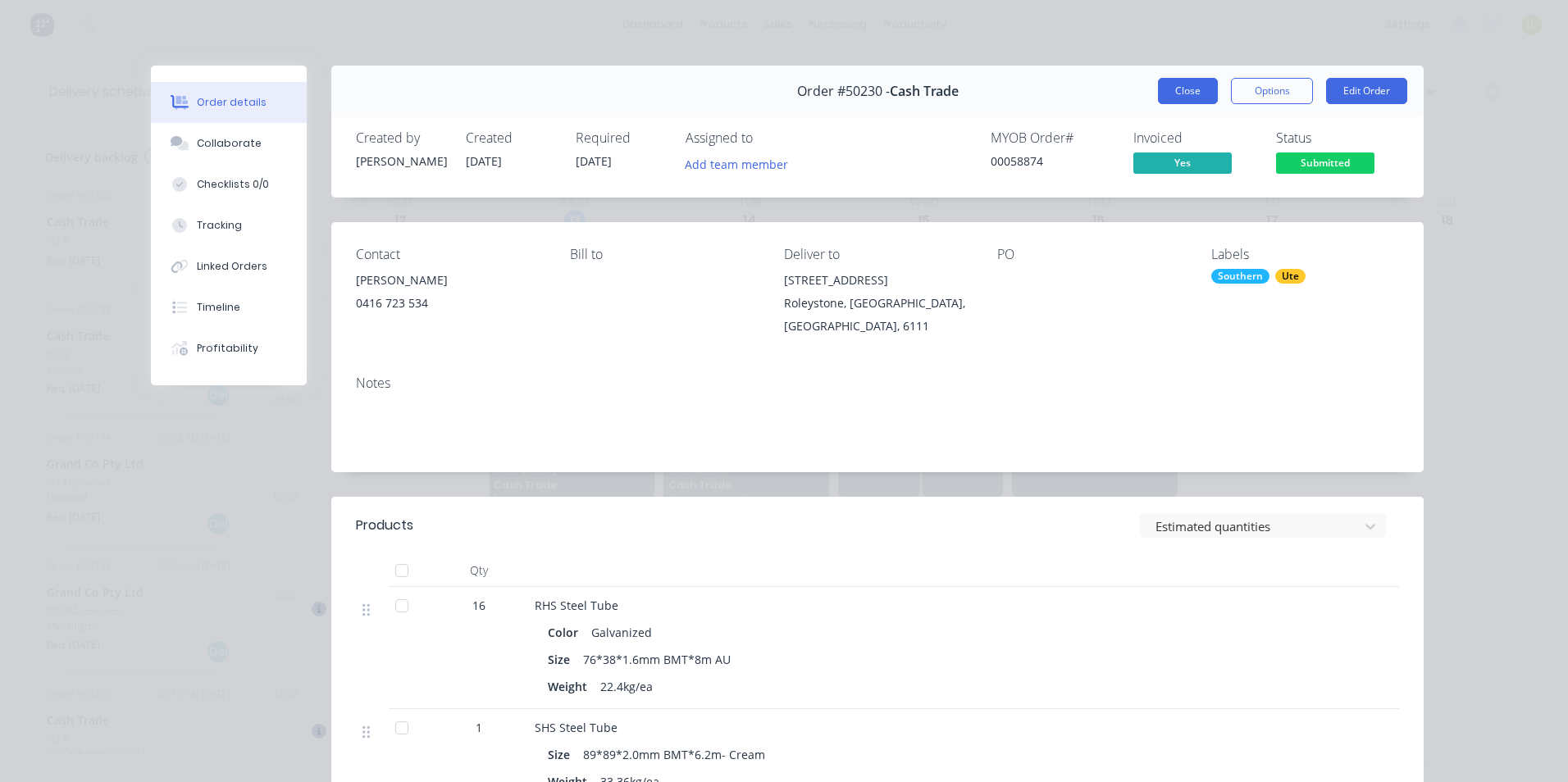
click at [1168, 82] on button "Close" at bounding box center [1188, 90] width 60 height 26
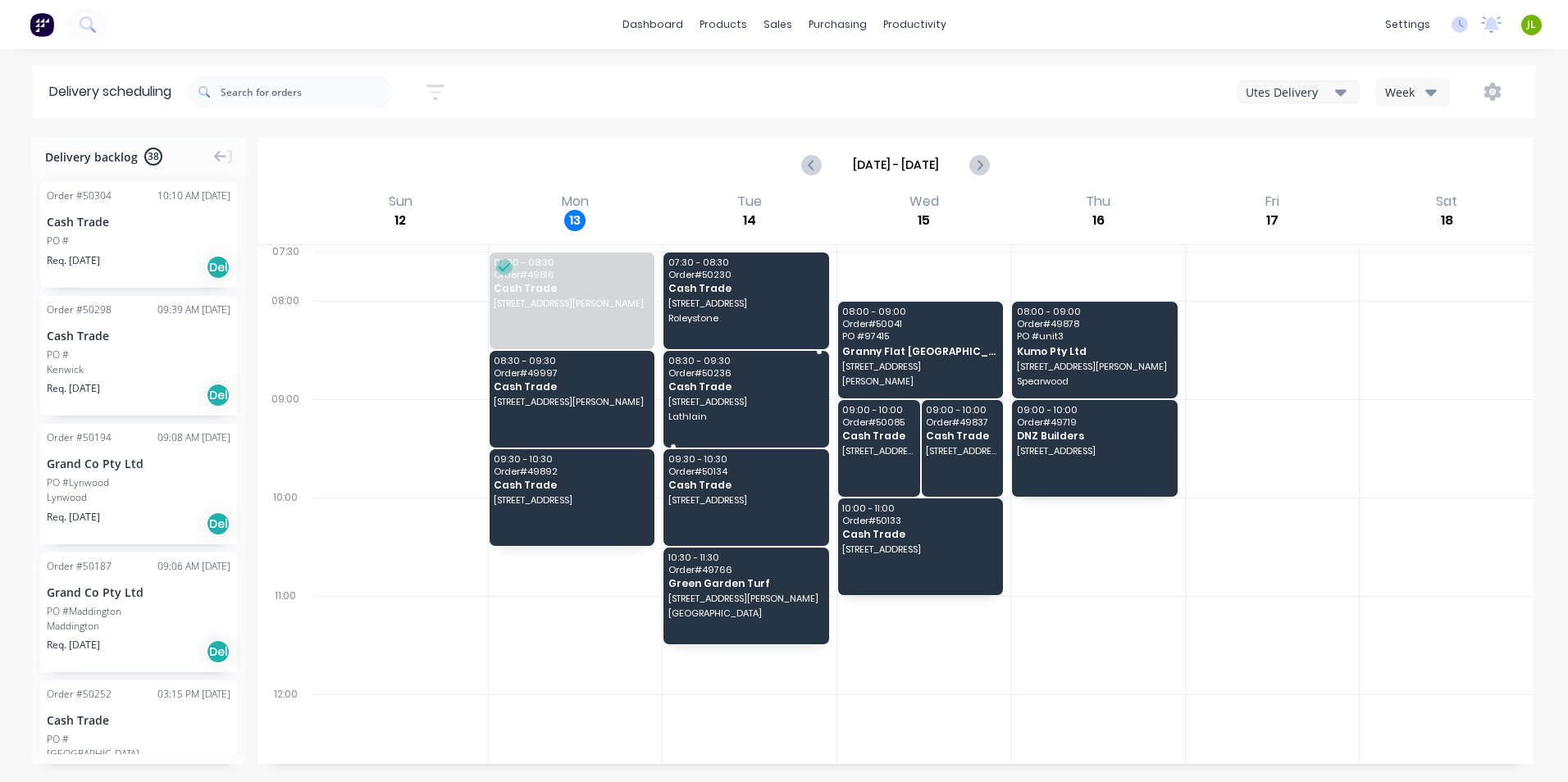
click at [751, 397] on span "[STREET_ADDRESS]" at bounding box center [746, 402] width 154 height 10
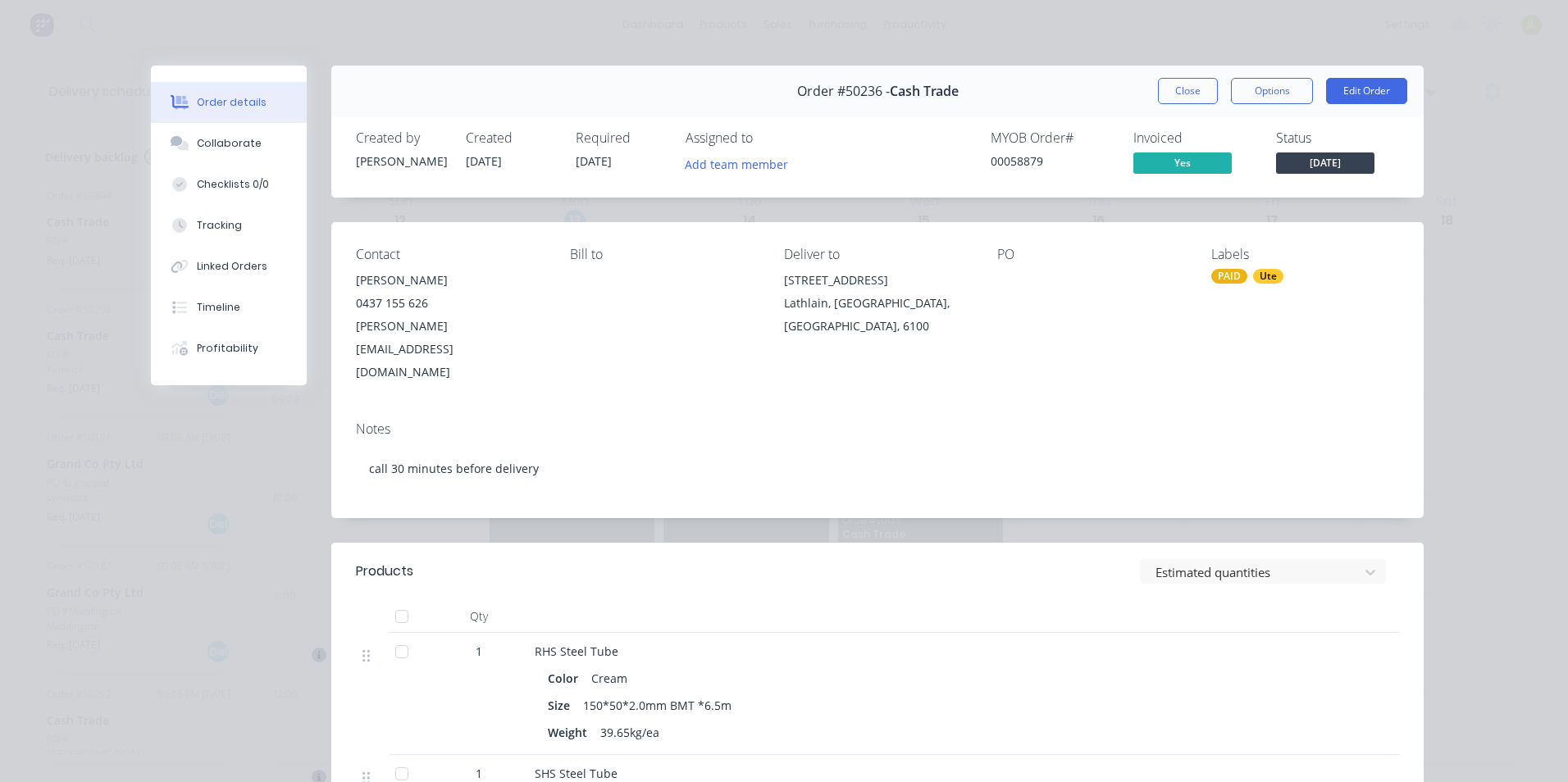
click at [1007, 408] on div "Notes call 30 minutes before delivery" at bounding box center [877, 463] width 1092 height 110
click at [1174, 87] on button "Close" at bounding box center [1188, 90] width 60 height 26
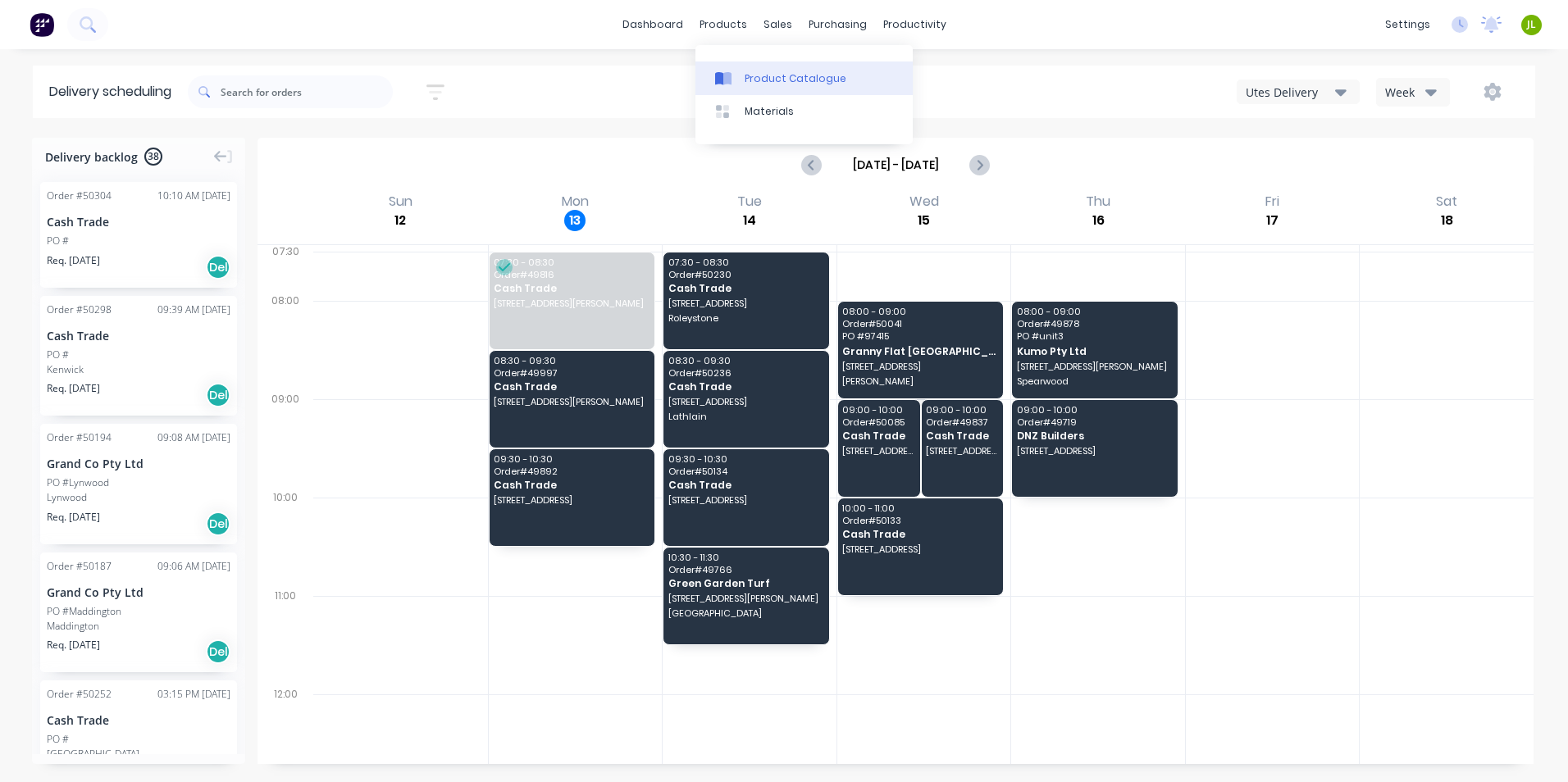
click at [745, 61] on link "Product Catalogue" at bounding box center [804, 78] width 217 height 33
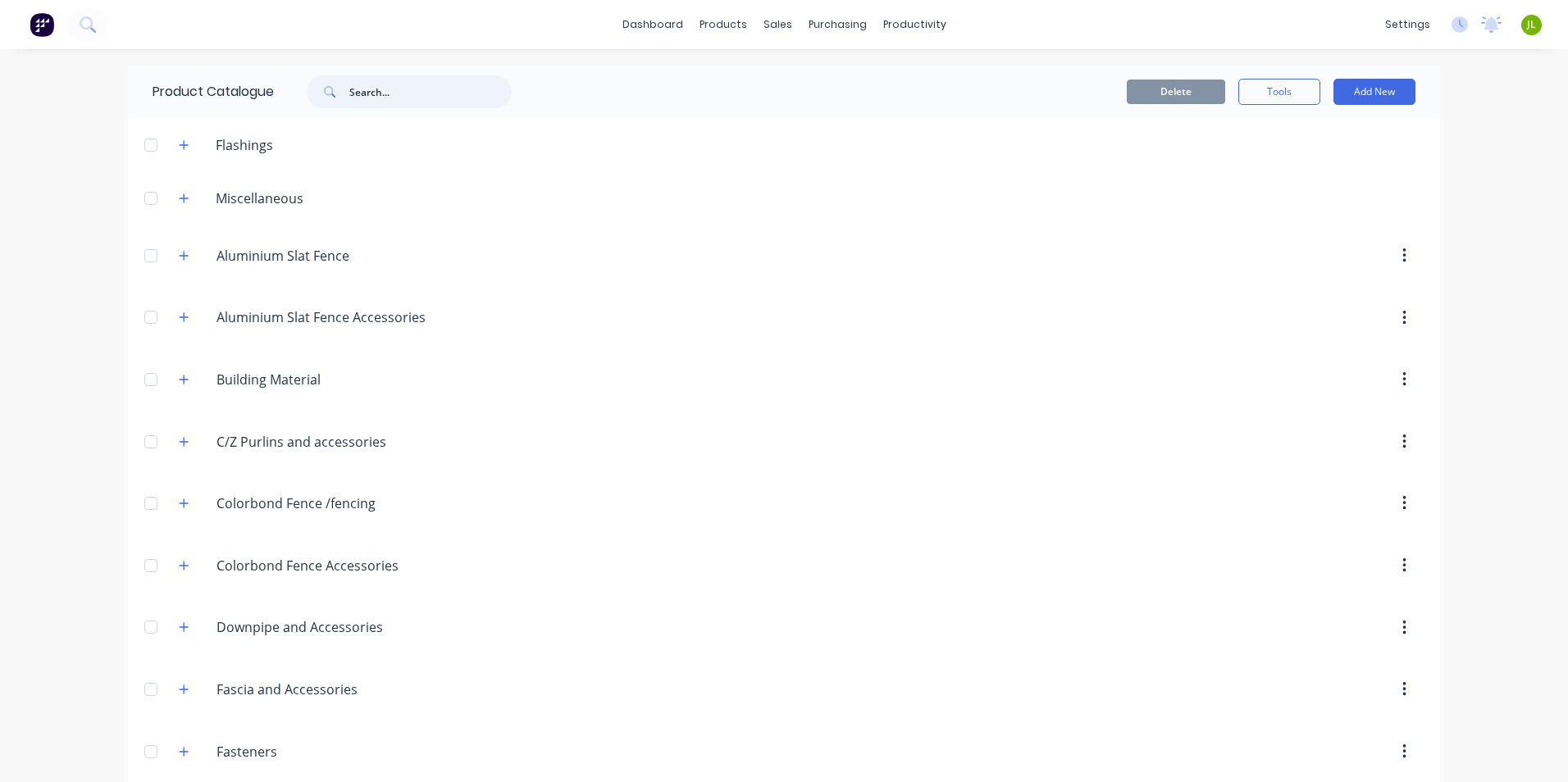
click at [361, 93] on input "text" at bounding box center [430, 92] width 162 height 33
type input "cover"
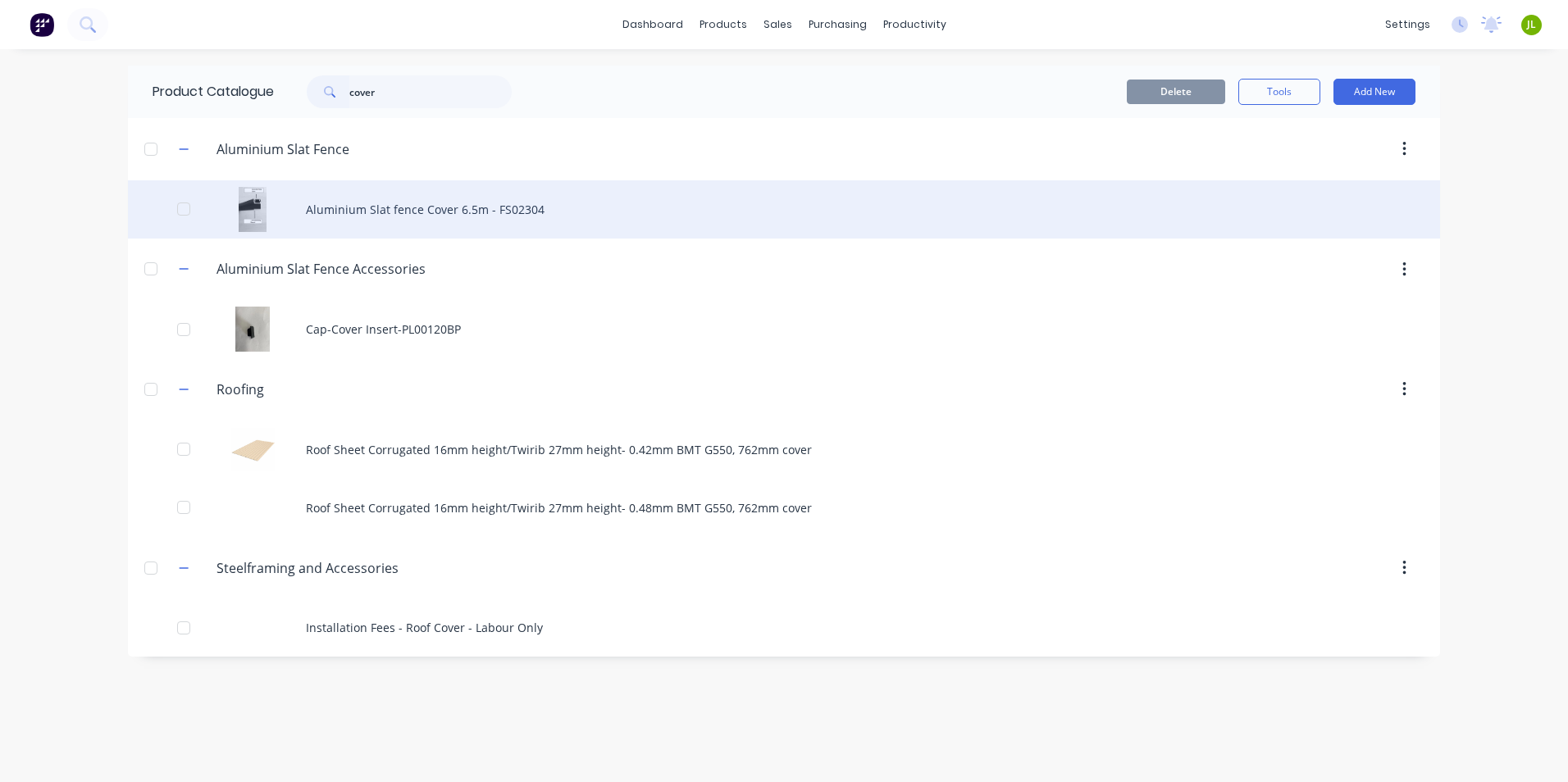
click at [439, 201] on div "Aluminium Slat fence Cover 6.5m - FS02304" at bounding box center [784, 209] width 1312 height 59
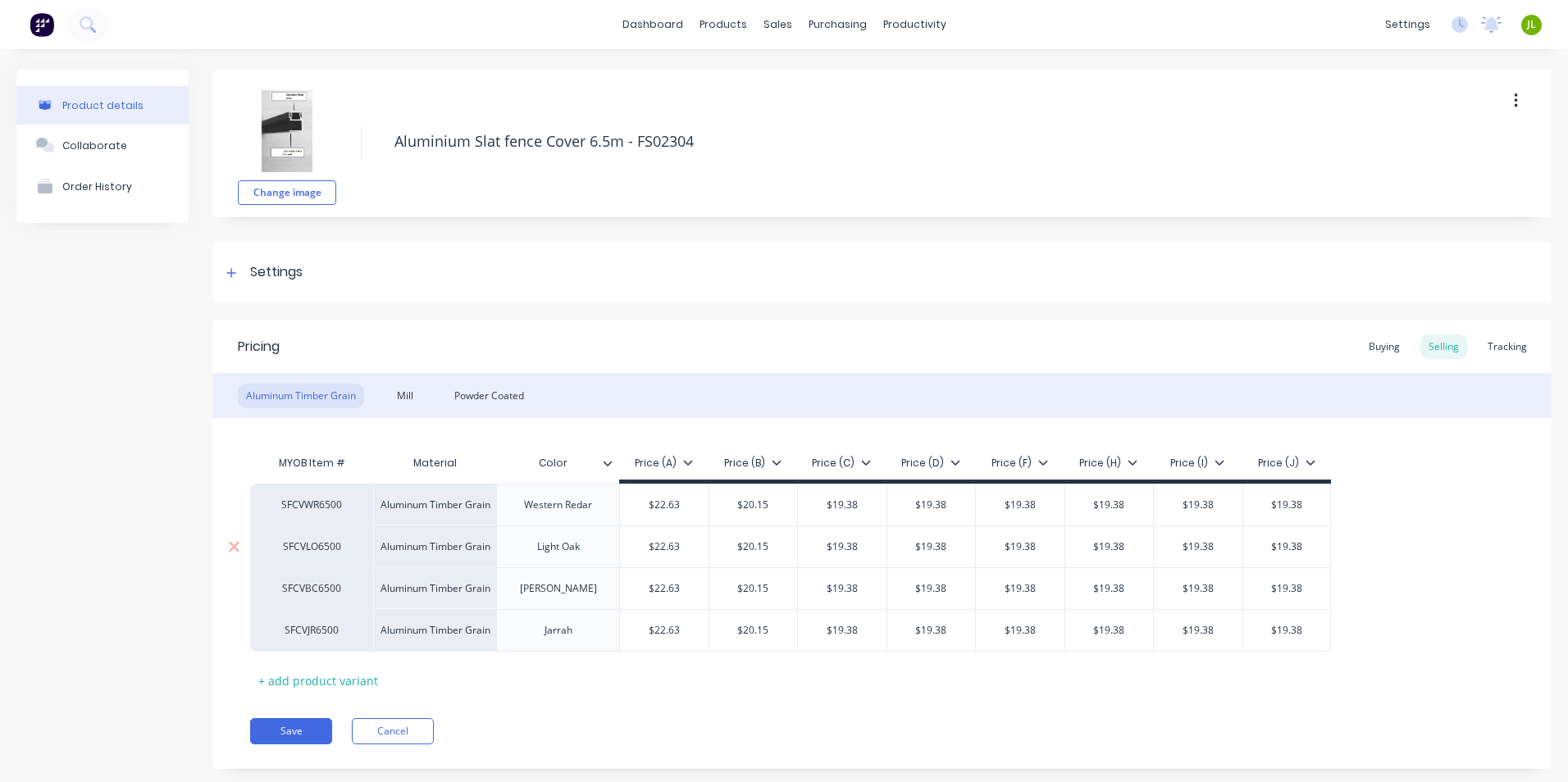
type textarea "x"
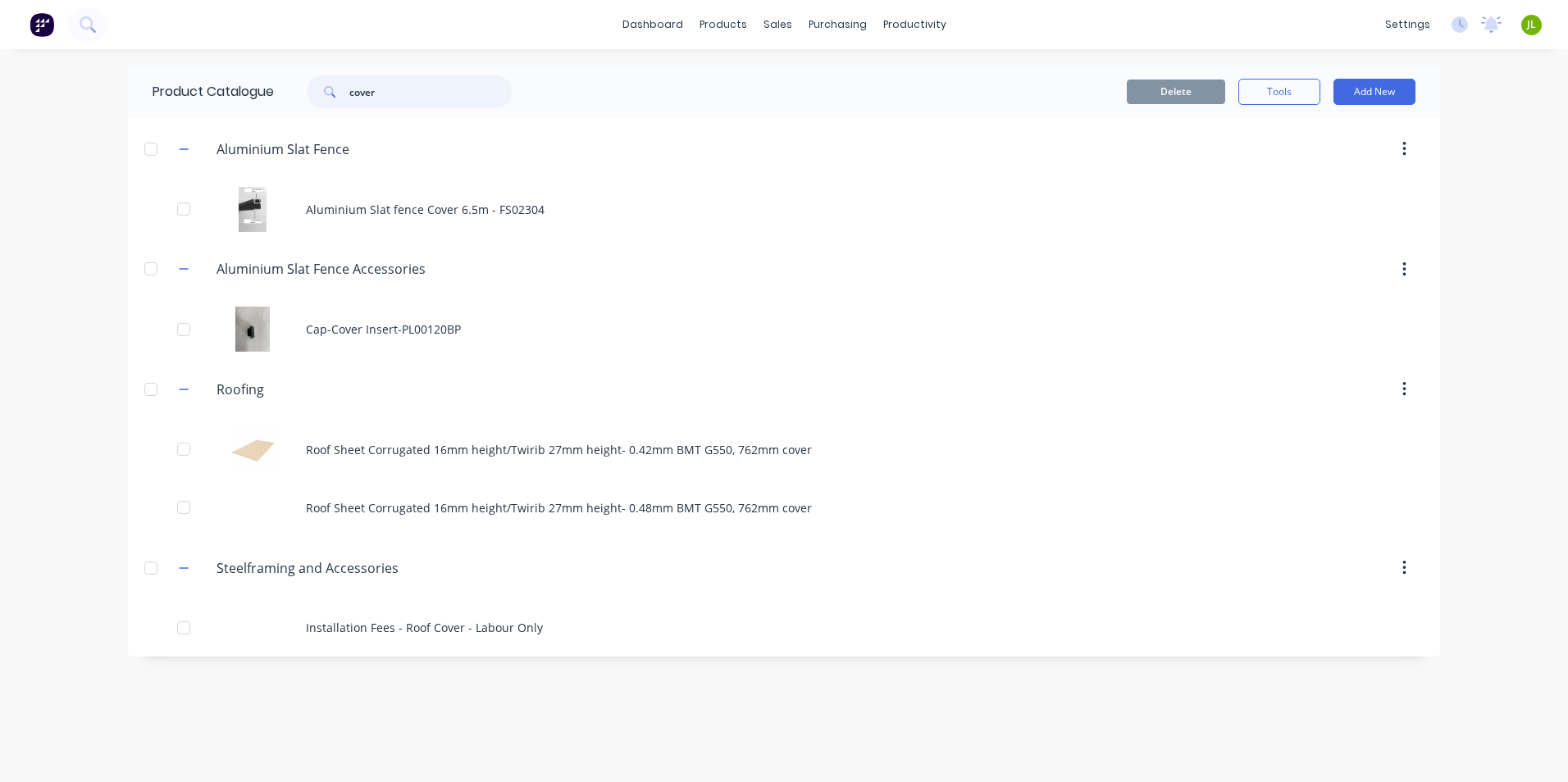
drag, startPoint x: 397, startPoint y: 89, endPoint x: 339, endPoint y: 94, distance: 58.2
click at [339, 94] on div "cover" at bounding box center [408, 92] width 205 height 33
type input "slat"
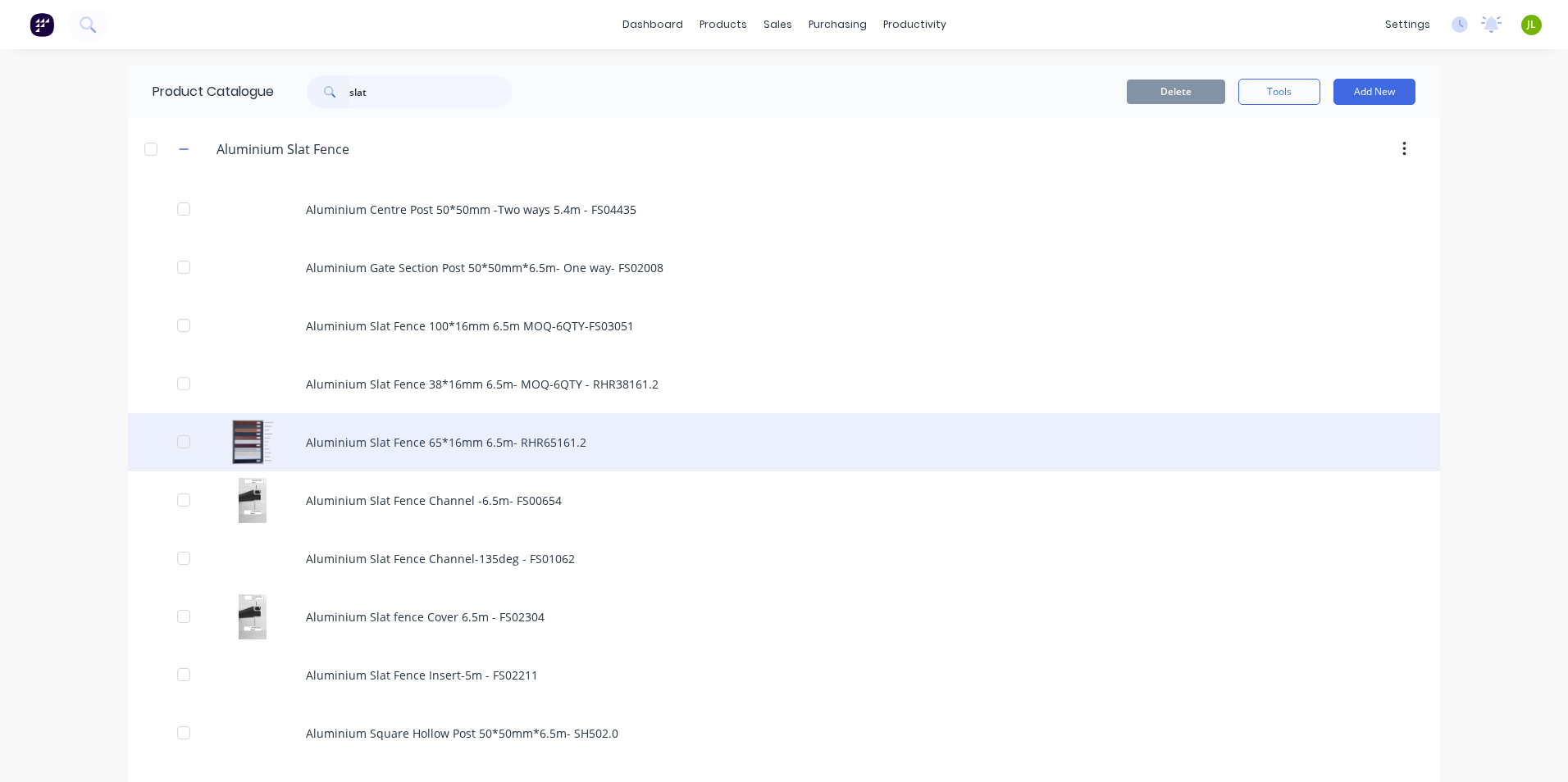
click at [439, 452] on div "Aluminium Slat Fence 65*16mm 6.5m- RHR65161.2" at bounding box center [784, 442] width 1312 height 59
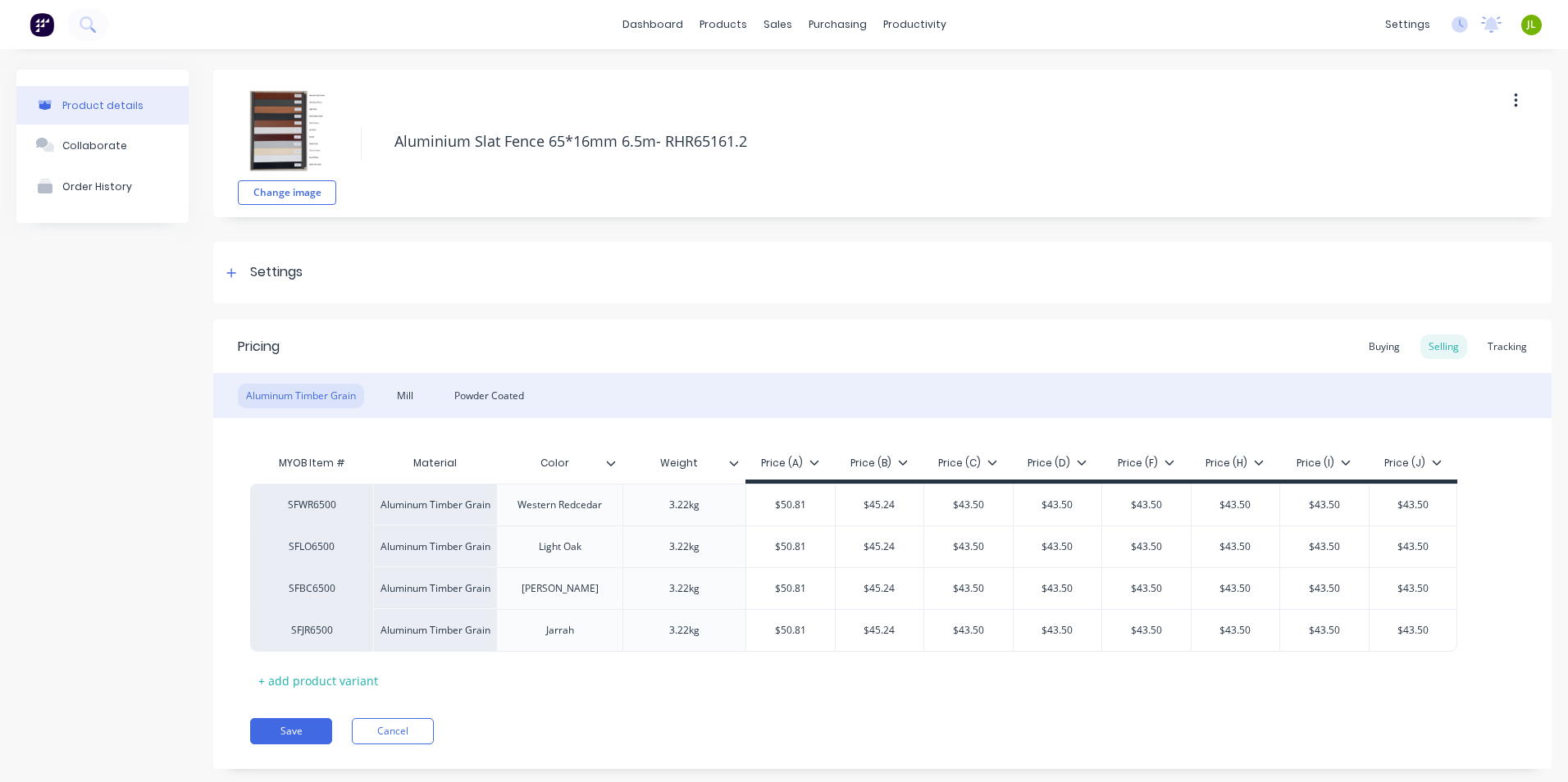
type textarea "x"
click at [839, 105] on link "Suppliers" at bounding box center [900, 111] width 217 height 33
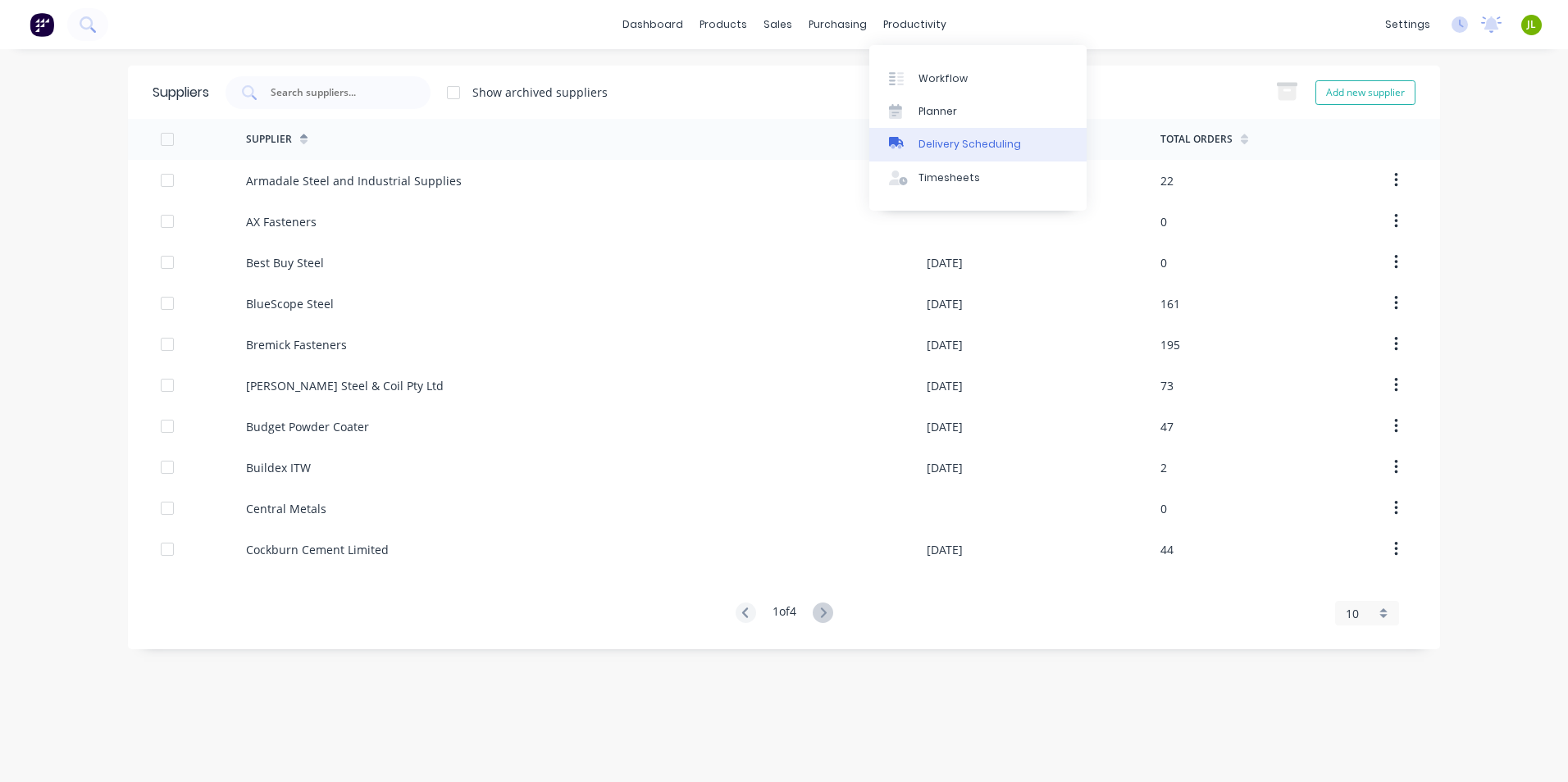
click at [917, 149] on link "Delivery Scheduling" at bounding box center [978, 144] width 217 height 33
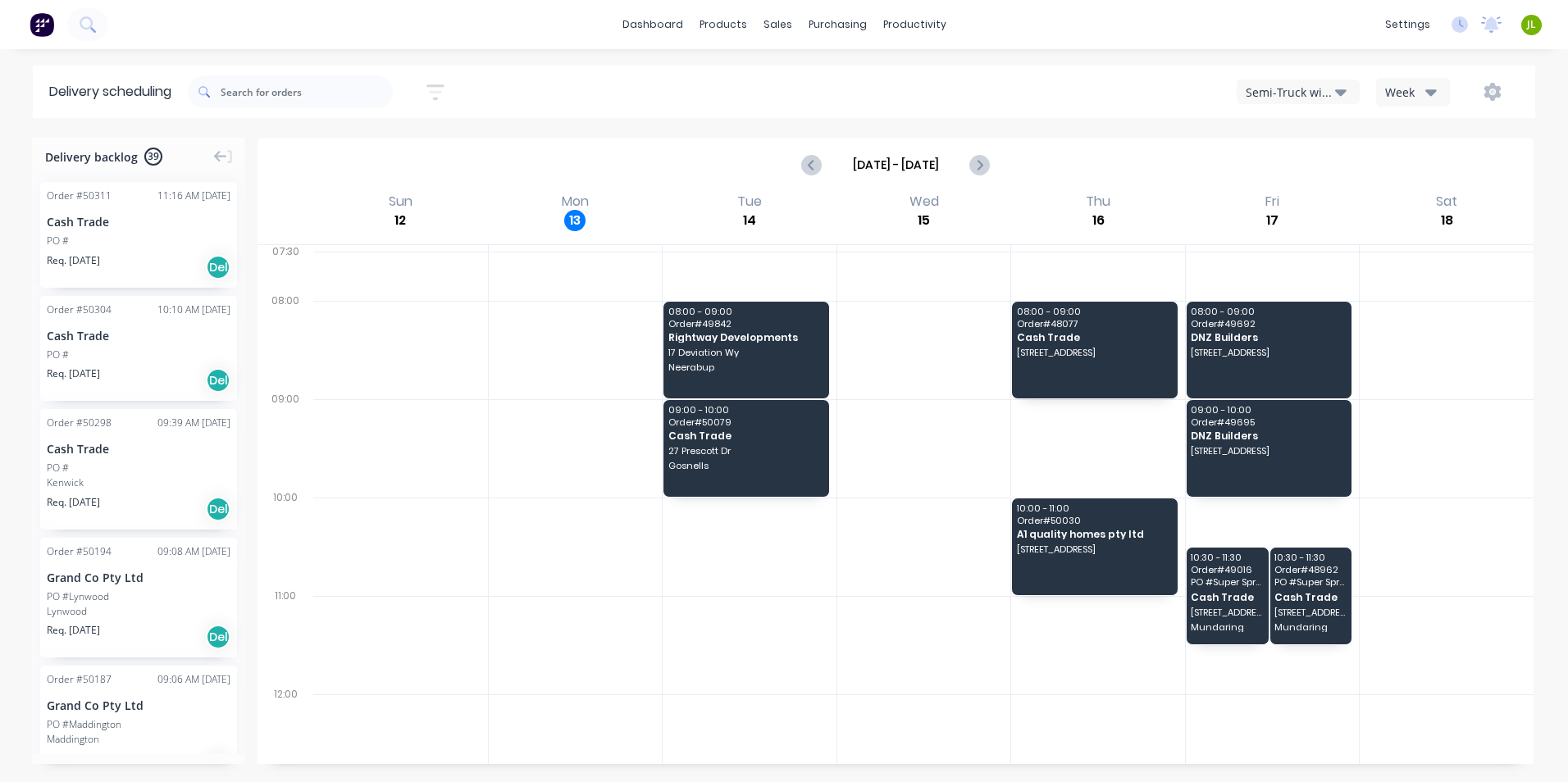
click at [1287, 89] on div "Semi-Truck with Hiab" at bounding box center [1290, 92] width 89 height 17
click at [1276, 192] on div "Utes Delivery" at bounding box center [1318, 199] width 162 height 33
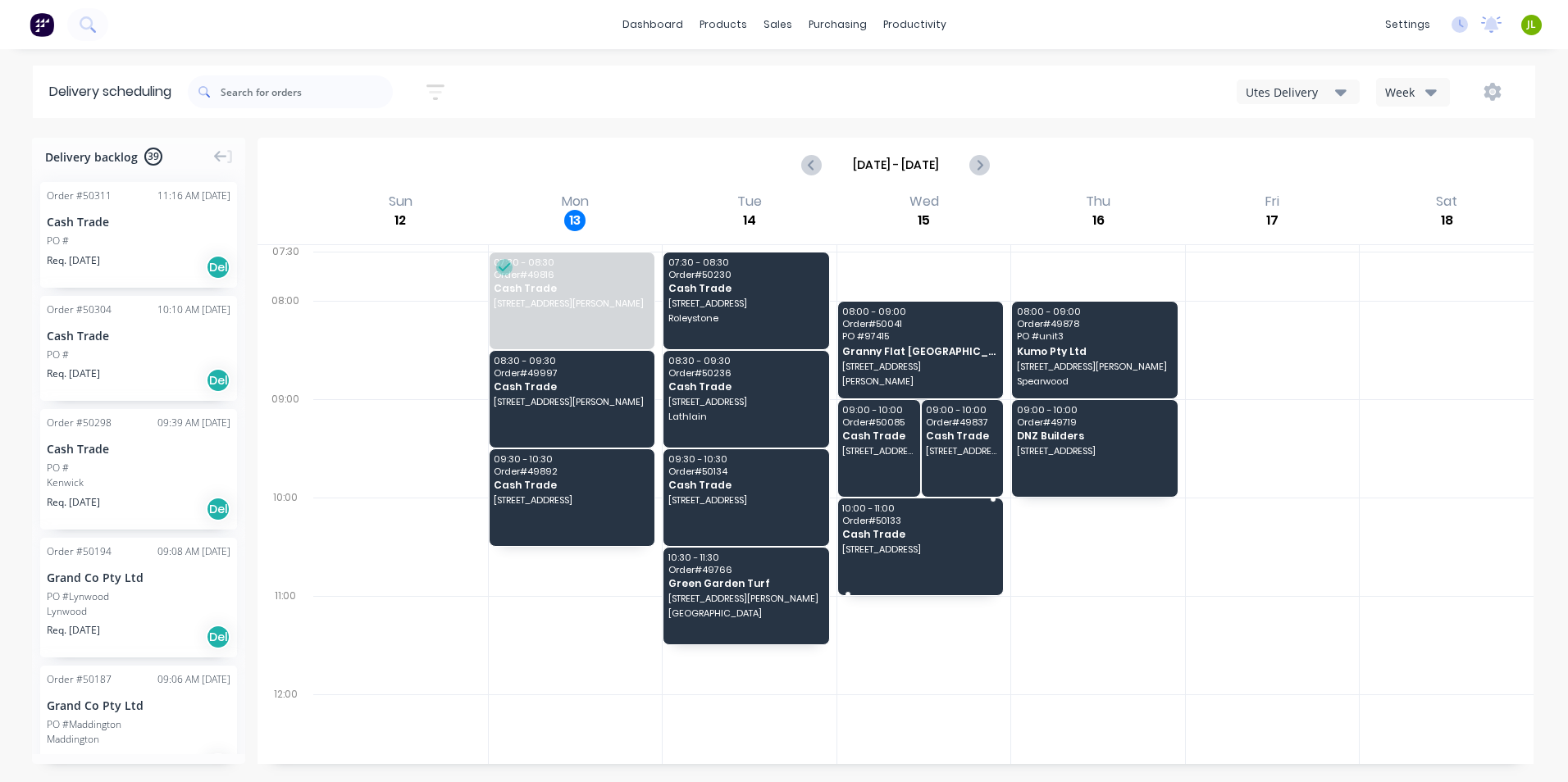
drag, startPoint x: 943, startPoint y: 521, endPoint x: 940, endPoint y: 505, distance: 16.3
click at [943, 522] on span "Order # 50133" at bounding box center [919, 521] width 154 height 10
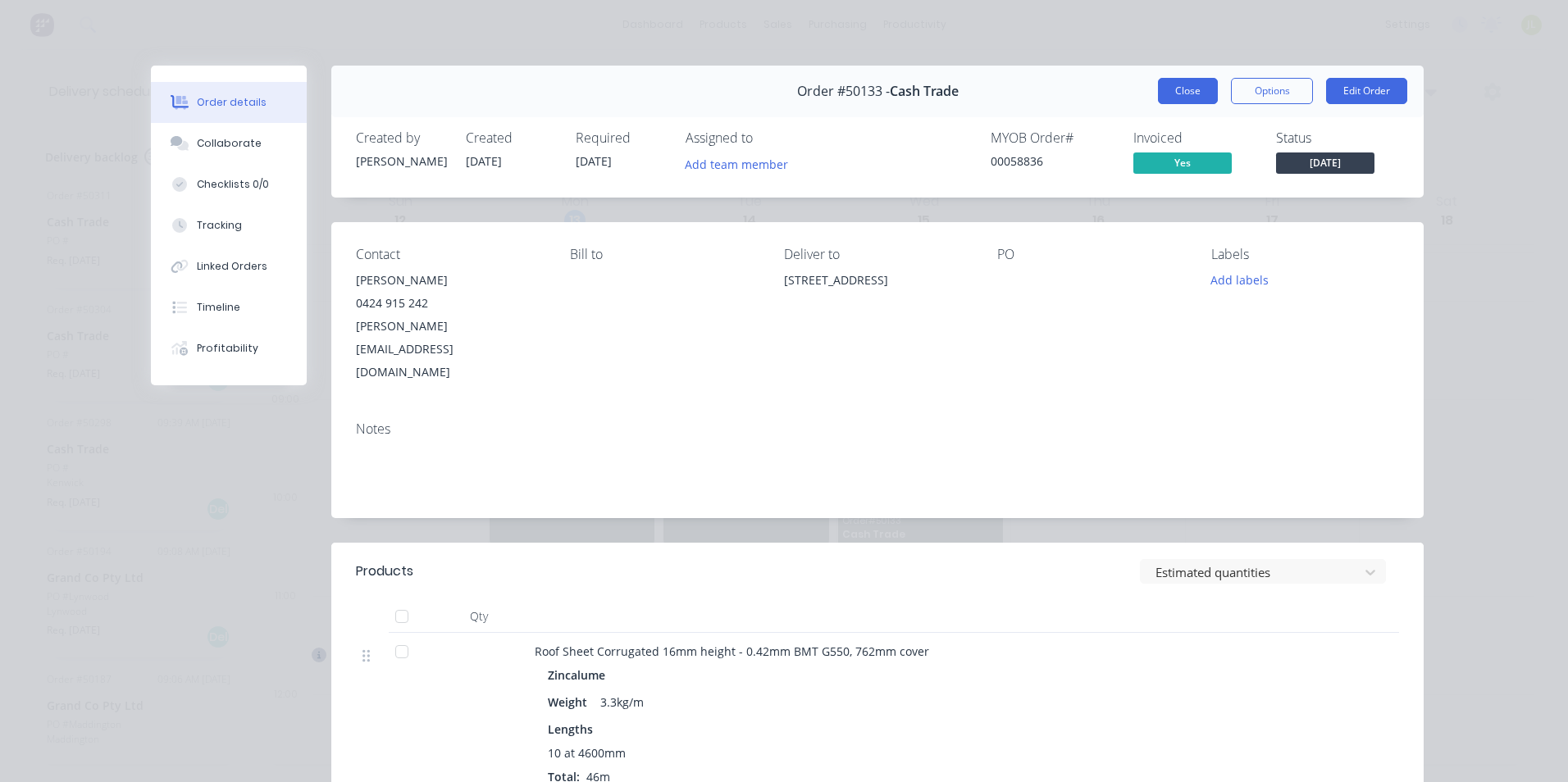
click at [1185, 94] on button "Close" at bounding box center [1188, 90] width 60 height 26
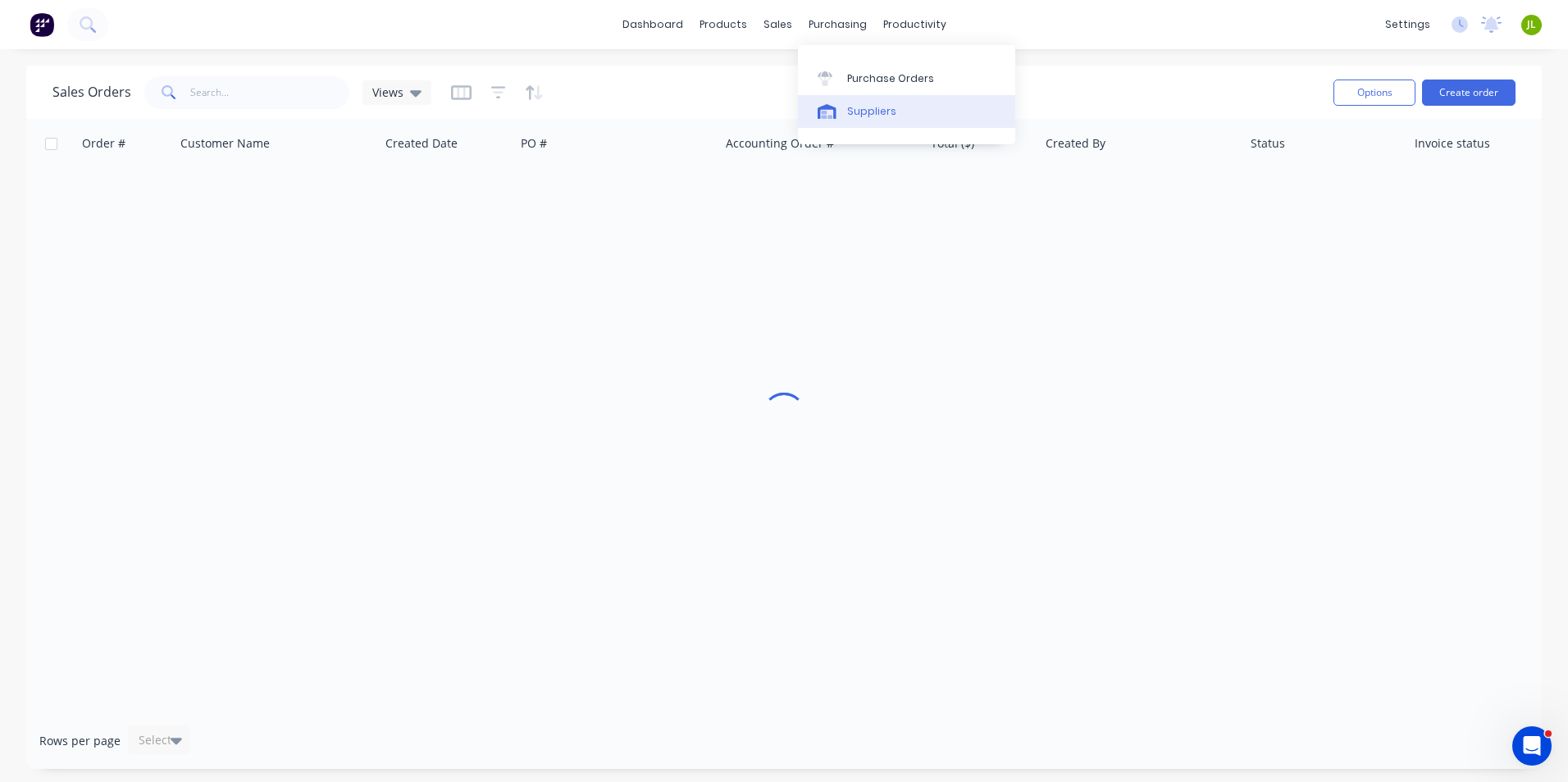
click at [844, 119] on link "Suppliers" at bounding box center [907, 111] width 217 height 33
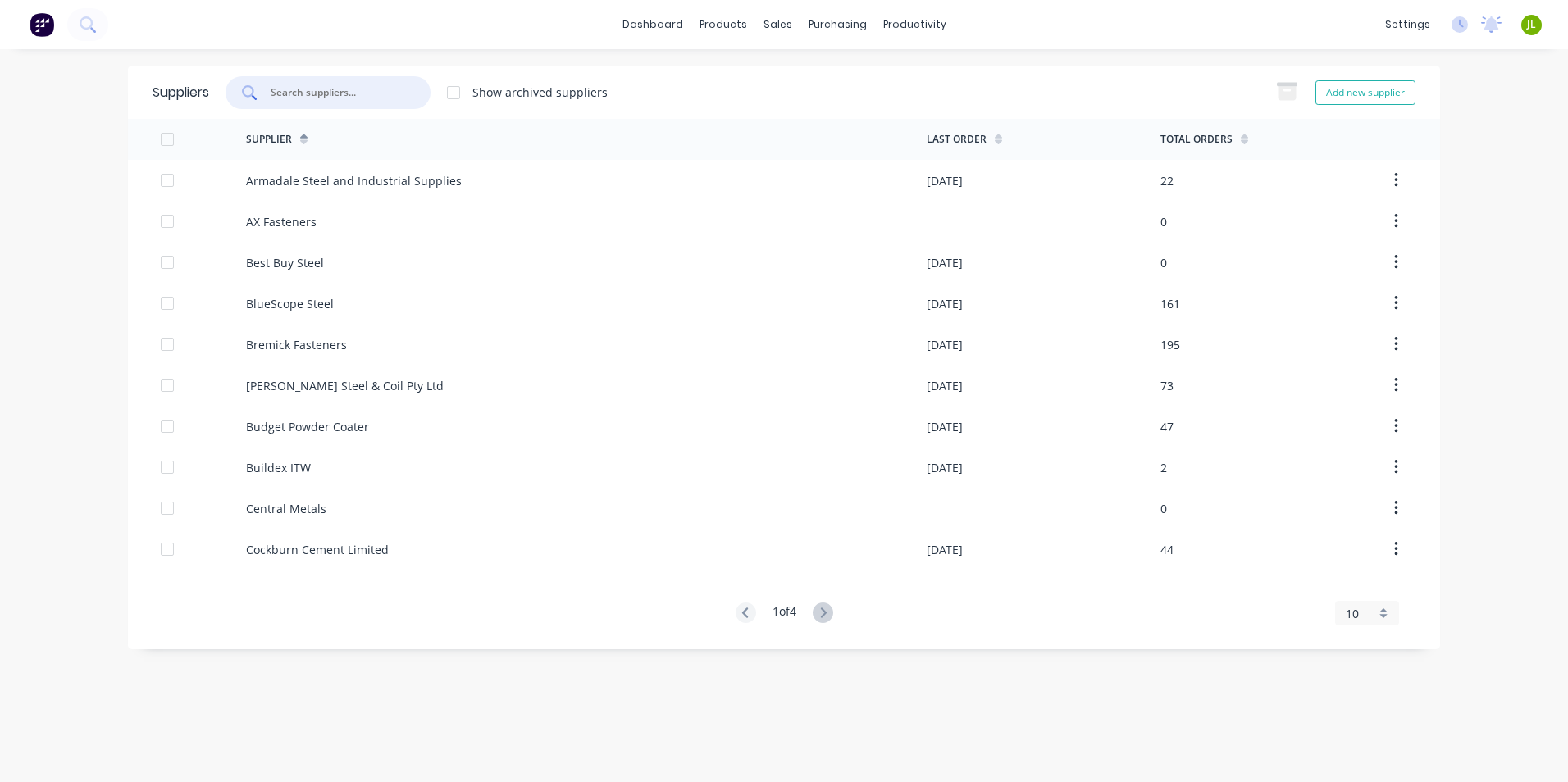
click at [305, 91] on input "text" at bounding box center [337, 92] width 136 height 16
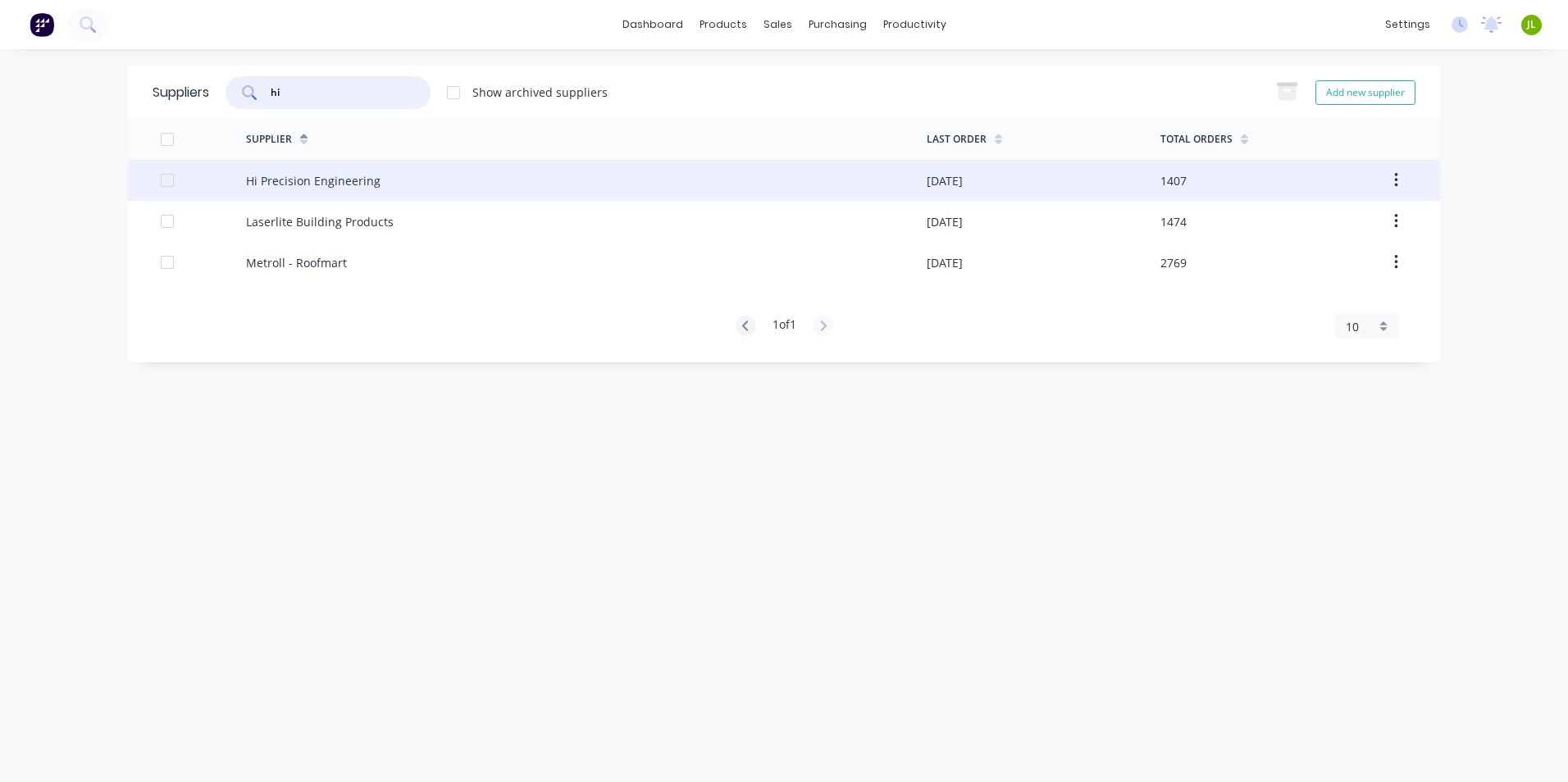
type input "hi"
click at [317, 182] on div "Hi Precision Engineering" at bounding box center [313, 181] width 135 height 17
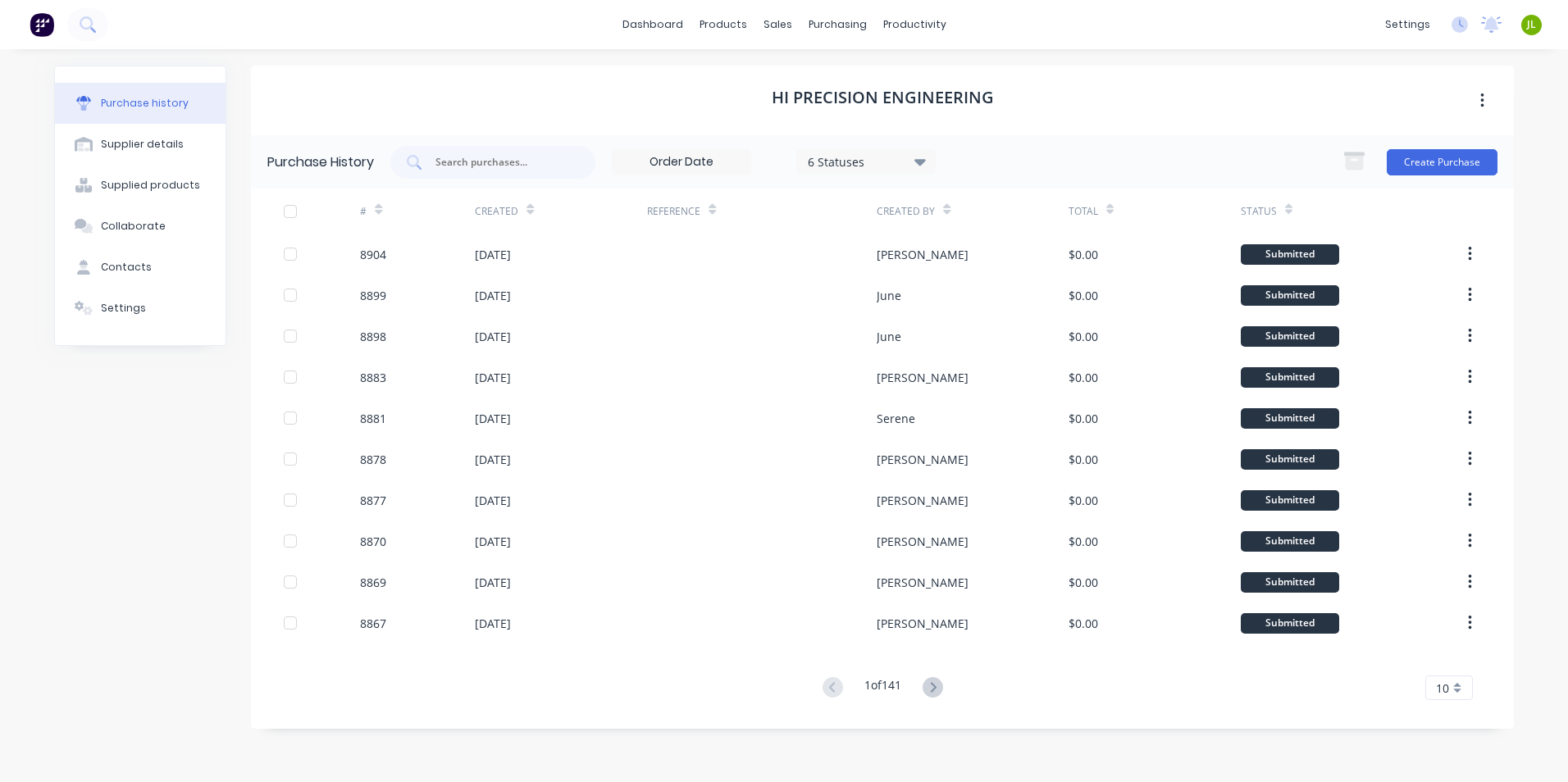
click at [1441, 146] on div "Create Purchase" at bounding box center [1416, 162] width 163 height 33
click at [841, 162] on div "6 Statuses" at bounding box center [867, 161] width 117 height 17
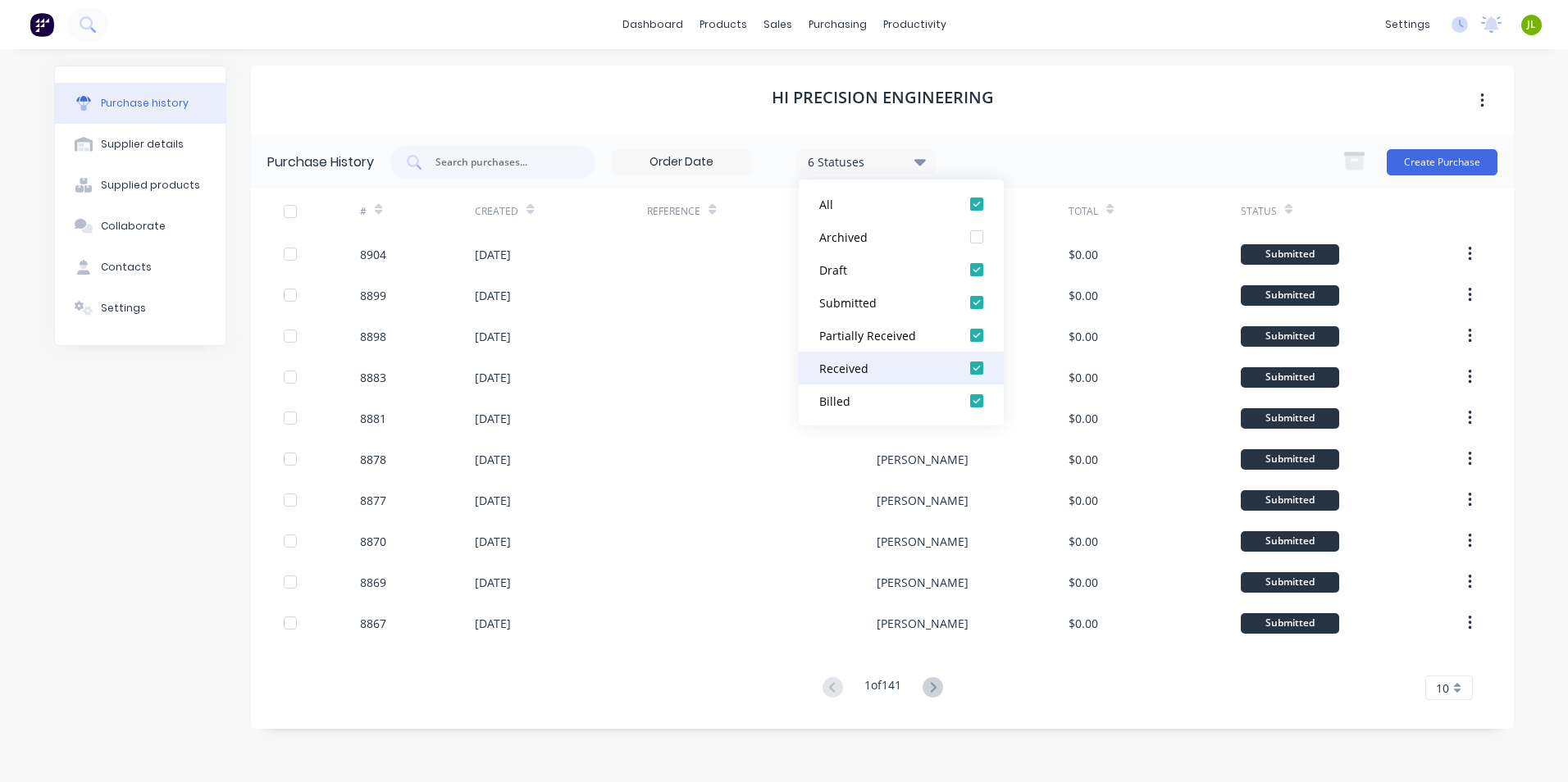
click at [871, 366] on div "Received" at bounding box center [885, 369] width 132 height 17
click at [119, 579] on div "Purchase history Supplier details Supplied products Collaborate Contacts Settin…" at bounding box center [139, 407] width 172 height 684
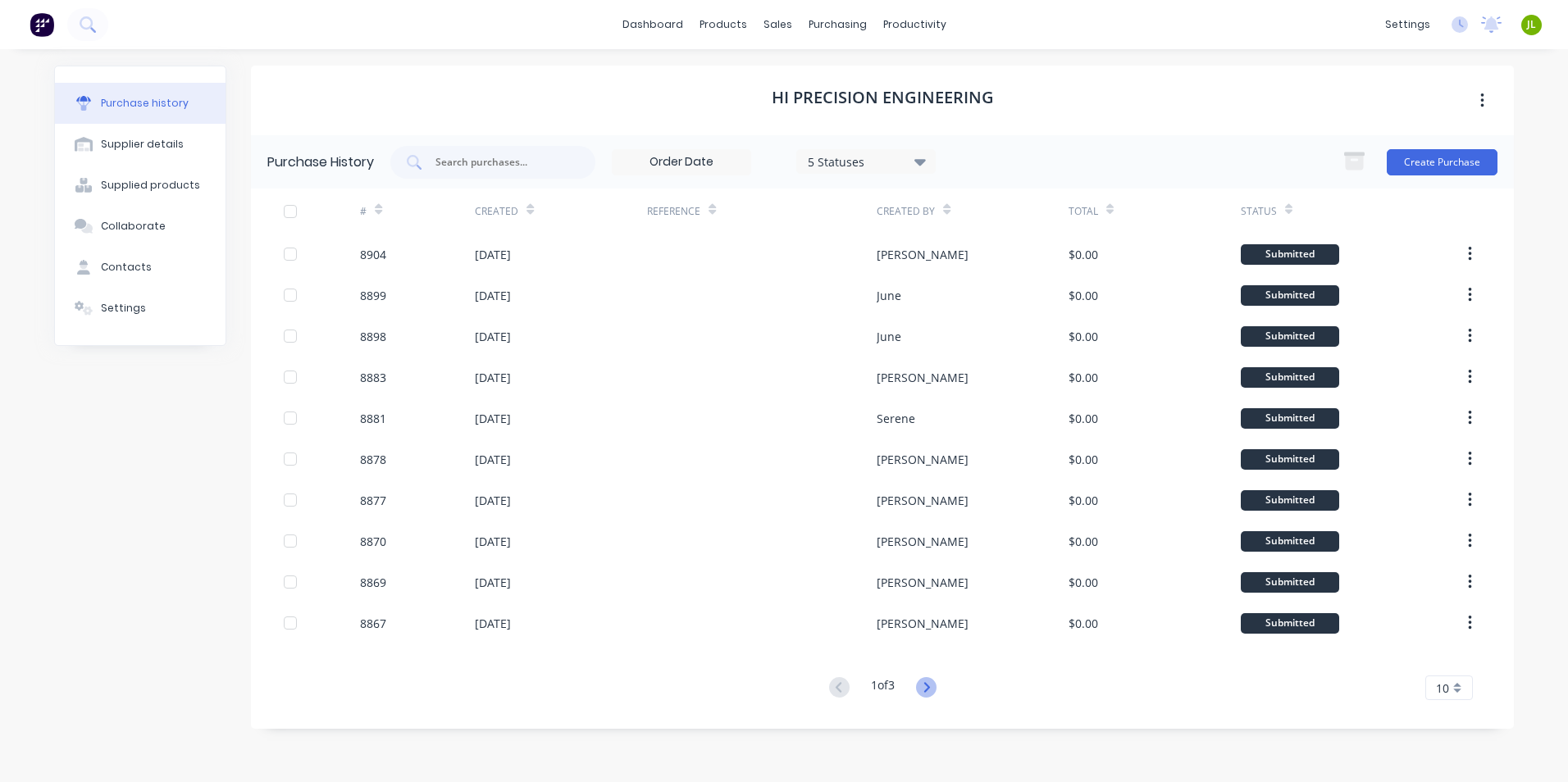
click at [934, 688] on icon at bounding box center [926, 687] width 20 height 20
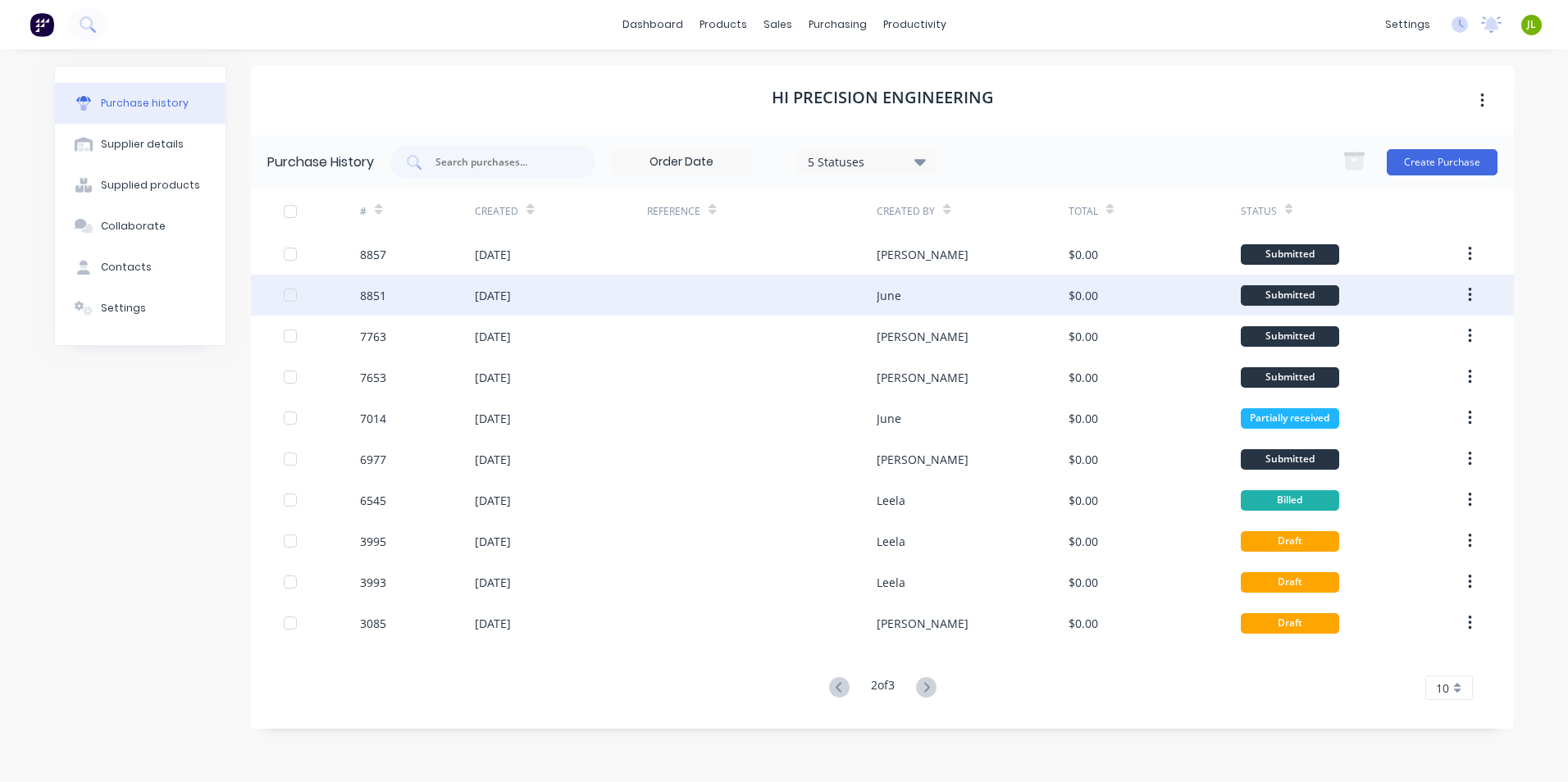
click at [924, 306] on div "June" at bounding box center [972, 295] width 191 height 41
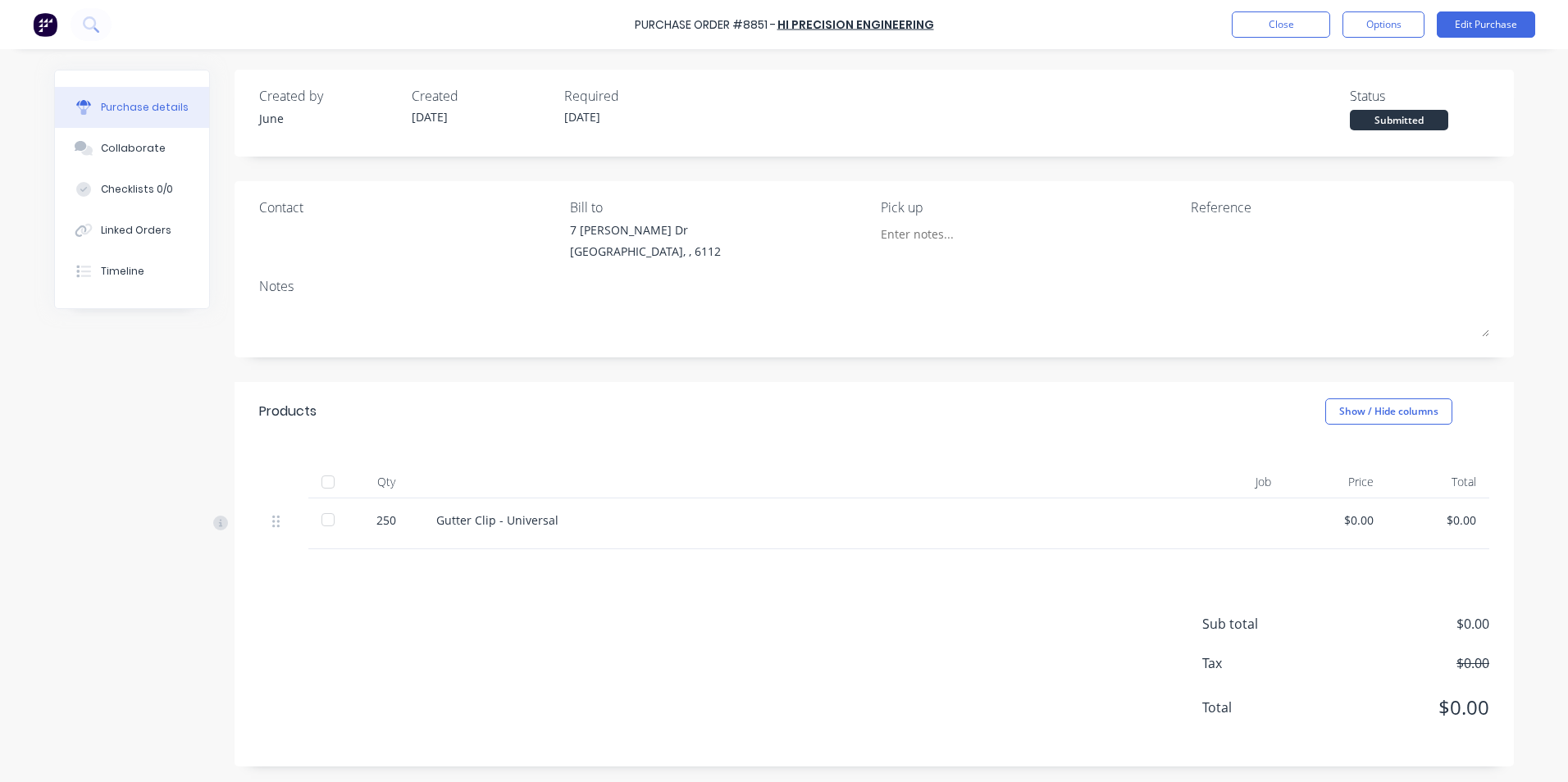
click at [1306, 228] on div "Purchase Order #8851 - Hi Precision Engineering Close Options Edit Purchase Pur…" at bounding box center [784, 391] width 1568 height 782
click at [1389, 124] on div "Submitted" at bounding box center [1399, 119] width 98 height 20
click at [1391, 120] on div "Submitted" at bounding box center [1399, 119] width 98 height 20
click at [1422, 121] on div "Submitted" at bounding box center [1399, 119] width 98 height 20
click at [311, 485] on div at bounding box center [328, 482] width 33 height 33
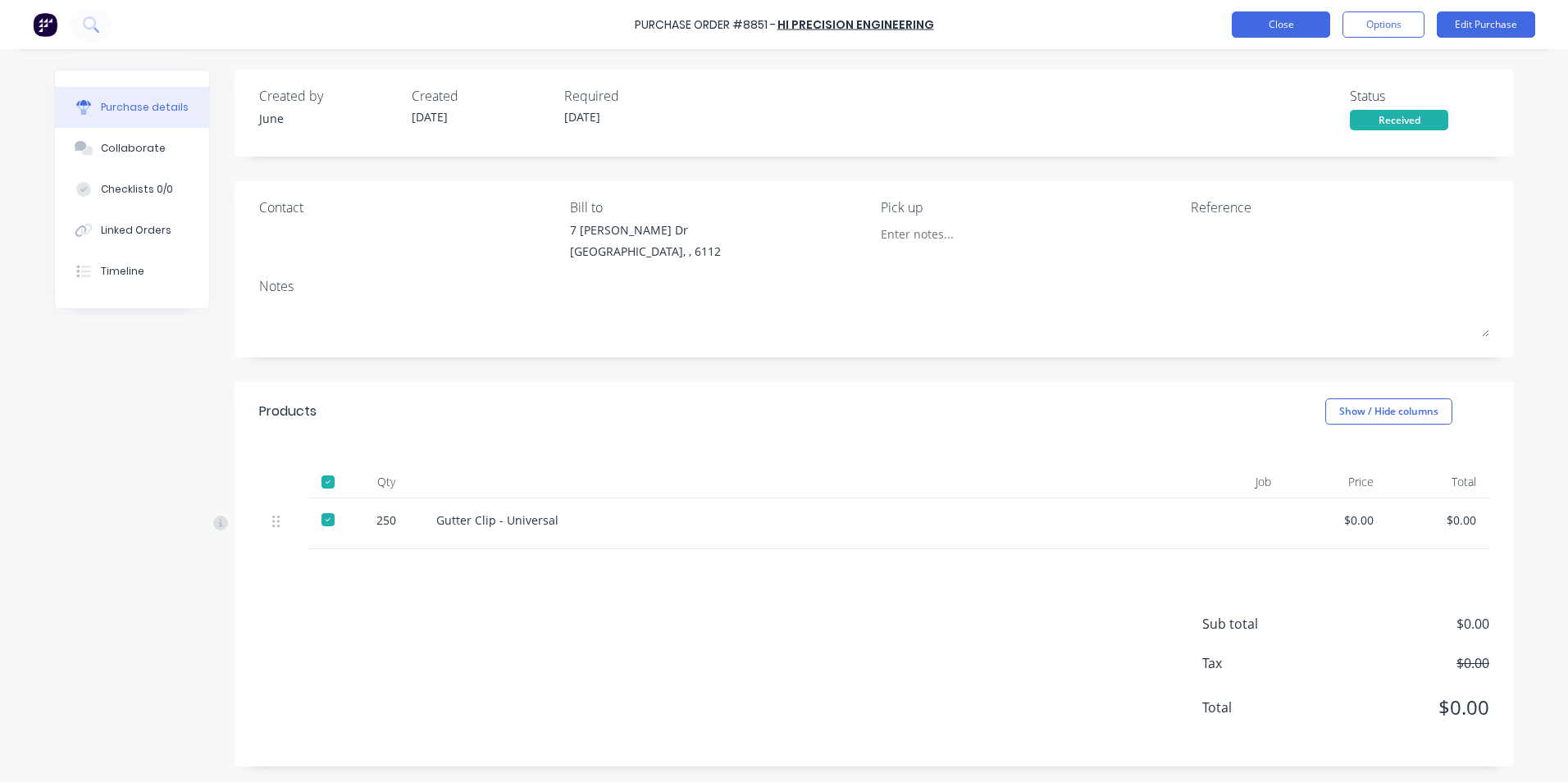
click at [1297, 22] on button "Close" at bounding box center [1281, 24] width 98 height 26
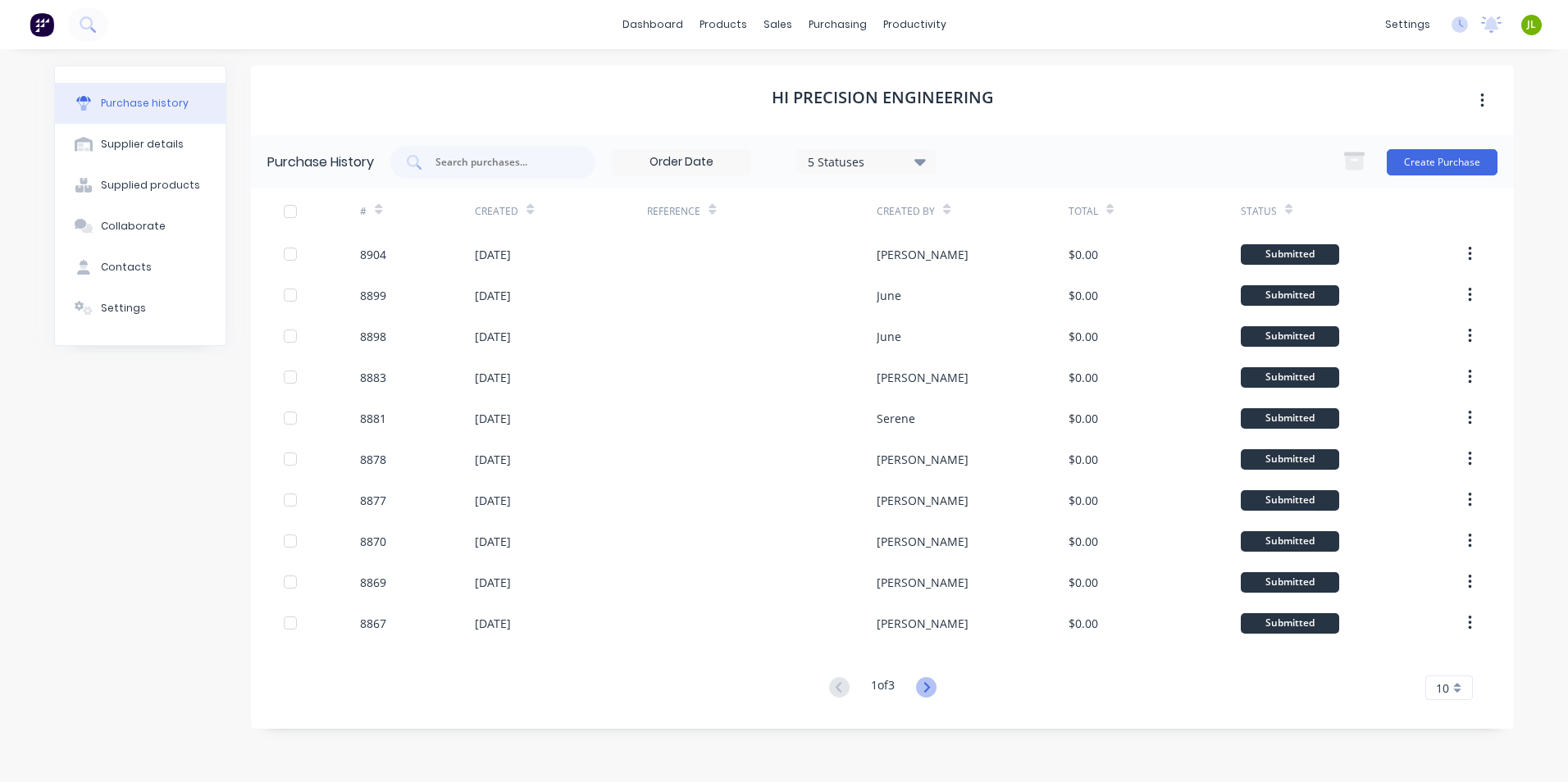
click at [928, 684] on icon at bounding box center [926, 687] width 6 height 10
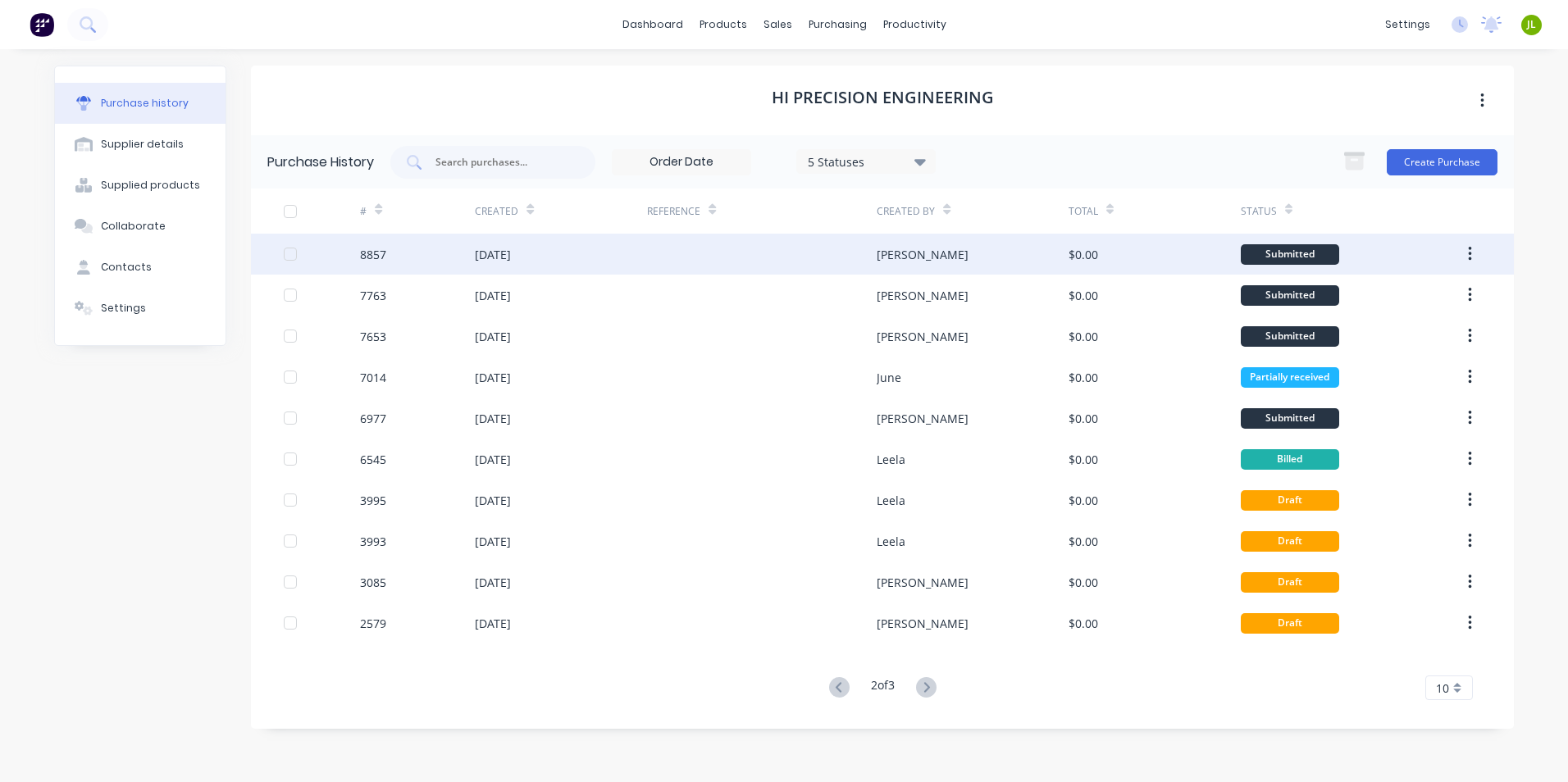
click at [817, 255] on div at bounding box center [762, 254] width 230 height 41
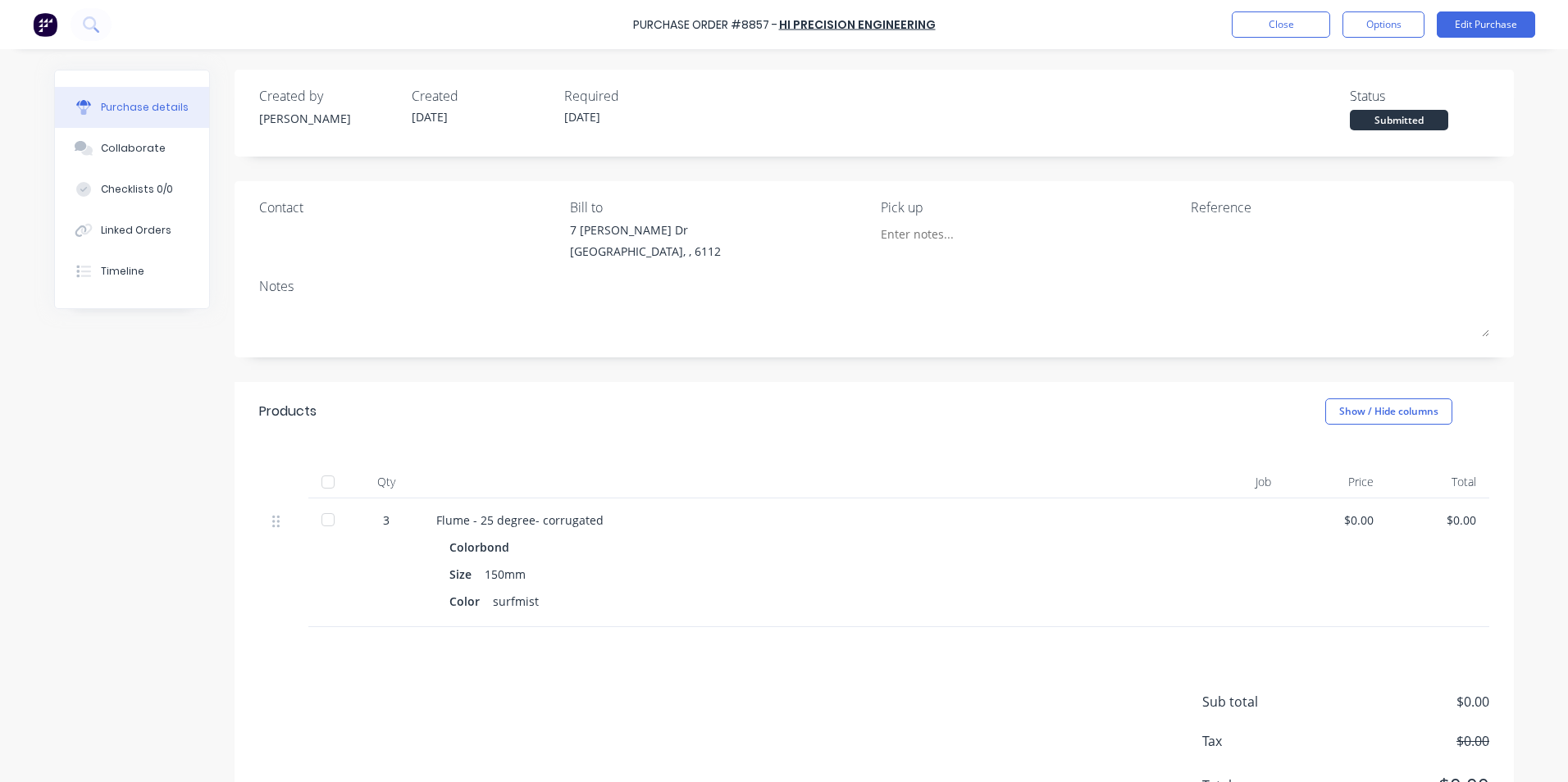
click at [1226, 25] on div "Purchase Order #8857 - Hi Precision Engineering Close Options Edit Purchase" at bounding box center [784, 24] width 1568 height 49
click at [1241, 32] on button "Close" at bounding box center [1281, 24] width 98 height 26
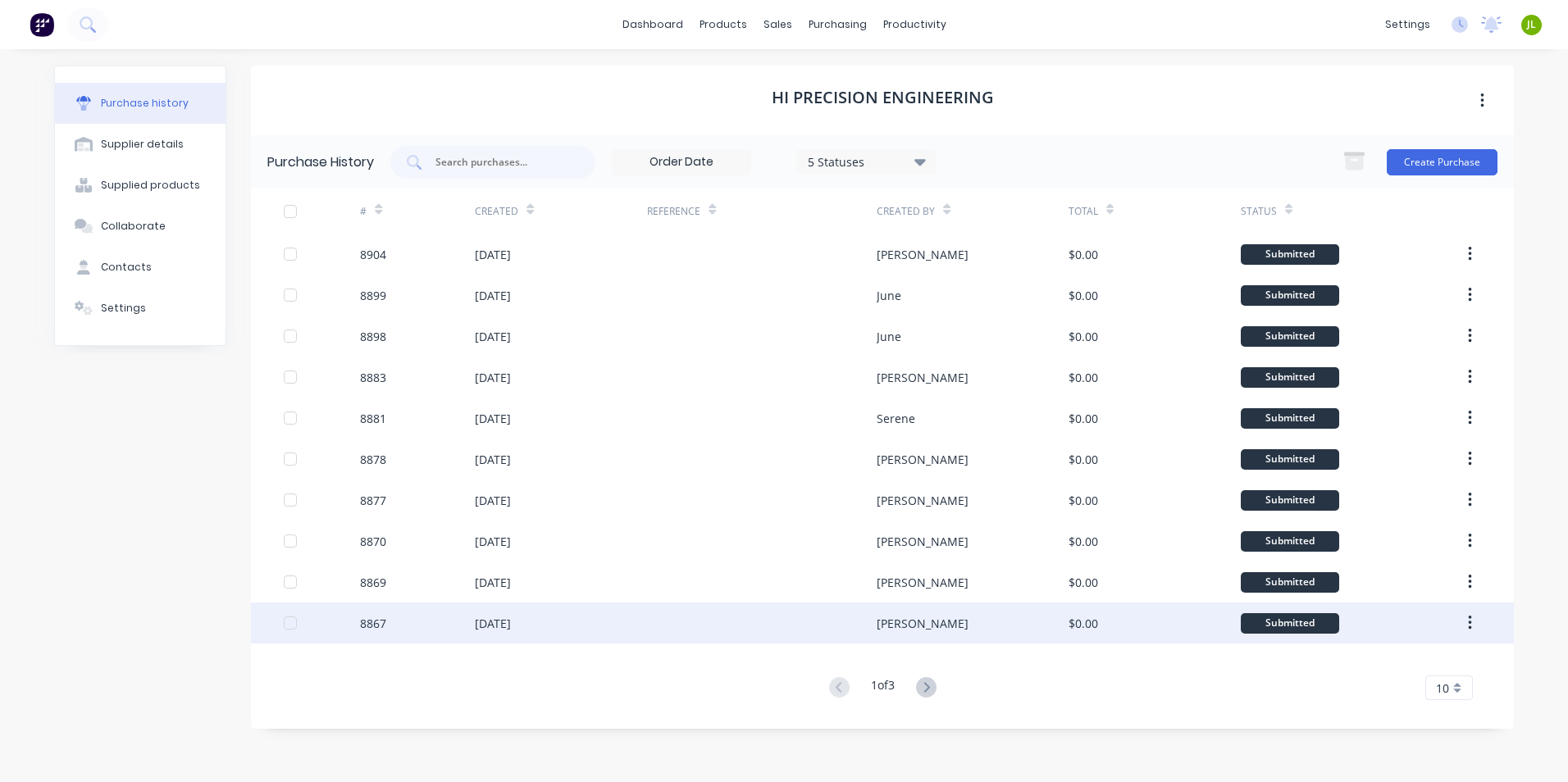
click at [869, 630] on div at bounding box center [762, 623] width 230 height 41
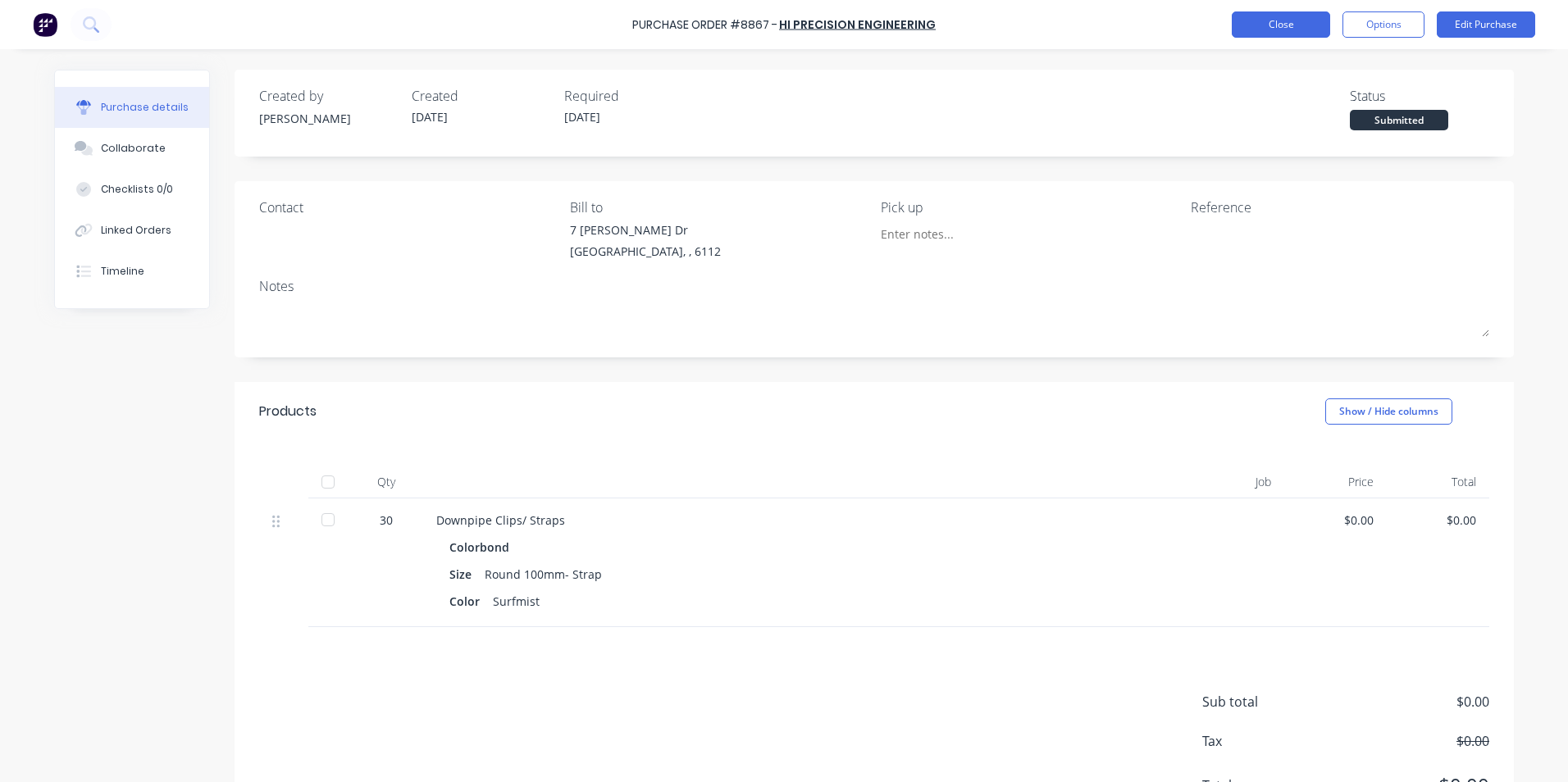
click at [1295, 35] on button "Close" at bounding box center [1281, 24] width 98 height 26
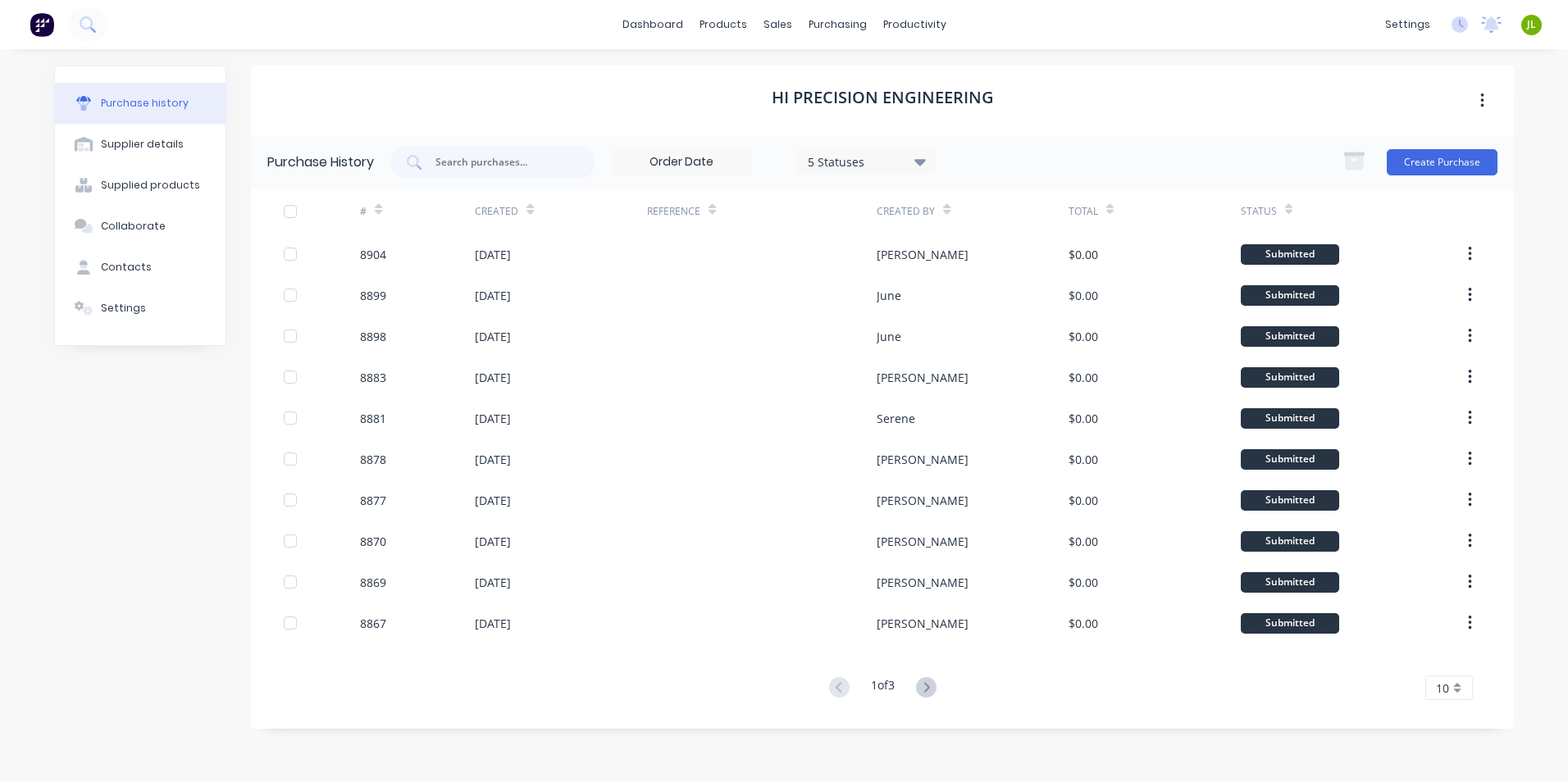
click at [805, 585] on div at bounding box center [762, 582] width 230 height 41
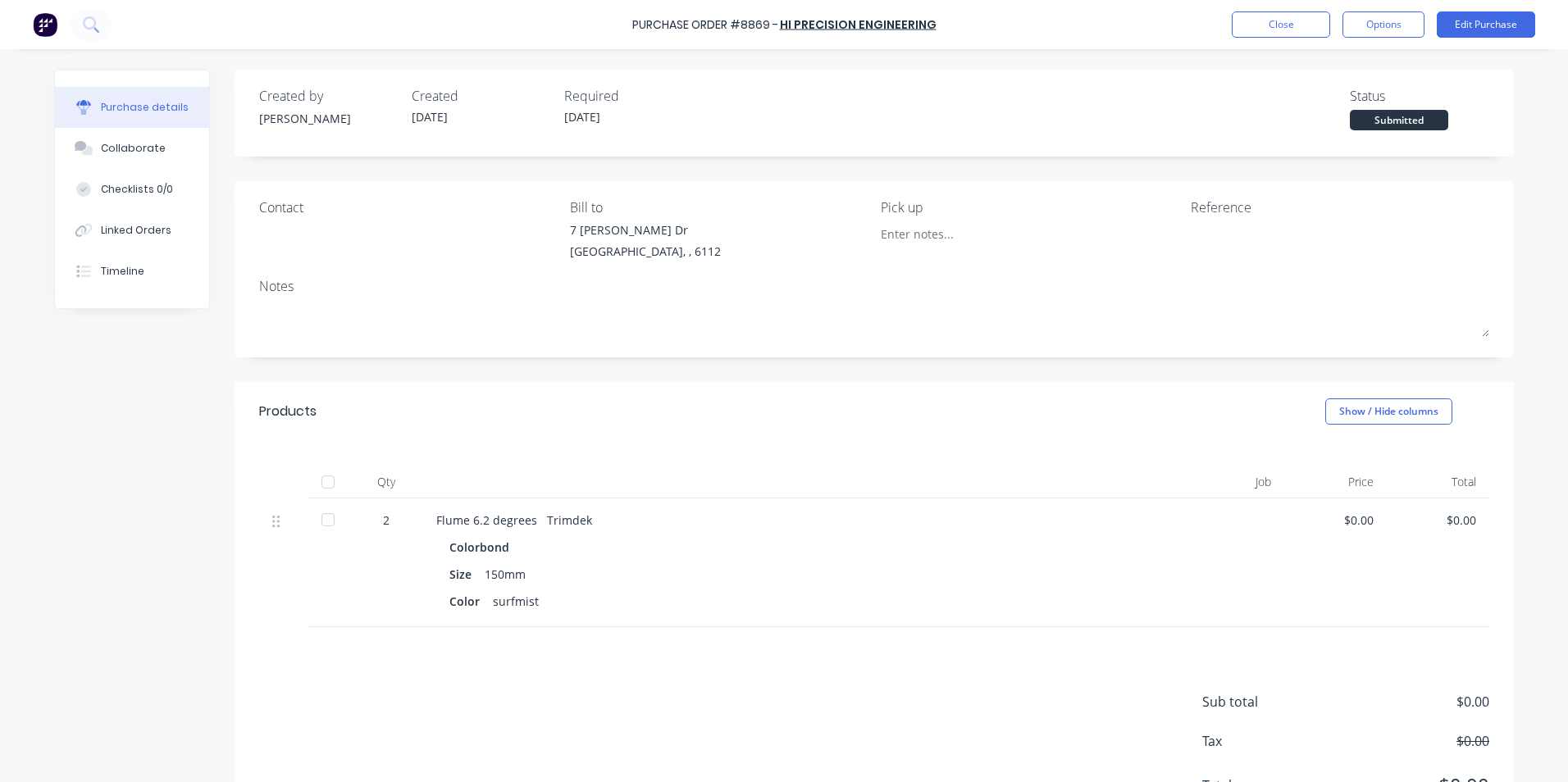
click at [1247, 8] on div "Purchase Order #8869 - Hi Precision Engineering Close Options Edit Purchase" at bounding box center [784, 24] width 1568 height 49
click at [1247, 16] on button "Close" at bounding box center [1281, 24] width 98 height 26
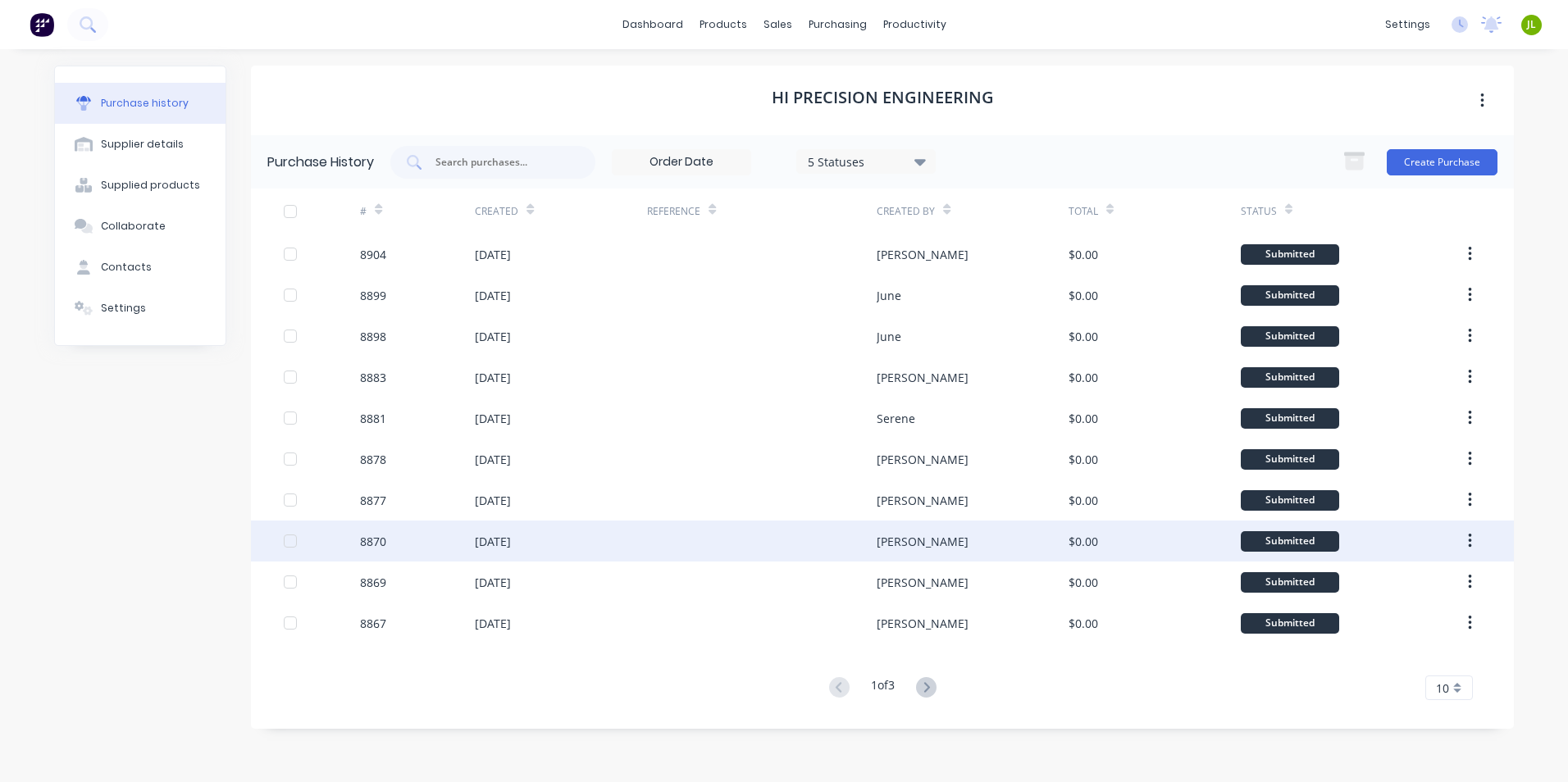
click at [603, 541] on div "[DATE]" at bounding box center [560, 541] width 172 height 41
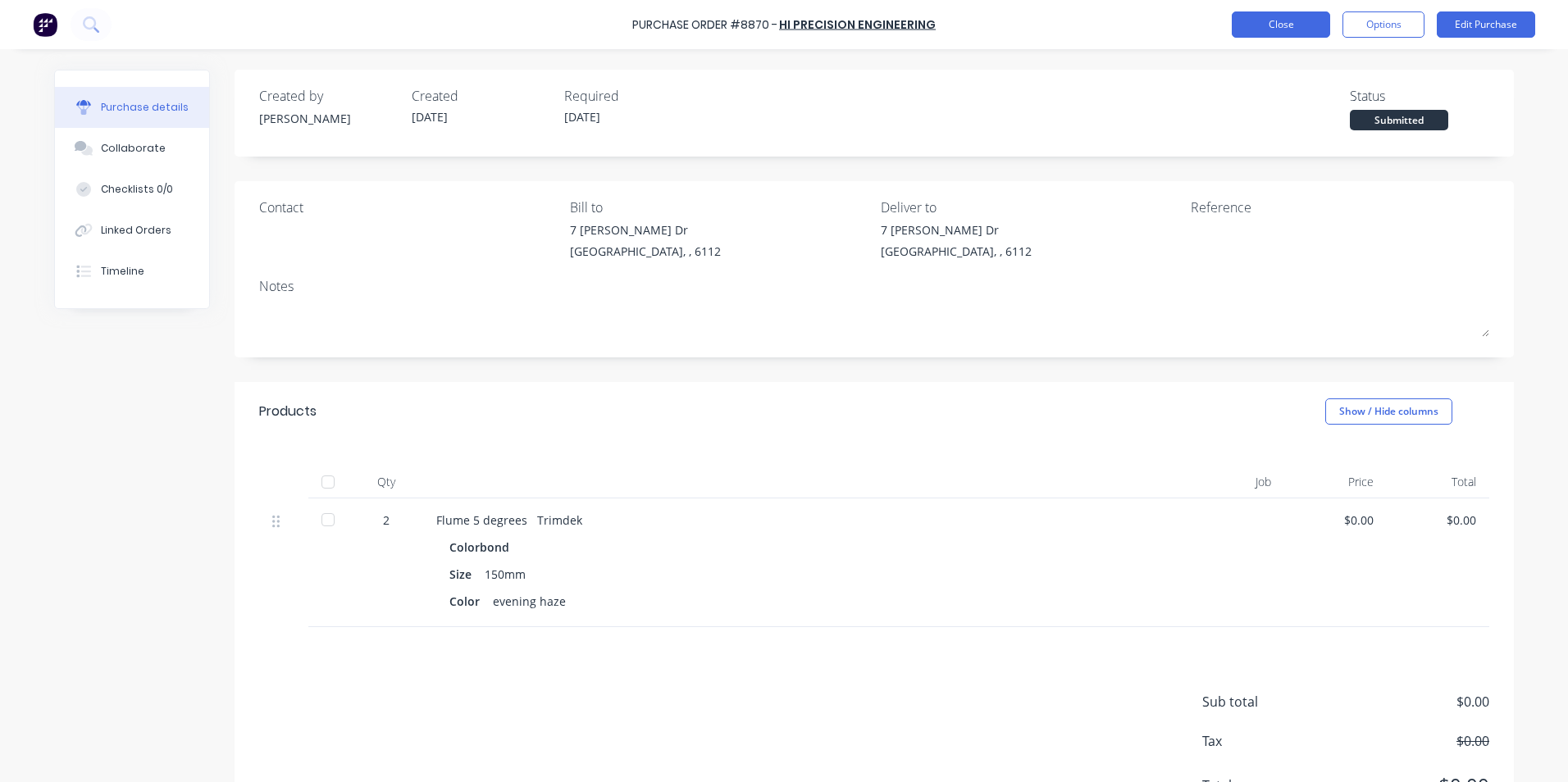
click at [1284, 28] on button "Close" at bounding box center [1281, 24] width 98 height 26
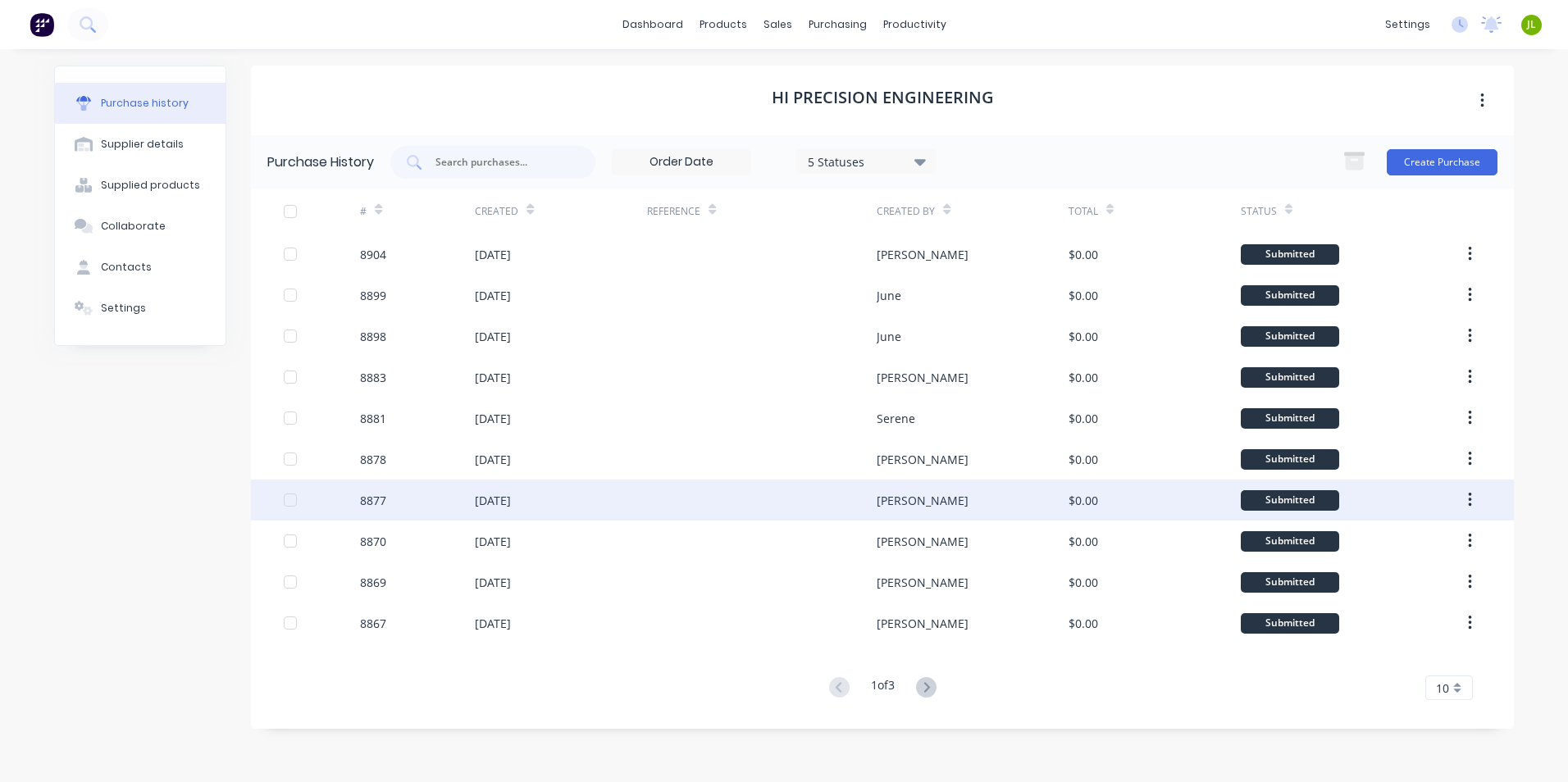
click at [691, 501] on div at bounding box center [762, 500] width 230 height 41
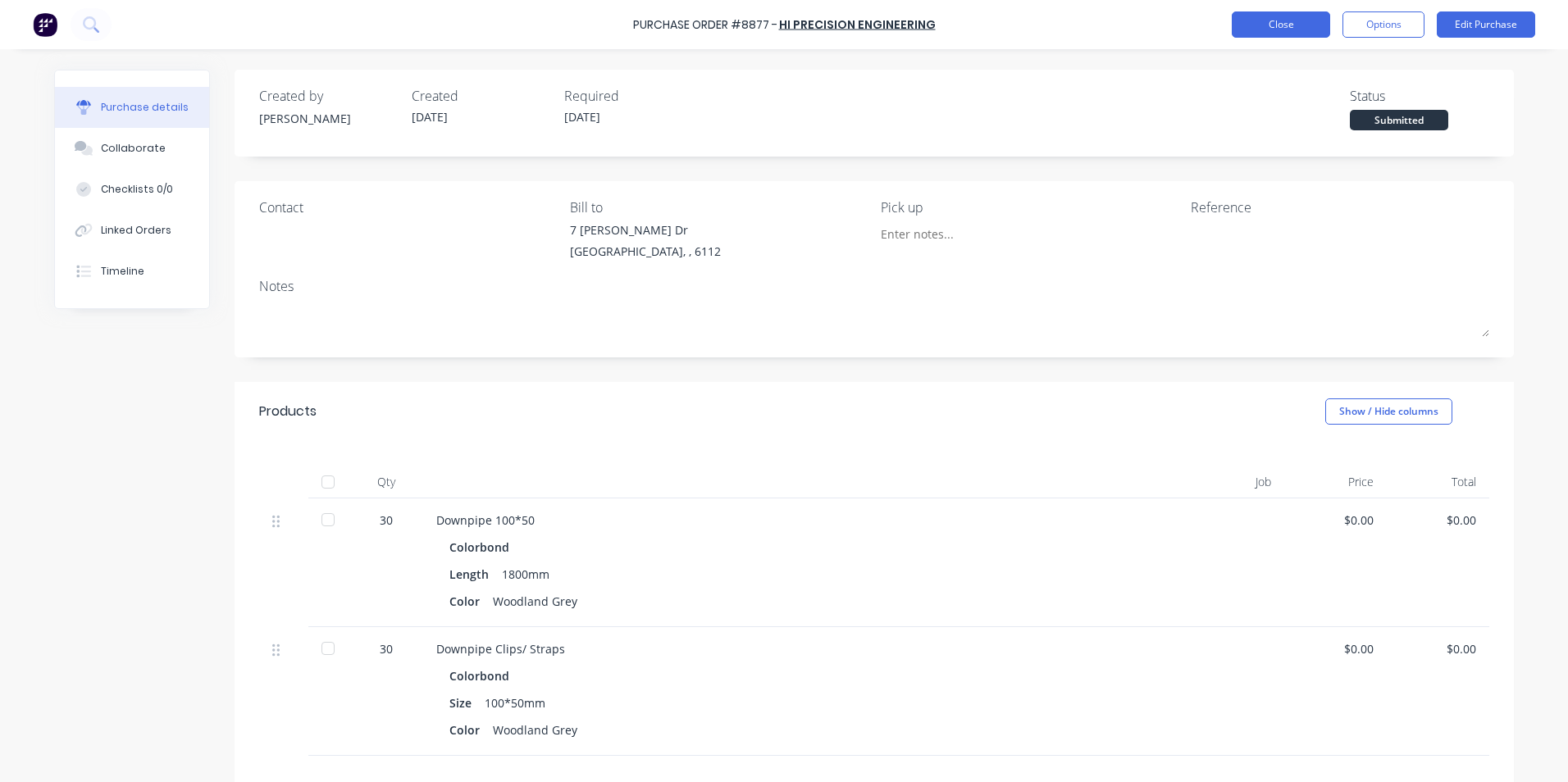
click at [1259, 17] on button "Close" at bounding box center [1281, 24] width 98 height 26
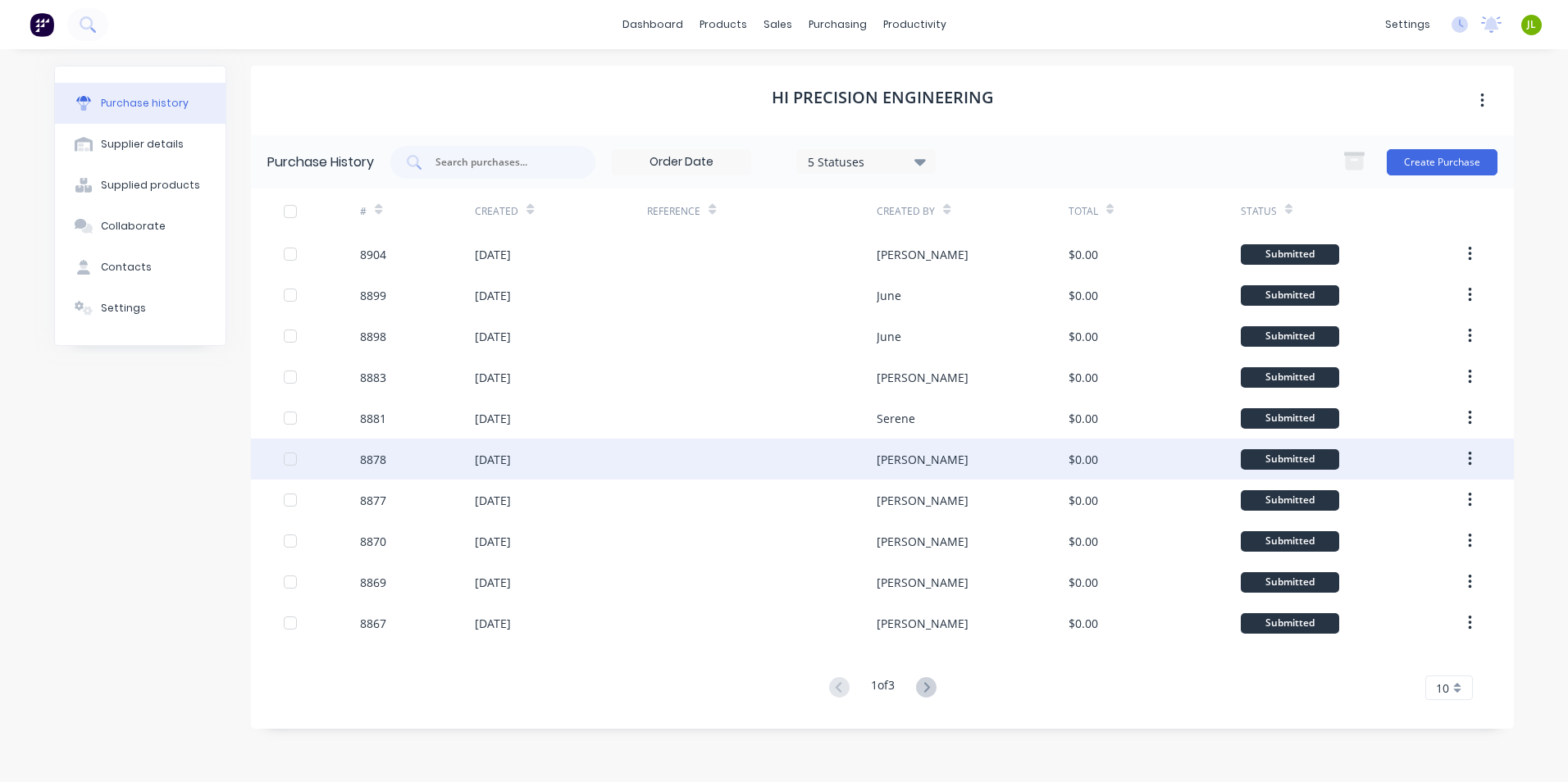
click at [771, 456] on div at bounding box center [762, 459] width 230 height 41
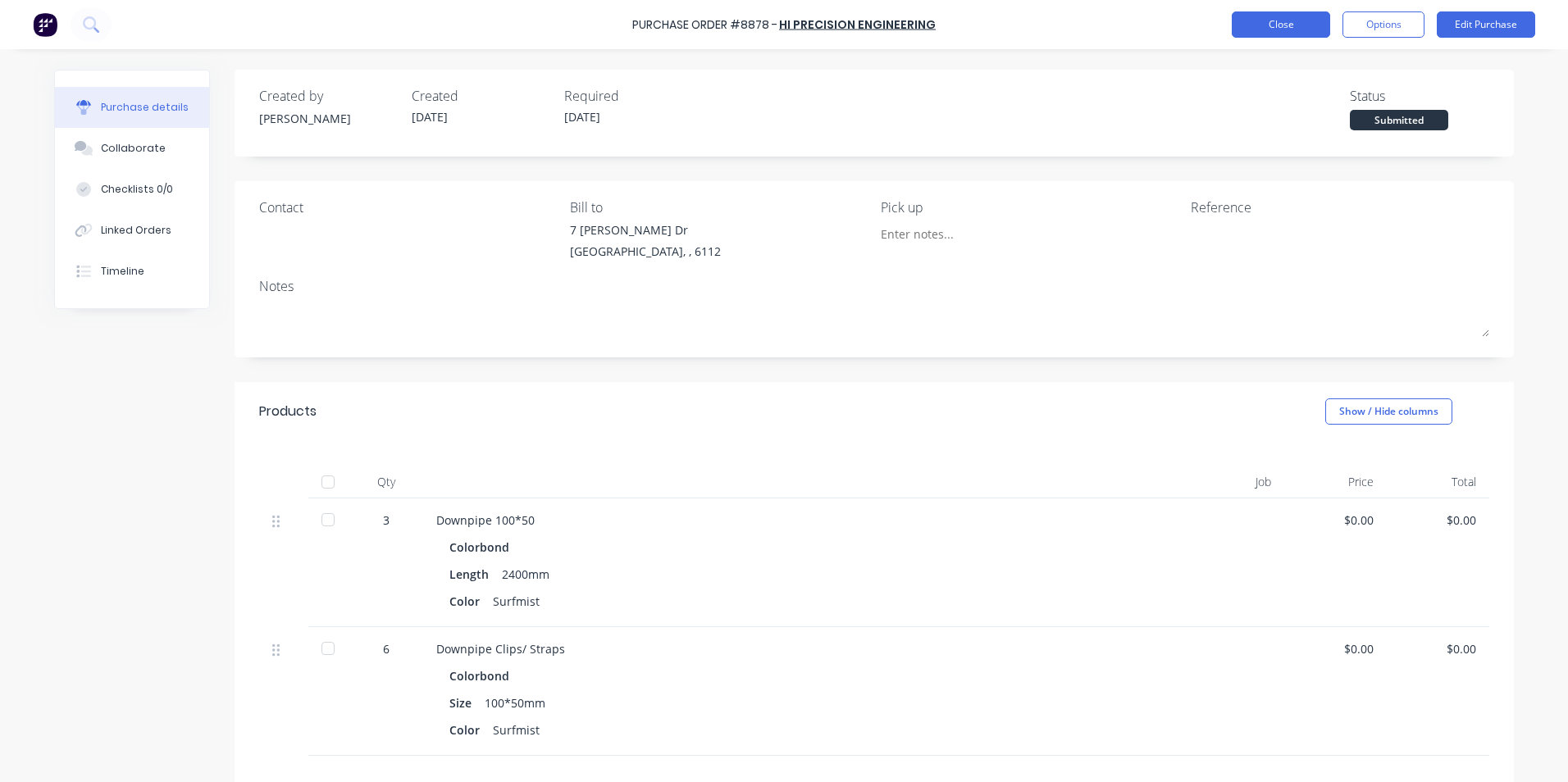
click at [1248, 30] on button "Close" at bounding box center [1281, 24] width 98 height 26
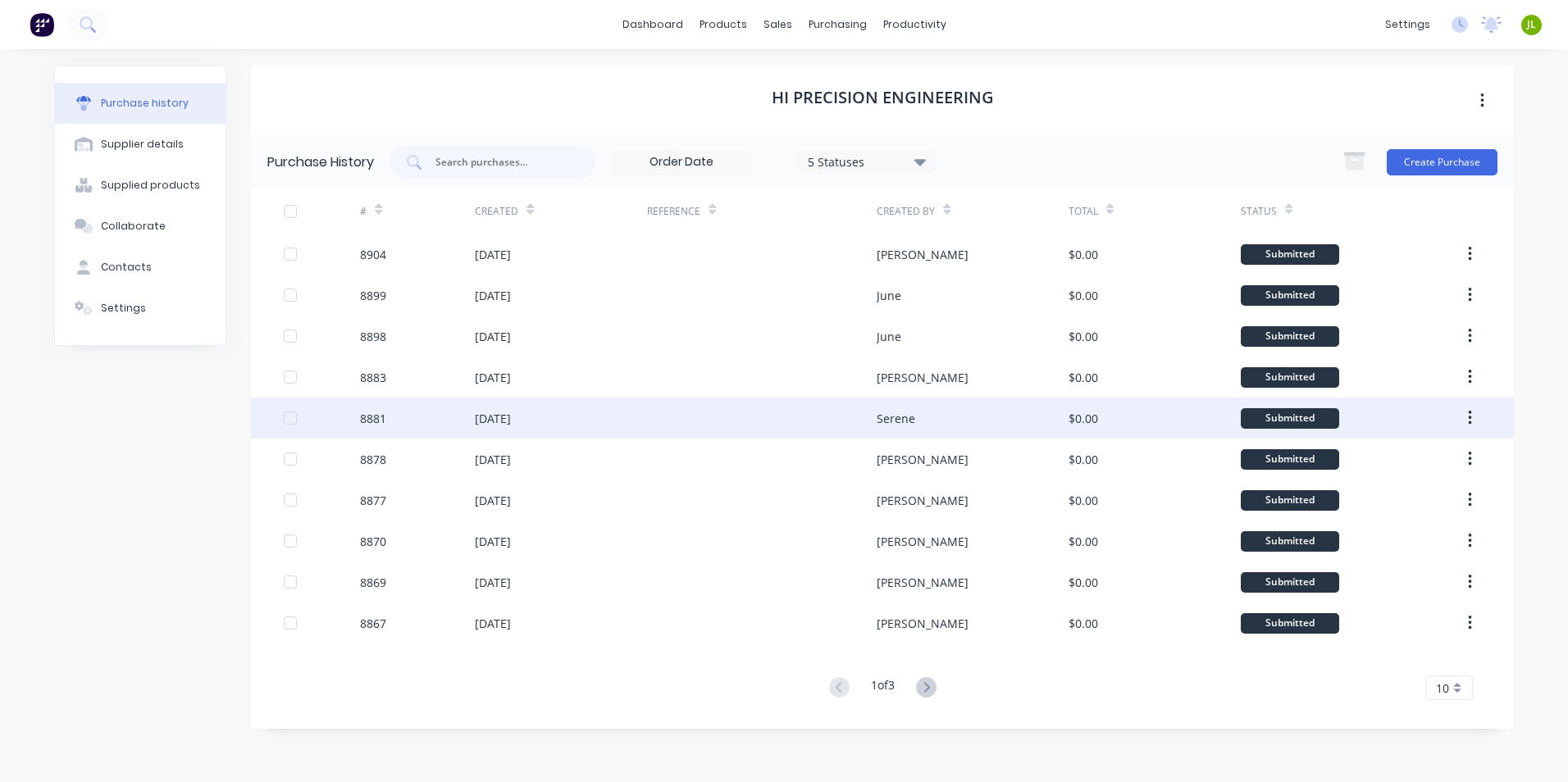
click at [788, 429] on div at bounding box center [762, 418] width 230 height 41
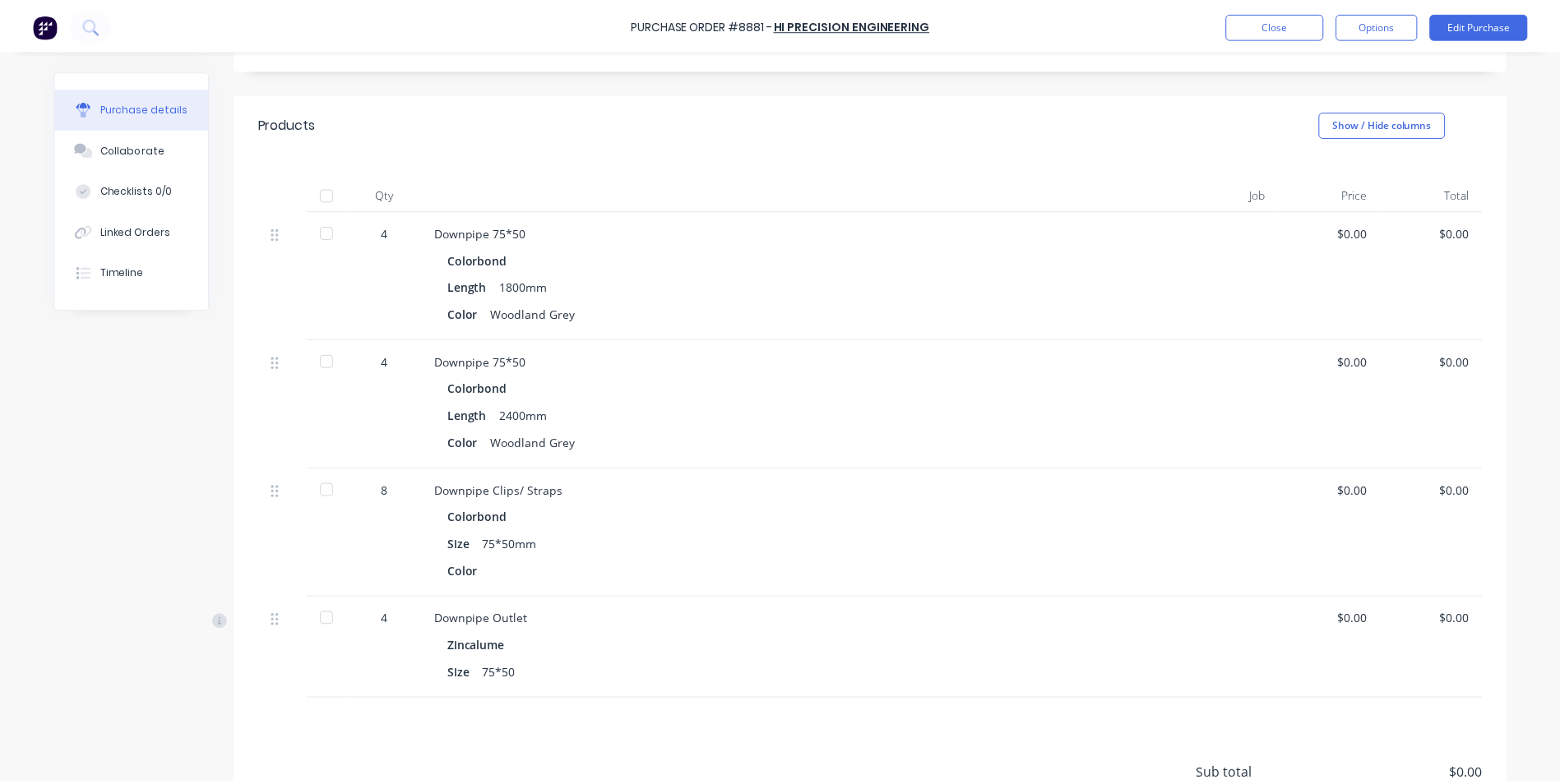
scroll to position [328, 0]
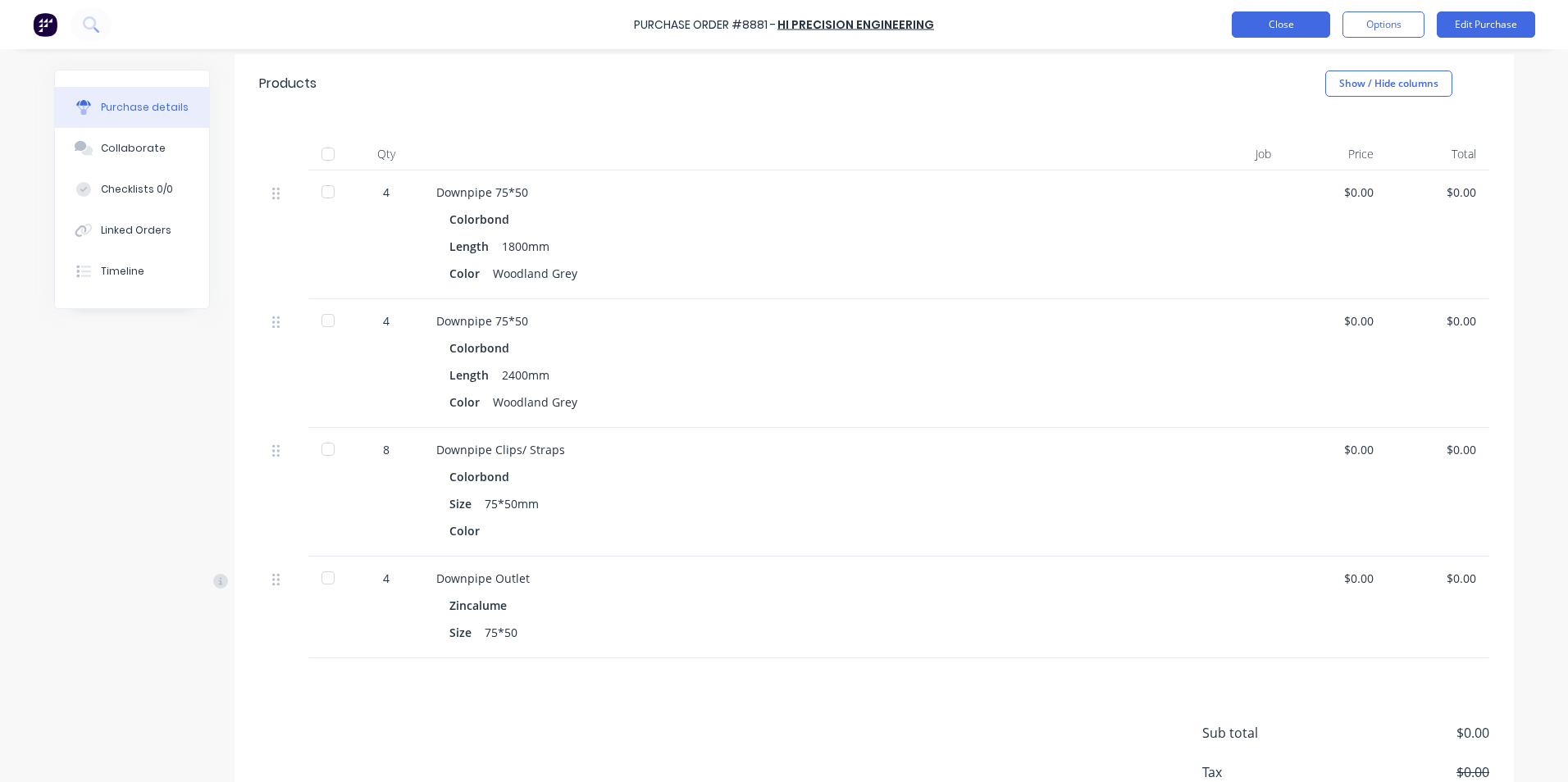
click at [1237, 17] on button "Close" at bounding box center [1281, 24] width 98 height 26
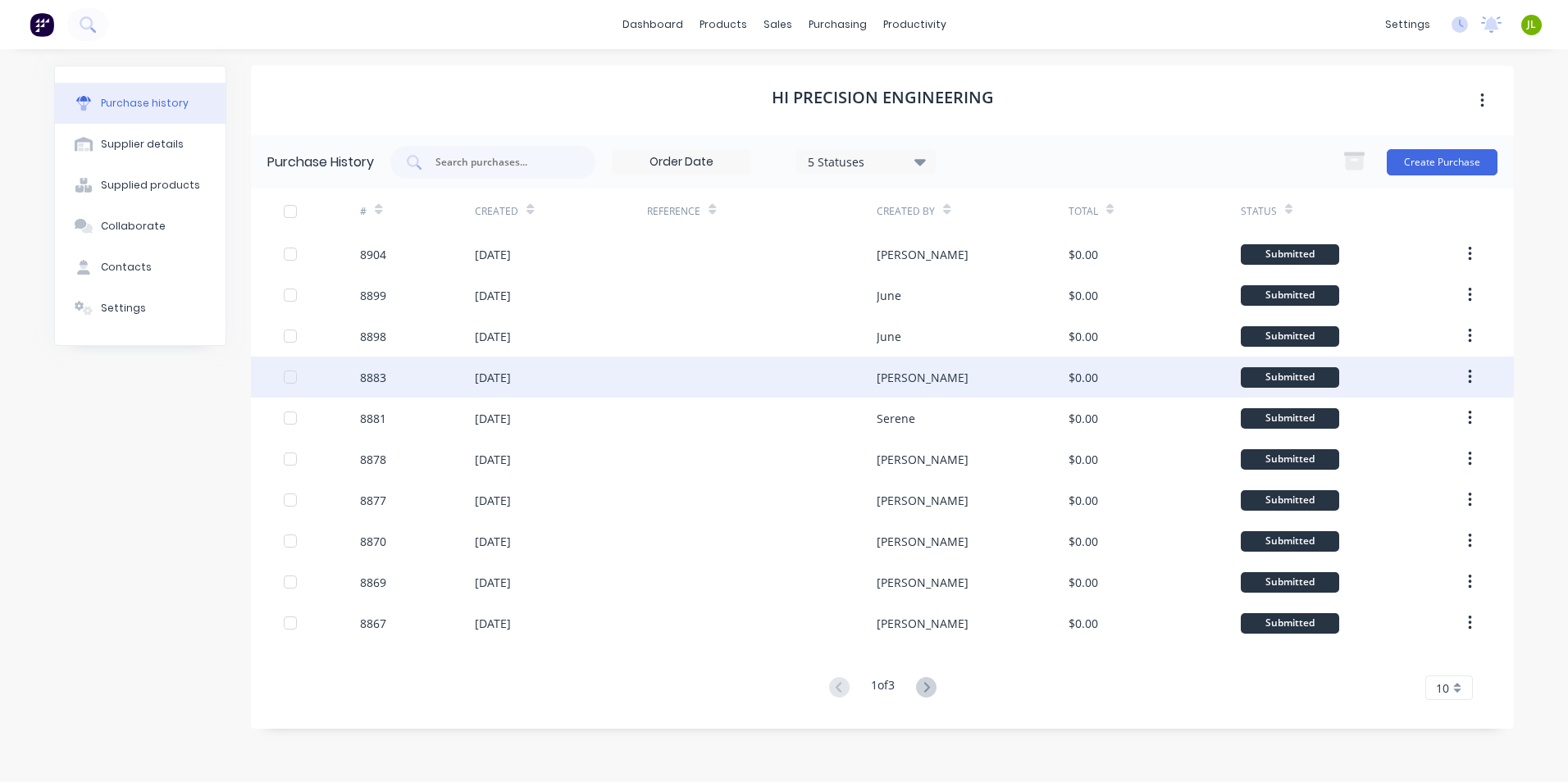
click at [788, 379] on div at bounding box center [762, 377] width 230 height 41
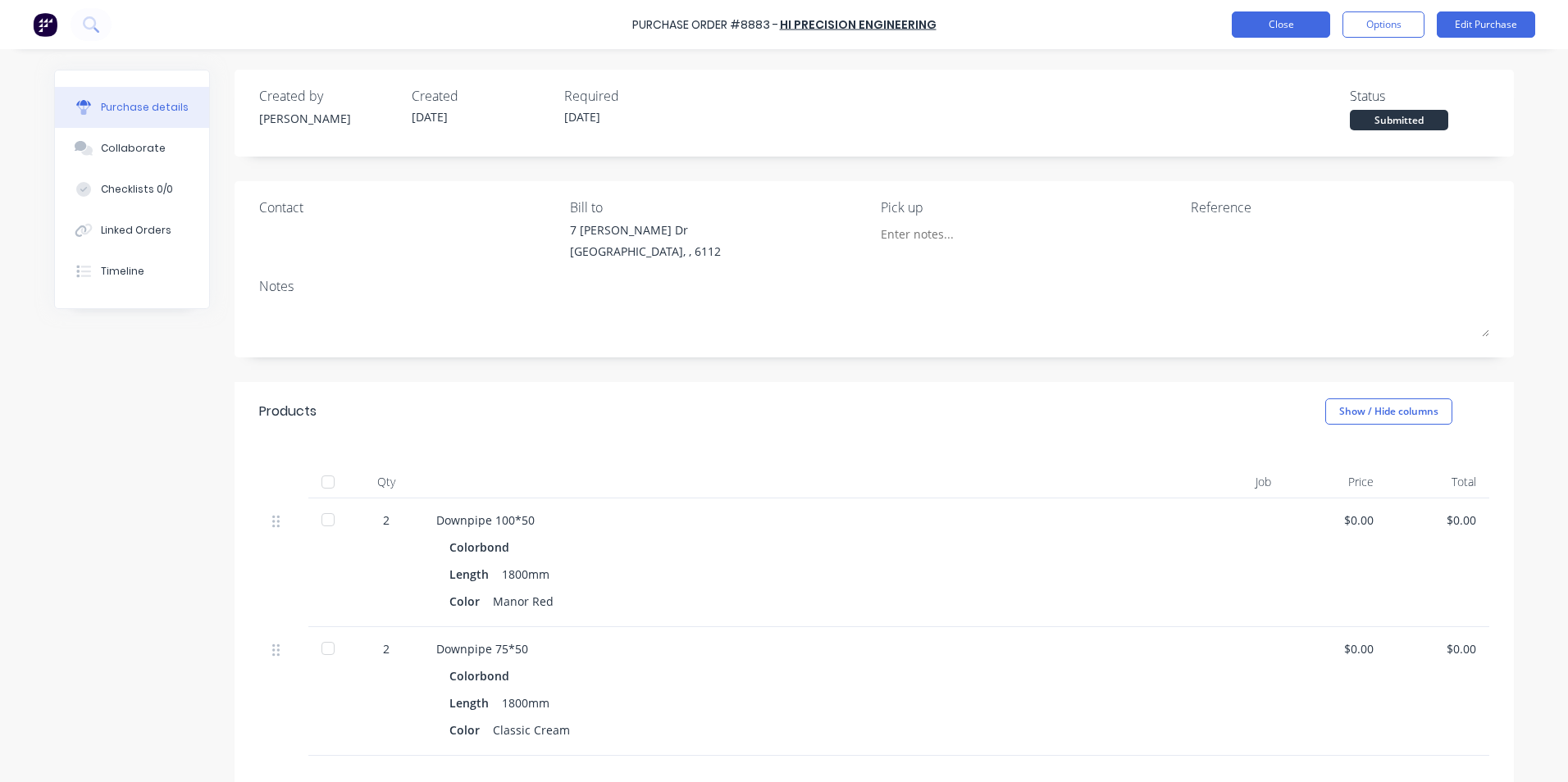
click at [1261, 32] on button "Close" at bounding box center [1281, 24] width 98 height 26
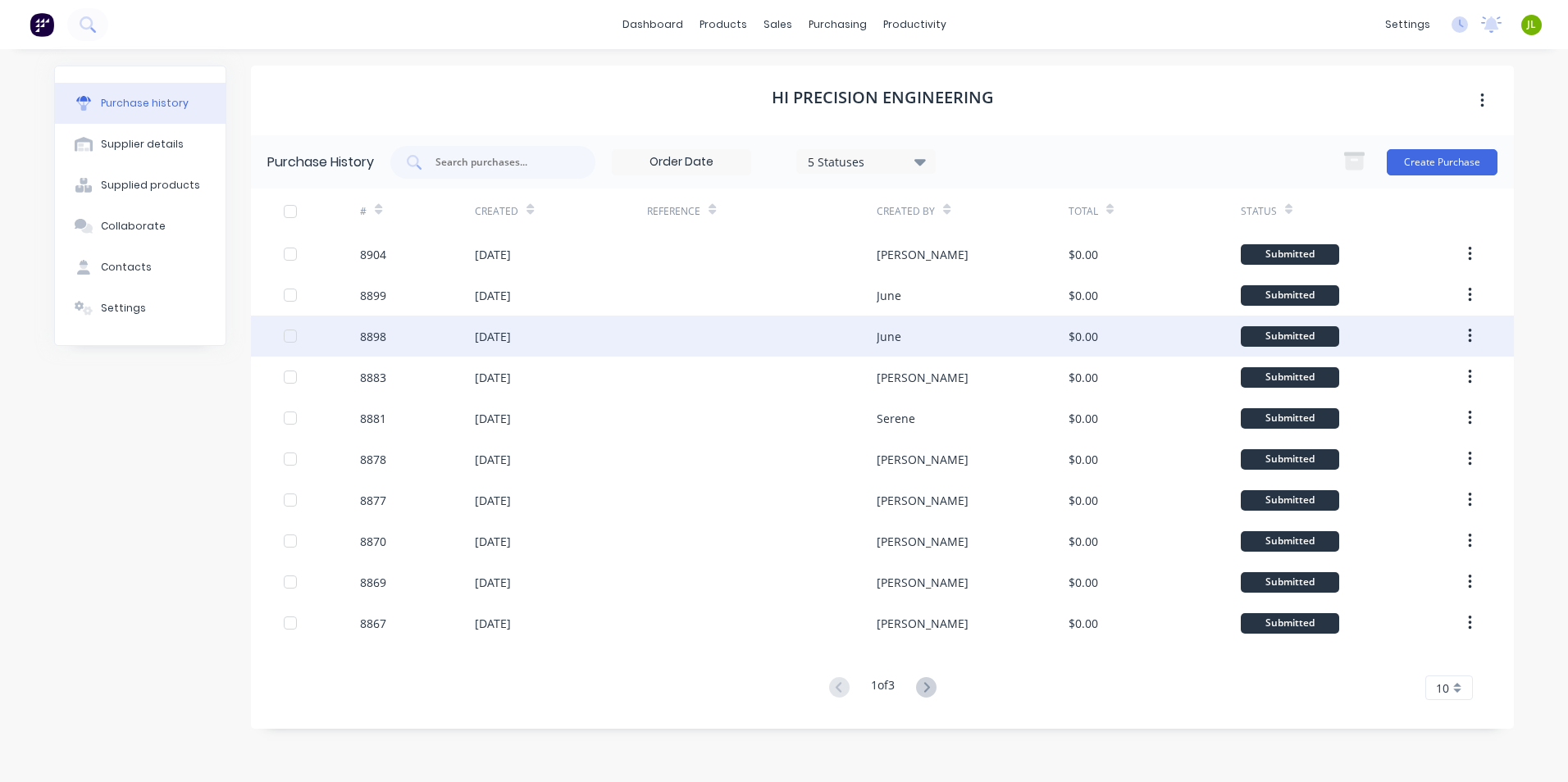
click at [884, 345] on div "June" at bounding box center [890, 336] width 25 height 17
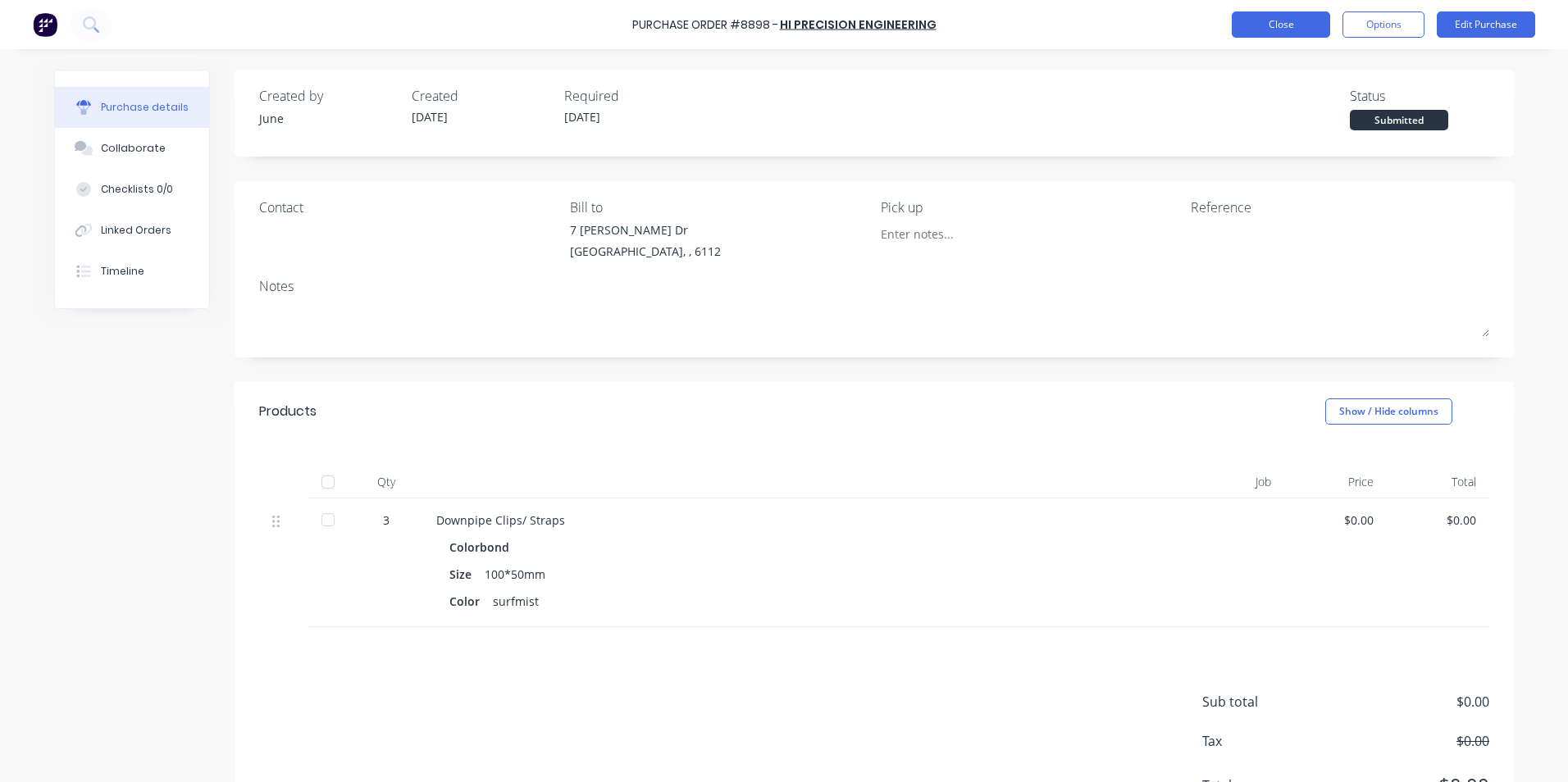
click at [1281, 31] on button "Close" at bounding box center [1281, 24] width 98 height 26
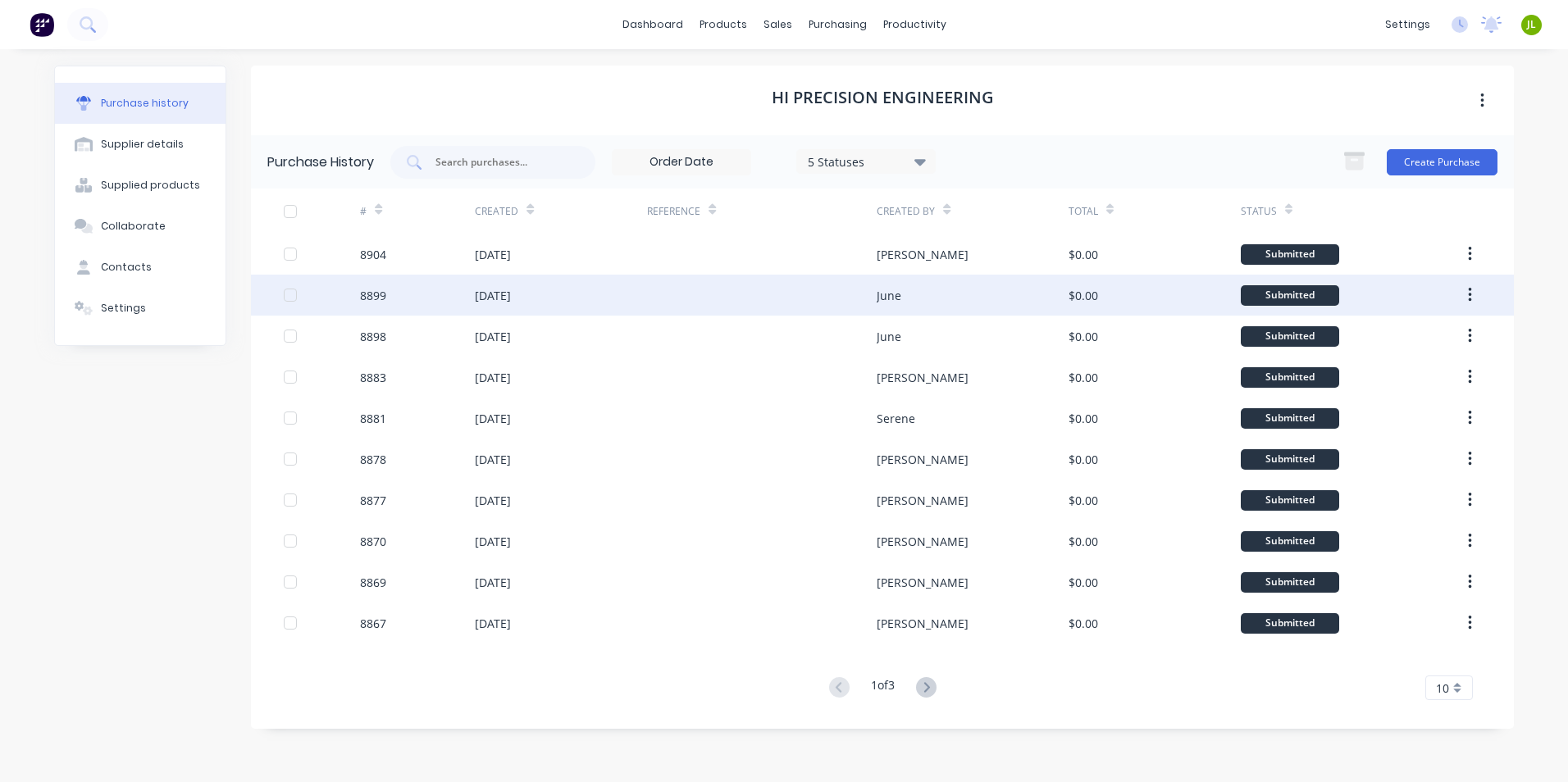
click at [869, 276] on div at bounding box center [762, 295] width 230 height 41
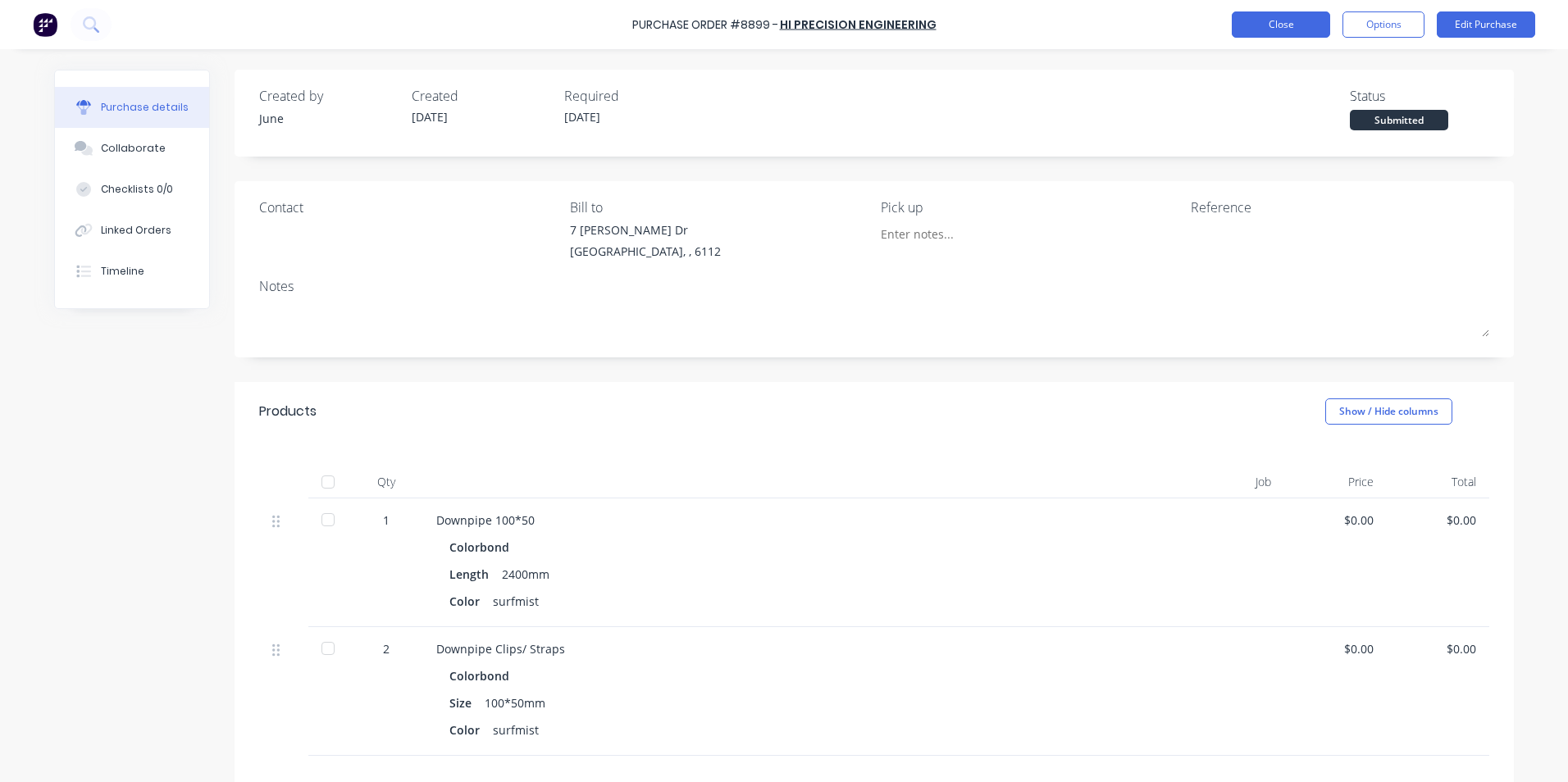
click at [1292, 12] on button "Close" at bounding box center [1281, 24] width 98 height 26
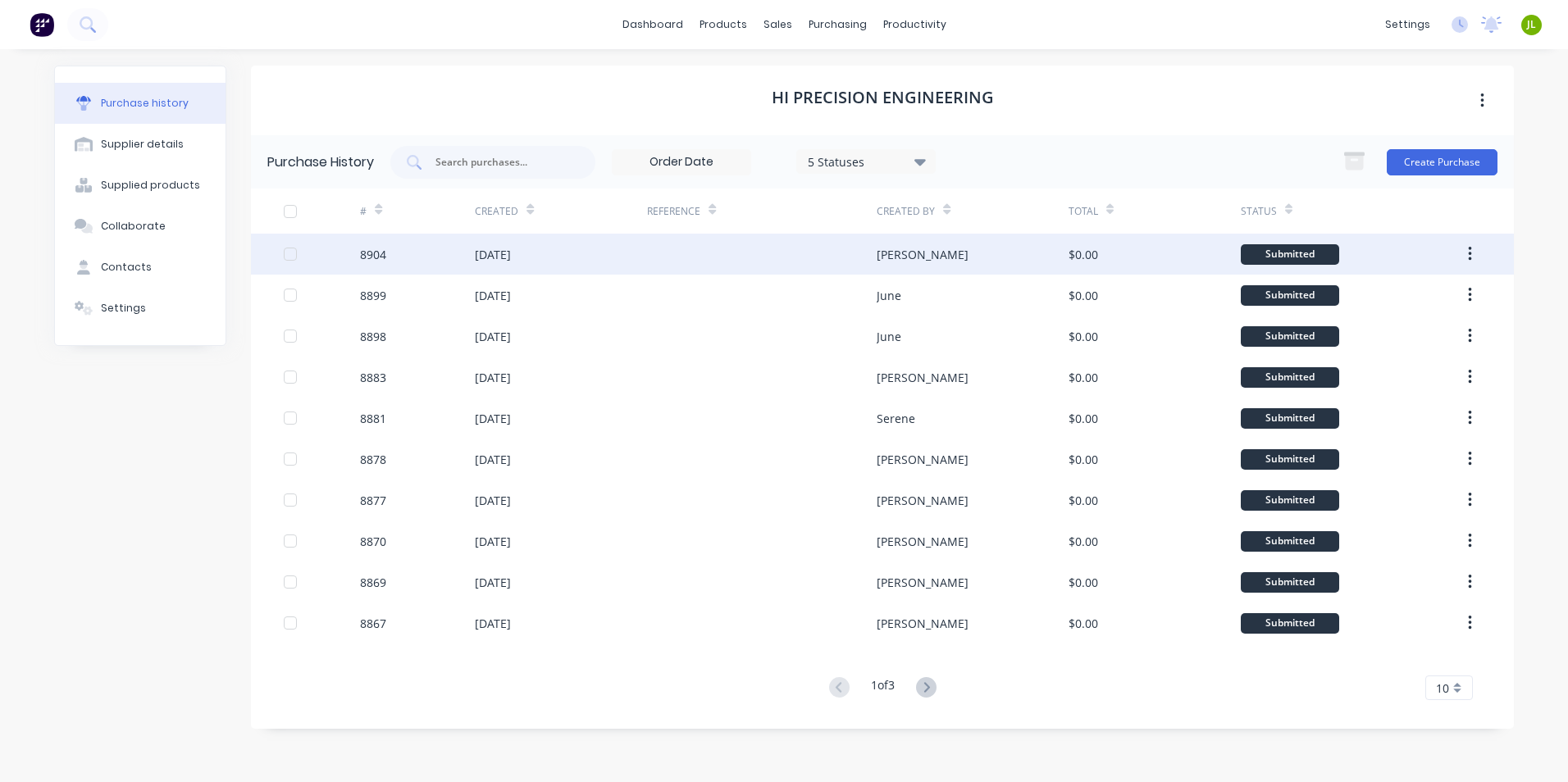
click at [771, 268] on div at bounding box center [762, 254] width 230 height 41
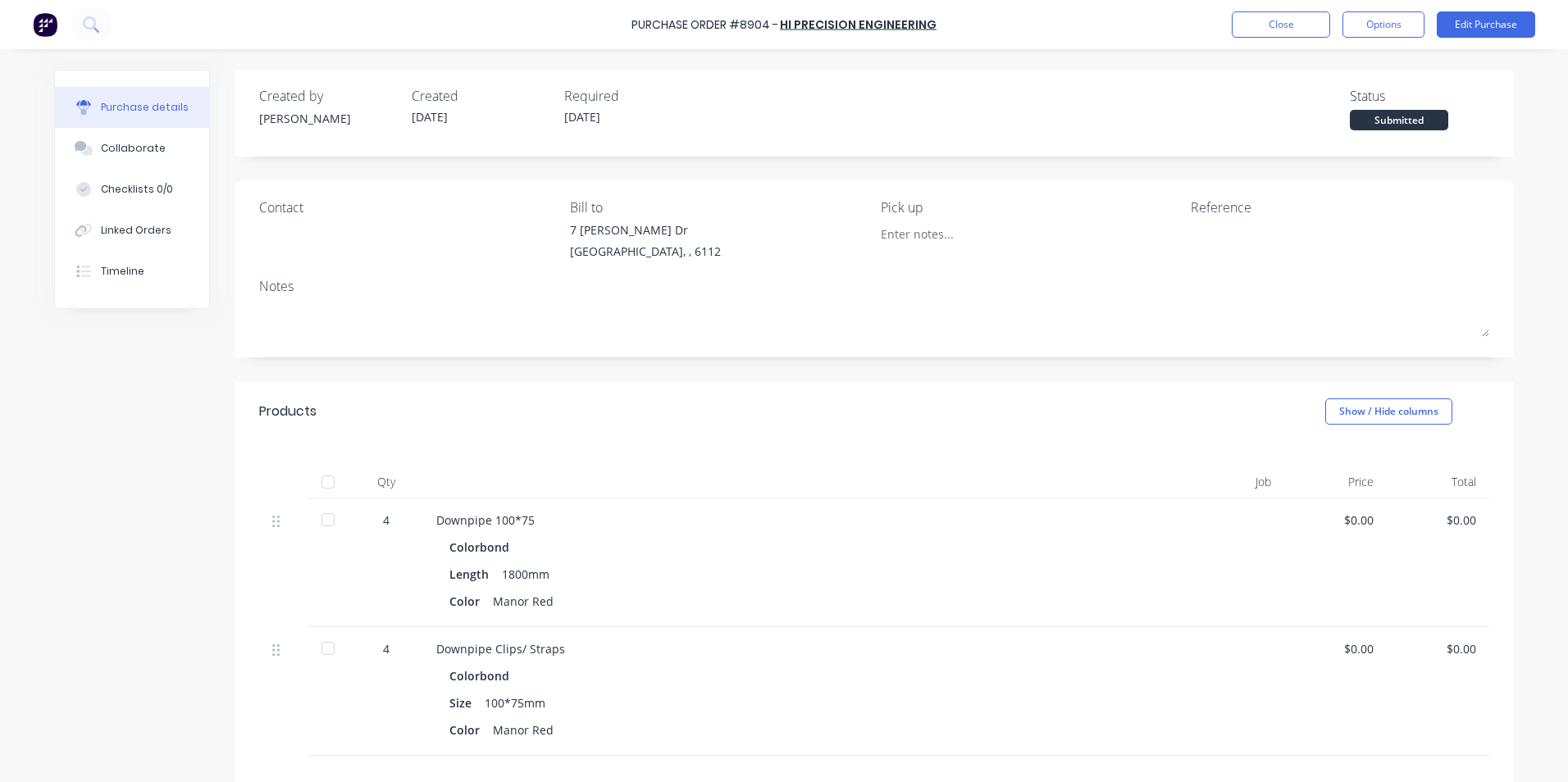
click at [1274, 5] on div "Purchase Order #8904 - Hi Precision Engineering Close Options Edit Purchase" at bounding box center [784, 24] width 1568 height 49
click at [1241, 31] on button "Close" at bounding box center [1281, 24] width 98 height 26
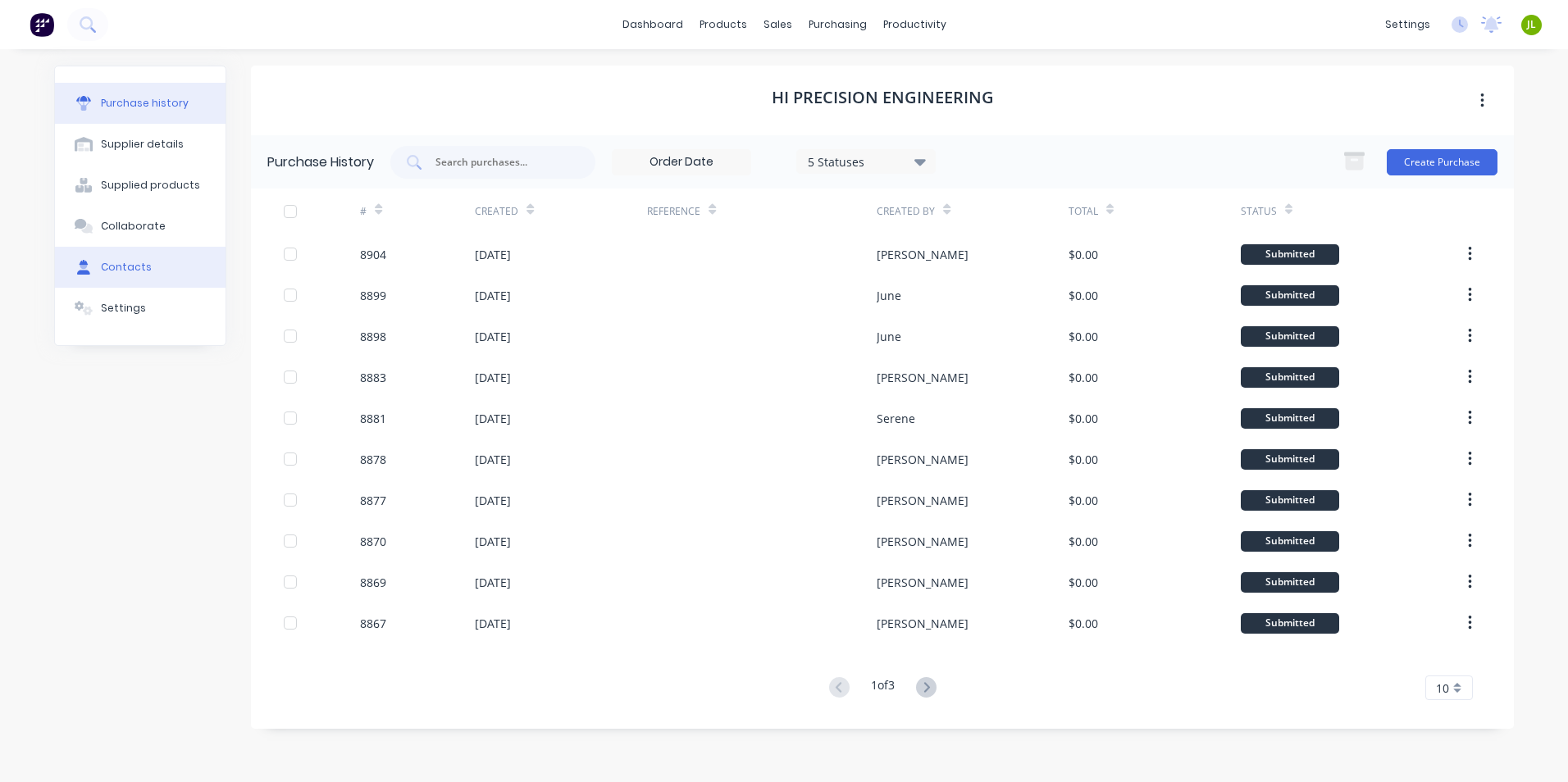
click at [122, 259] on button "Contacts" at bounding box center [140, 267] width 171 height 41
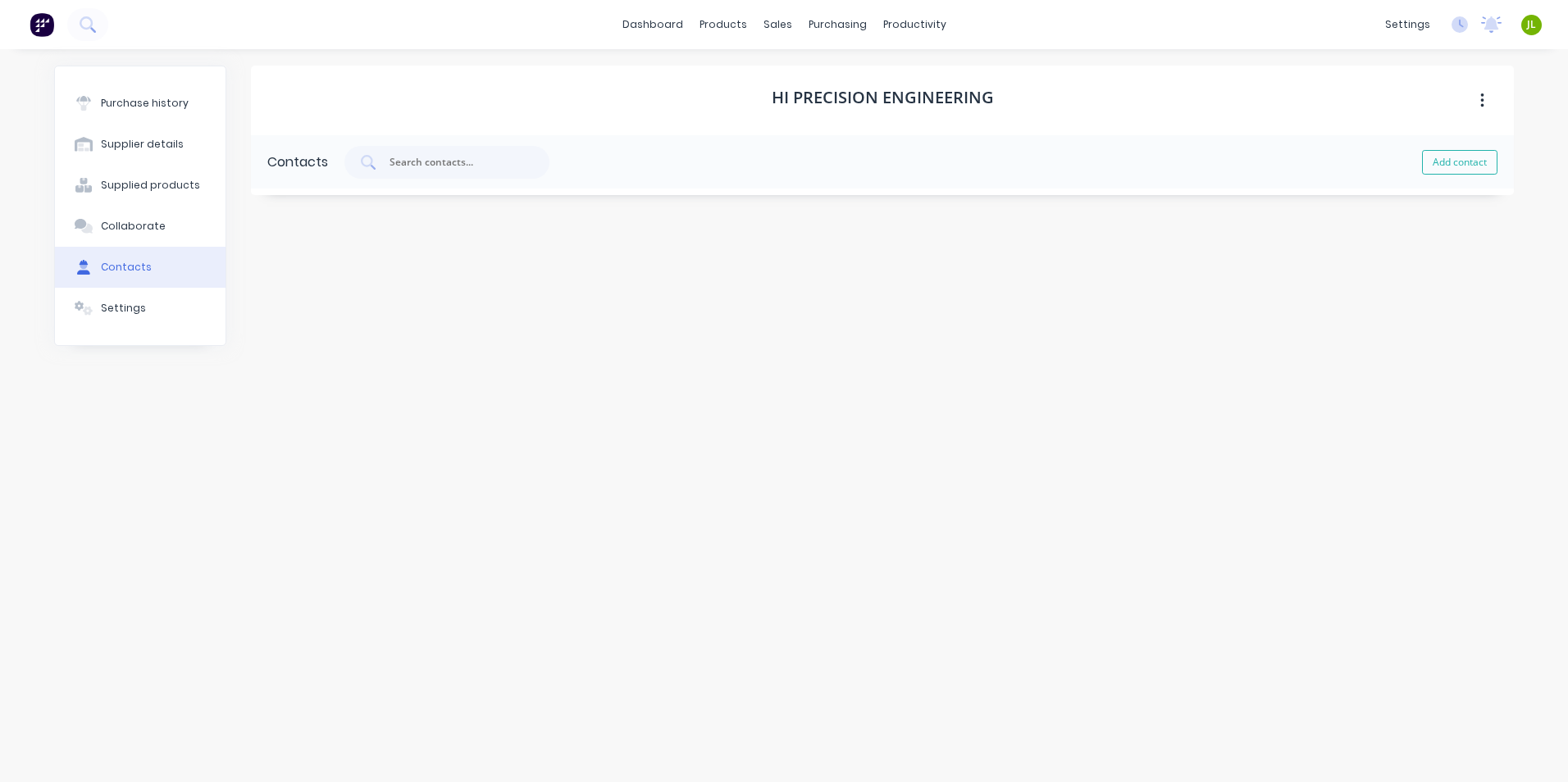
select select "AU"
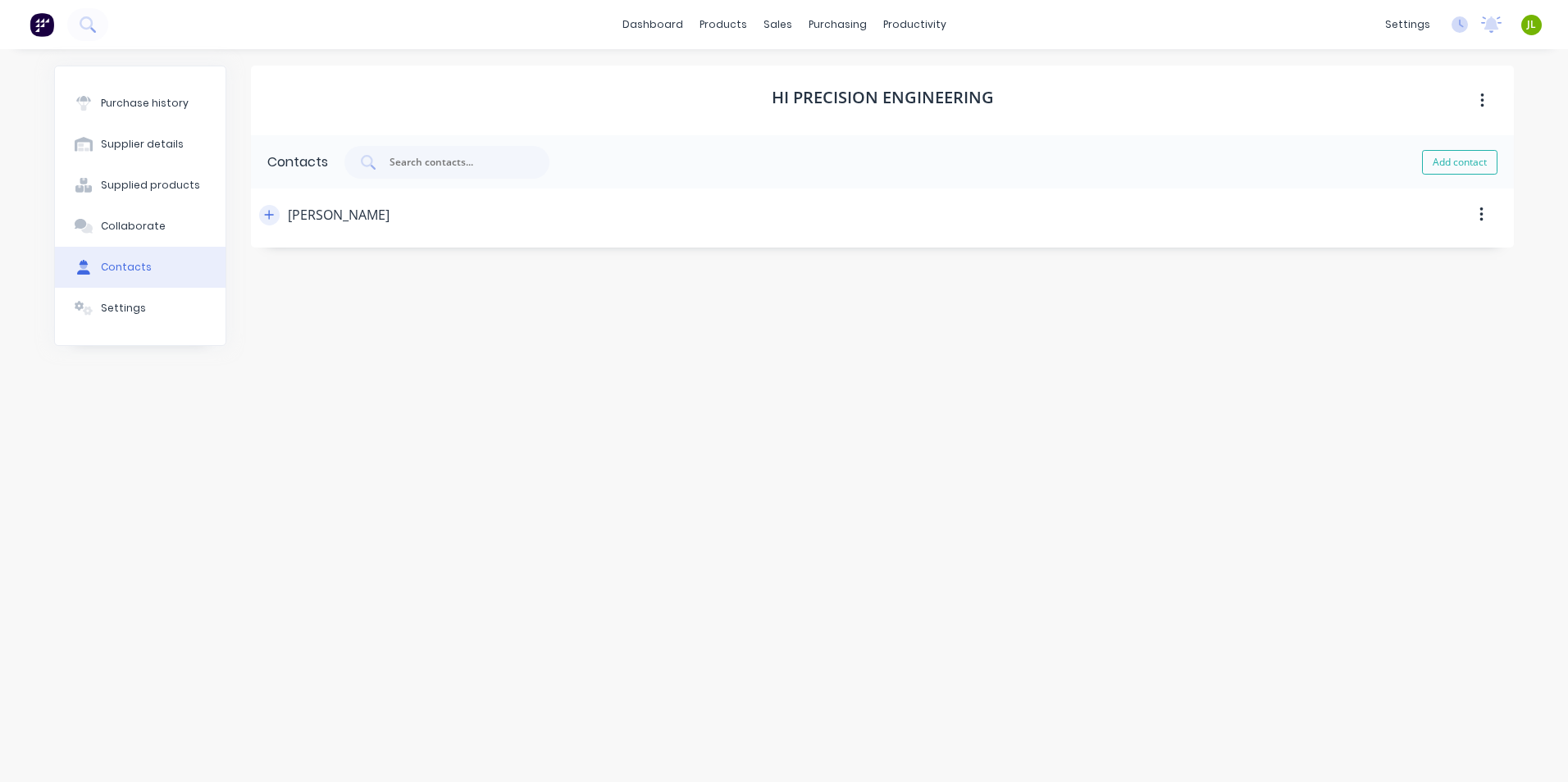
click at [272, 217] on icon "button" at bounding box center [269, 215] width 10 height 12
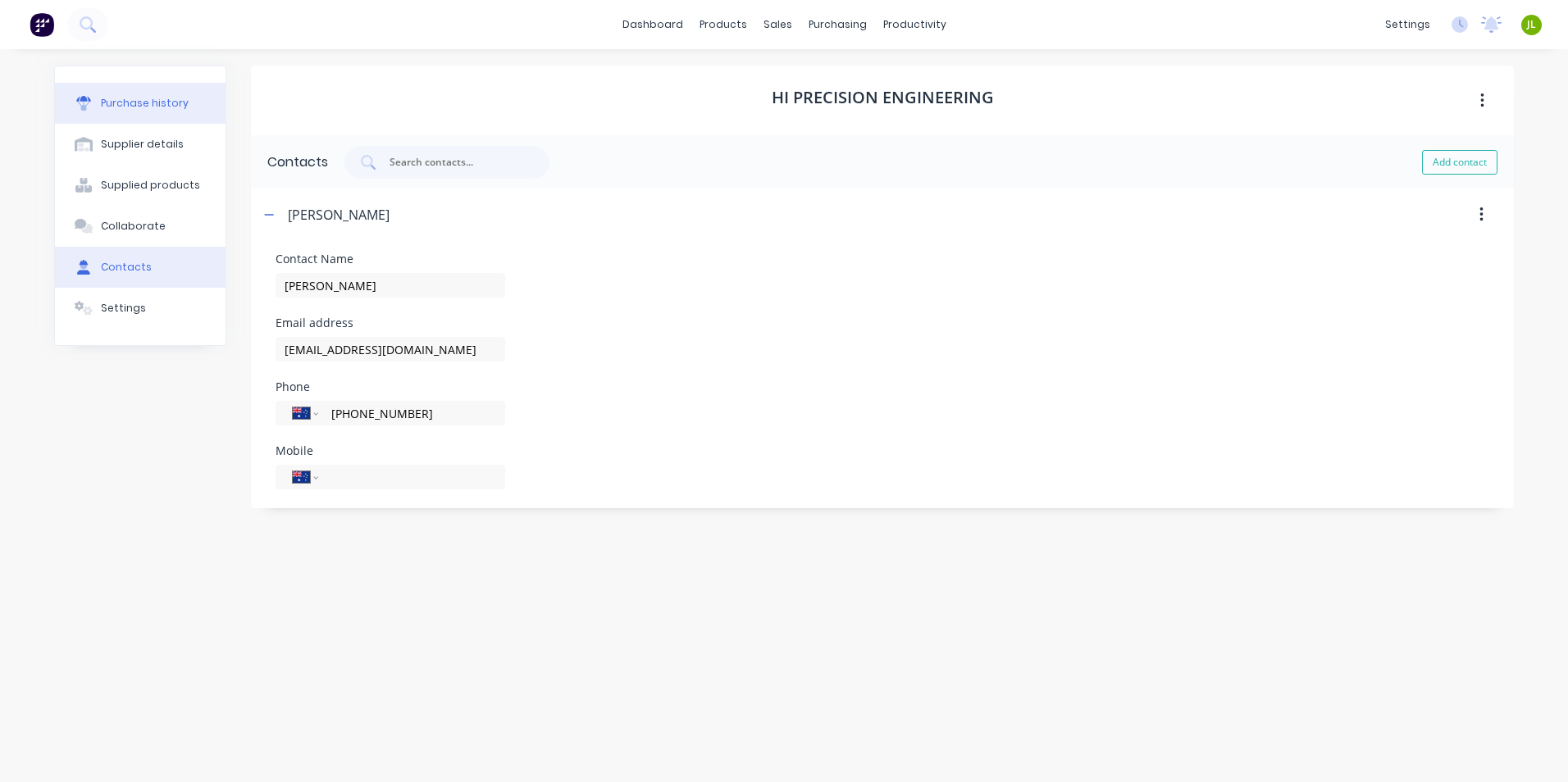
click at [158, 110] on button "Purchase history" at bounding box center [140, 103] width 171 height 41
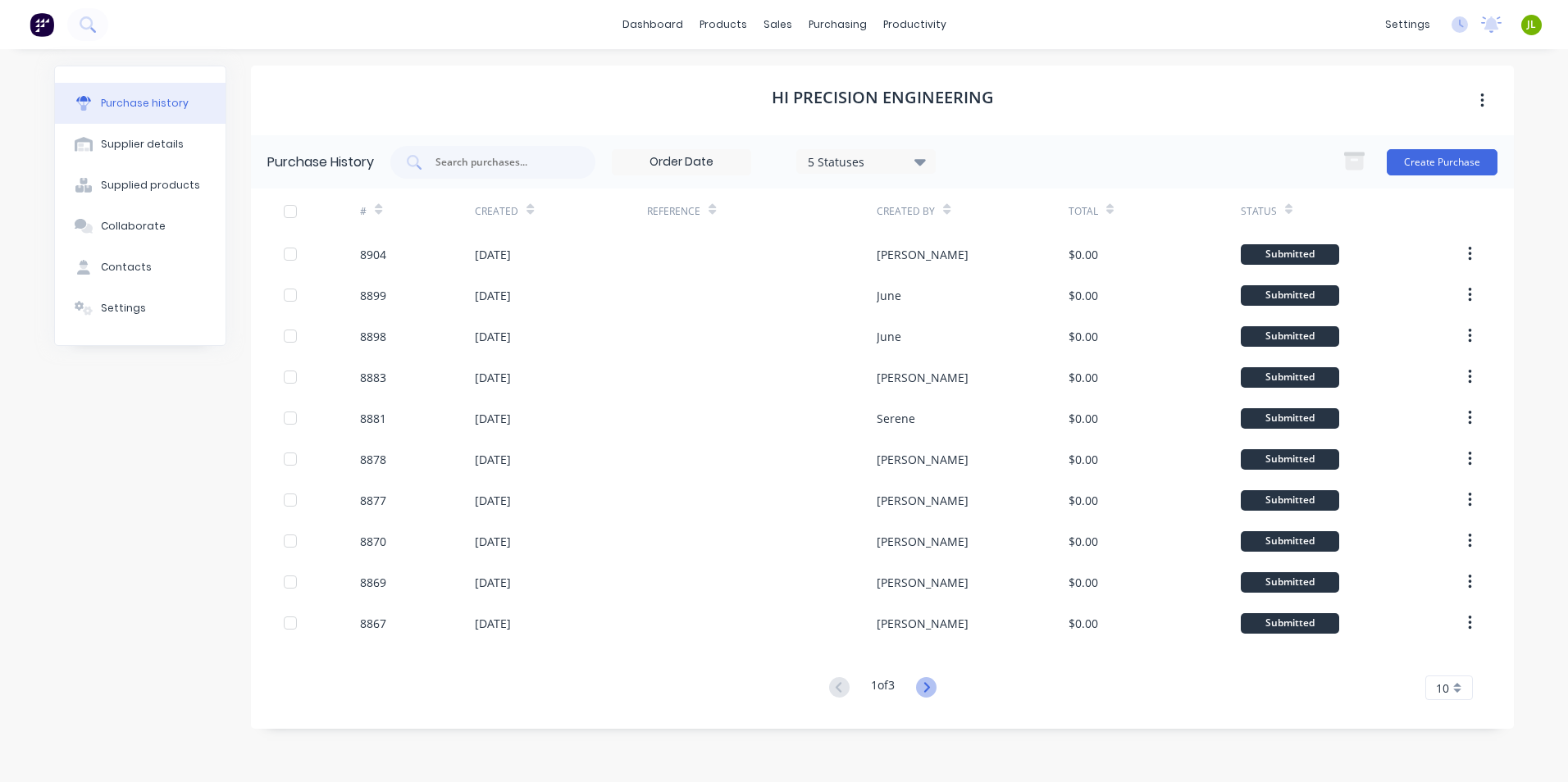
click at [931, 685] on icon at bounding box center [926, 687] width 20 height 20
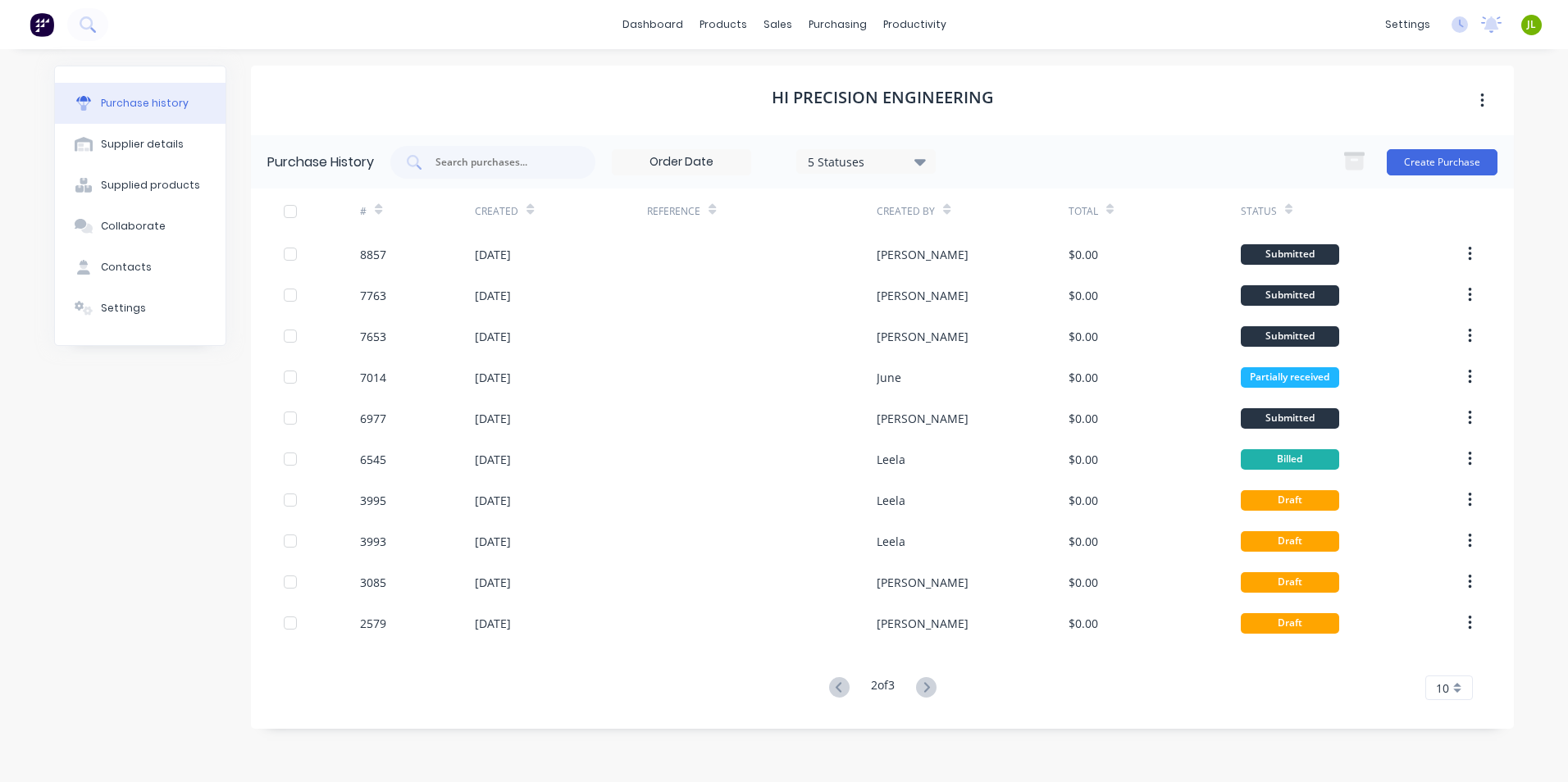
click at [845, 699] on div "2 of 3" at bounding box center [883, 688] width 117 height 24
click at [840, 691] on icon at bounding box center [839, 687] width 20 height 20
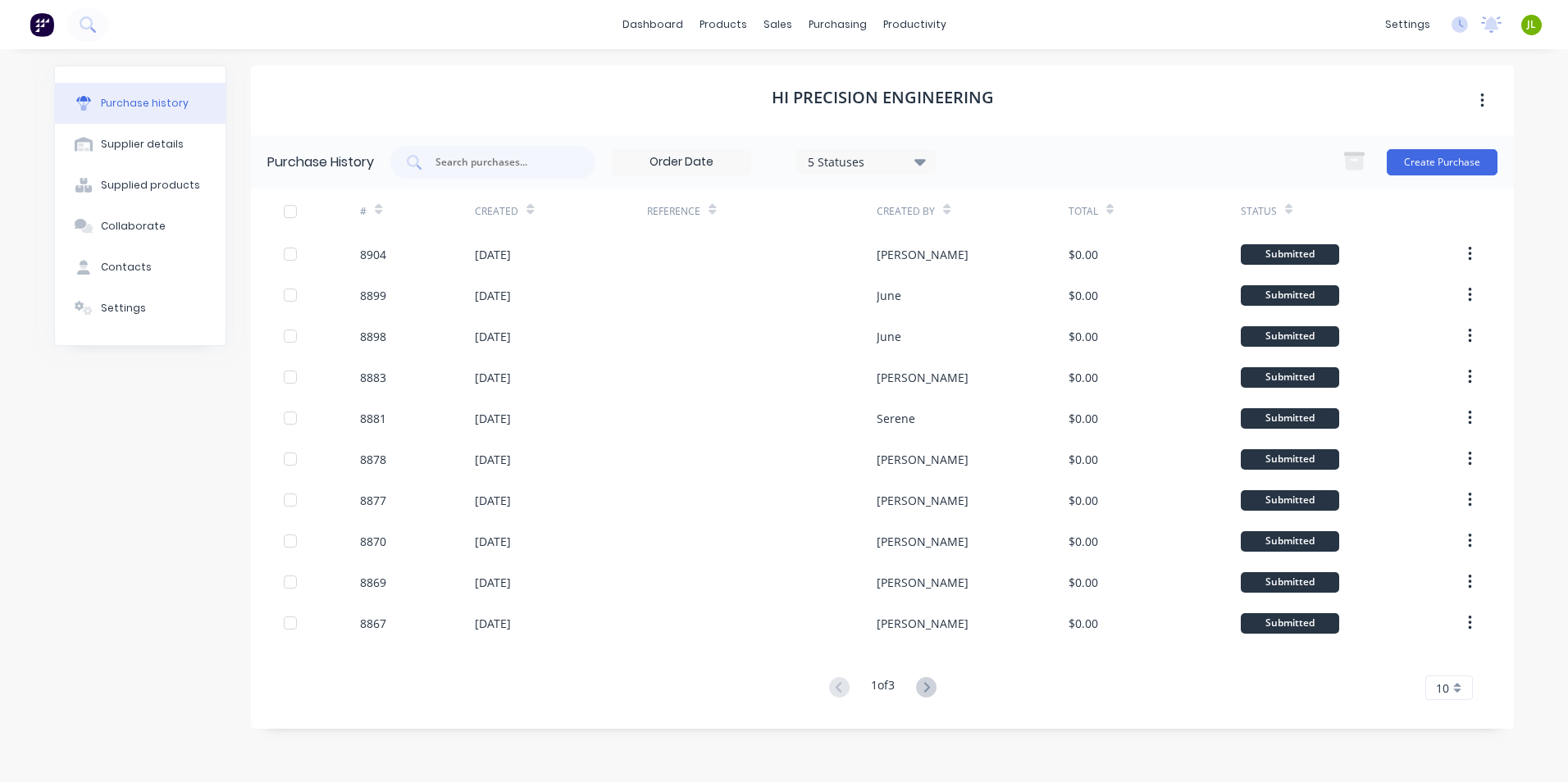
click at [1075, 86] on div "Hi Precision Engineering" at bounding box center [882, 100] width 1263 height 70
click at [878, 76] on div "Purchase Orders" at bounding box center [891, 78] width 86 height 14
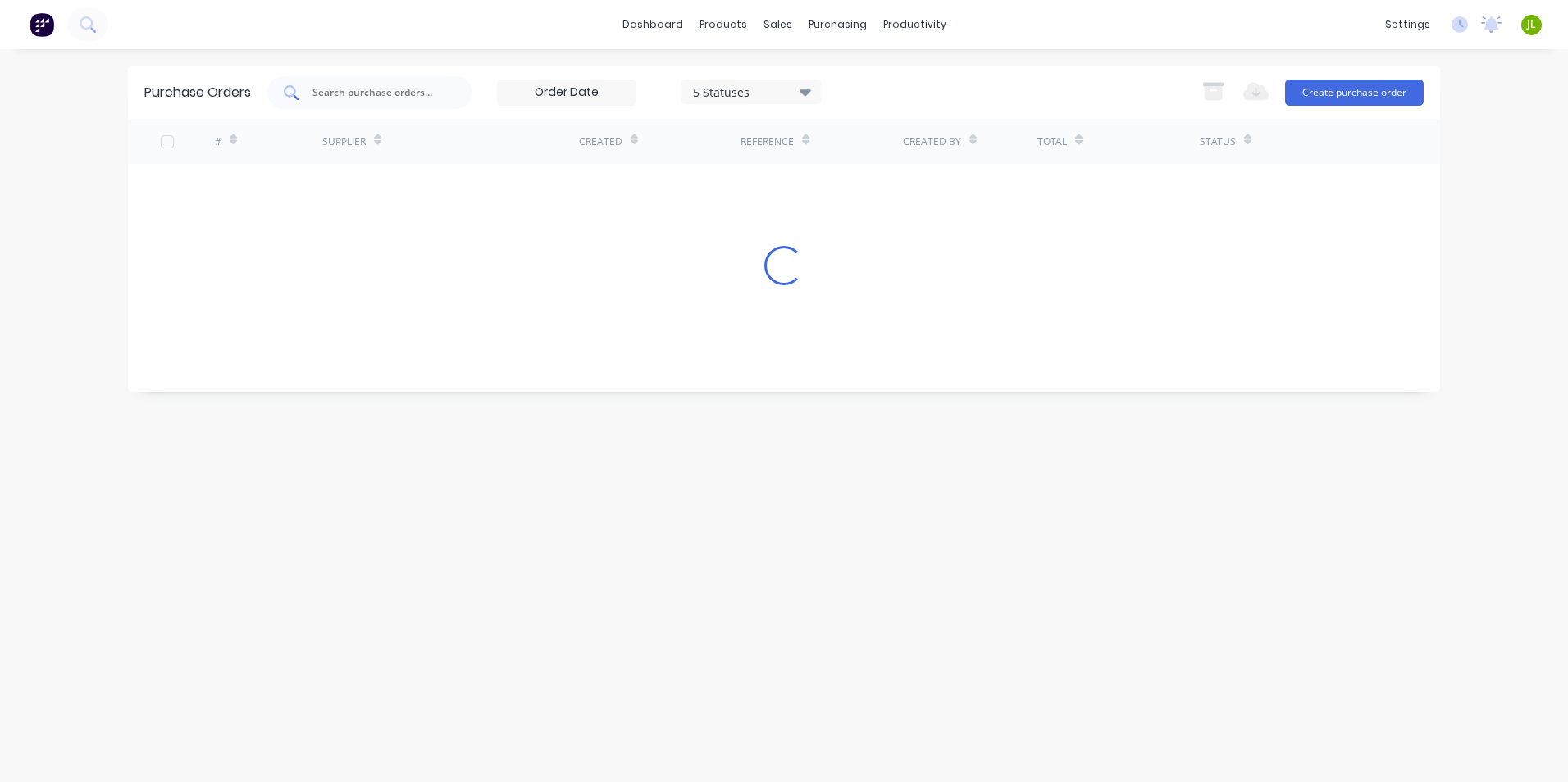
click at [385, 94] on input "text" at bounding box center [380, 92] width 136 height 16
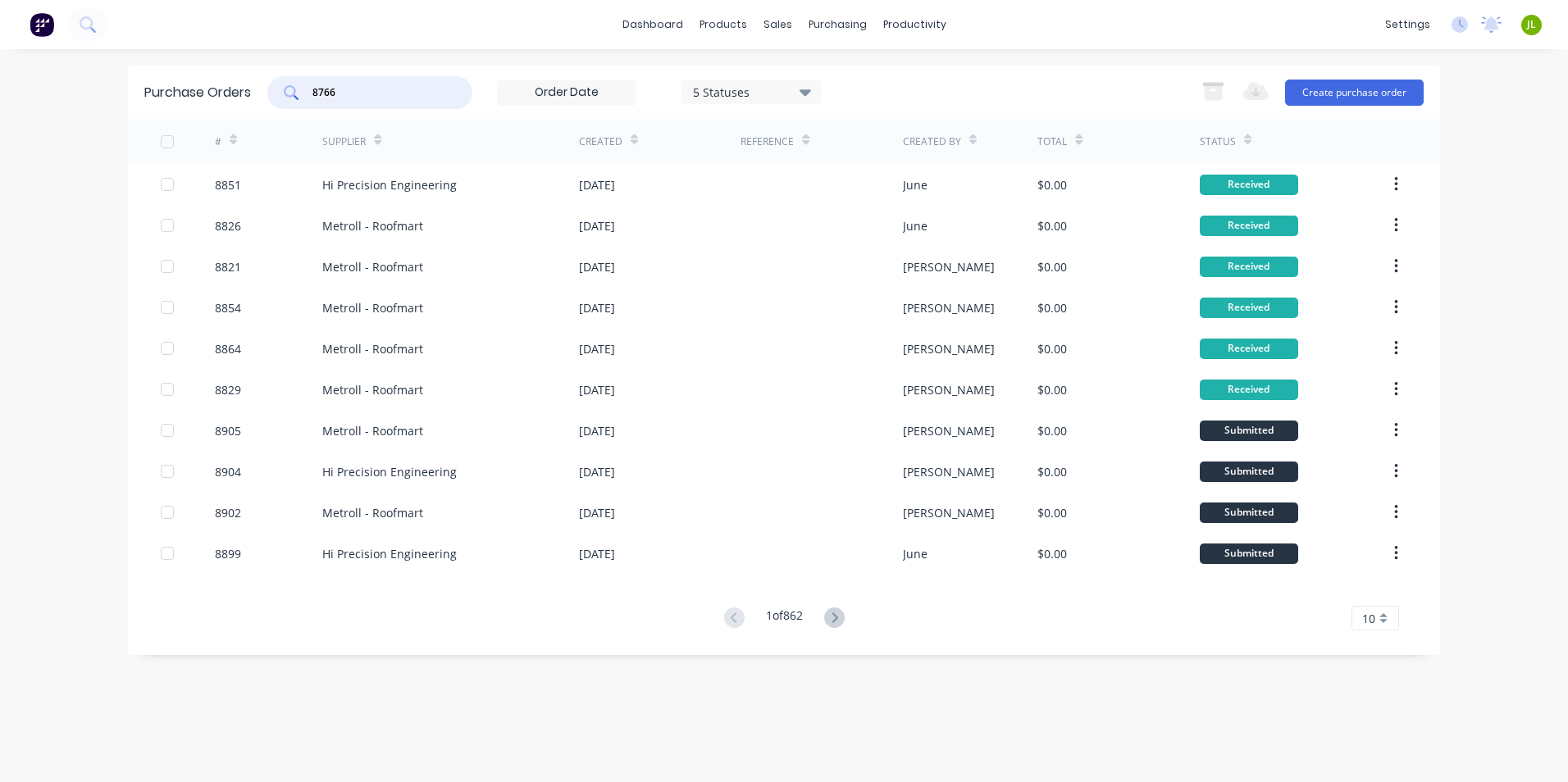
type input "8766"
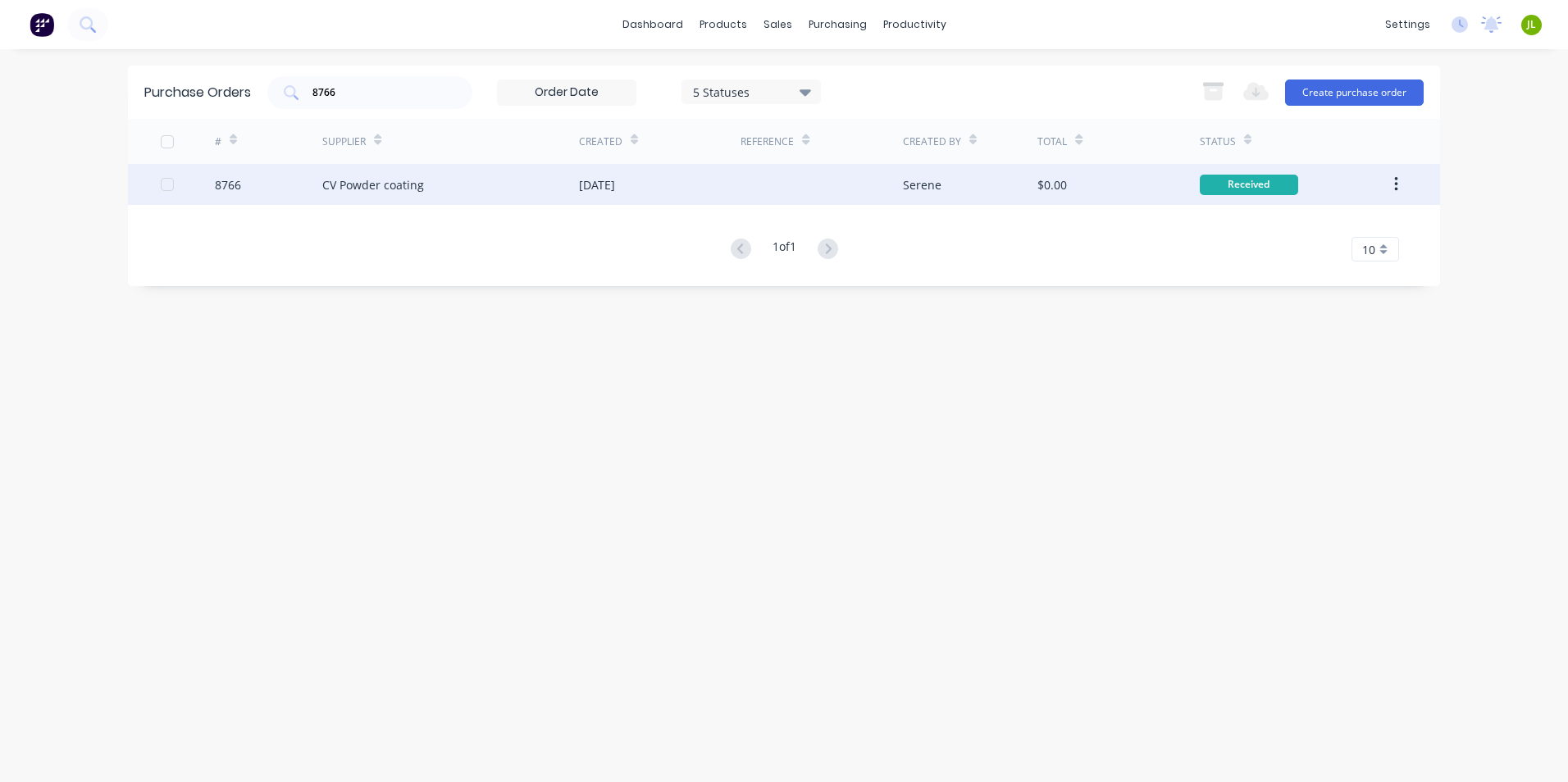
click at [400, 183] on div "CV Powder coating" at bounding box center [373, 185] width 102 height 17
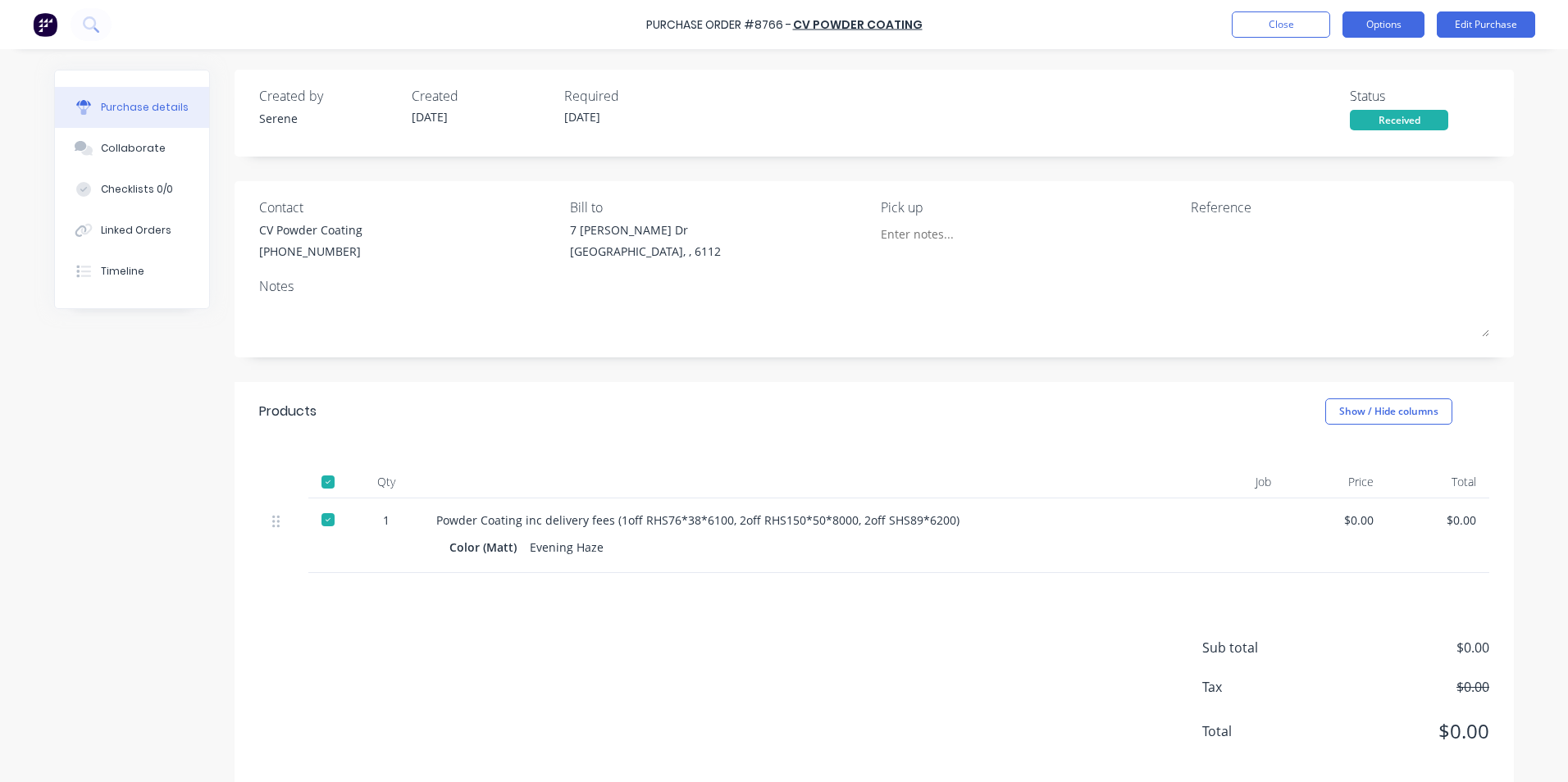
click at [1406, 33] on button "Options" at bounding box center [1383, 24] width 82 height 26
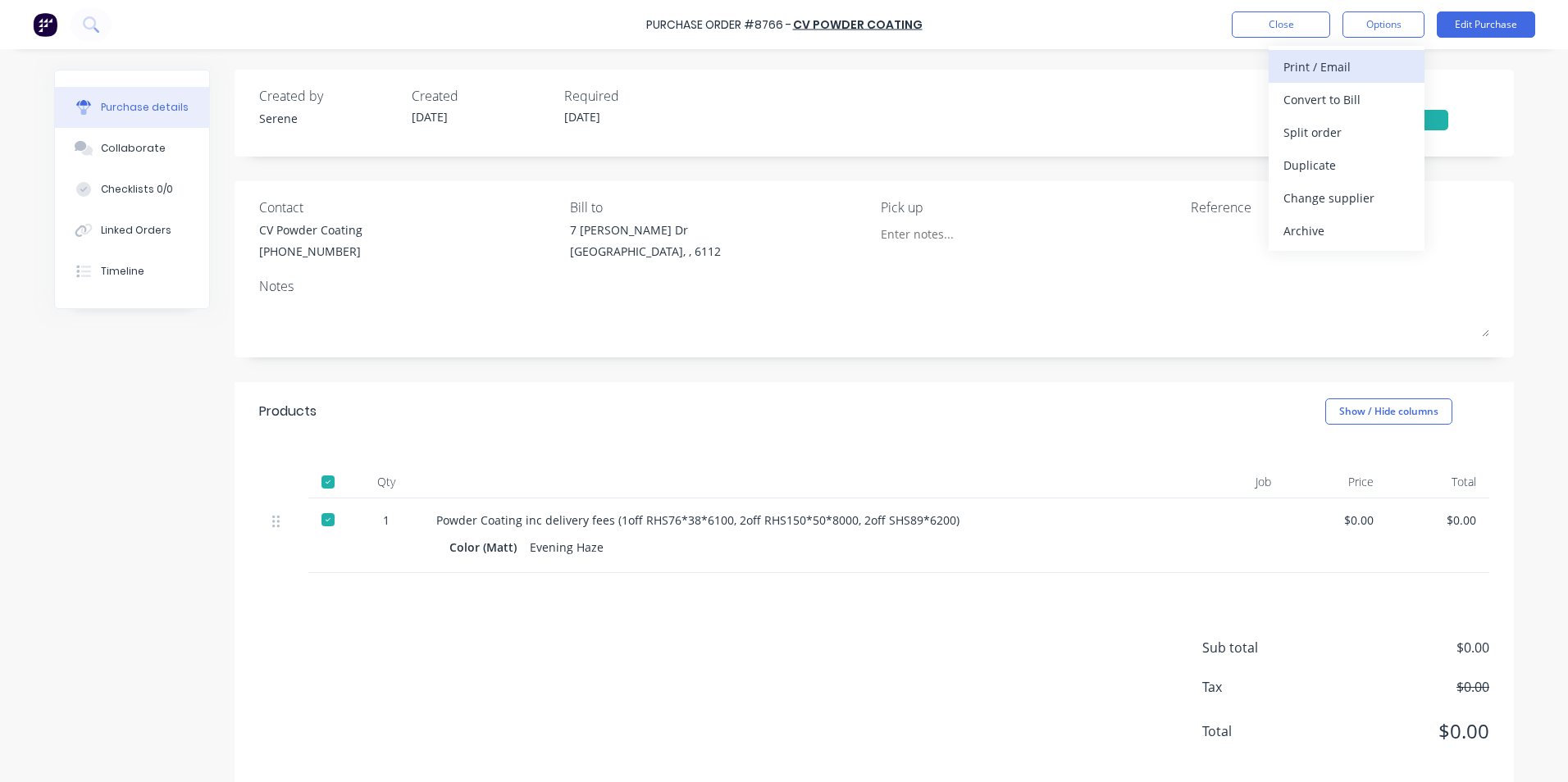
click at [1332, 69] on div "Print / Email" at bounding box center [1346, 66] width 126 height 24
click at [1317, 133] on div "Without pricing" at bounding box center [1346, 132] width 126 height 24
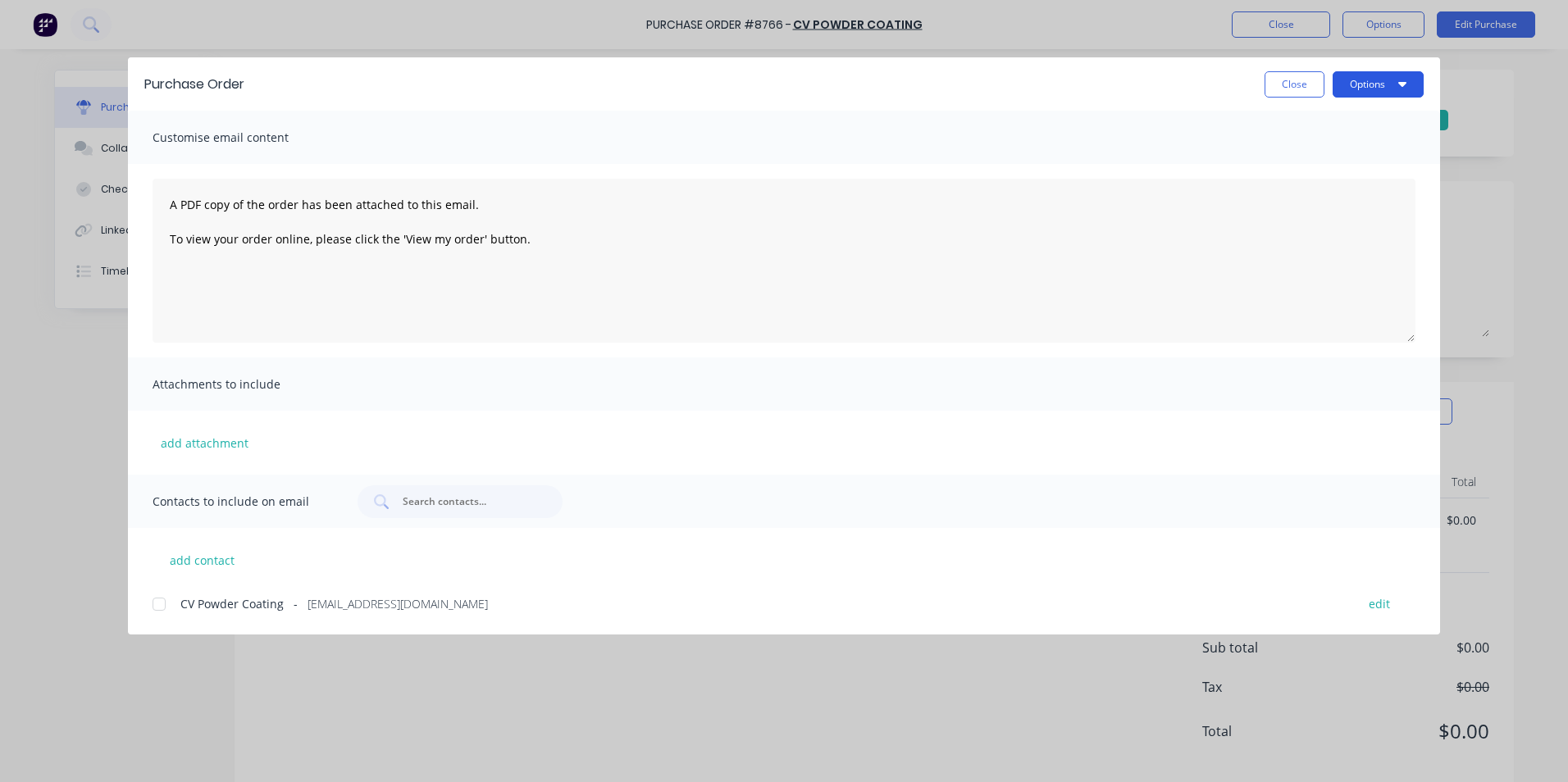
click at [1388, 86] on button "Options" at bounding box center [1378, 84] width 91 height 26
click at [1350, 159] on div "Print" at bounding box center [1345, 159] width 126 height 24
click at [1302, 88] on button "Close" at bounding box center [1294, 84] width 60 height 26
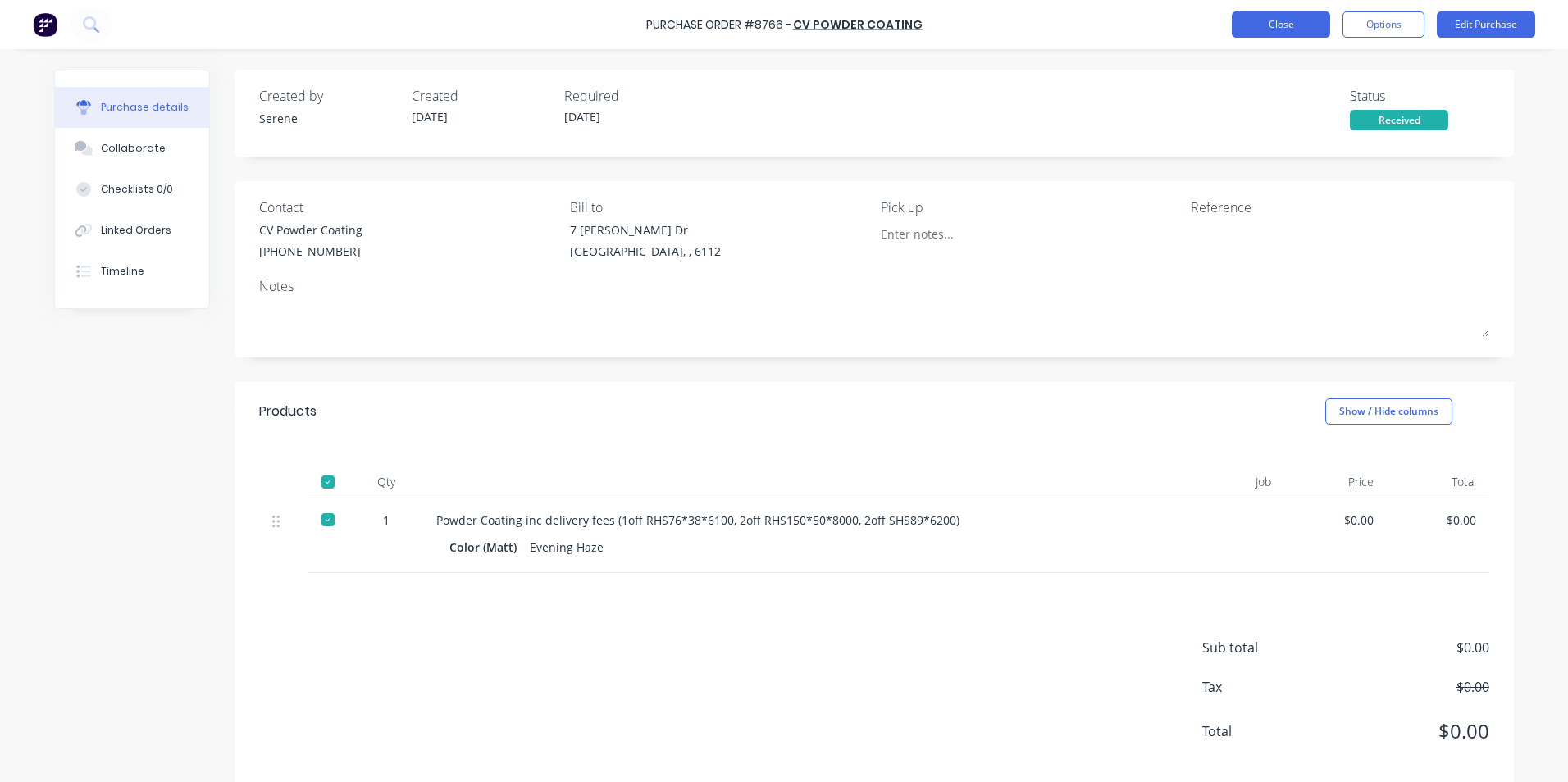
click at [1282, 23] on button "Close" at bounding box center [1281, 24] width 98 height 26
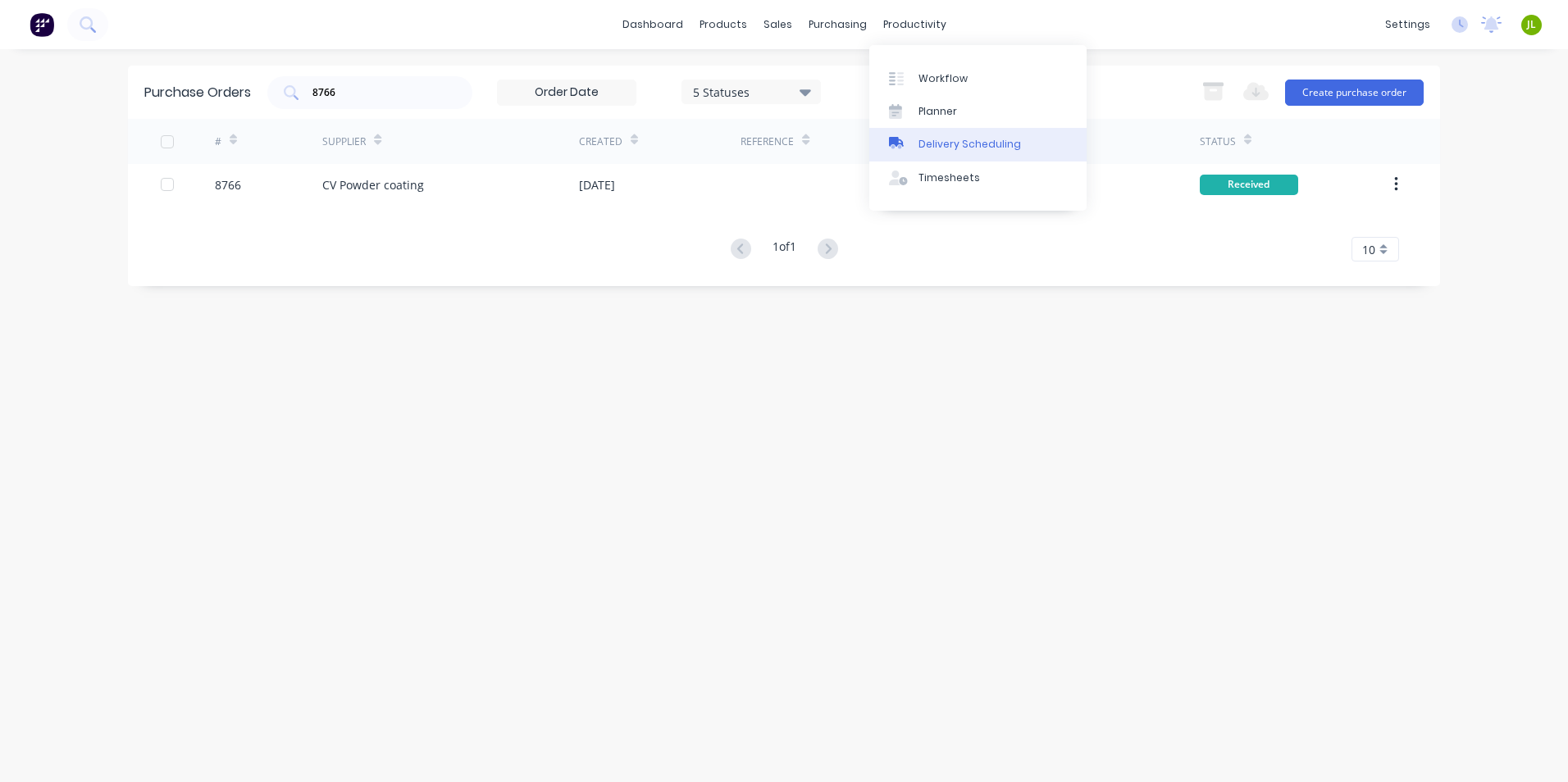
click at [952, 154] on link "Delivery Scheduling" at bounding box center [978, 144] width 217 height 33
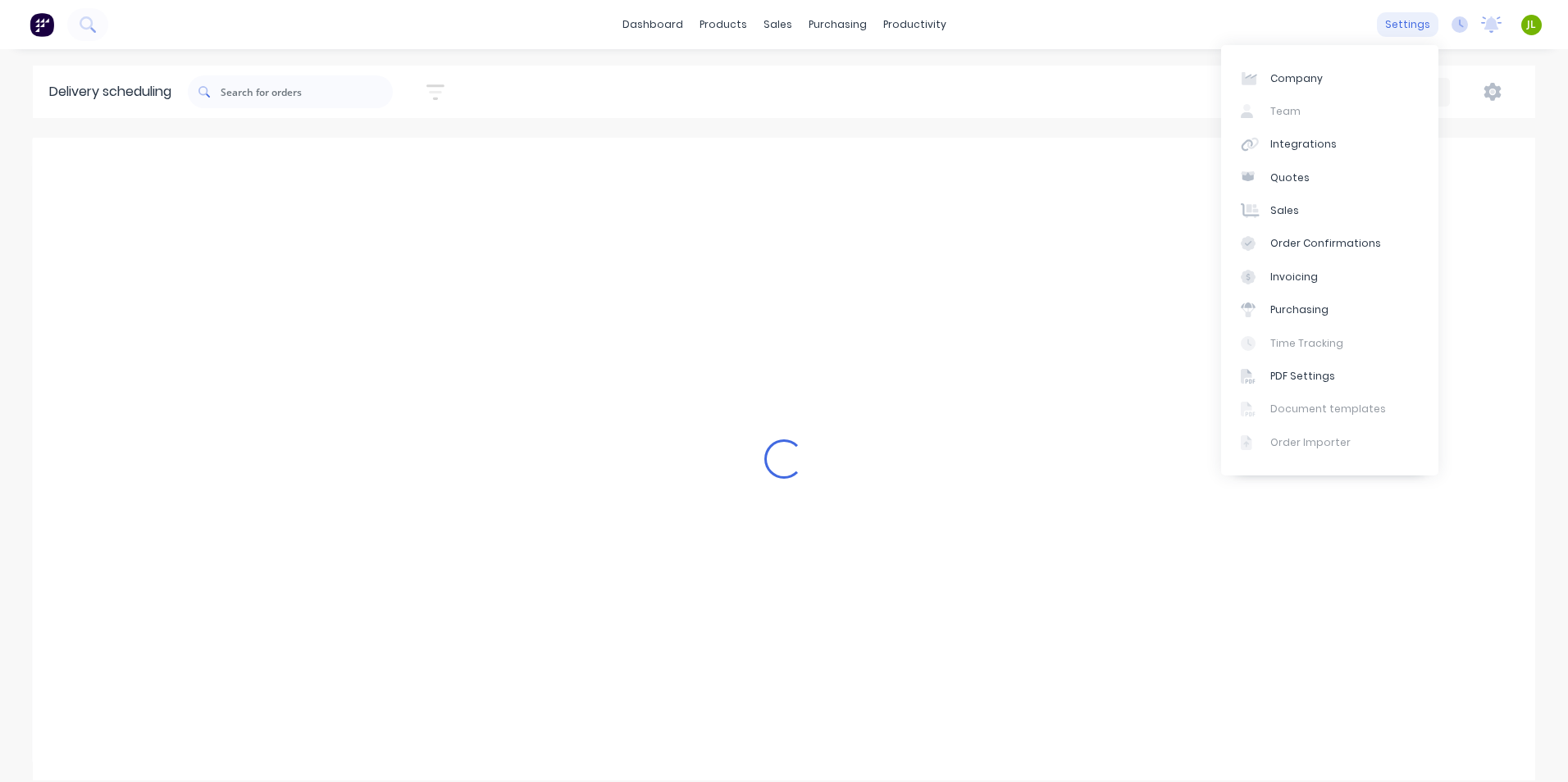
click at [1397, 21] on div "settings" at bounding box center [1408, 25] width 61 height 25
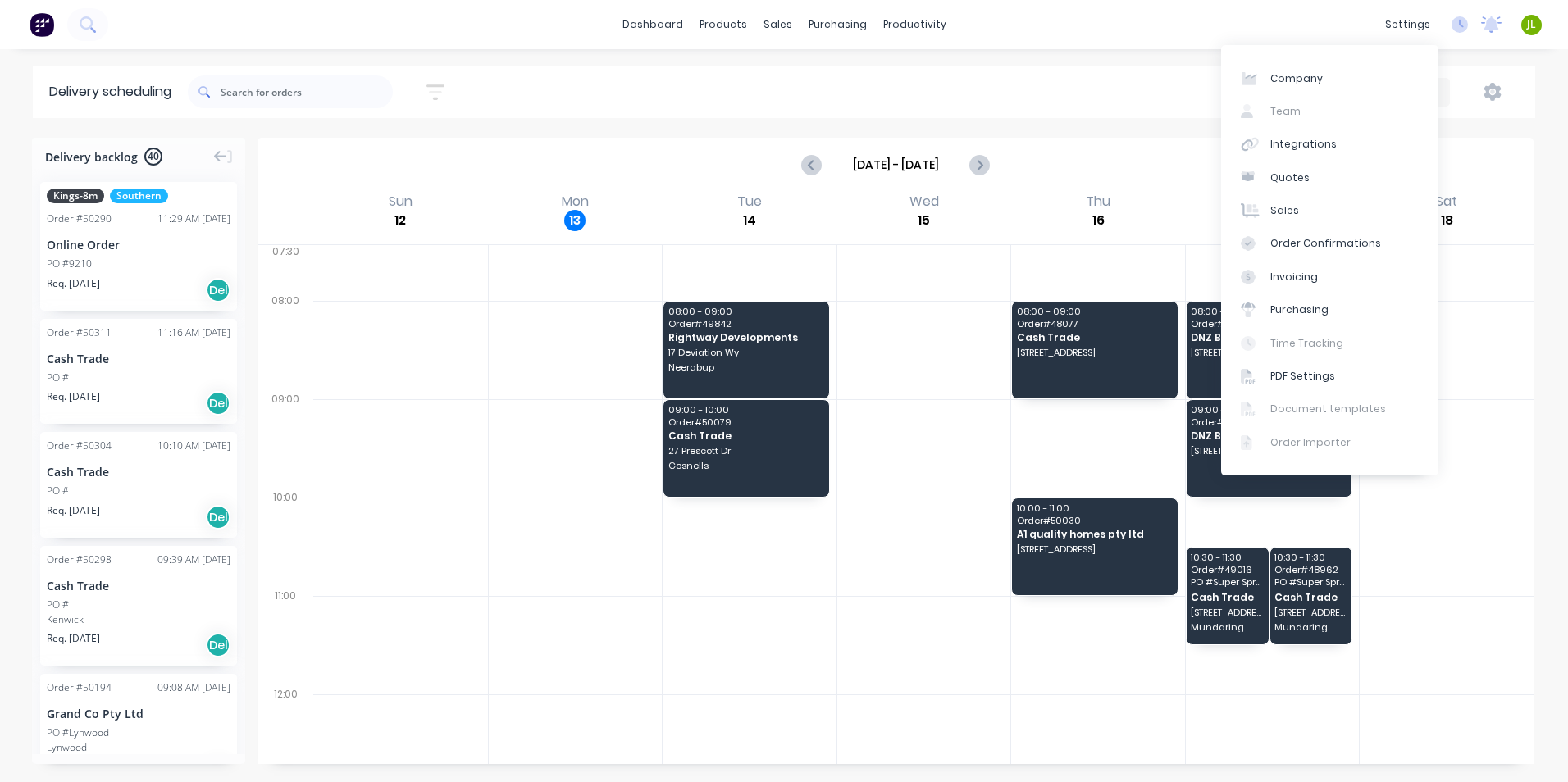
click at [1145, 35] on div "dashboard products sales purchasing productivity dashboard products Product Cat…" at bounding box center [784, 24] width 1568 height 49
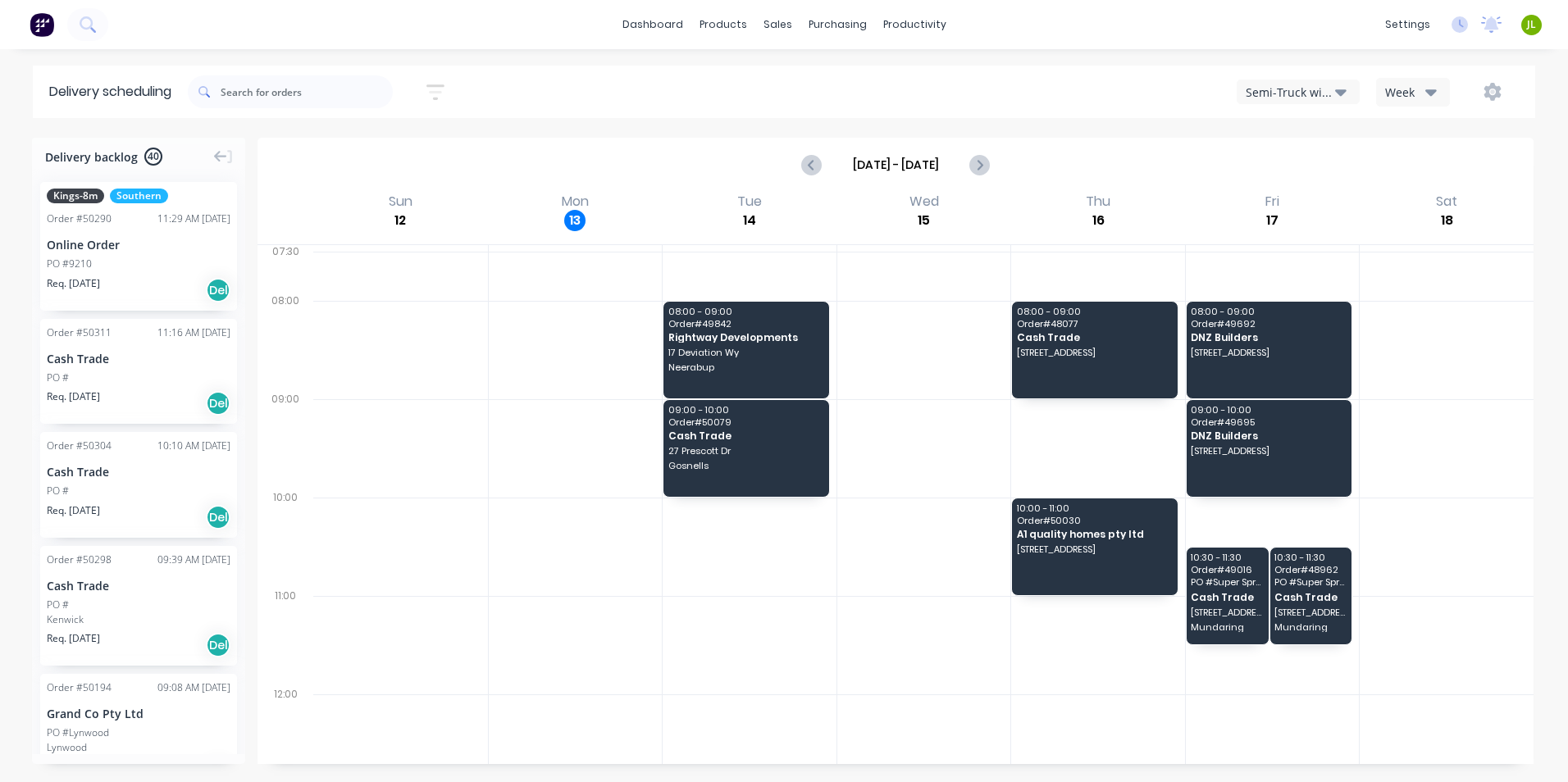
click at [1474, 81] on button "button" at bounding box center [1492, 91] width 53 height 30
click at [1486, 85] on icon "button" at bounding box center [1492, 91] width 18 height 18
click at [1482, 86] on button "button" at bounding box center [1492, 91] width 53 height 30
click at [1443, 175] on div "Settings" at bounding box center [1440, 168] width 126 height 24
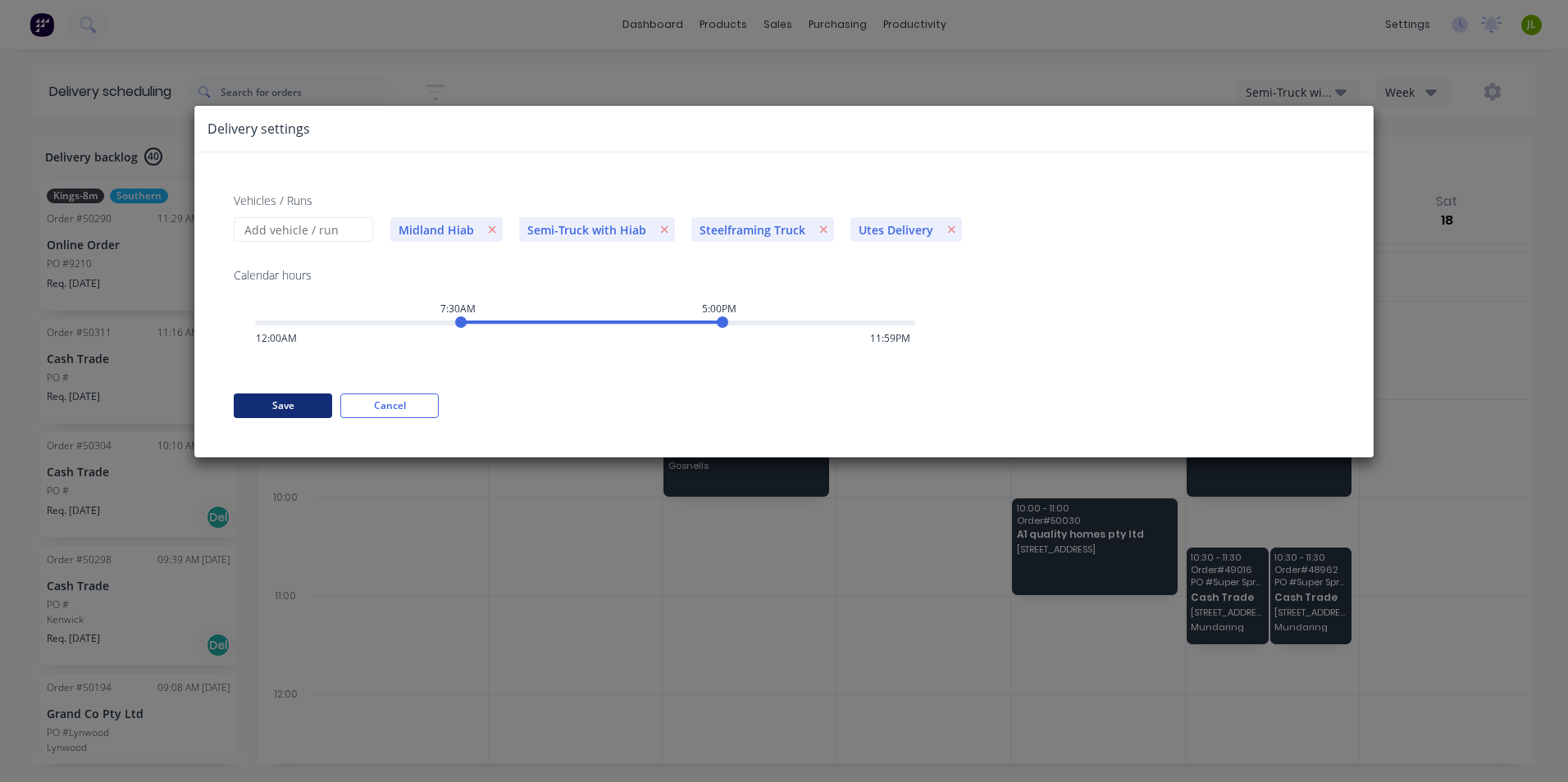
click at [326, 405] on button "Save" at bounding box center [282, 406] width 98 height 25
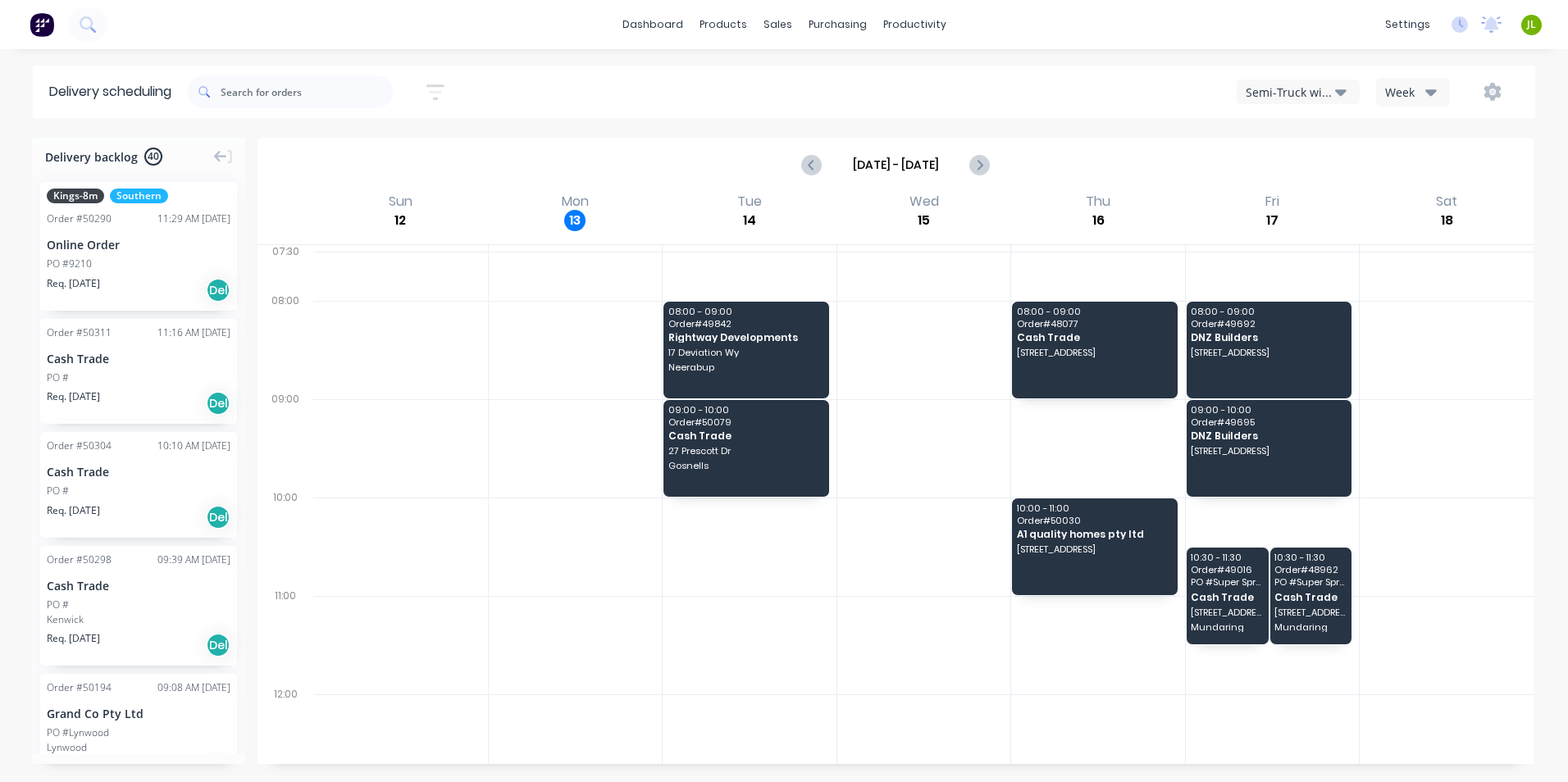
click at [1505, 97] on button "button" at bounding box center [1492, 91] width 53 height 30
click at [1460, 178] on div "Settings" at bounding box center [1440, 168] width 126 height 24
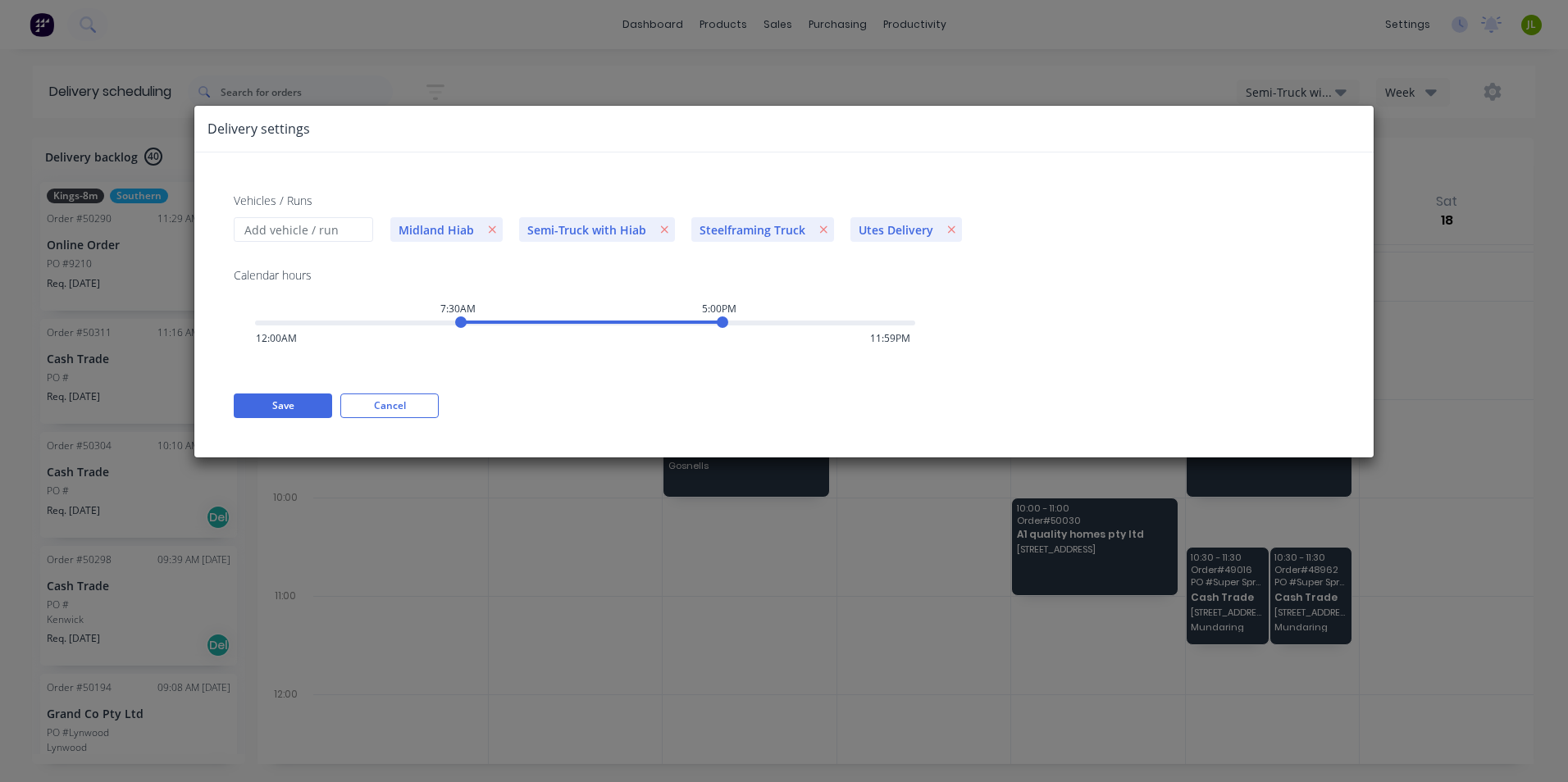
drag, startPoint x: 406, startPoint y: 412, endPoint x: 1236, endPoint y: 153, distance: 869.5
click at [407, 412] on button "Cancel" at bounding box center [389, 406] width 98 height 25
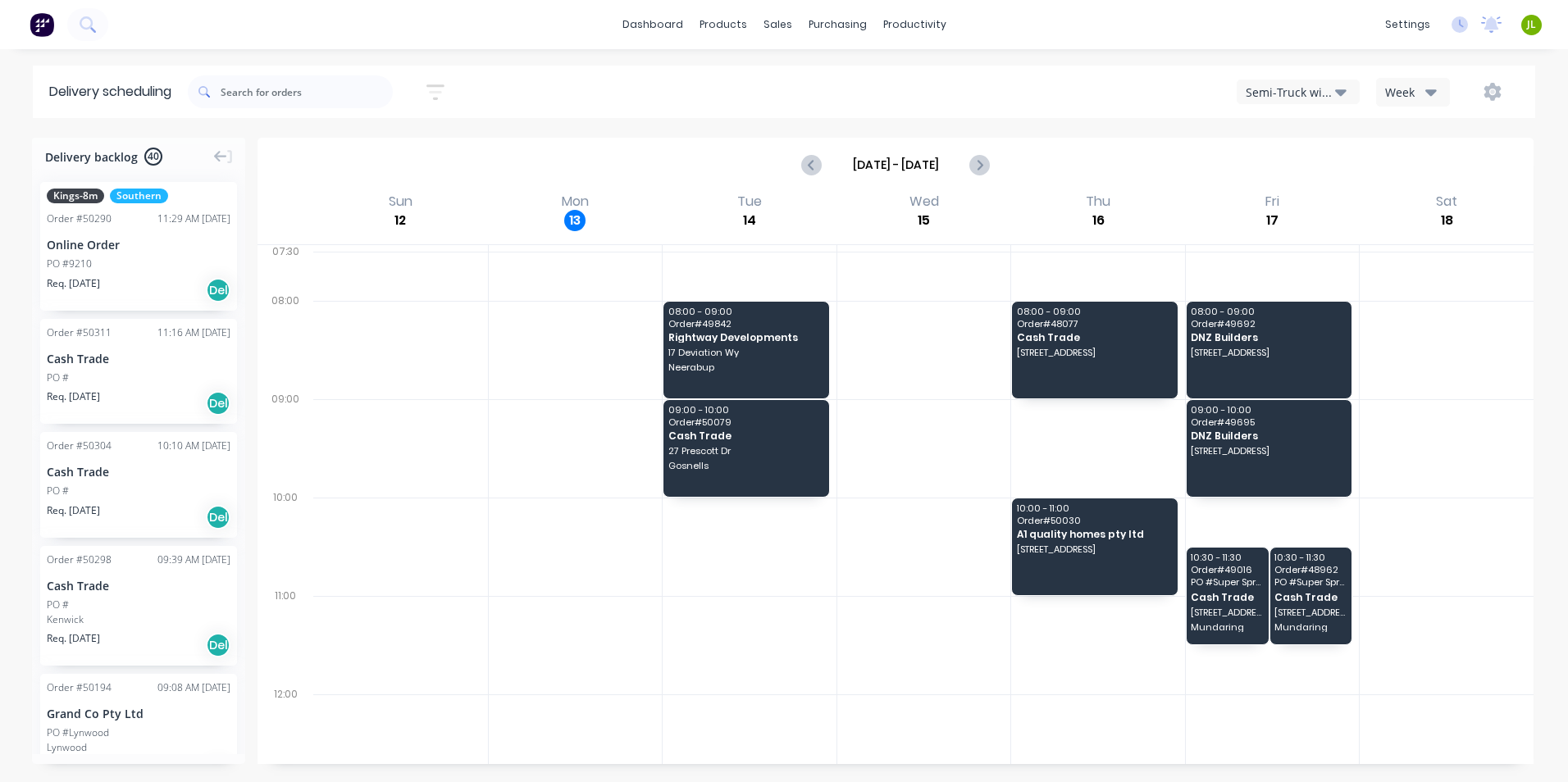
click at [1508, 91] on button "button" at bounding box center [1492, 91] width 53 height 30
click at [1505, 91] on button "button" at bounding box center [1492, 91] width 53 height 30
click at [1487, 88] on icon "button" at bounding box center [1493, 91] width 17 height 18
click at [1432, 139] on div "Run Sheet" at bounding box center [1440, 135] width 126 height 24
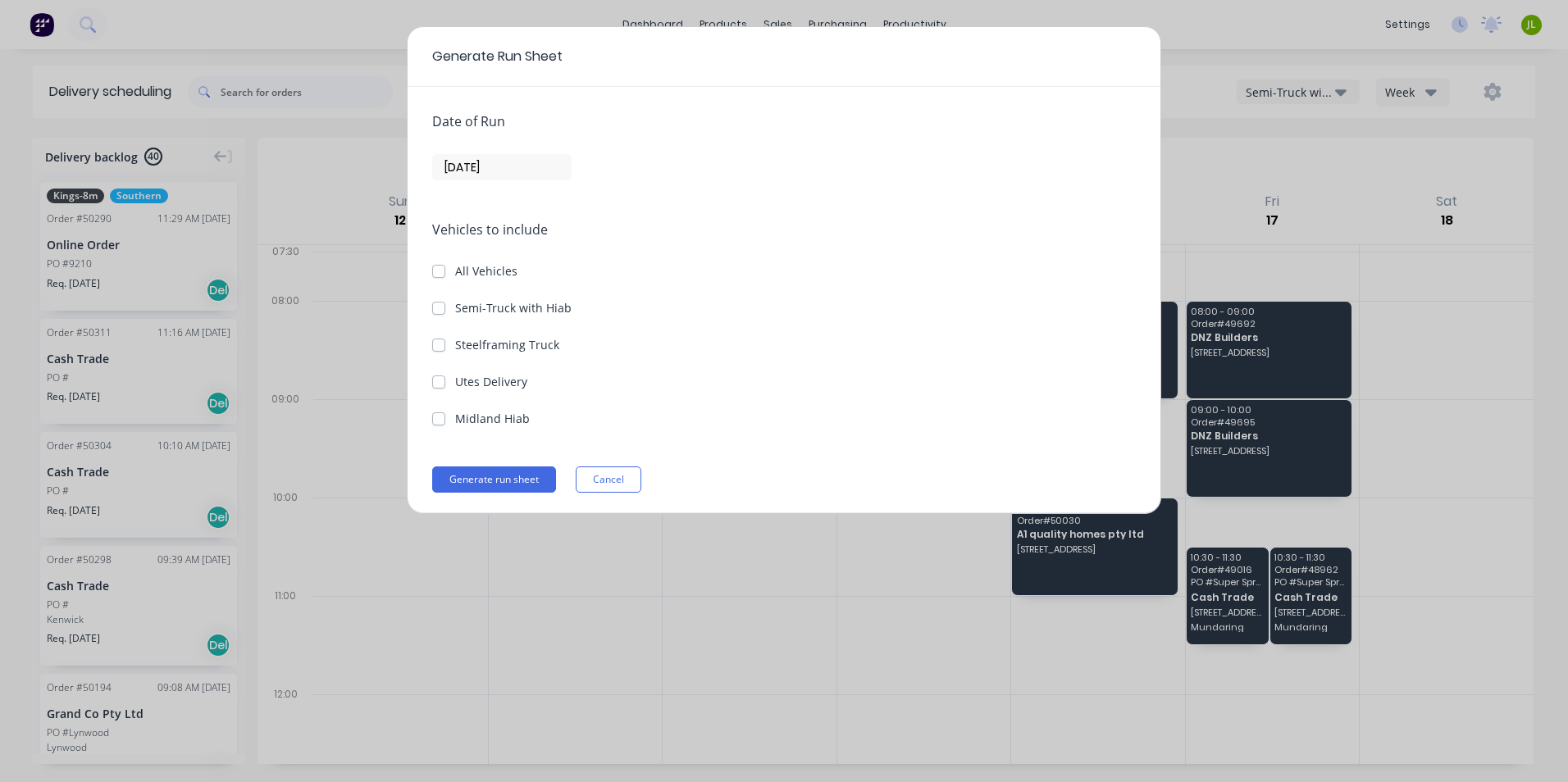
click at [490, 389] on label "Utes Delivery" at bounding box center [491, 381] width 72 height 17
click at [446, 389] on Delivery "Utes Delivery" at bounding box center [439, 380] width 13 height 15
checkbox Delivery "true"
click at [479, 175] on input "[DATE]" at bounding box center [502, 167] width 137 height 25
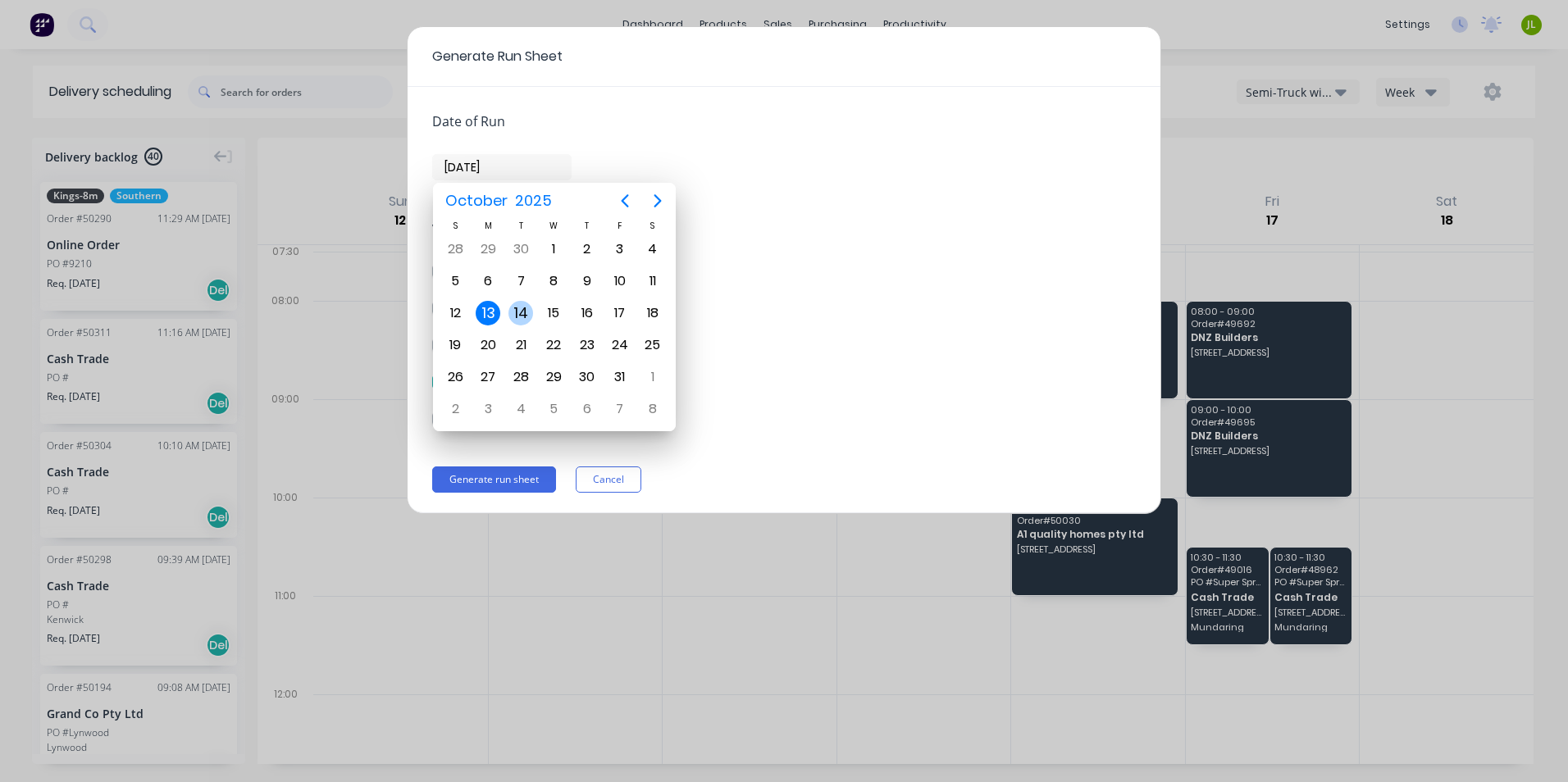
click at [519, 318] on div "14" at bounding box center [521, 313] width 25 height 25
type input "[DATE]"
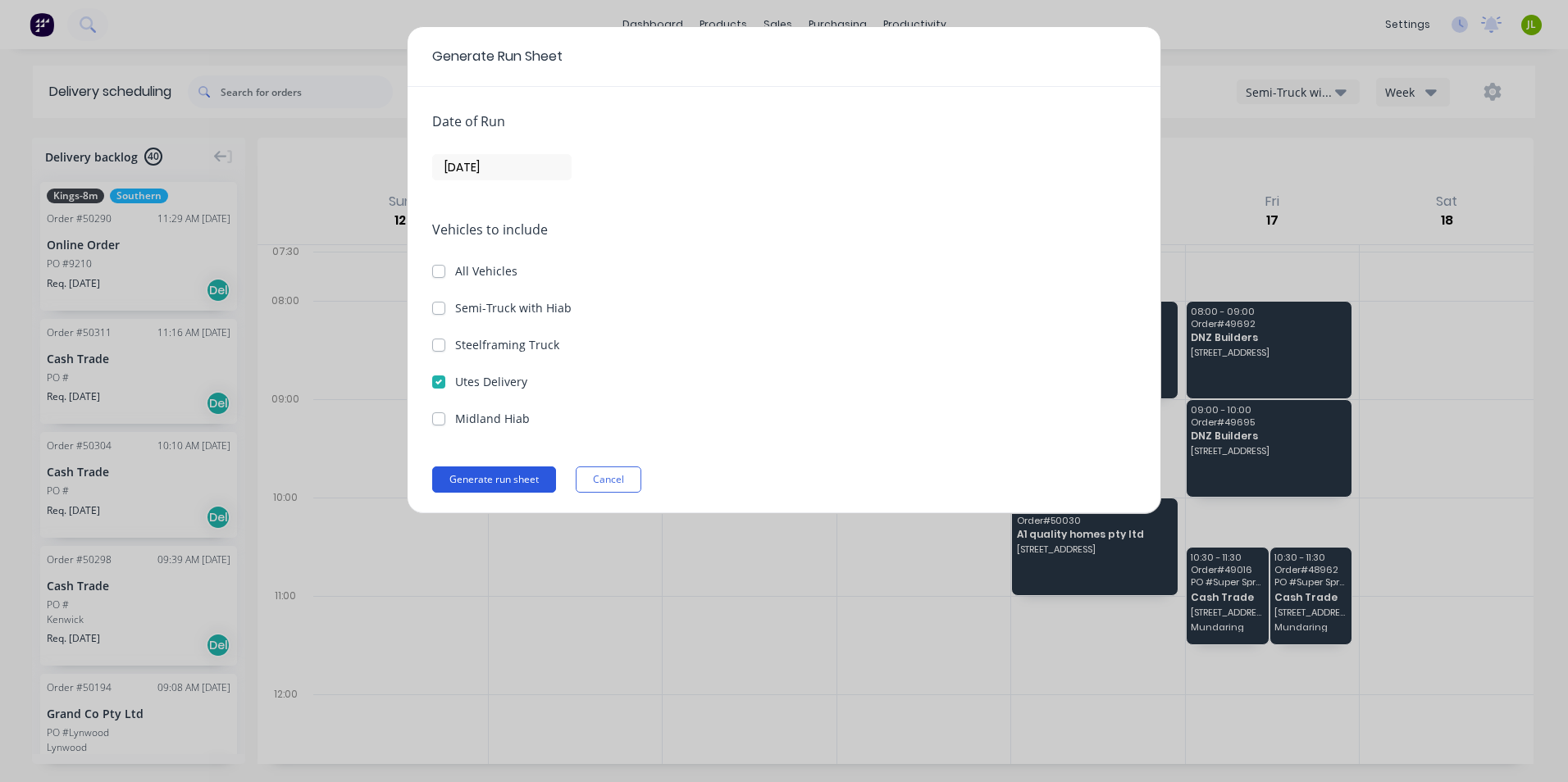
click at [496, 478] on button "Generate run sheet" at bounding box center [494, 479] width 124 height 26
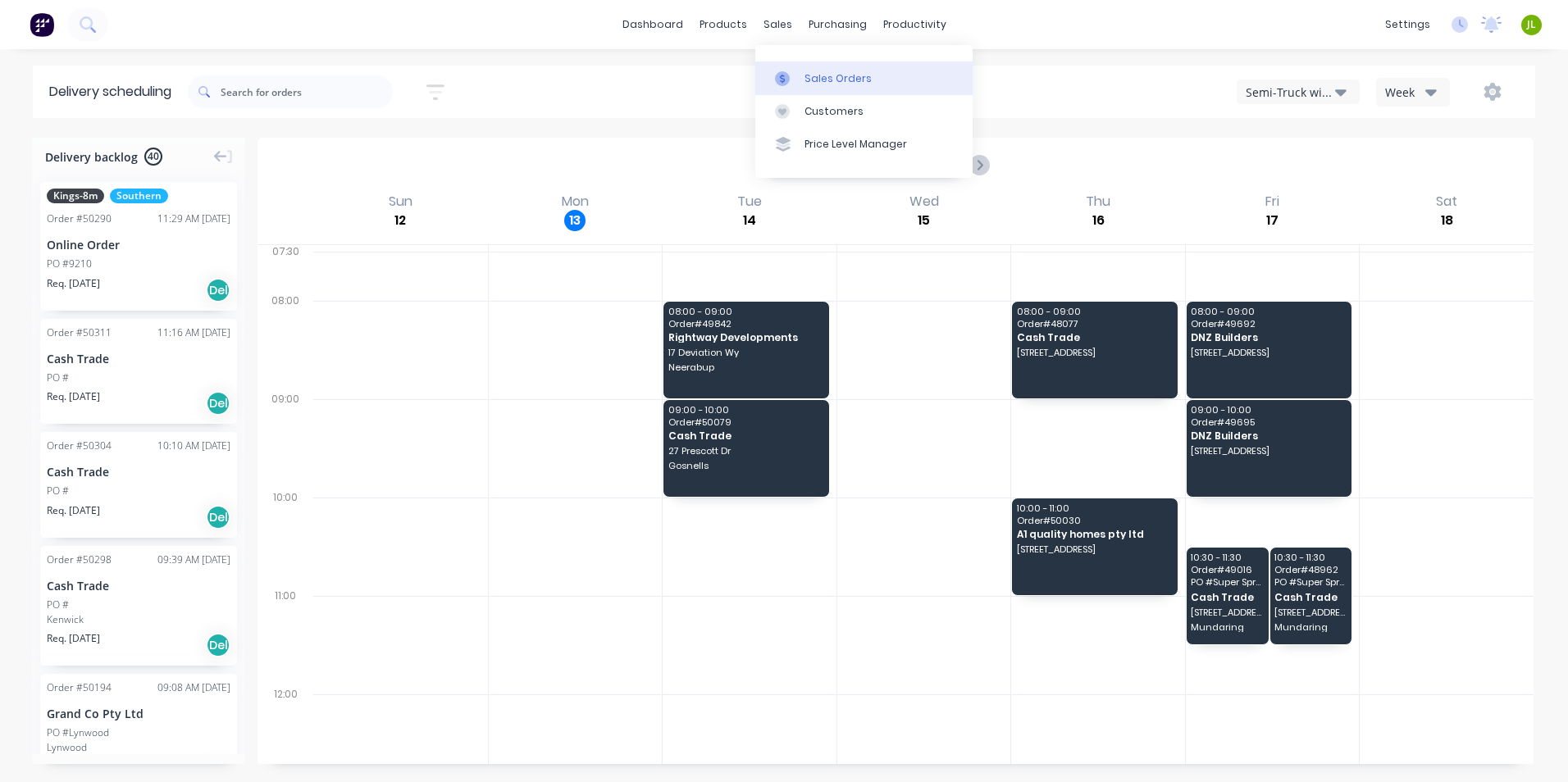
click at [776, 74] on icon at bounding box center [782, 78] width 14 height 14
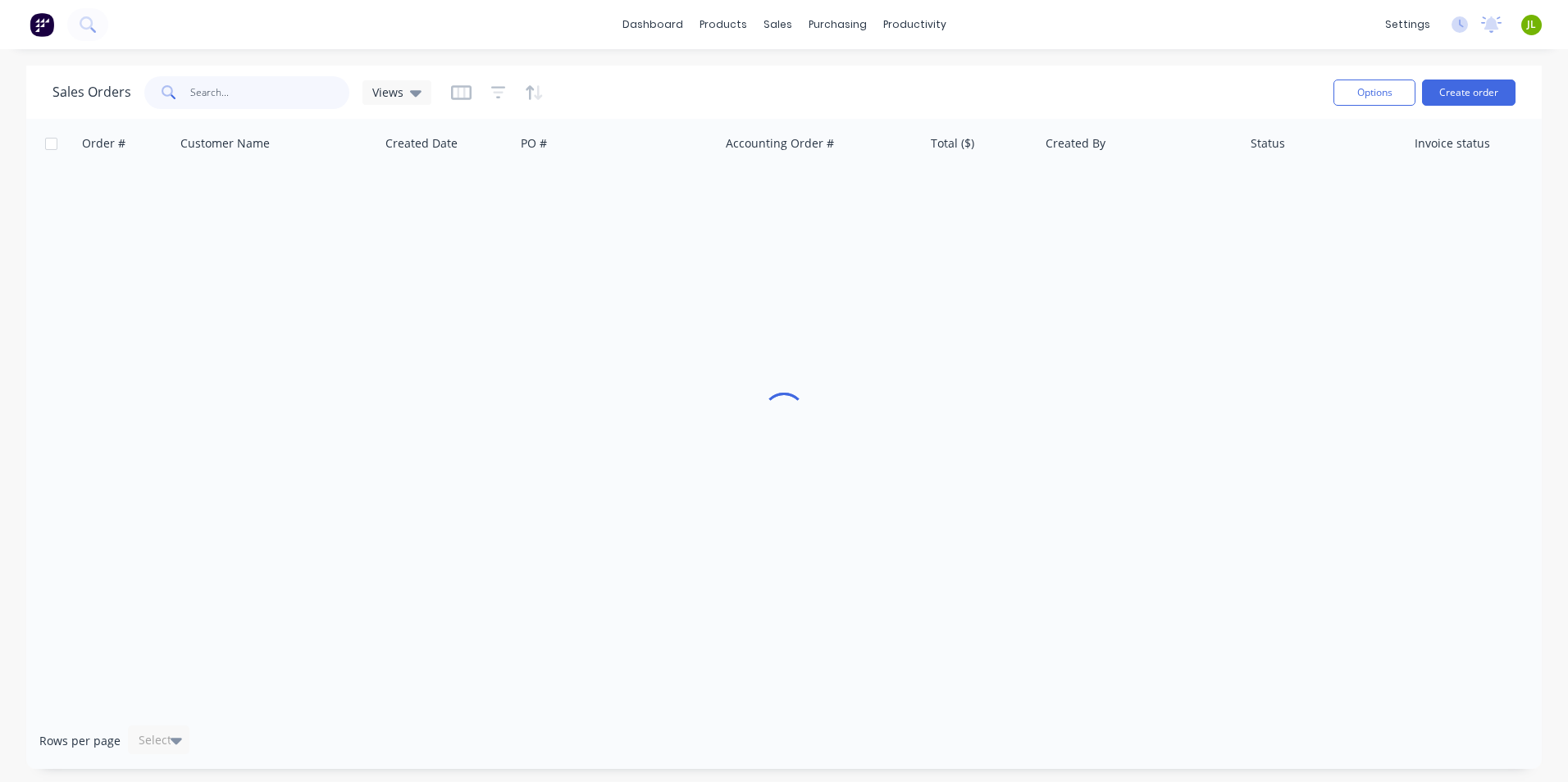
click at [237, 98] on input "text" at bounding box center [270, 92] width 159 height 33
click at [776, 76] on icon at bounding box center [782, 78] width 14 height 14
click at [224, 95] on input "text" at bounding box center [270, 92] width 159 height 33
type input "50295"
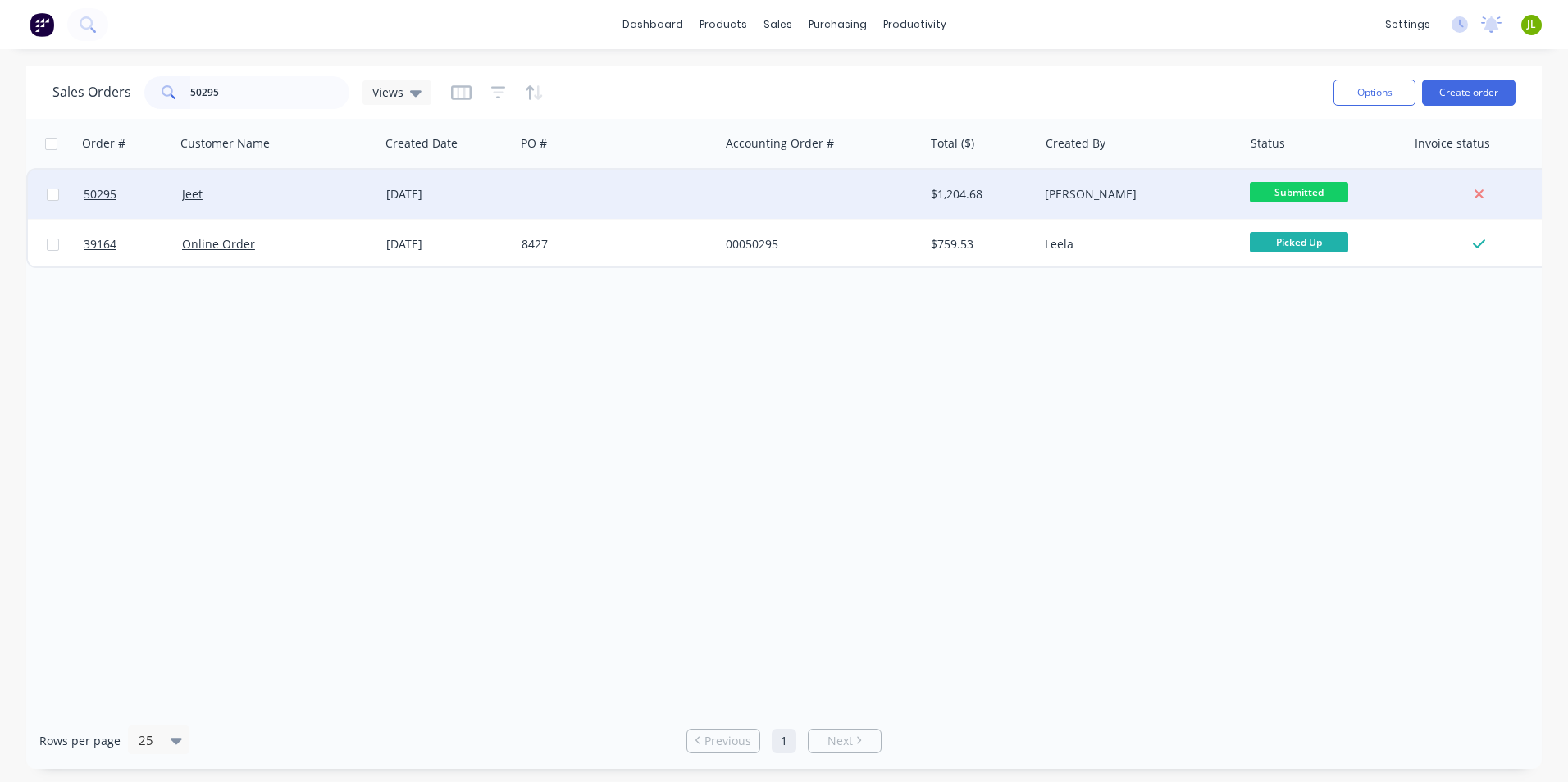
click at [306, 172] on div "Jeet" at bounding box center [278, 194] width 205 height 49
